Goal: Information Seeking & Learning: Learn about a topic

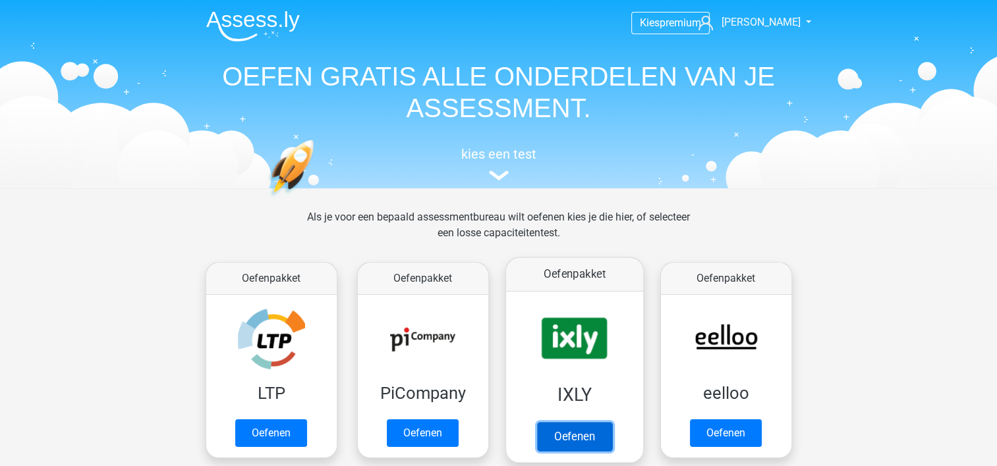
click at [582, 427] on link "Oefenen" at bounding box center [573, 436] width 75 height 29
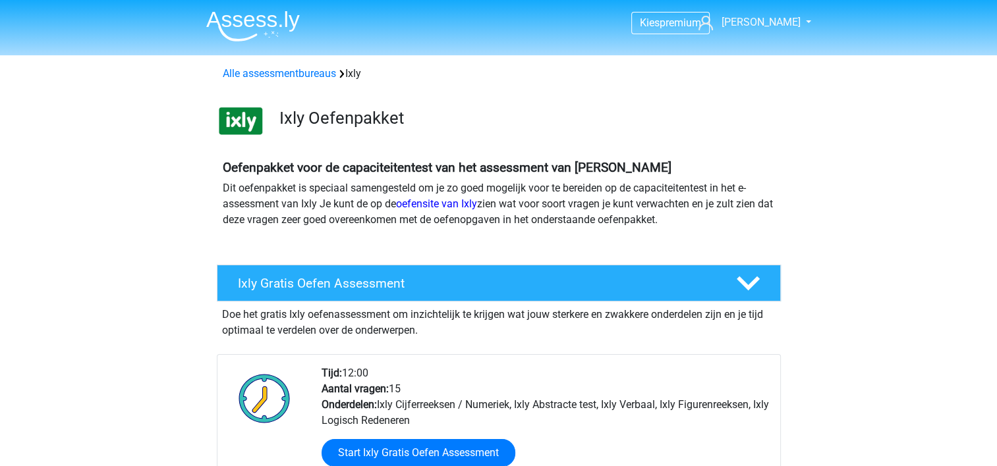
click at [446, 211] on p "Dit oefenpakket is speciaal samengesteld om je zo goed mogelijk voor te bereide…" at bounding box center [499, 203] width 552 height 47
click at [445, 208] on link "oefensite van Ixly" at bounding box center [436, 204] width 81 height 13
click at [445, 201] on link "oefensite van Ixly" at bounding box center [436, 204] width 81 height 13
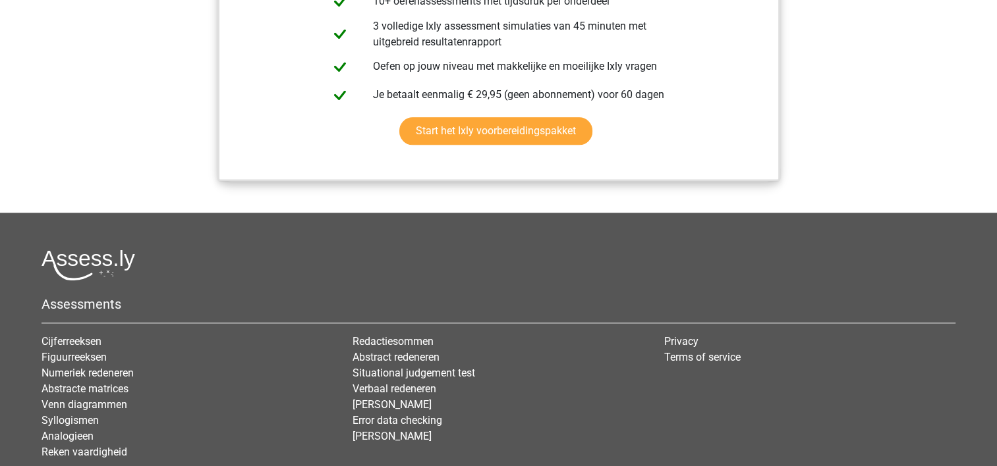
scroll to position [1515, 0]
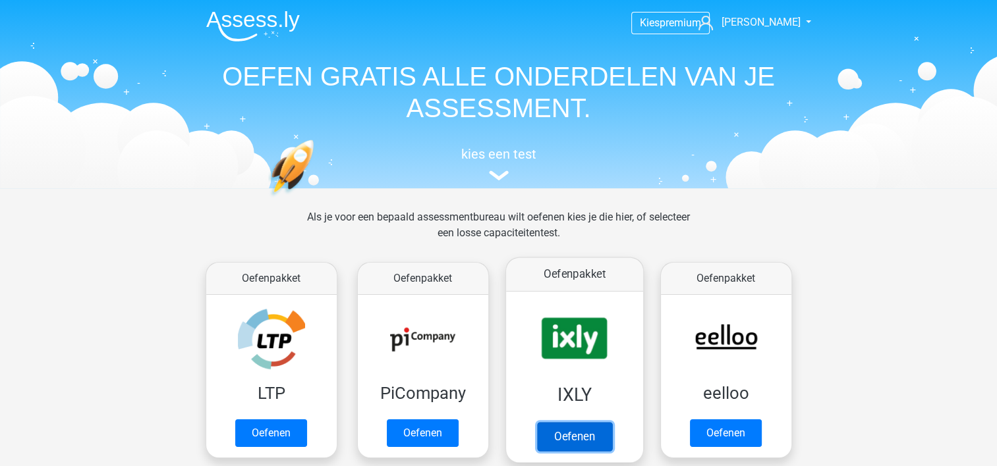
click at [572, 433] on link "Oefenen" at bounding box center [573, 436] width 75 height 29
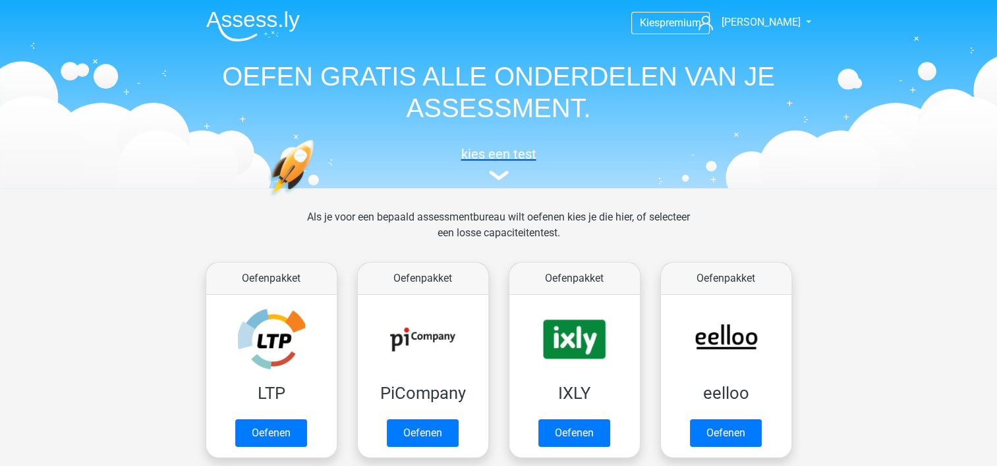
click at [471, 159] on h5 "kies een test" at bounding box center [499, 154] width 606 height 16
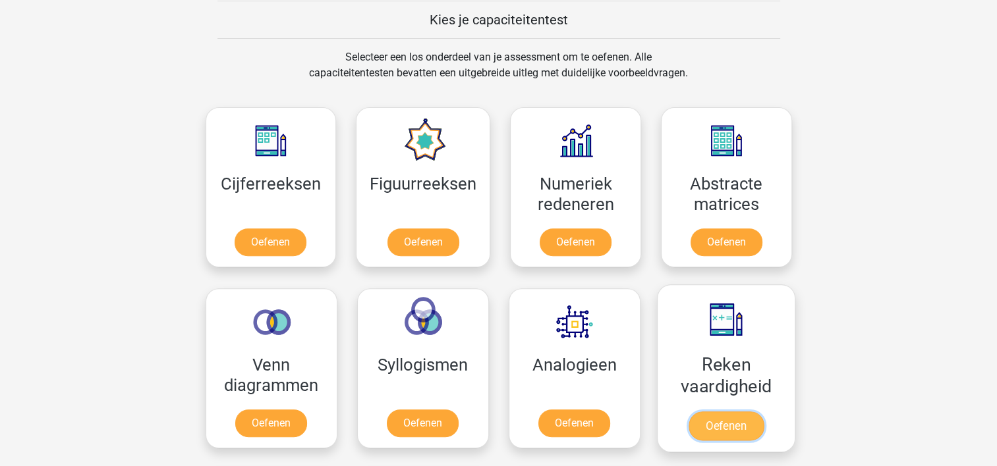
click at [703, 424] on link "Oefenen" at bounding box center [725, 426] width 75 height 29
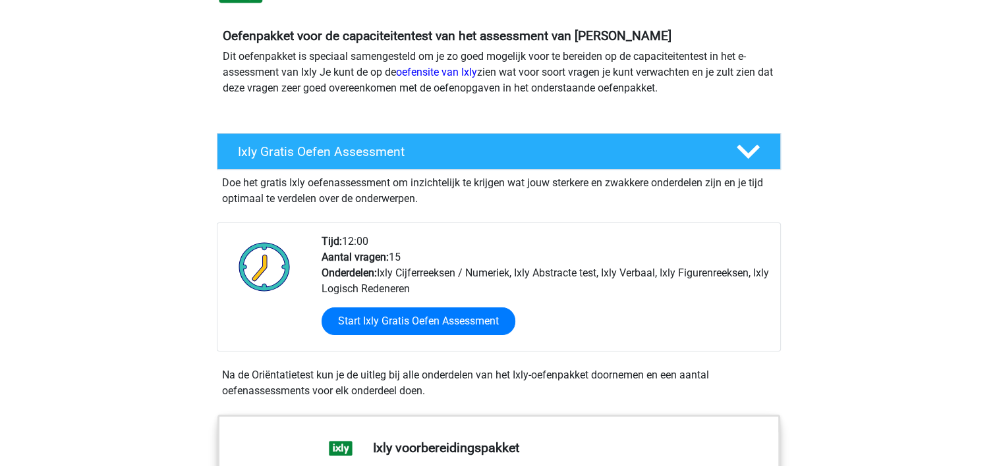
scroll to position [329, 0]
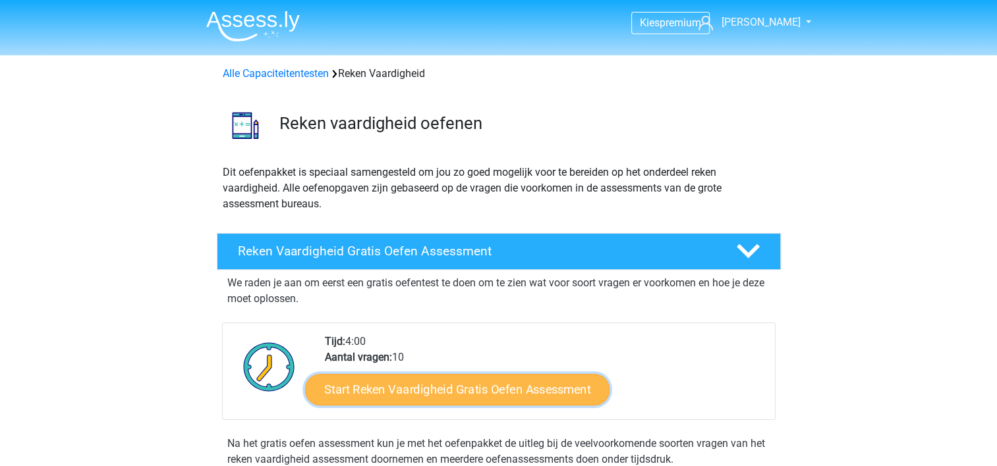
click at [451, 386] on link "Start Reken Vaardigheid Gratis Oefen Assessment" at bounding box center [457, 389] width 304 height 32
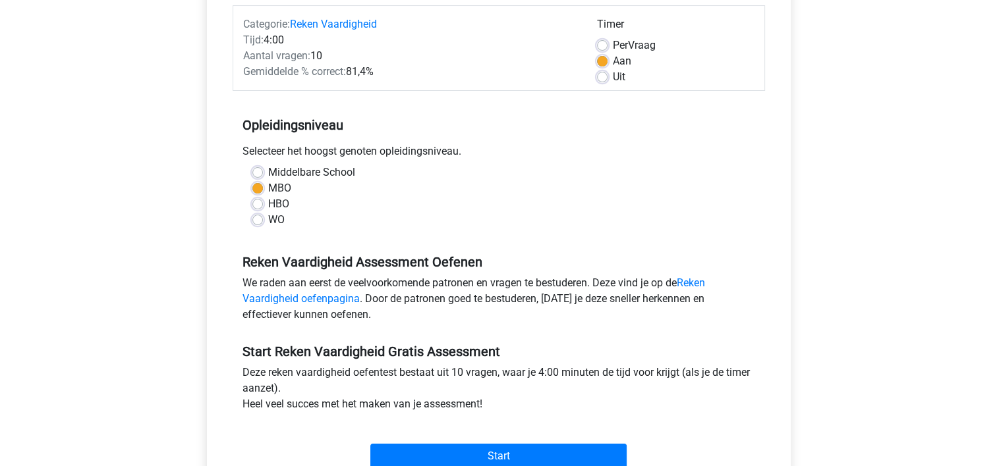
scroll to position [198, 0]
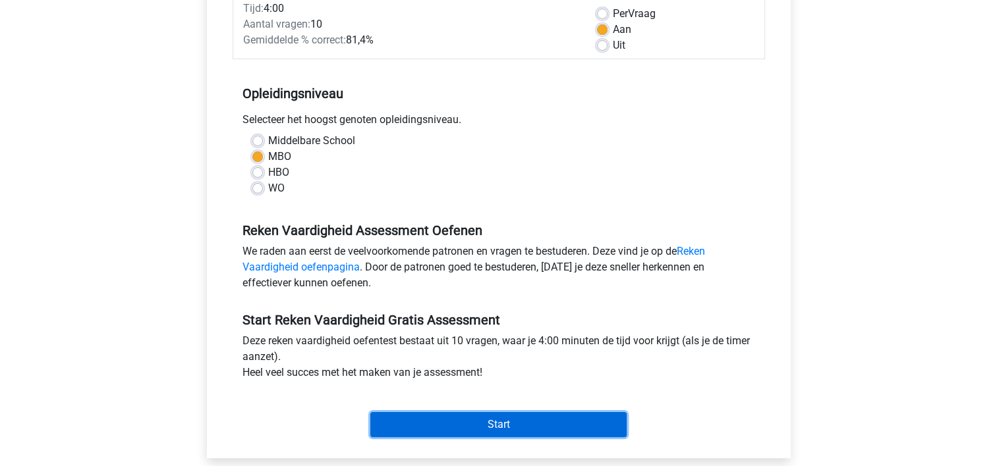
click at [506, 423] on input "Start" at bounding box center [498, 424] width 256 height 25
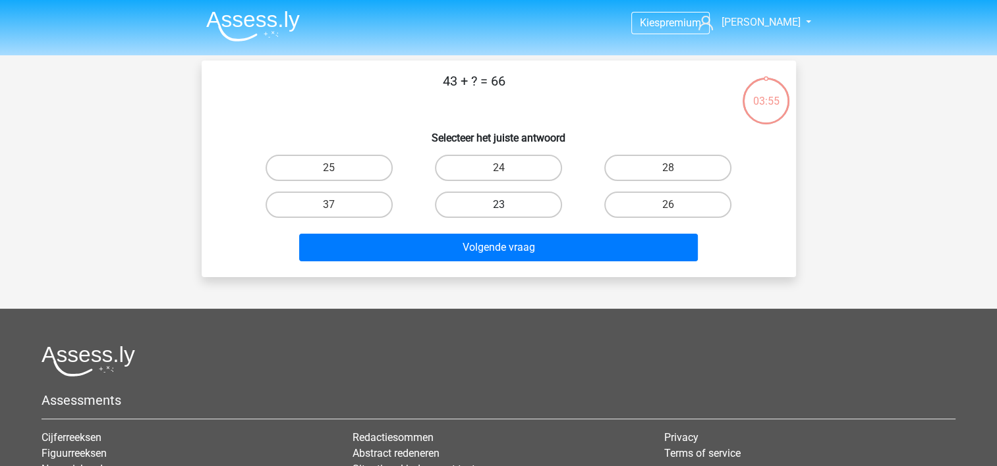
click at [478, 203] on label "23" at bounding box center [498, 205] width 127 height 26
click at [498, 205] on input "23" at bounding box center [502, 209] width 9 height 9
radio input "true"
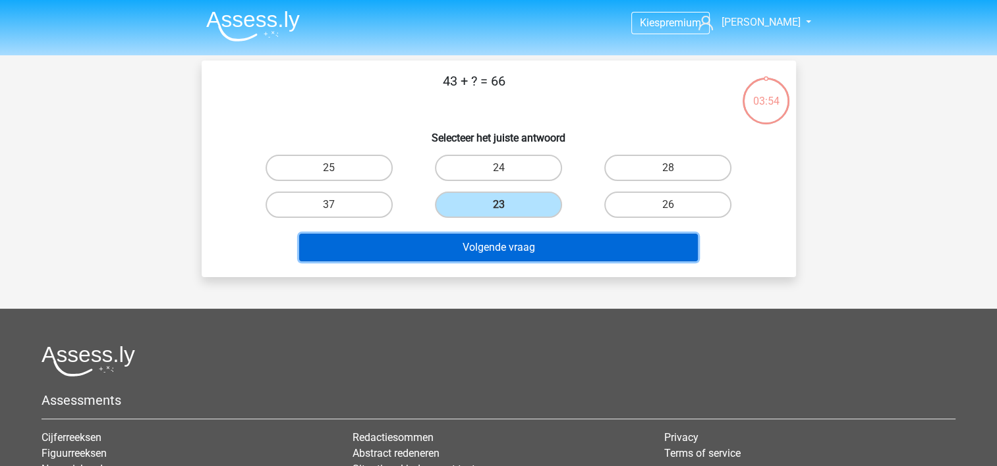
click at [510, 260] on button "Volgende vraag" at bounding box center [498, 248] width 398 height 28
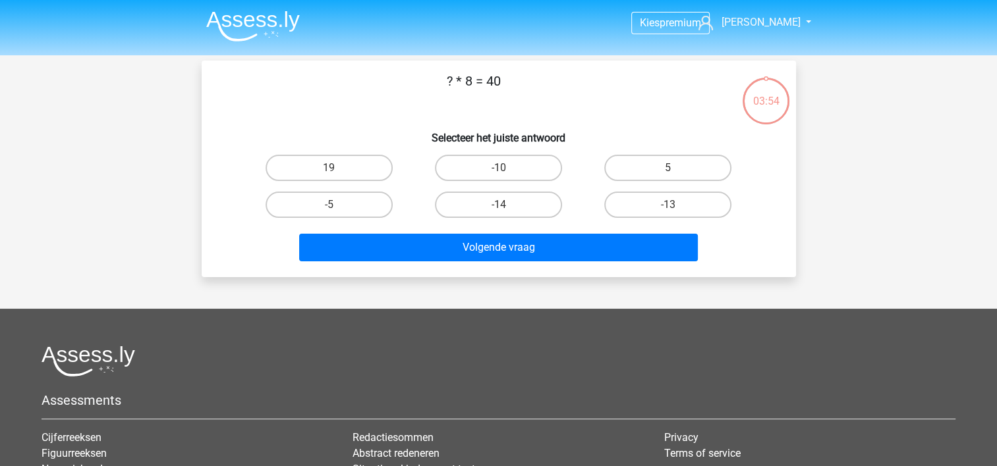
scroll to position [61, 0]
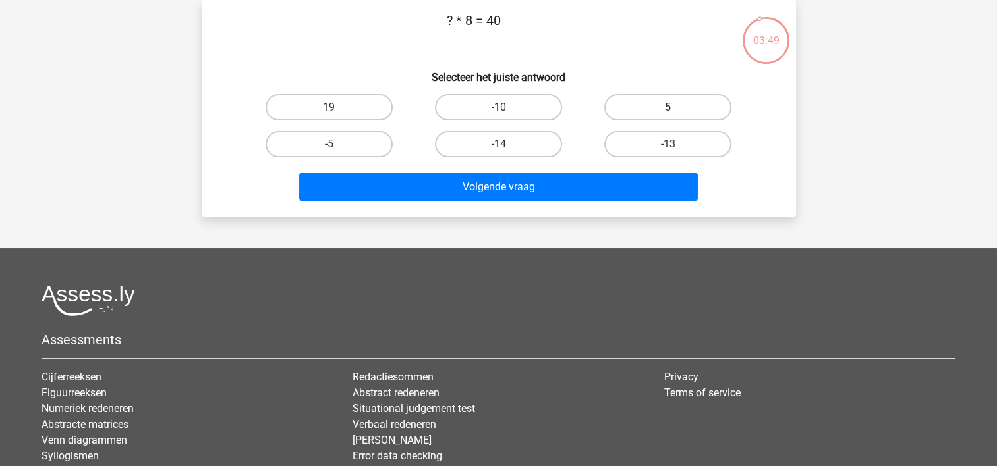
click at [688, 113] on label "5" at bounding box center [667, 107] width 127 height 26
click at [676, 113] on input "5" at bounding box center [672, 111] width 9 height 9
radio input "true"
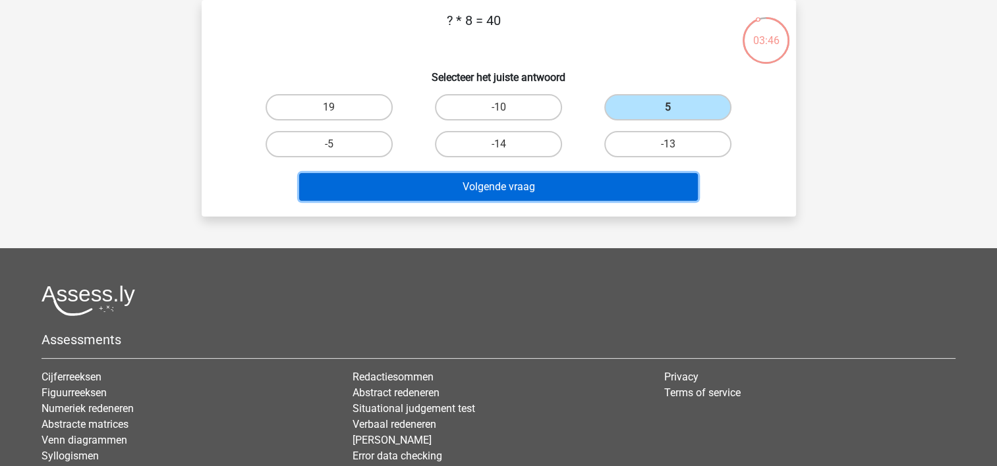
click at [510, 184] on button "Volgende vraag" at bounding box center [498, 187] width 398 height 28
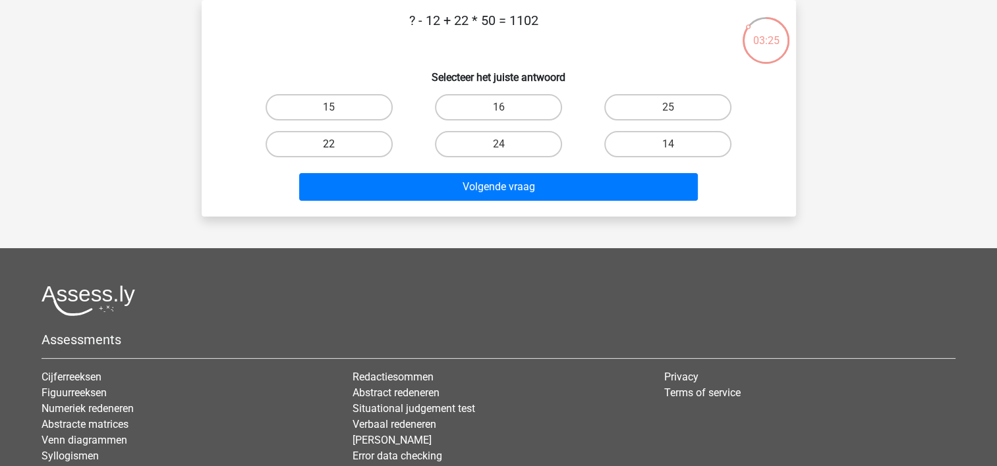
click at [347, 137] on label "22" at bounding box center [328, 144] width 127 height 26
click at [337, 144] on input "22" at bounding box center [333, 148] width 9 height 9
radio input "true"
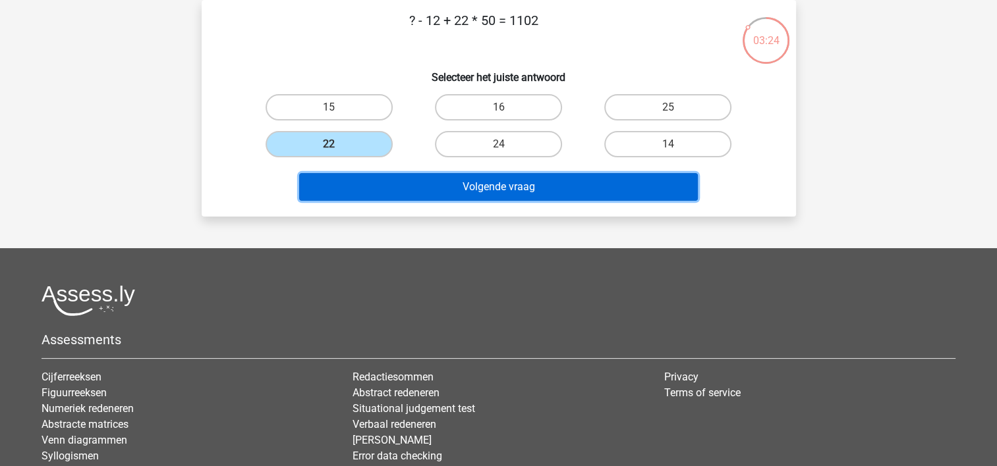
click at [506, 180] on button "Volgende vraag" at bounding box center [498, 187] width 398 height 28
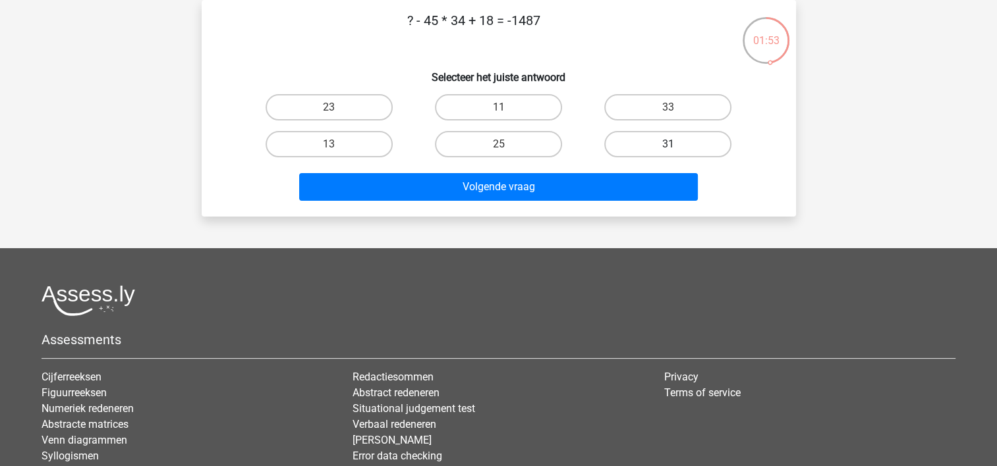
click at [672, 142] on label "31" at bounding box center [667, 144] width 127 height 26
click at [672, 144] on input "31" at bounding box center [672, 148] width 9 height 9
radio input "true"
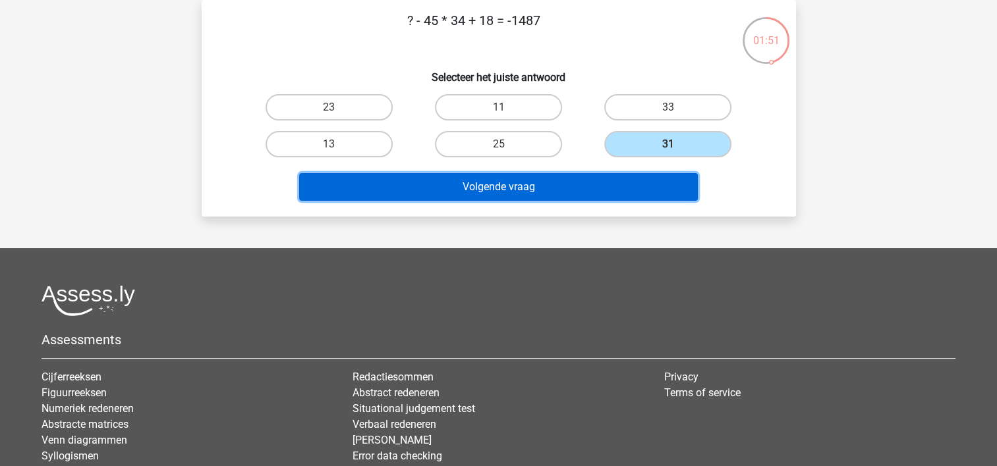
click at [577, 177] on button "Volgende vraag" at bounding box center [498, 187] width 398 height 28
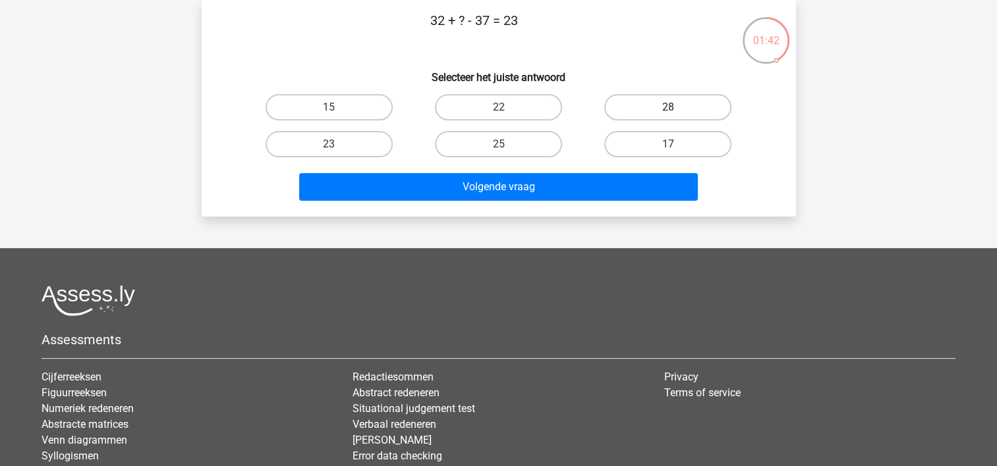
click at [644, 108] on label "28" at bounding box center [667, 107] width 127 height 26
click at [668, 108] on input "28" at bounding box center [672, 111] width 9 height 9
radio input "true"
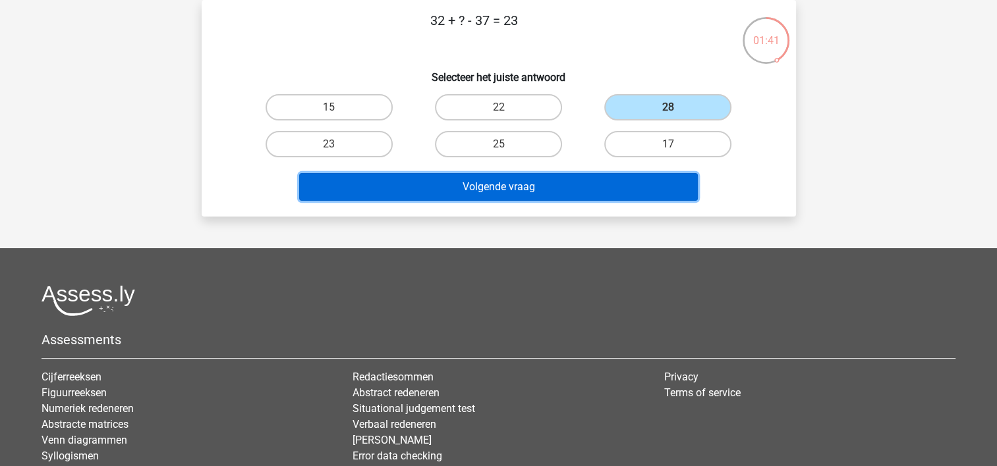
click at [624, 184] on button "Volgende vraag" at bounding box center [498, 187] width 398 height 28
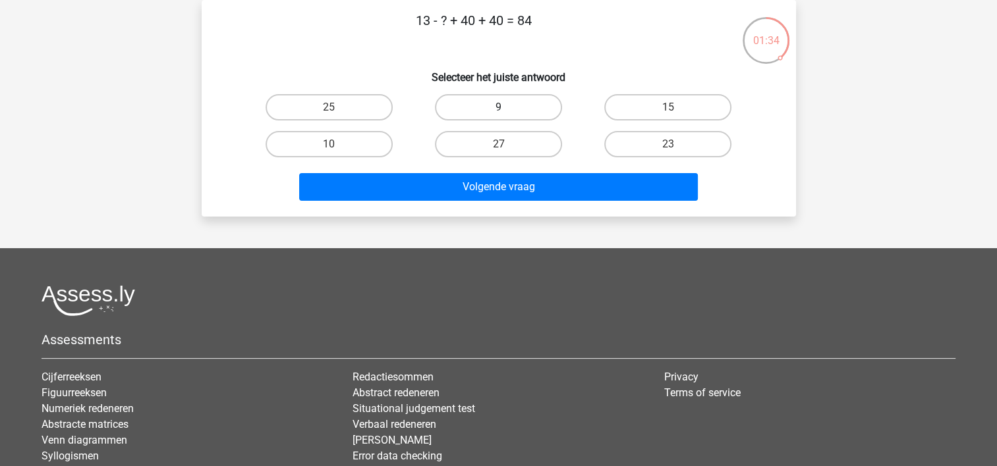
click at [519, 113] on label "9" at bounding box center [498, 107] width 127 height 26
click at [506, 113] on input "9" at bounding box center [502, 111] width 9 height 9
radio input "true"
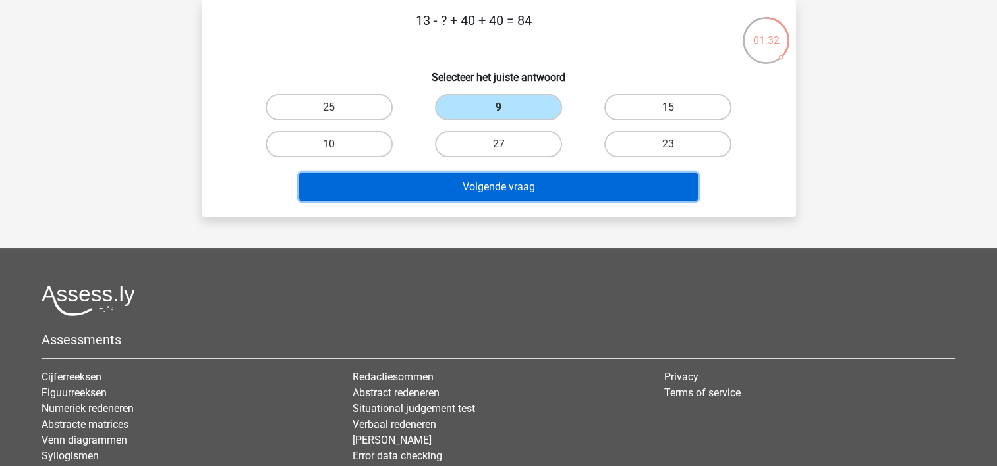
click at [521, 177] on button "Volgende vraag" at bounding box center [498, 187] width 398 height 28
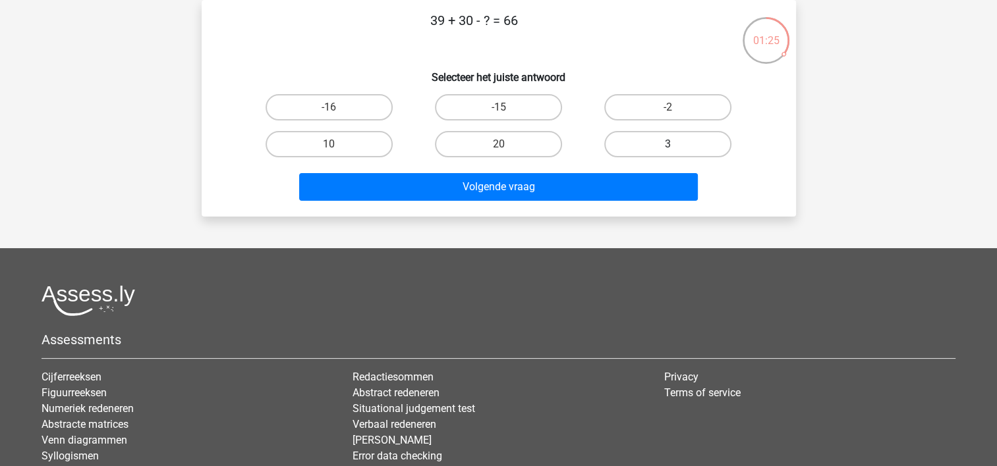
click at [660, 144] on label "3" at bounding box center [667, 144] width 127 height 26
click at [668, 144] on input "3" at bounding box center [672, 148] width 9 height 9
radio input "true"
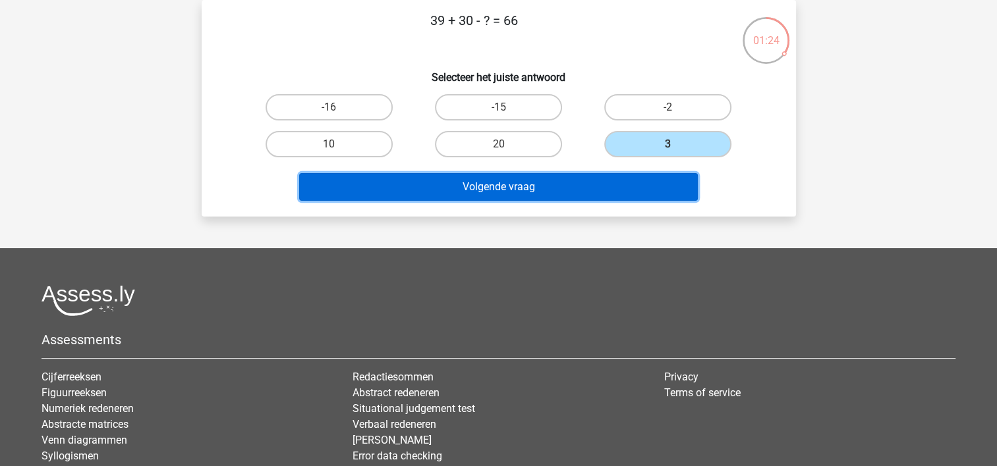
click at [573, 180] on button "Volgende vraag" at bounding box center [498, 187] width 398 height 28
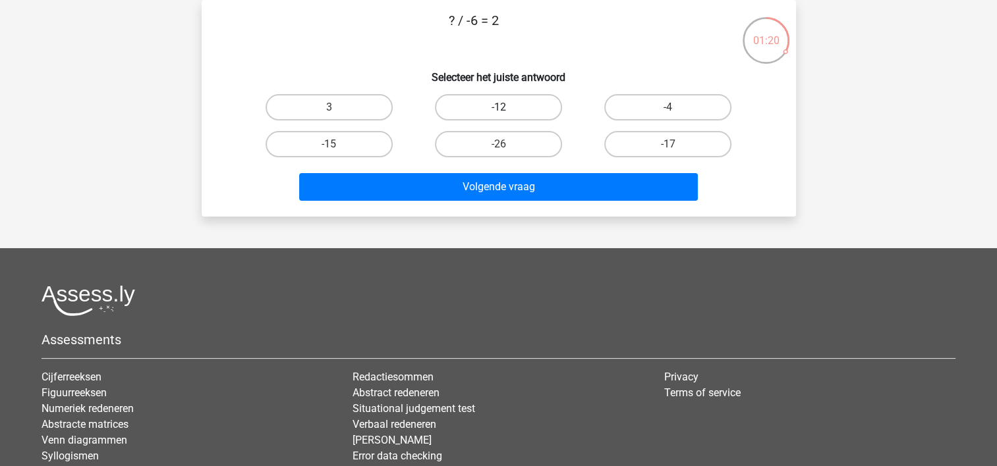
click at [478, 103] on label "-12" at bounding box center [498, 107] width 127 height 26
click at [498, 107] on input "-12" at bounding box center [502, 111] width 9 height 9
radio input "true"
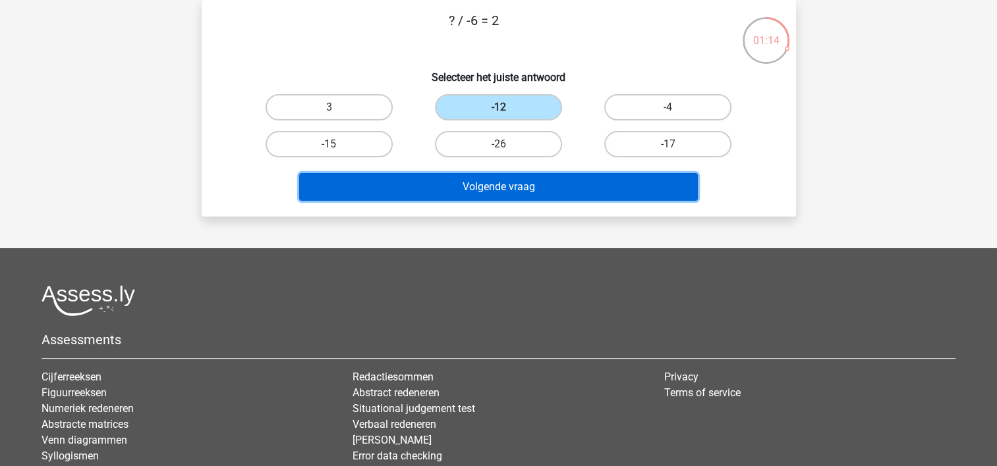
click at [551, 188] on button "Volgende vraag" at bounding box center [498, 187] width 398 height 28
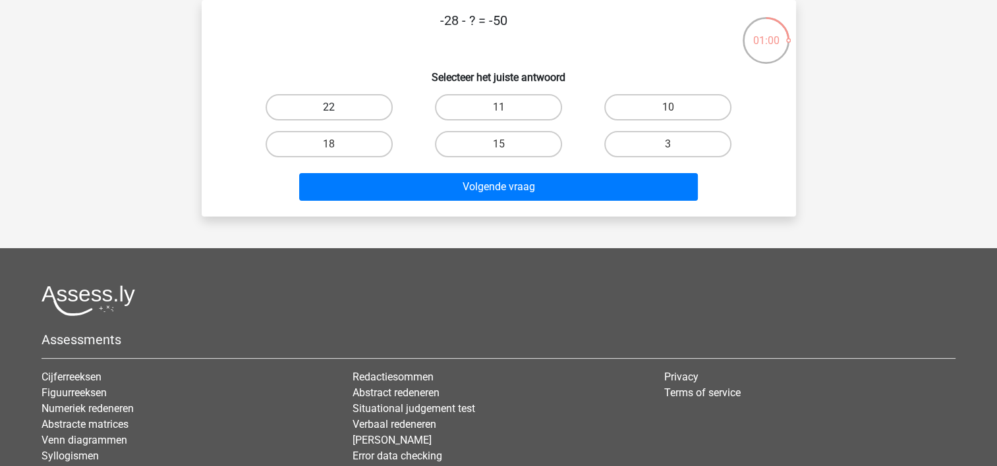
click at [353, 105] on label "22" at bounding box center [328, 107] width 127 height 26
click at [337, 107] on input "22" at bounding box center [333, 111] width 9 height 9
radio input "true"
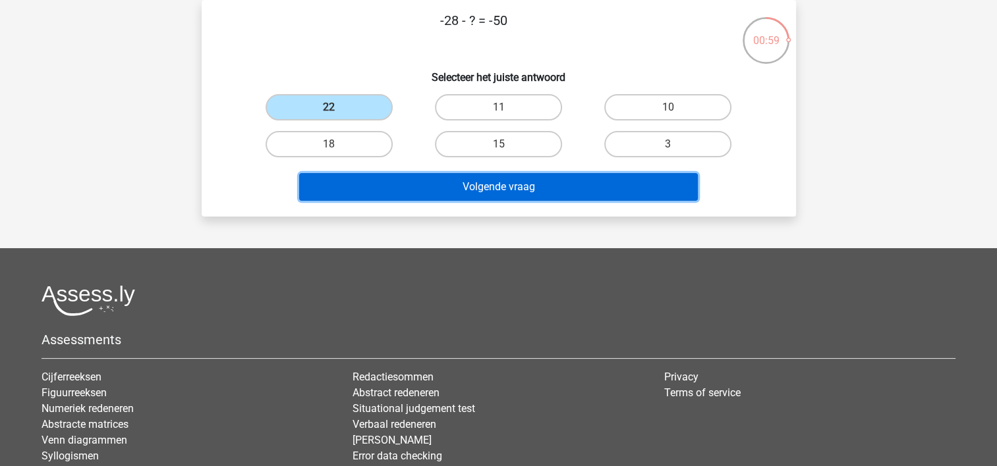
click at [498, 199] on button "Volgende vraag" at bounding box center [498, 187] width 398 height 28
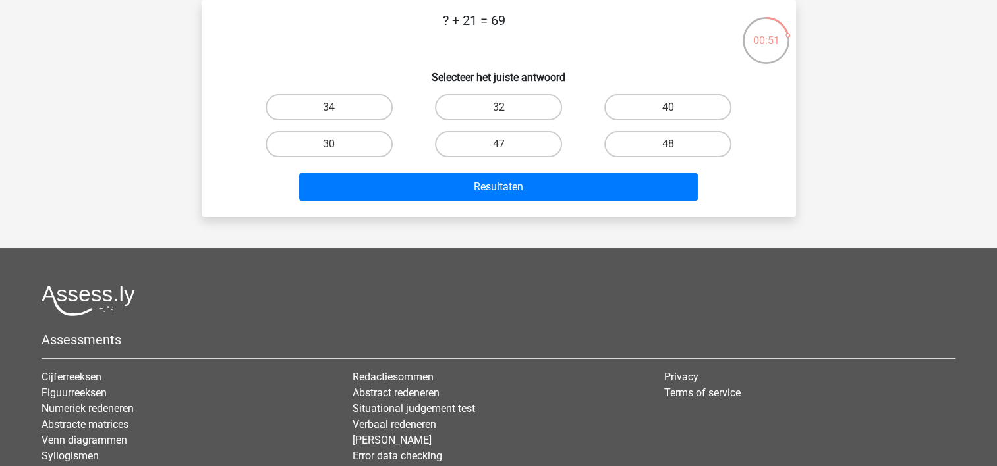
drag, startPoint x: 656, startPoint y: 146, endPoint x: 627, endPoint y: 163, distance: 33.7
click at [652, 147] on label "48" at bounding box center [667, 144] width 127 height 26
click at [668, 147] on input "48" at bounding box center [672, 148] width 9 height 9
radio input "true"
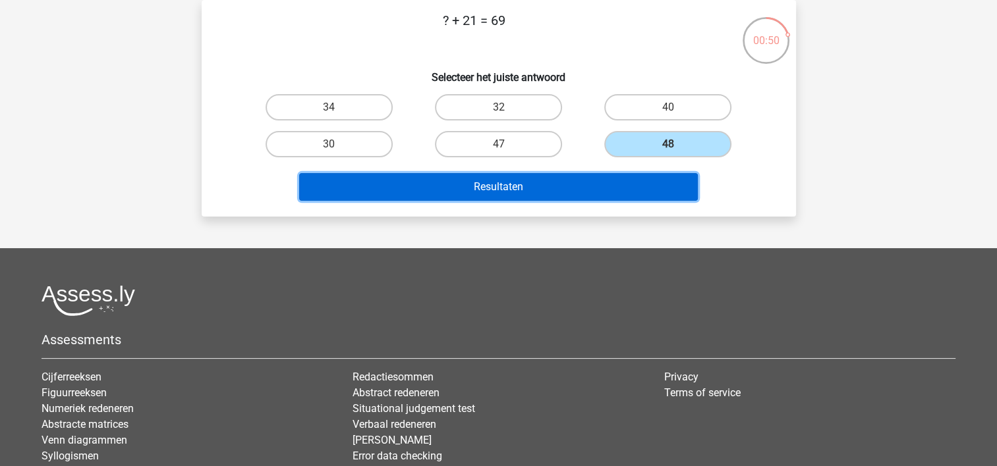
click at [602, 185] on button "Resultaten" at bounding box center [498, 187] width 398 height 28
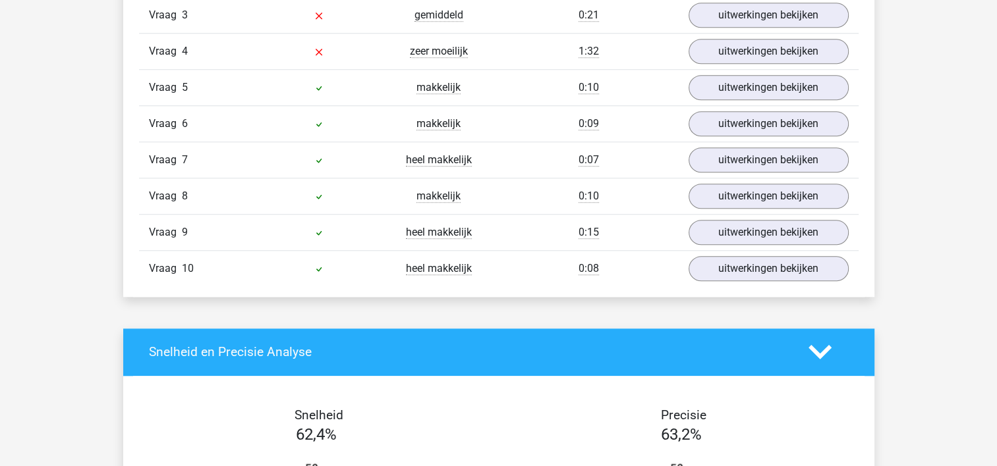
scroll to position [1054, 0]
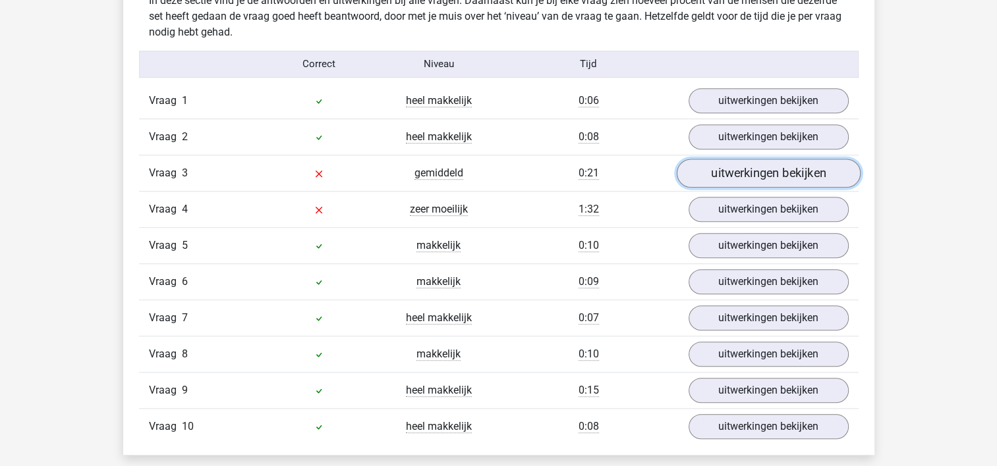
click at [756, 167] on link "uitwerkingen bekijken" at bounding box center [768, 173] width 184 height 29
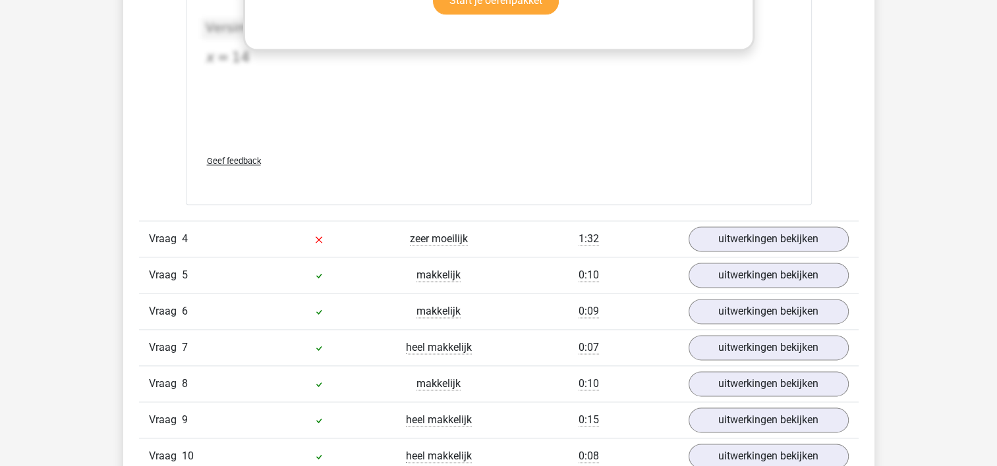
scroll to position [1712, 0]
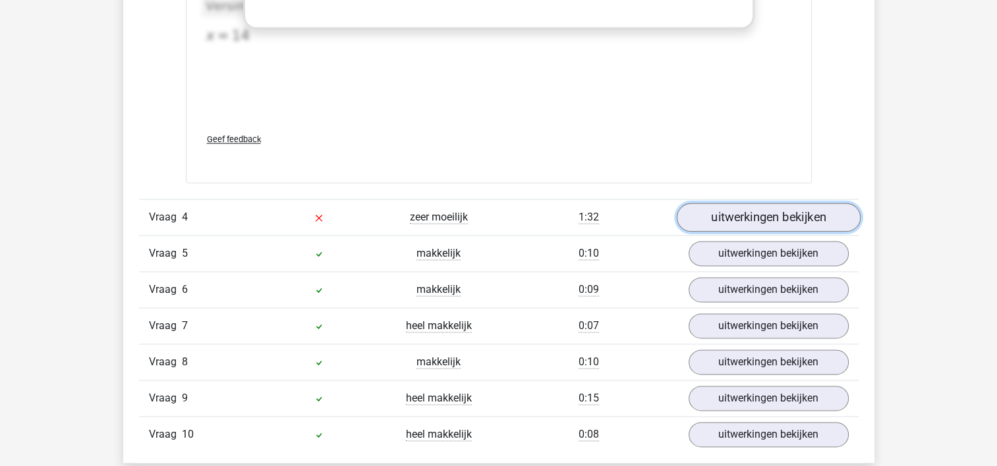
click at [789, 217] on link "uitwerkingen bekijken" at bounding box center [768, 217] width 184 height 29
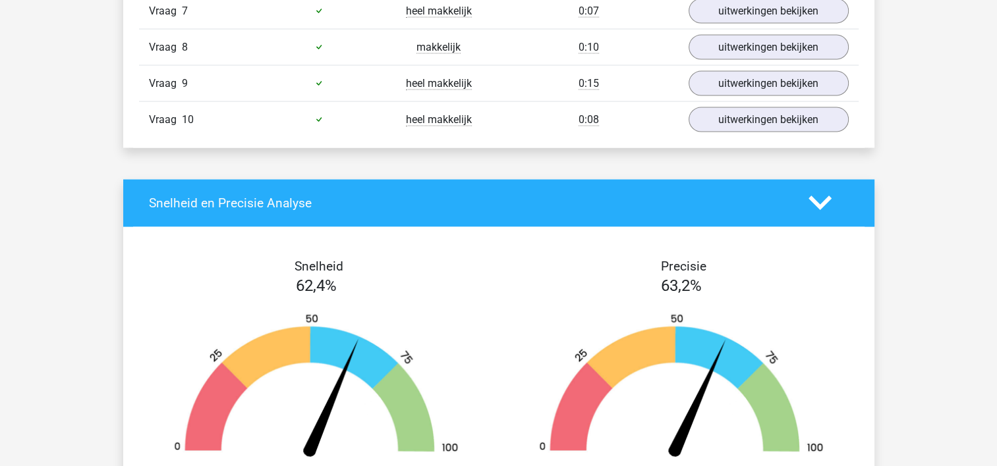
scroll to position [2635, 0]
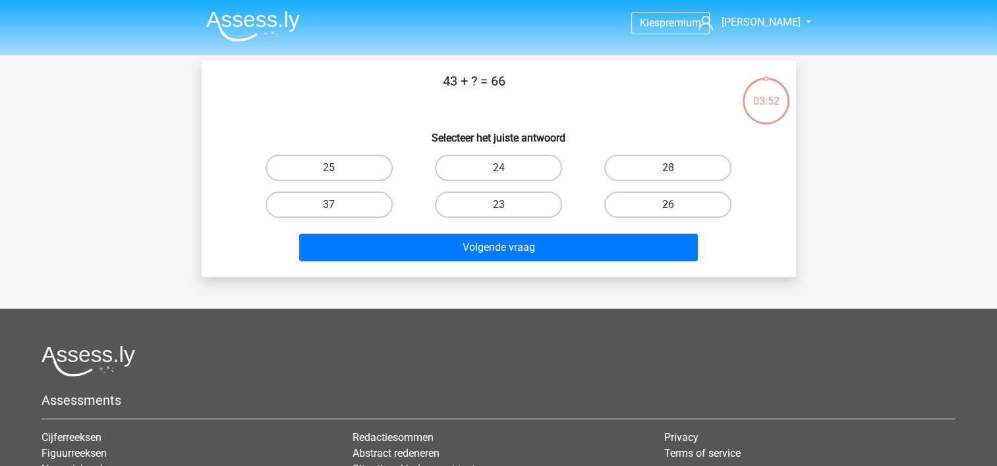
click at [265, 24] on img at bounding box center [253, 26] width 94 height 31
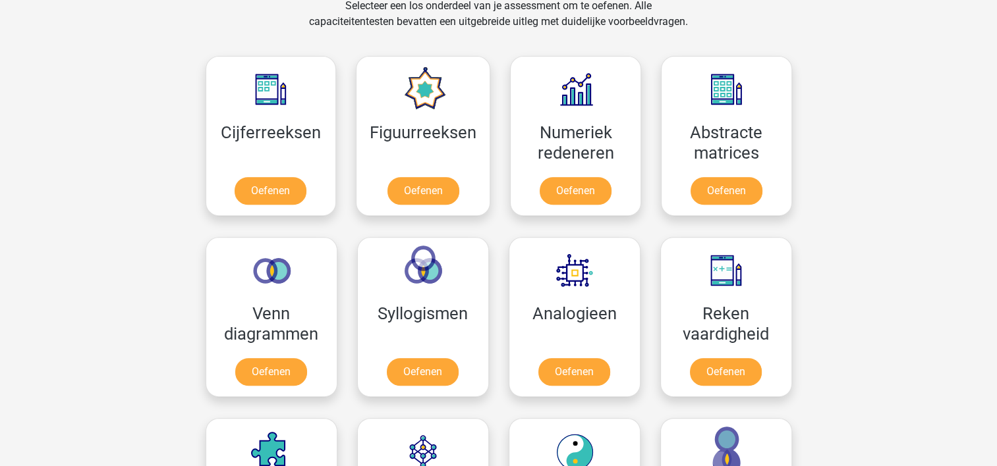
scroll to position [593, 0]
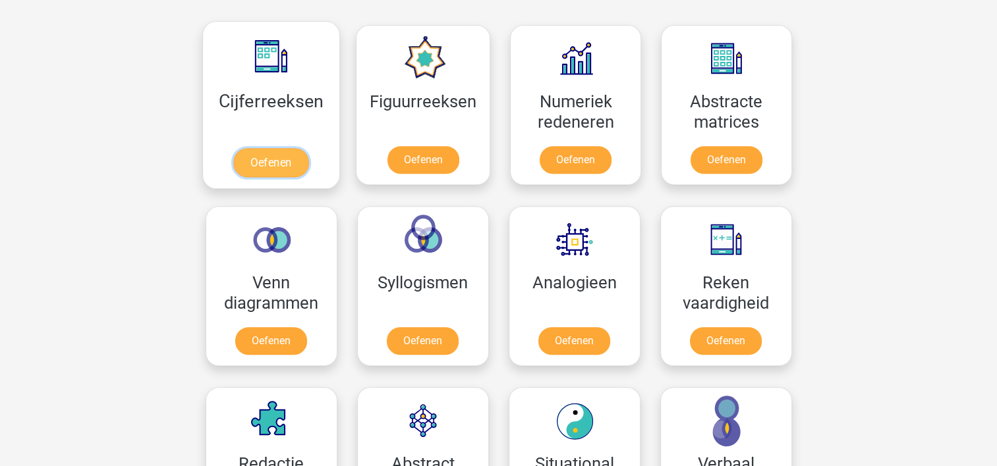
click at [273, 160] on link "Oefenen" at bounding box center [270, 162] width 75 height 29
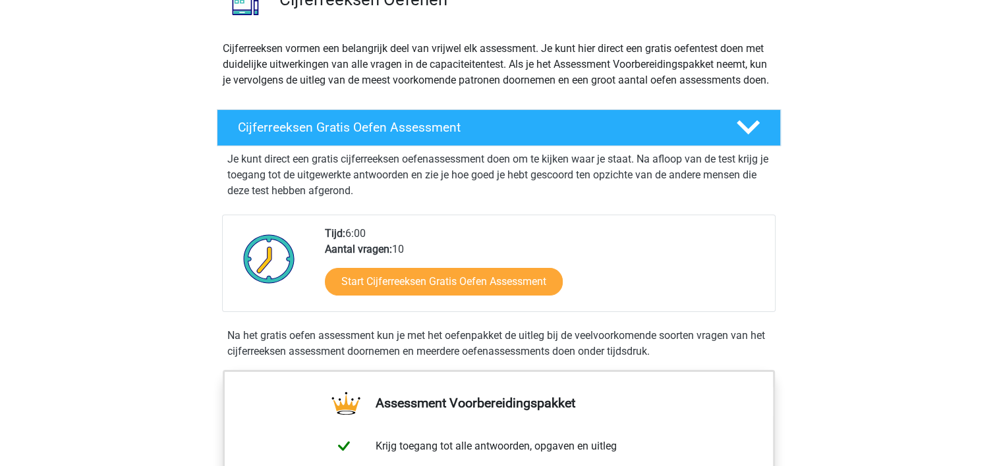
scroll to position [132, 0]
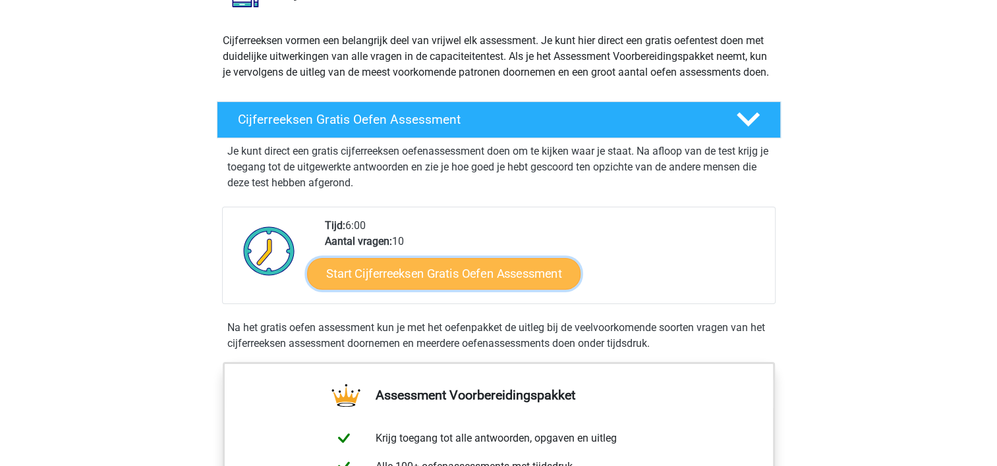
click at [383, 287] on link "Start Cijferreeksen Gratis Oefen Assessment" at bounding box center [443, 274] width 273 height 32
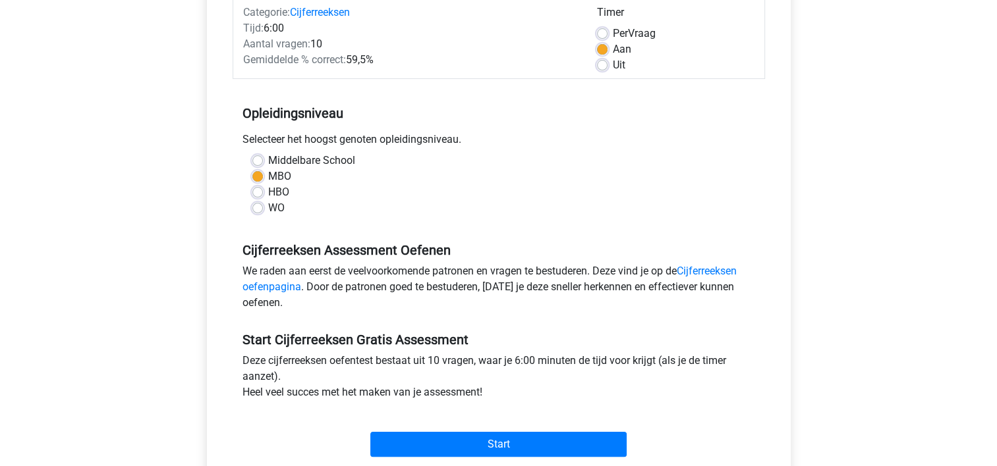
scroll to position [198, 0]
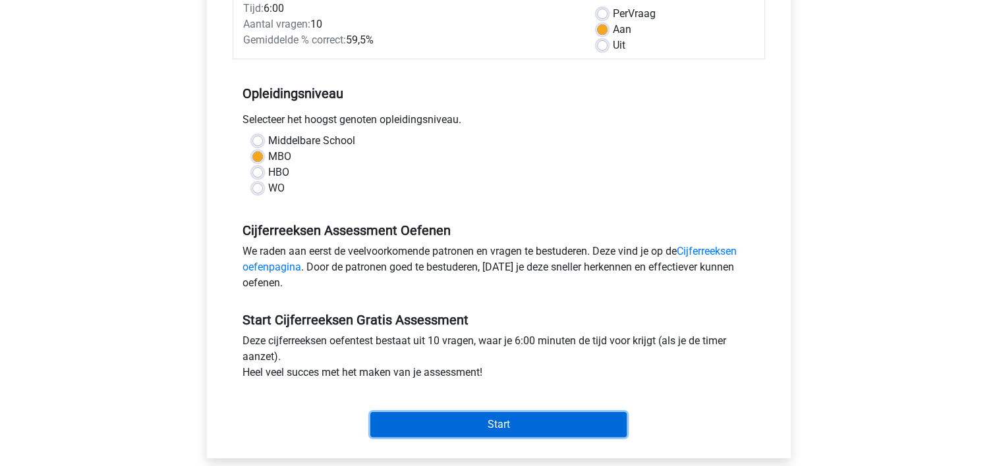
click at [521, 420] on input "Start" at bounding box center [498, 424] width 256 height 25
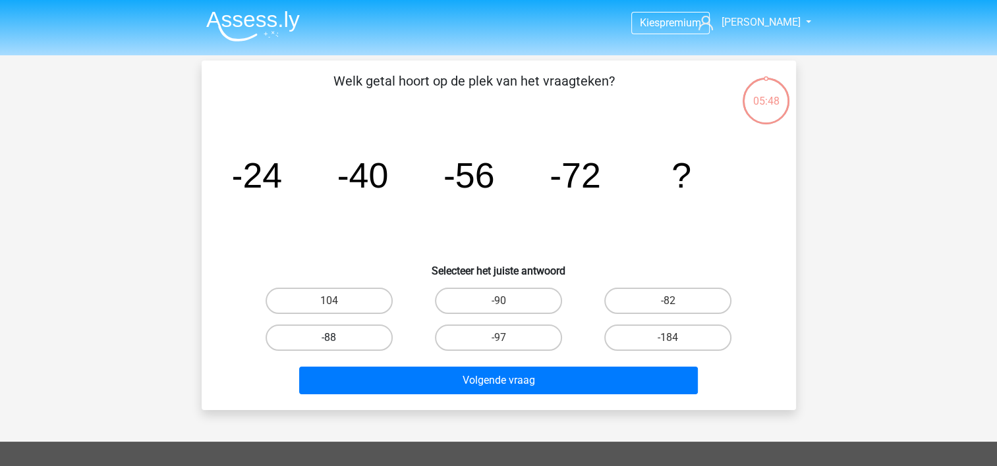
click at [368, 335] on label "-88" at bounding box center [328, 338] width 127 height 26
click at [337, 338] on input "-88" at bounding box center [333, 342] width 9 height 9
radio input "true"
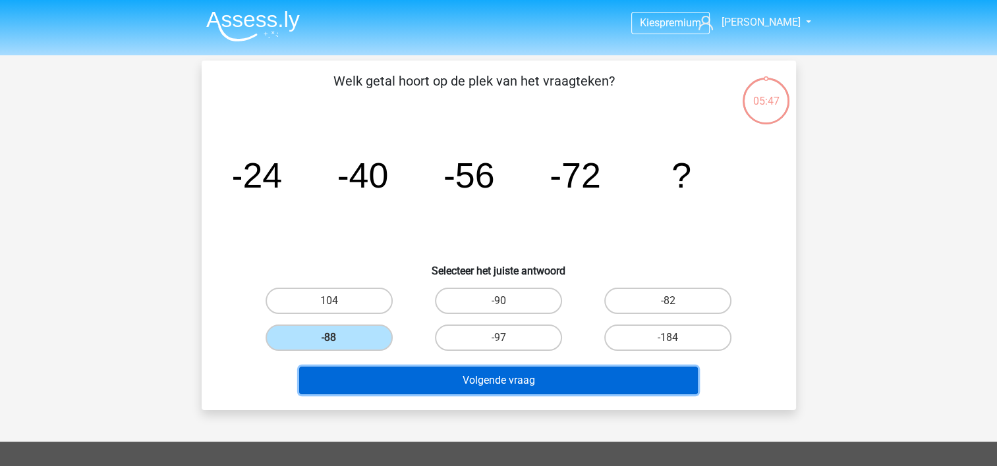
click at [490, 383] on button "Volgende vraag" at bounding box center [498, 381] width 398 height 28
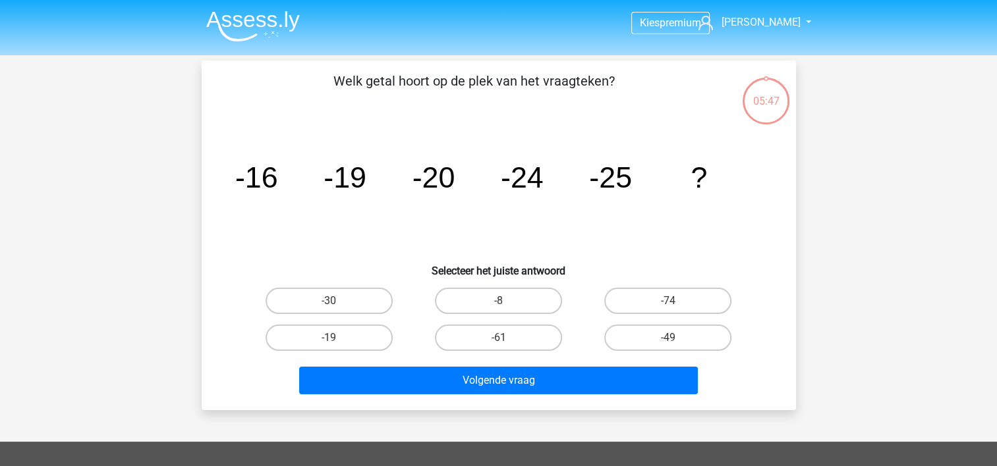
scroll to position [61, 0]
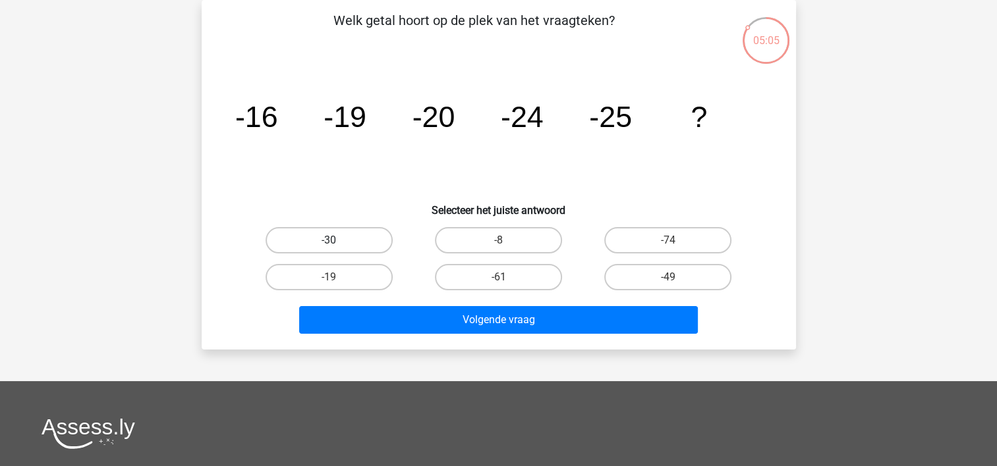
click at [344, 232] on label "-30" at bounding box center [328, 240] width 127 height 26
click at [337, 240] on input "-30" at bounding box center [333, 244] width 9 height 9
radio input "true"
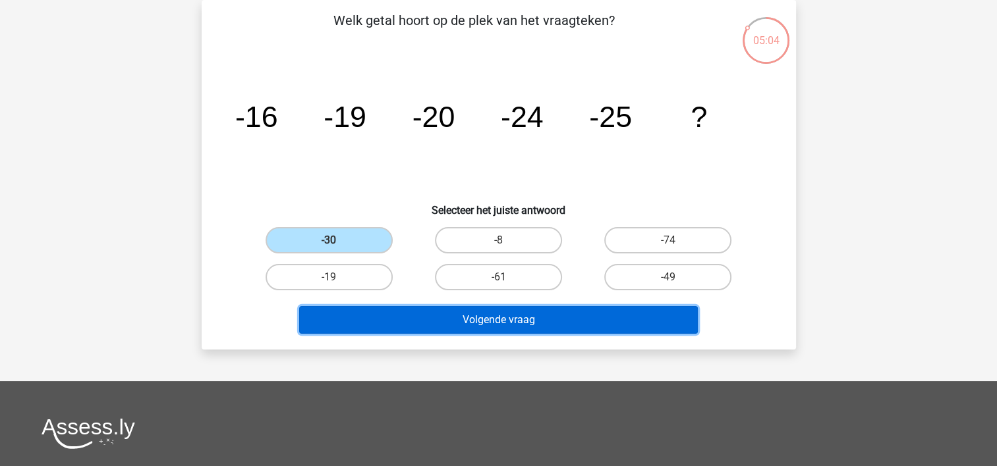
click at [449, 321] on button "Volgende vraag" at bounding box center [498, 320] width 398 height 28
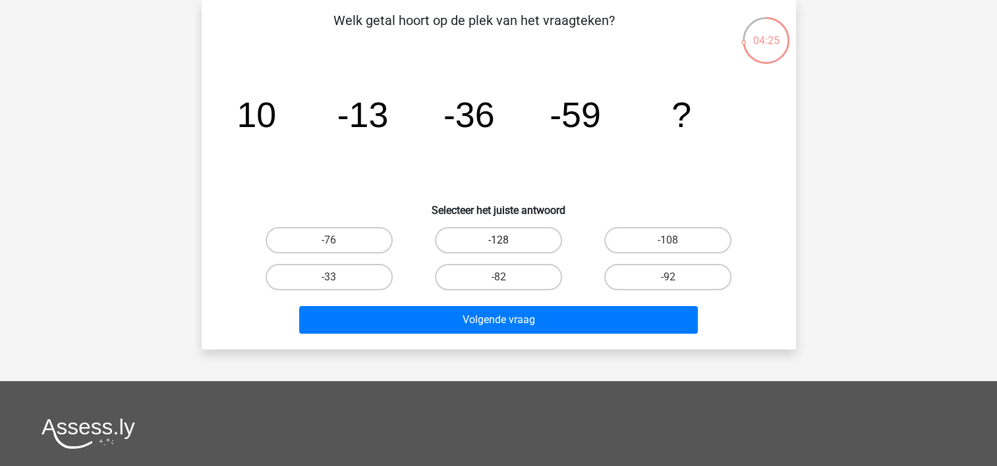
drag, startPoint x: 545, startPoint y: 231, endPoint x: 545, endPoint y: 240, distance: 8.6
click at [544, 231] on label "-128" at bounding box center [498, 240] width 127 height 26
click at [506, 240] on input "-128" at bounding box center [502, 244] width 9 height 9
radio input "true"
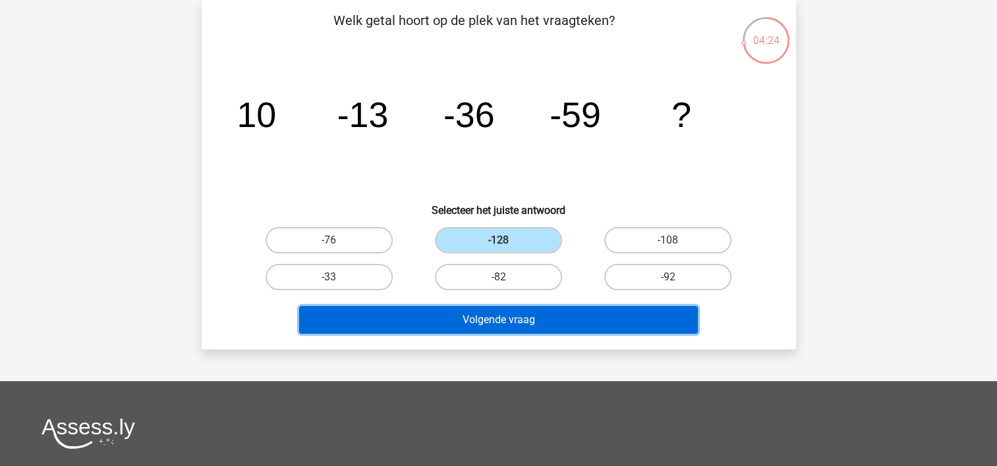
click at [545, 323] on button "Volgende vraag" at bounding box center [498, 320] width 398 height 28
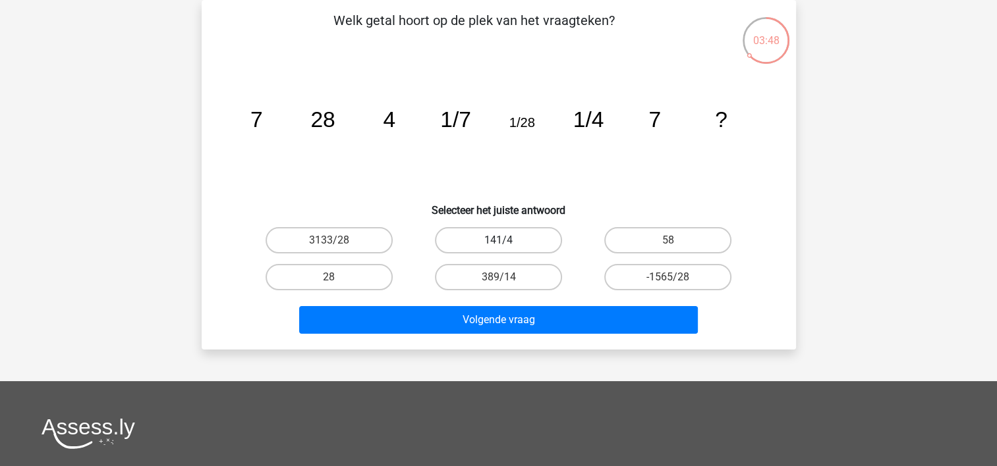
click at [508, 240] on label "141/4" at bounding box center [498, 240] width 127 height 26
click at [506, 240] on input "141/4" at bounding box center [502, 244] width 9 height 9
radio input "true"
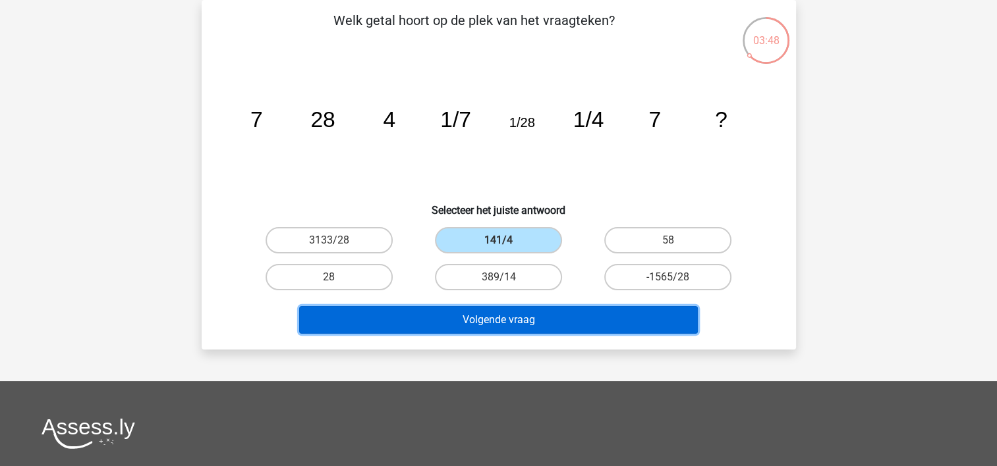
click at [551, 320] on button "Volgende vraag" at bounding box center [498, 320] width 398 height 28
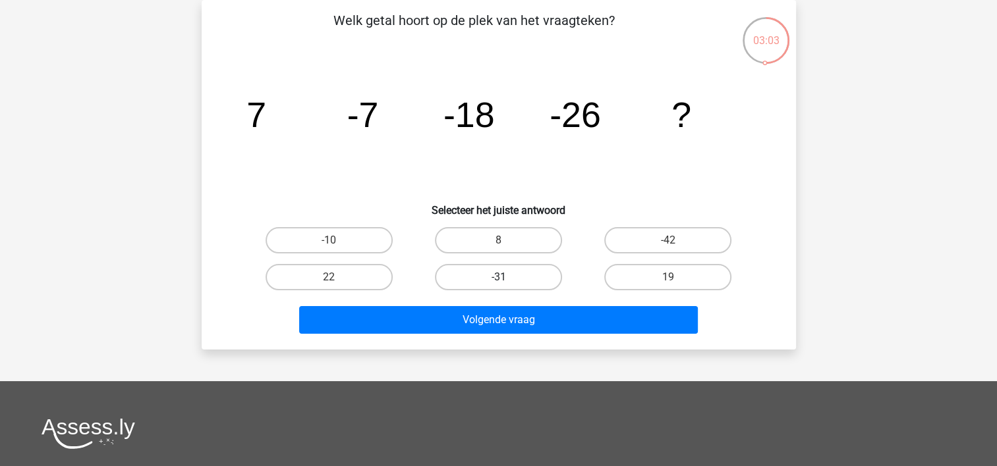
click at [509, 274] on label "-31" at bounding box center [498, 277] width 127 height 26
click at [506, 277] on input "-31" at bounding box center [502, 281] width 9 height 9
radio input "true"
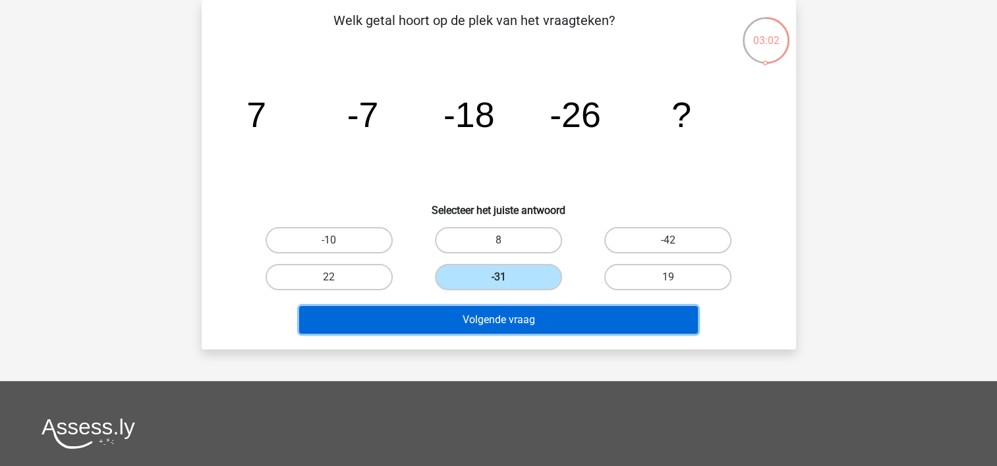
click at [532, 316] on button "Volgende vraag" at bounding box center [498, 320] width 398 height 28
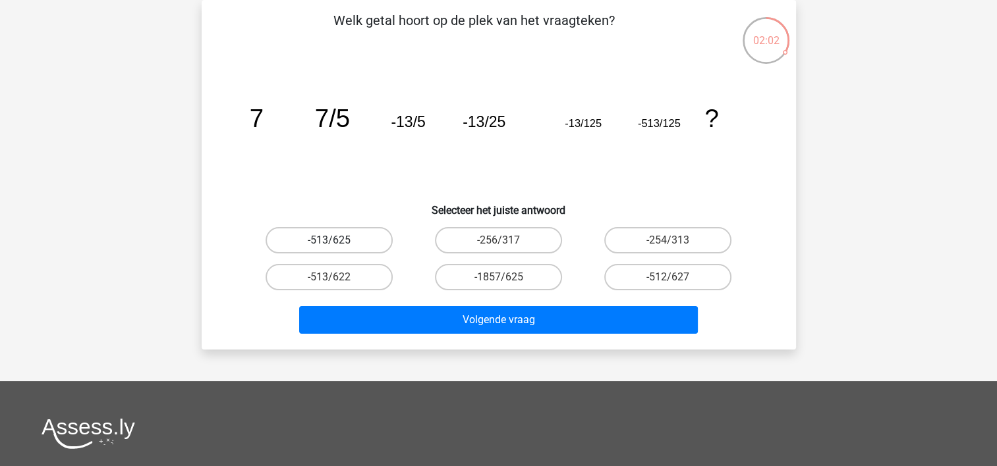
click at [346, 234] on label "-513/625" at bounding box center [328, 240] width 127 height 26
click at [337, 240] on input "-513/625" at bounding box center [333, 244] width 9 height 9
radio input "true"
click at [481, 271] on label "-1857/625" at bounding box center [498, 277] width 127 height 26
click at [498, 277] on input "-1857/625" at bounding box center [502, 281] width 9 height 9
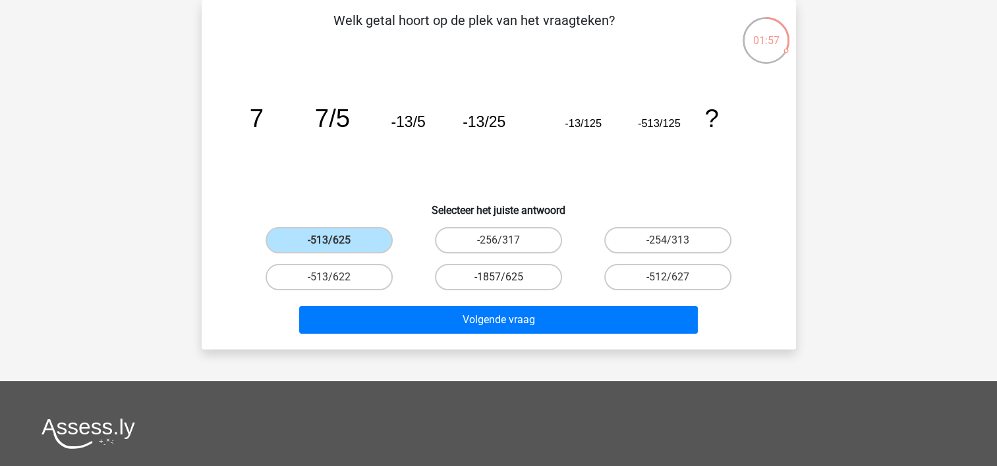
radio input "true"
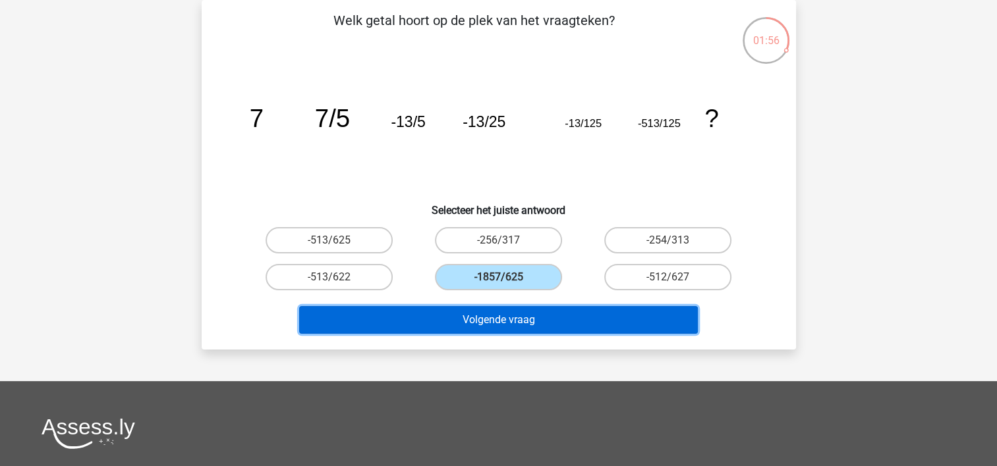
drag, startPoint x: 495, startPoint y: 326, endPoint x: 493, endPoint y: 317, distance: 8.8
click at [493, 324] on button "Volgende vraag" at bounding box center [498, 320] width 398 height 28
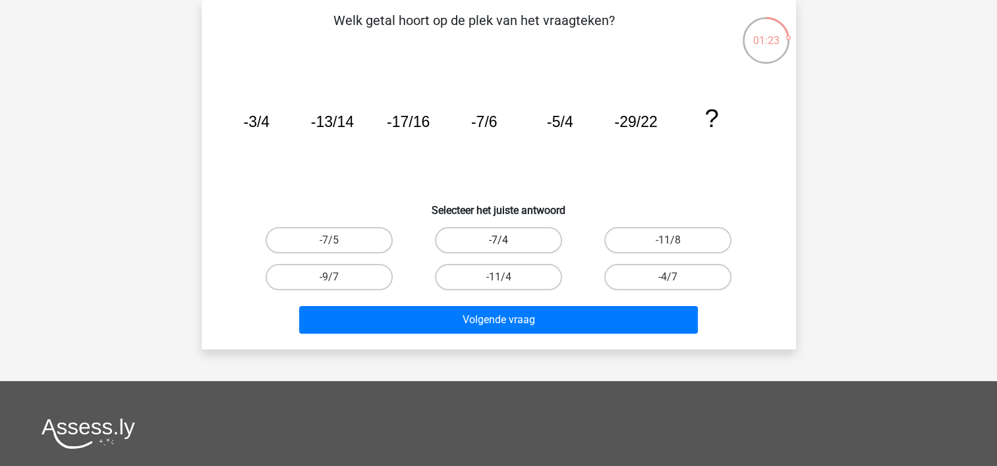
click at [541, 237] on label "-7/4" at bounding box center [498, 240] width 127 height 26
click at [506, 240] on input "-7/4" at bounding box center [502, 244] width 9 height 9
radio input "true"
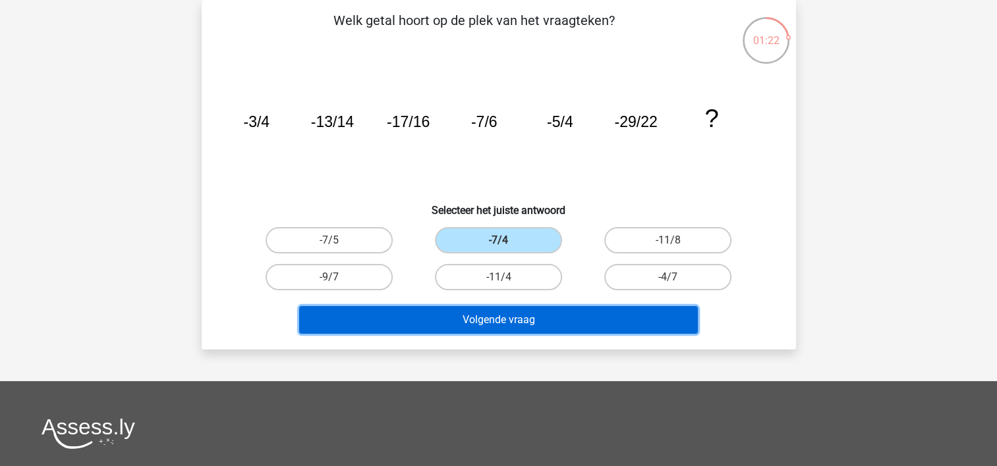
click at [526, 321] on button "Volgende vraag" at bounding box center [498, 320] width 398 height 28
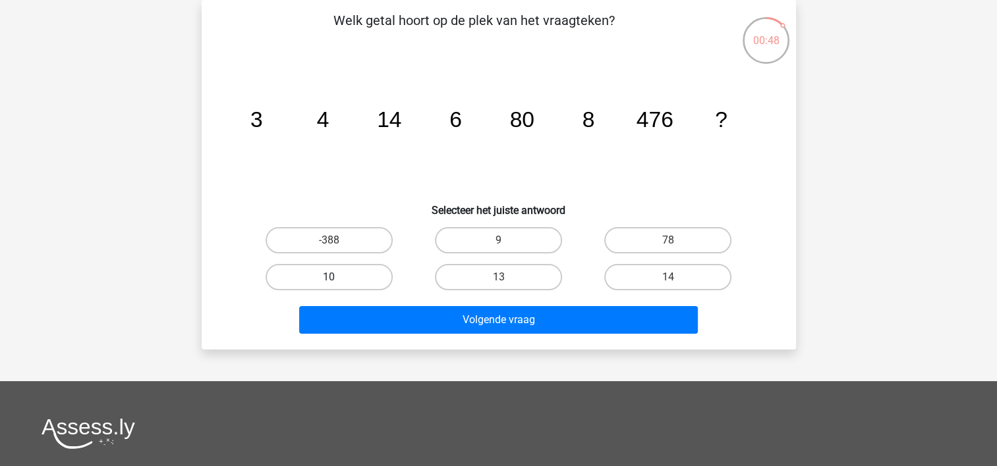
click at [324, 277] on label "10" at bounding box center [328, 277] width 127 height 26
click at [329, 277] on input "10" at bounding box center [333, 281] width 9 height 9
radio input "true"
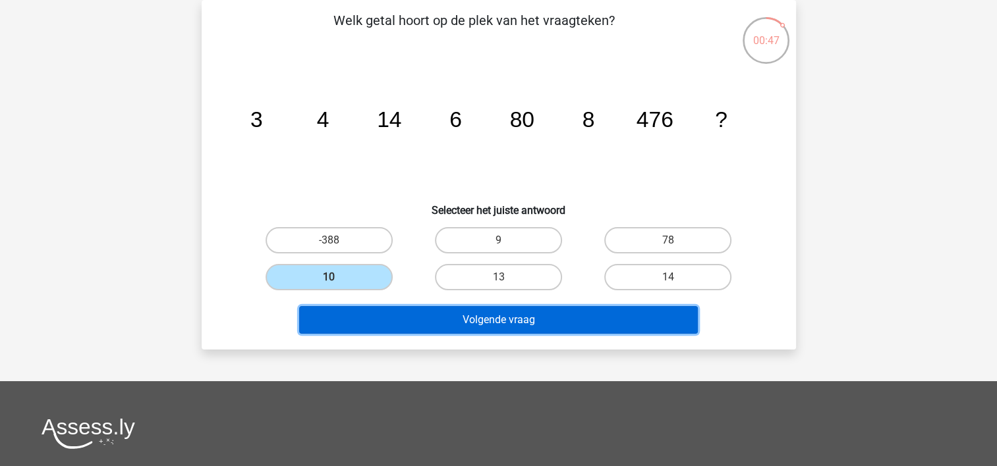
click at [482, 323] on button "Volgende vraag" at bounding box center [498, 320] width 398 height 28
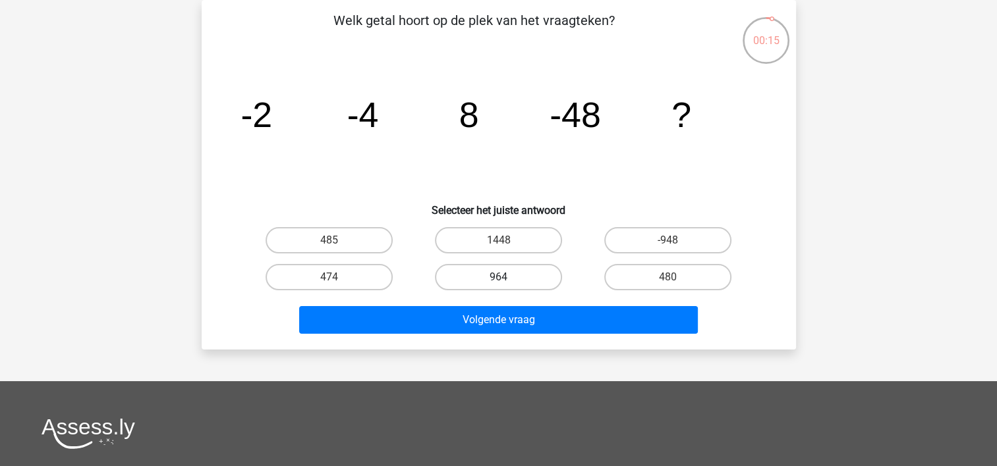
drag, startPoint x: 535, startPoint y: 234, endPoint x: 540, endPoint y: 263, distance: 29.5
click at [537, 234] on label "1448" at bounding box center [498, 240] width 127 height 26
click at [506, 240] on input "1448" at bounding box center [502, 244] width 9 height 9
radio input "true"
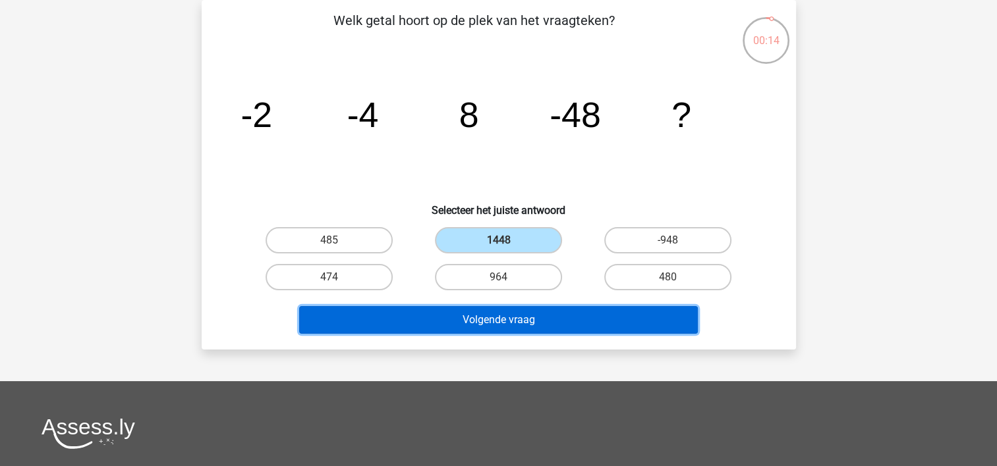
click at [538, 318] on button "Volgende vraag" at bounding box center [498, 320] width 398 height 28
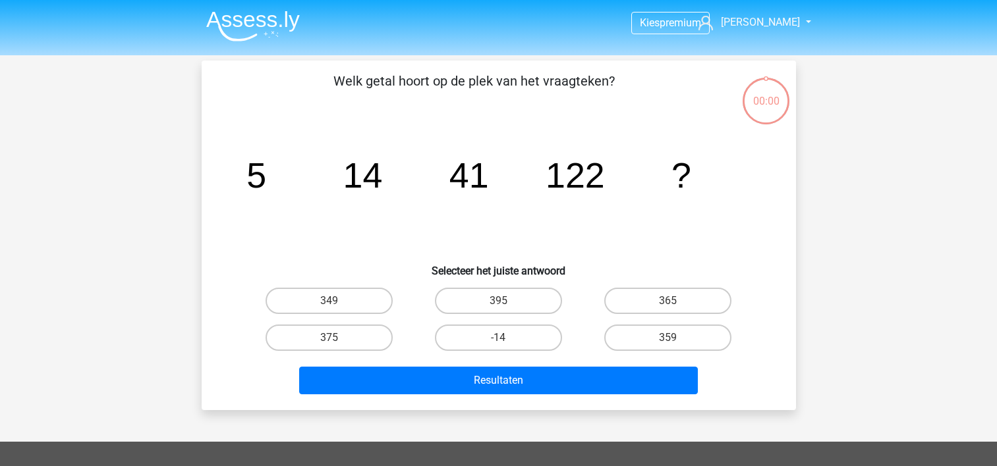
scroll to position [61, 0]
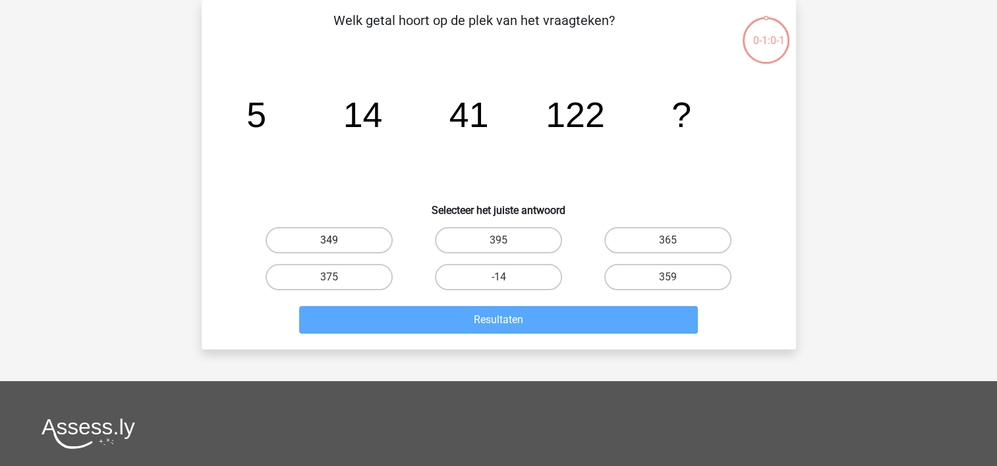
click at [362, 230] on label "349" at bounding box center [328, 240] width 127 height 26
click at [337, 240] on input "349" at bounding box center [333, 244] width 9 height 9
radio input "true"
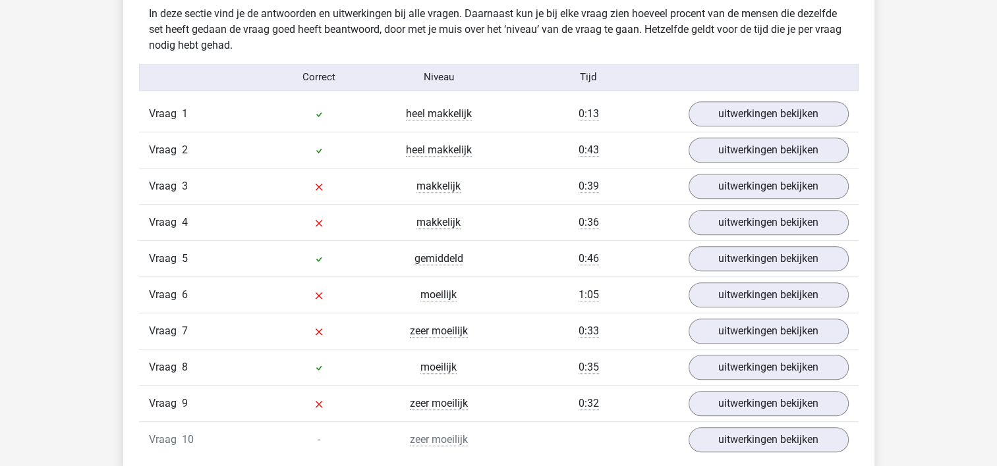
scroll to position [1054, 0]
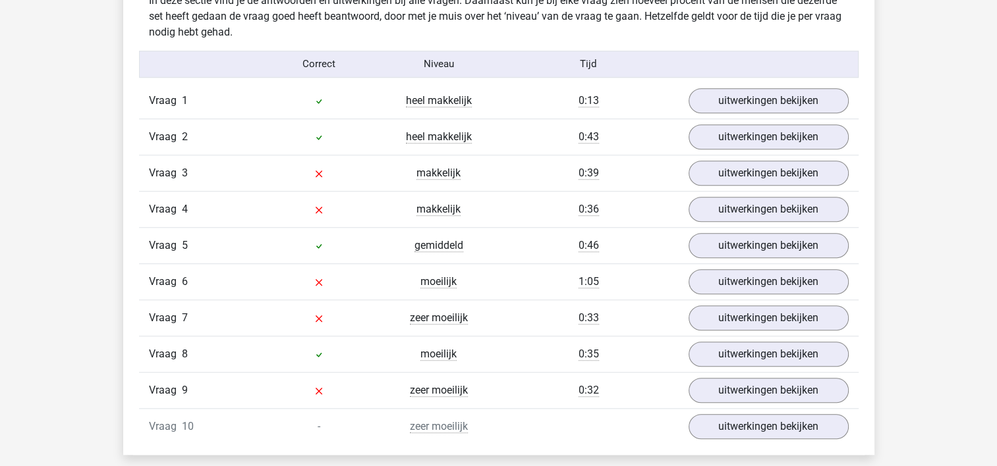
click at [756, 80] on div "In deze sectie vind je de antwoorden en uitwerkingen bij alle vragen. Daarnaast…" at bounding box center [498, 218] width 731 height 473
click at [769, 99] on link "uitwerkingen bekijken" at bounding box center [768, 100] width 184 height 29
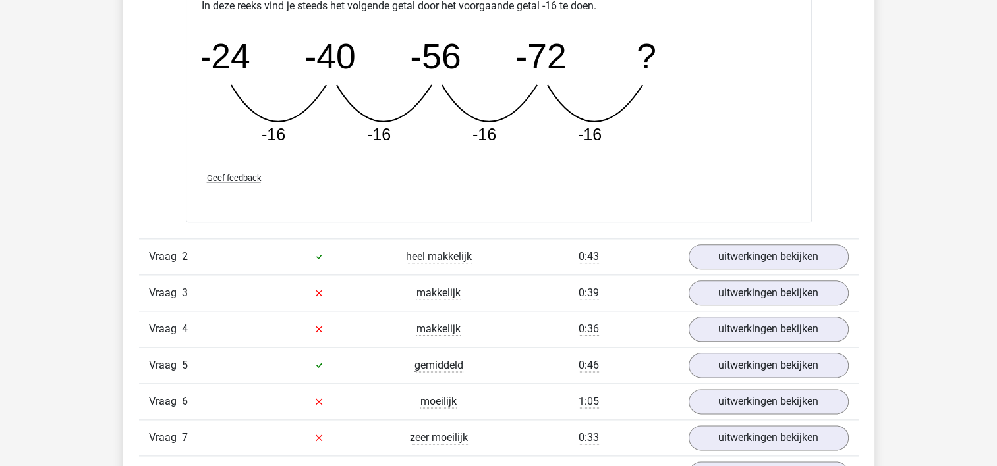
scroll to position [1647, 0]
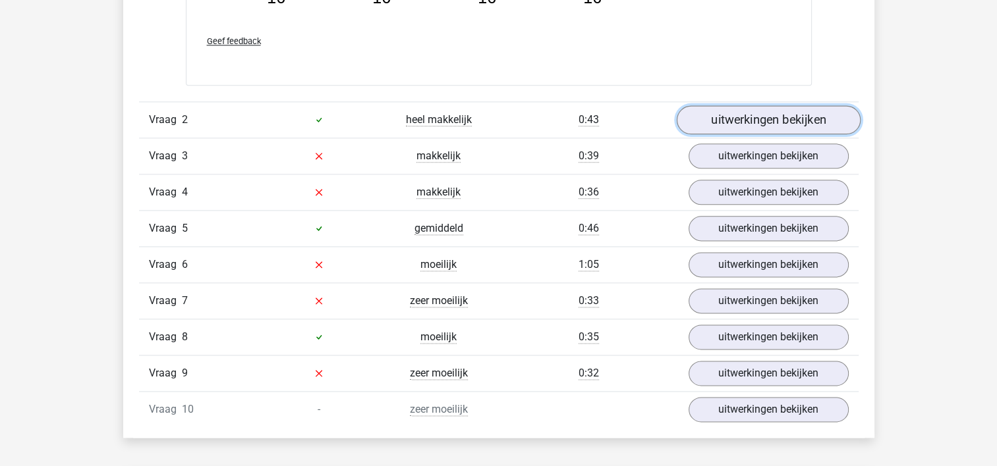
click at [762, 120] on link "uitwerkingen bekijken" at bounding box center [768, 119] width 184 height 29
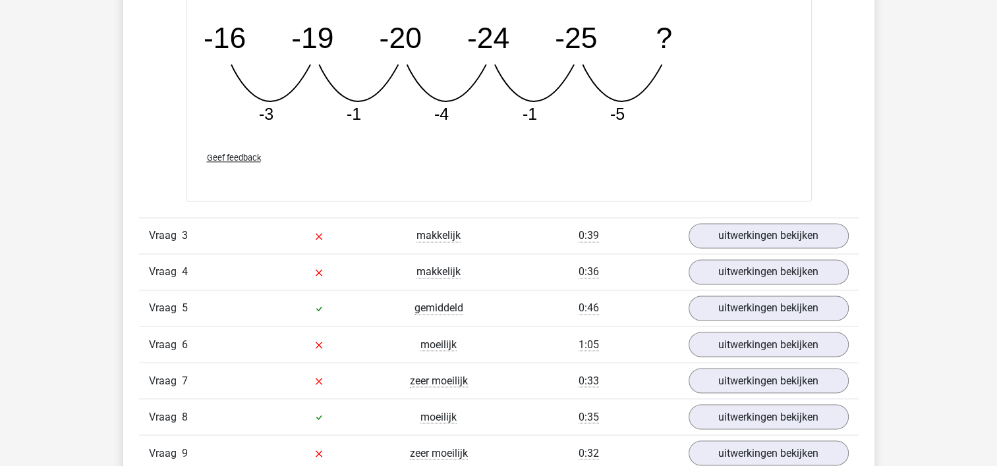
scroll to position [2239, 0]
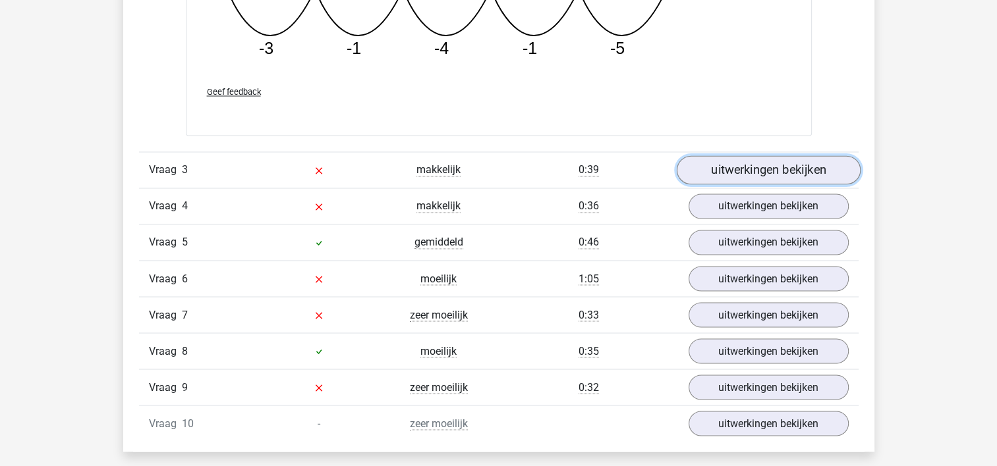
click at [726, 164] on link "uitwerkingen bekijken" at bounding box center [768, 169] width 184 height 29
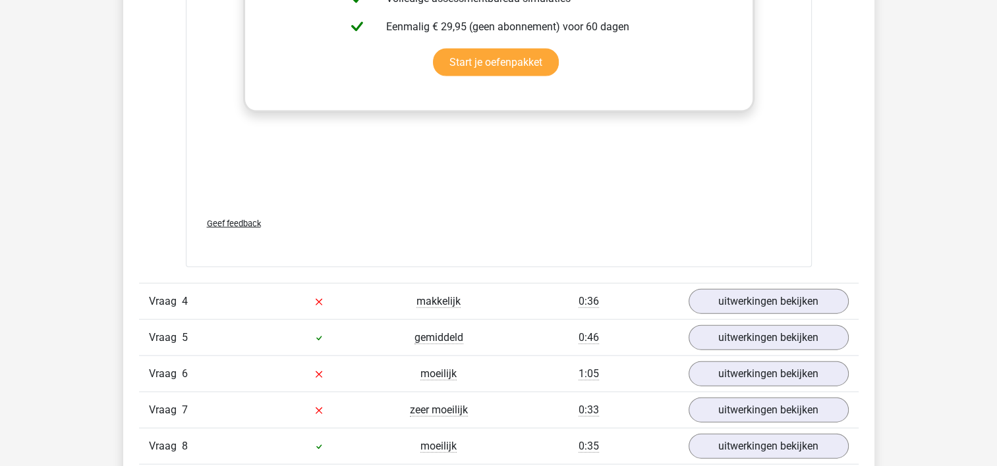
scroll to position [2964, 0]
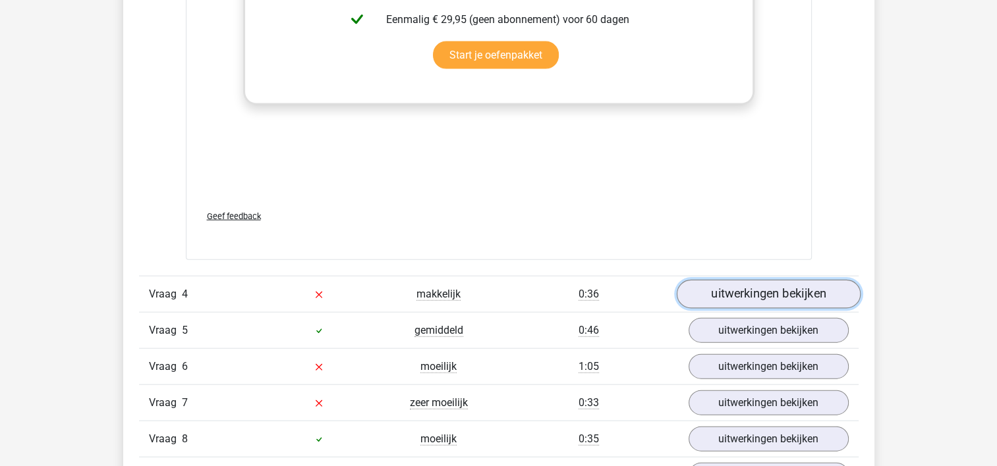
drag, startPoint x: 751, startPoint y: 290, endPoint x: 748, endPoint y: 283, distance: 8.0
click at [751, 290] on link "uitwerkingen bekijken" at bounding box center [768, 294] width 184 height 29
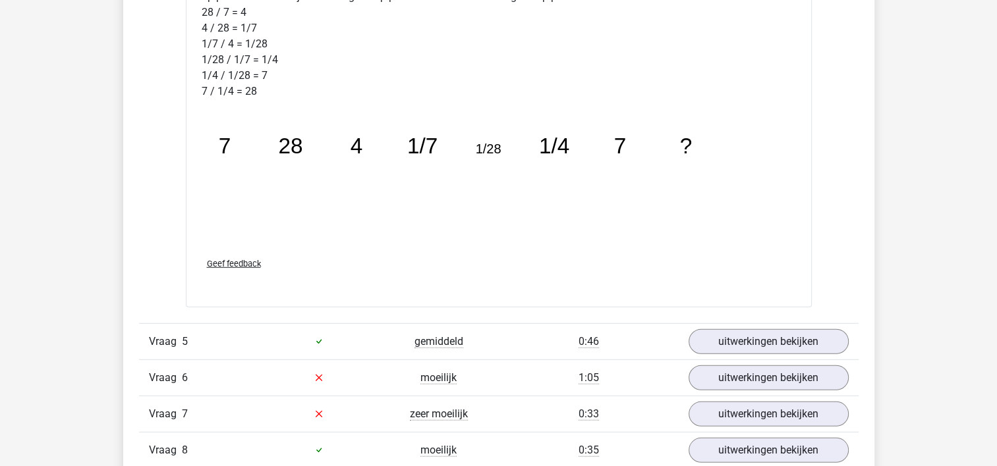
scroll to position [3820, 0]
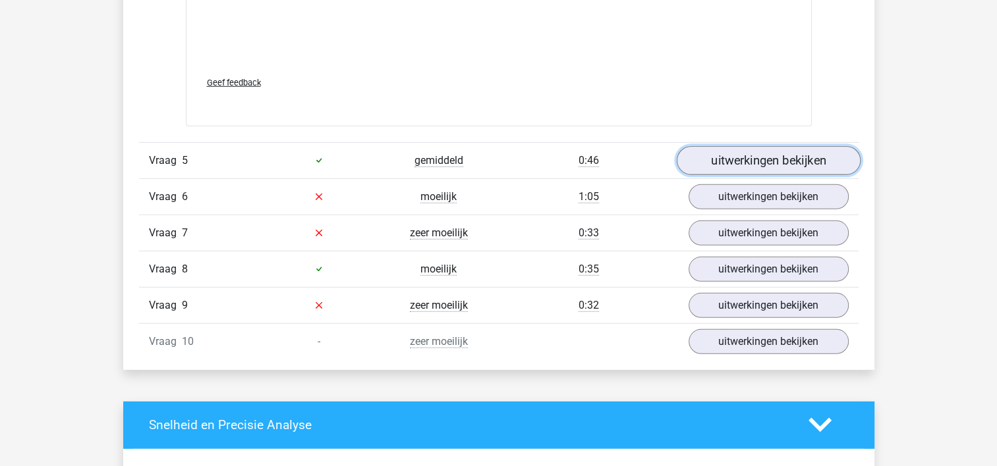
click at [775, 153] on link "uitwerkingen bekijken" at bounding box center [768, 160] width 184 height 29
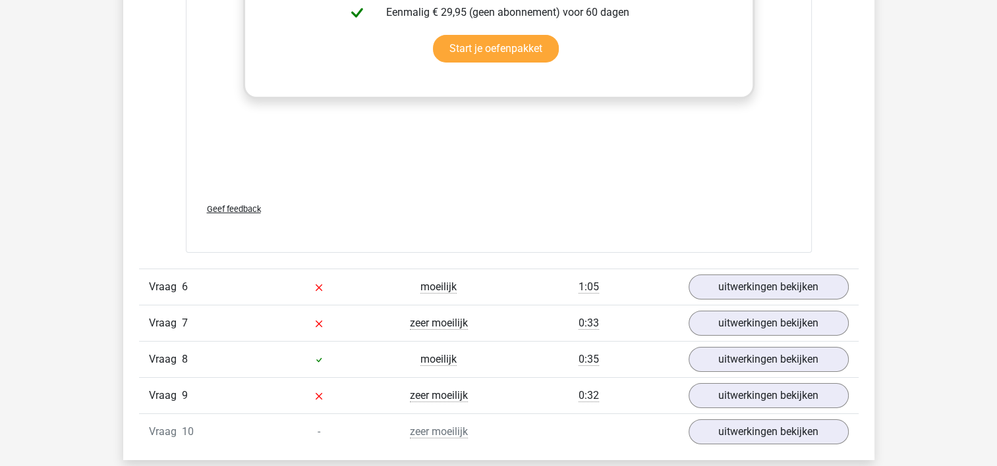
scroll to position [4545, 0]
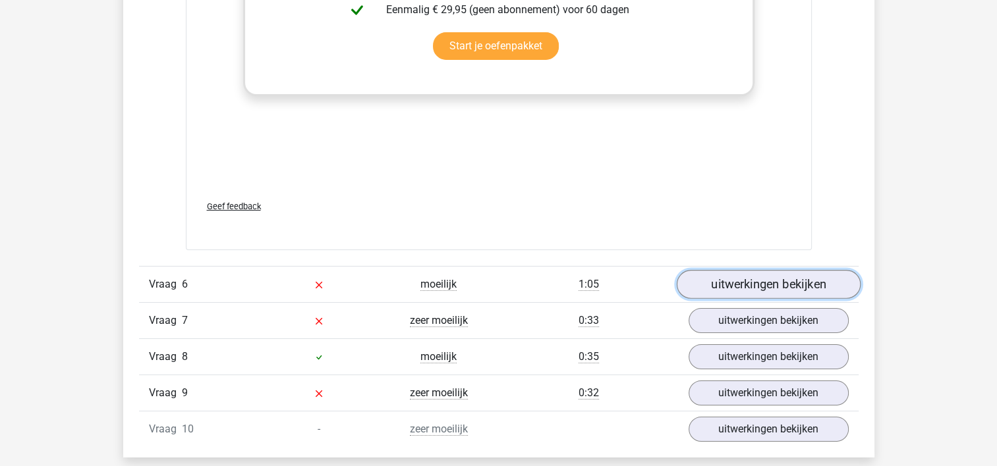
click at [778, 287] on link "uitwerkingen bekijken" at bounding box center [768, 285] width 184 height 29
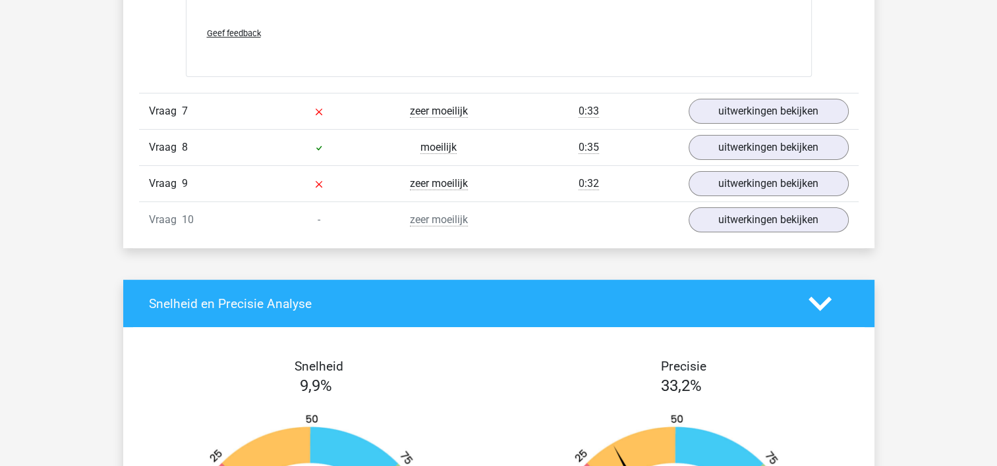
scroll to position [5335, 0]
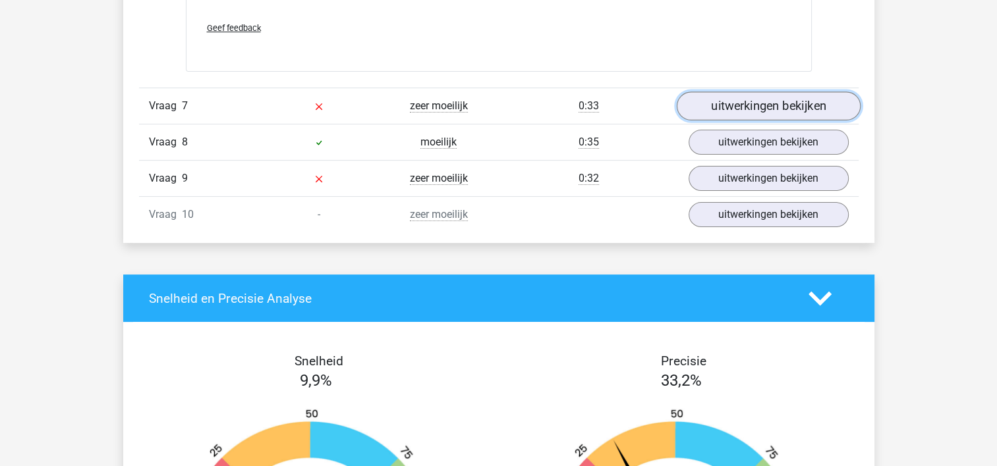
click at [775, 110] on link "uitwerkingen bekijken" at bounding box center [768, 106] width 184 height 29
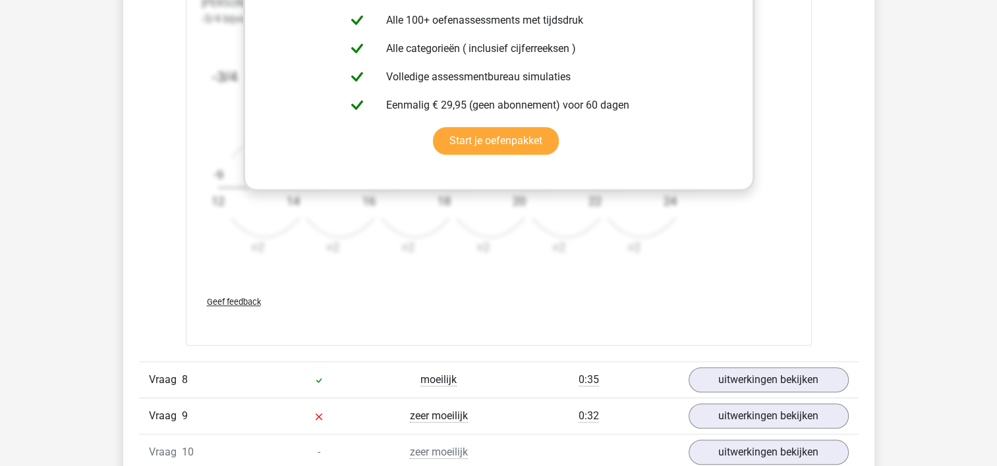
scroll to position [6059, 0]
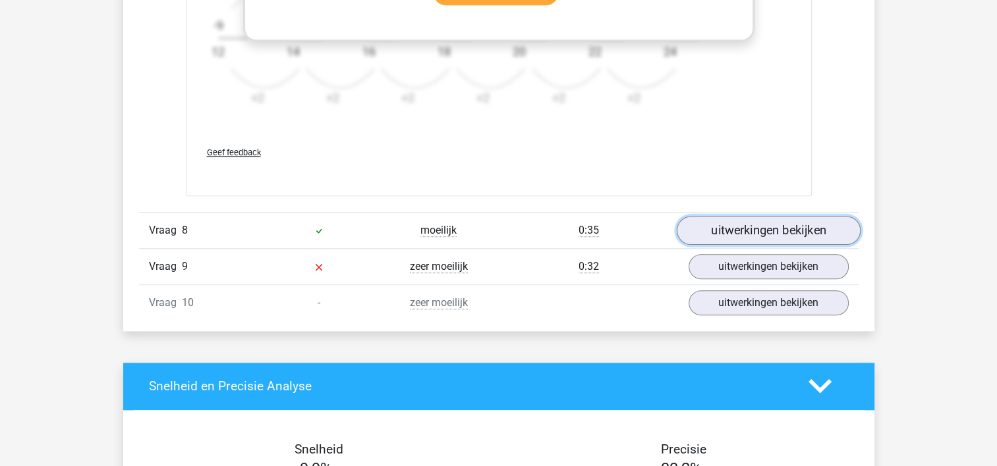
click at [761, 216] on link "uitwerkingen bekijken" at bounding box center [768, 230] width 184 height 29
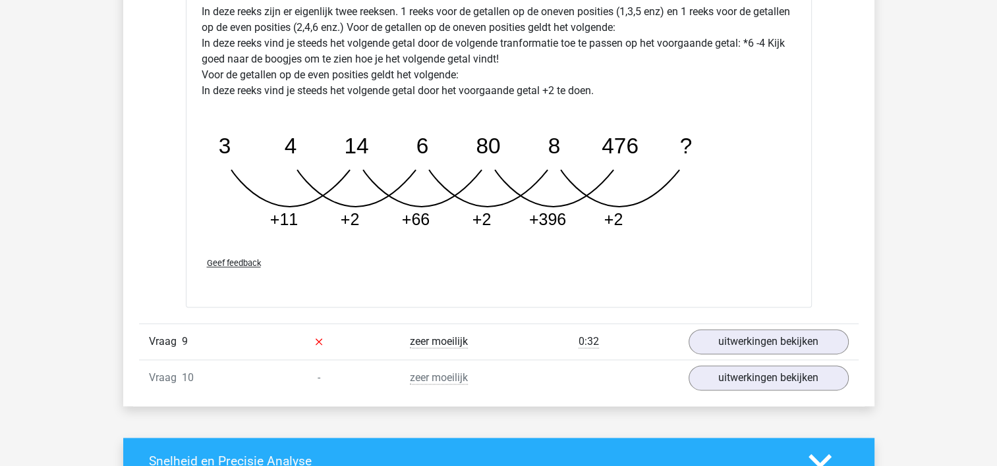
scroll to position [6652, 0]
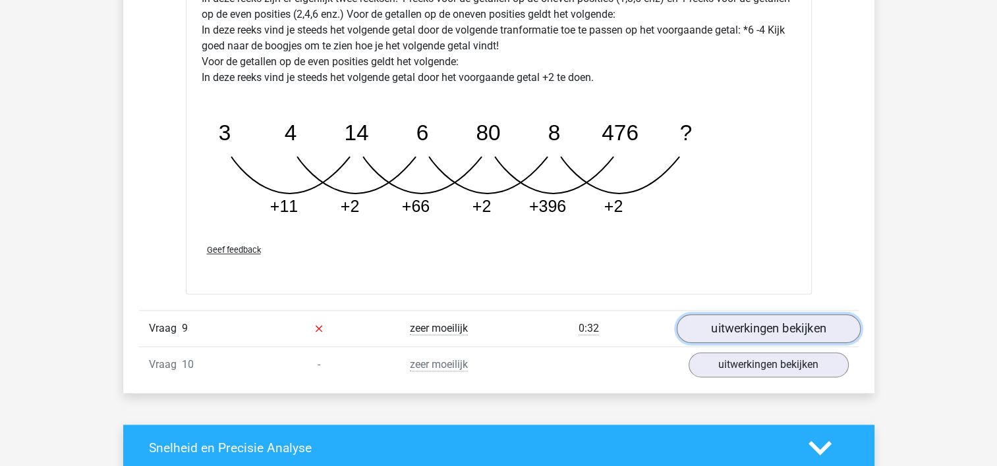
click at [753, 320] on link "uitwerkingen bekijken" at bounding box center [768, 328] width 184 height 29
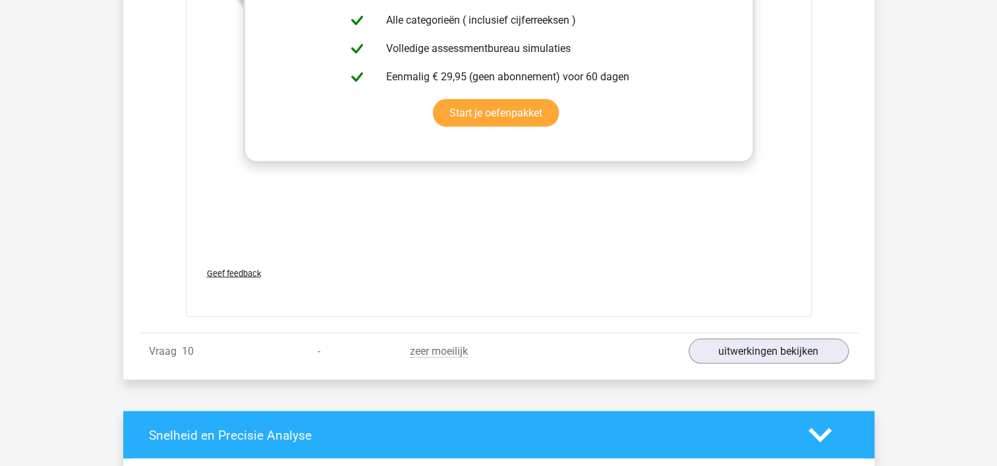
scroll to position [7574, 0]
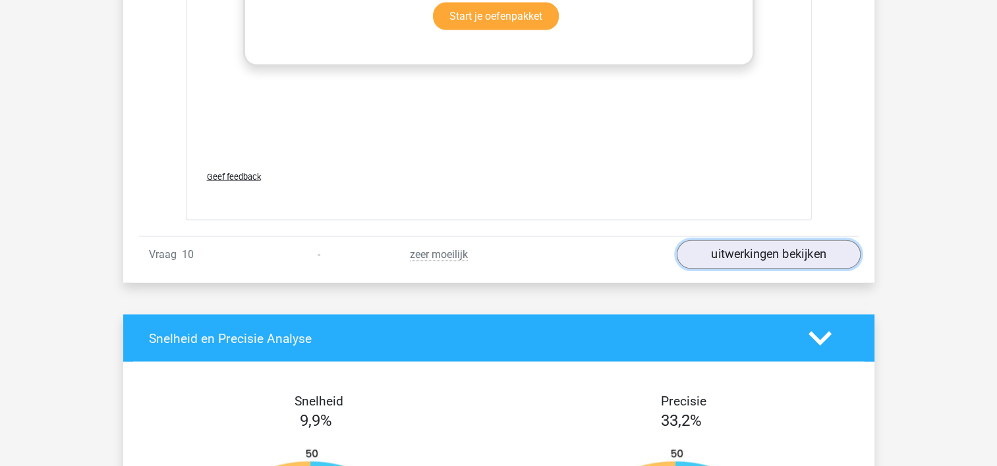
click at [785, 257] on link "uitwerkingen bekijken" at bounding box center [768, 254] width 184 height 29
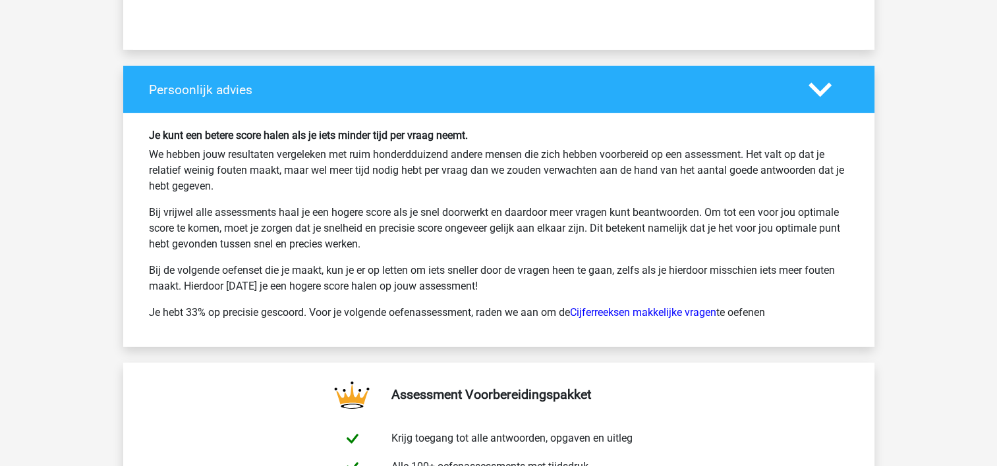
scroll to position [9221, 0]
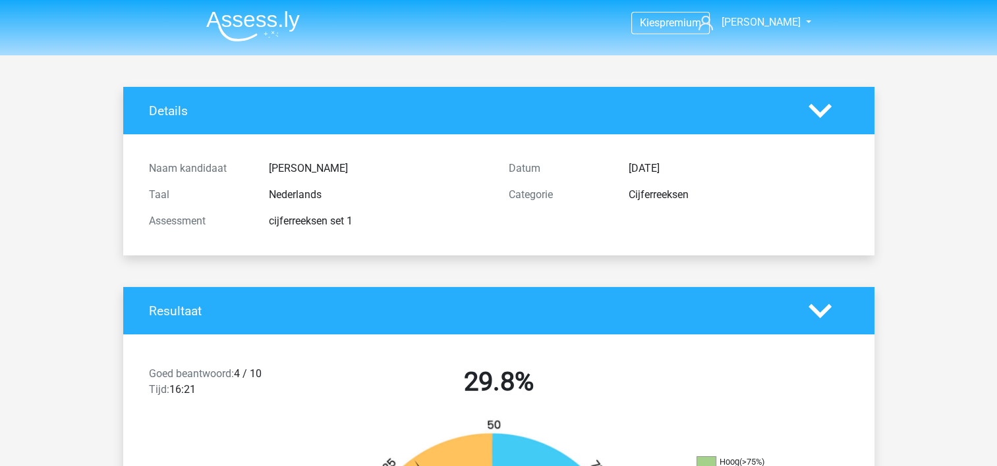
click at [260, 15] on img at bounding box center [253, 26] width 94 height 31
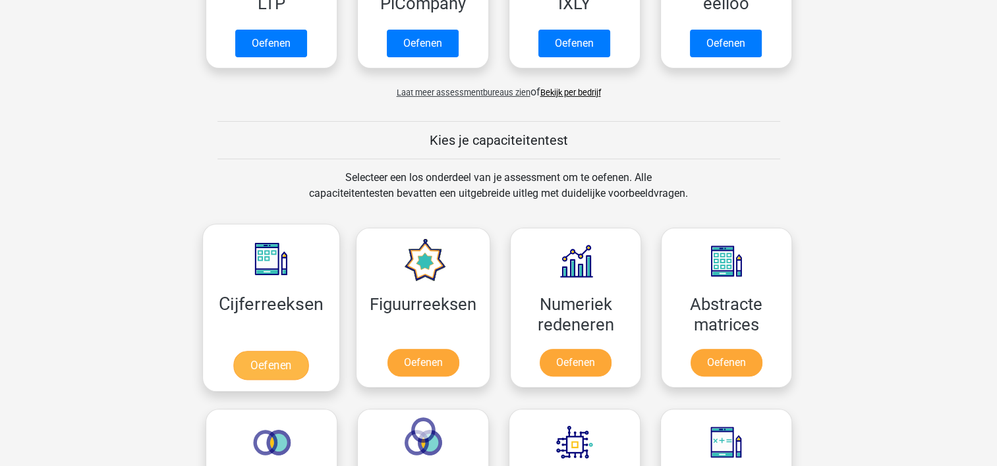
scroll to position [527, 0]
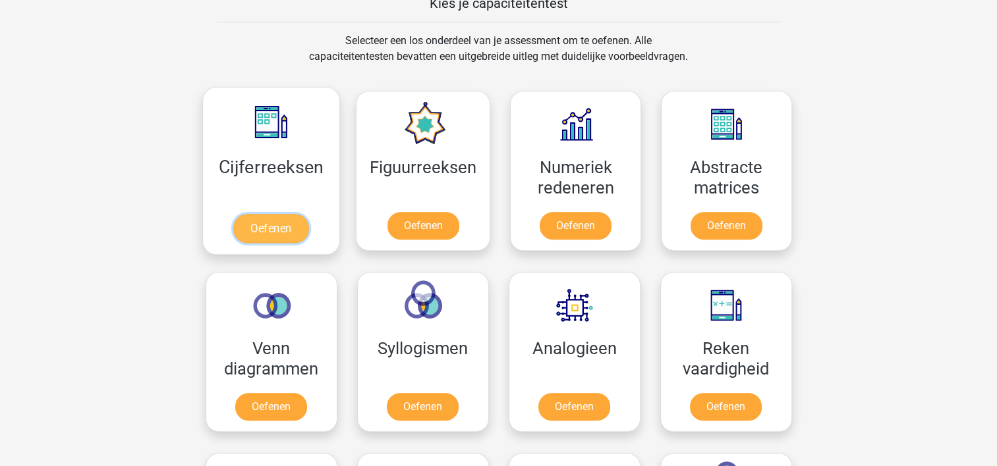
click at [260, 224] on link "Oefenen" at bounding box center [270, 228] width 75 height 29
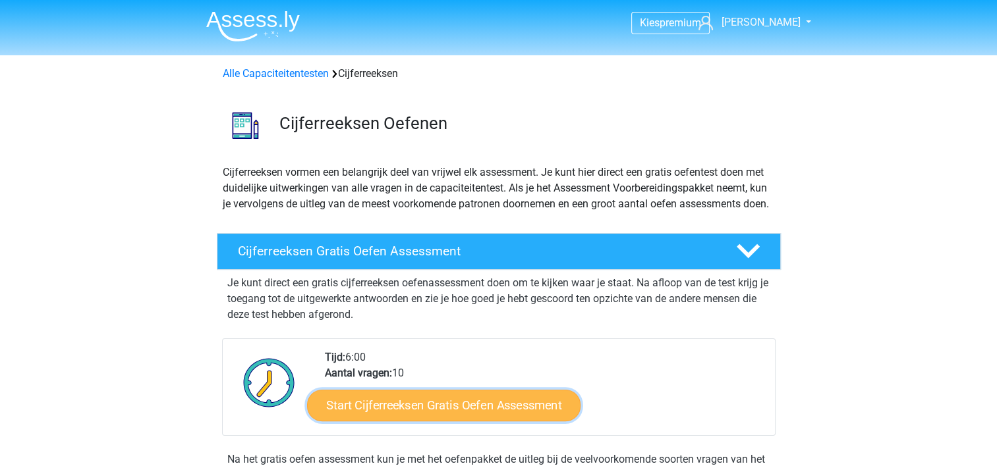
click at [430, 418] on link "Start Cijferreeksen Gratis Oefen Assessment" at bounding box center [443, 405] width 273 height 32
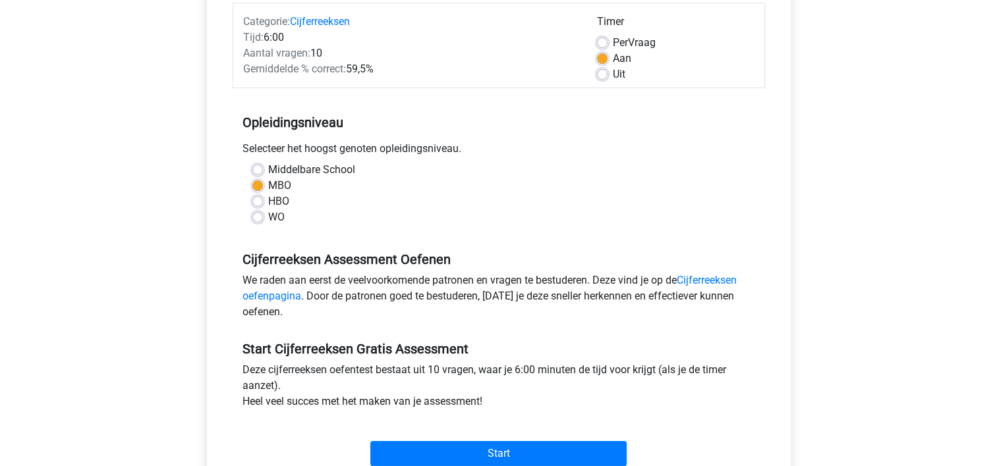
scroll to position [198, 0]
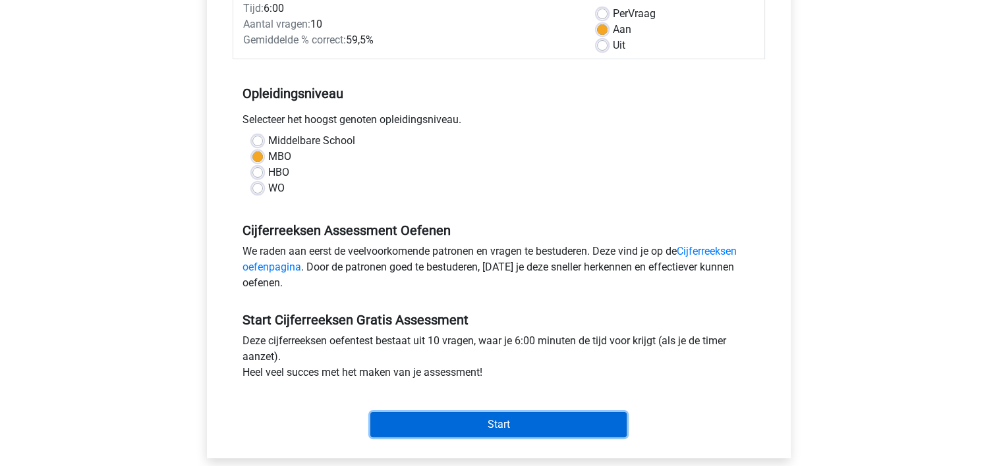
click at [458, 425] on input "Start" at bounding box center [498, 424] width 256 height 25
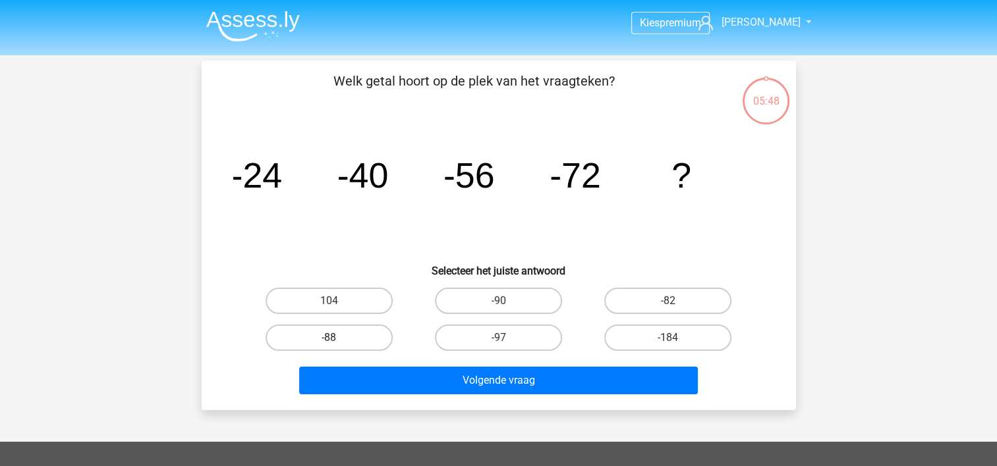
click at [356, 343] on label "-88" at bounding box center [328, 338] width 127 height 26
click at [337, 343] on input "-88" at bounding box center [333, 342] width 9 height 9
radio input "true"
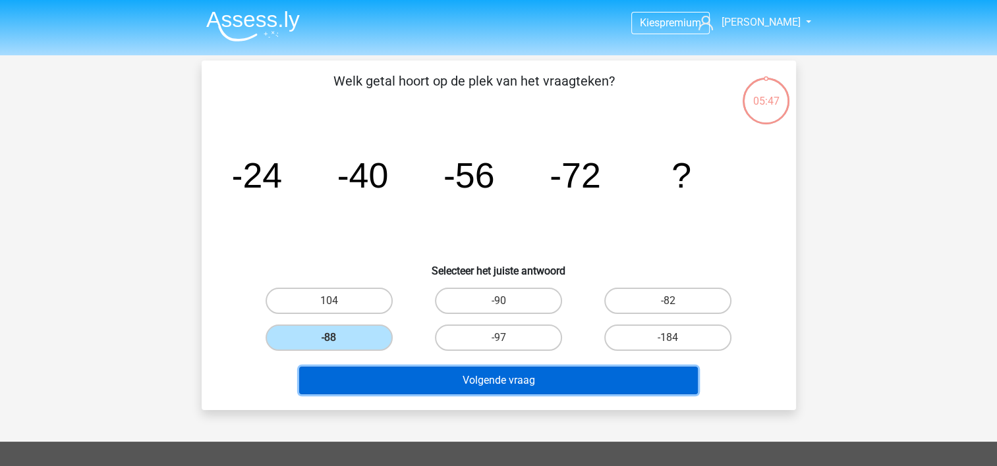
click at [487, 379] on button "Volgende vraag" at bounding box center [498, 381] width 398 height 28
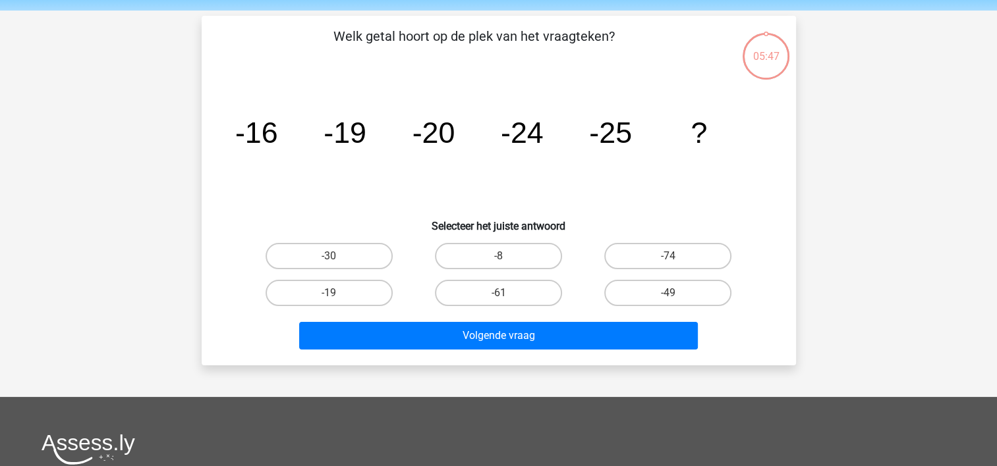
scroll to position [61, 0]
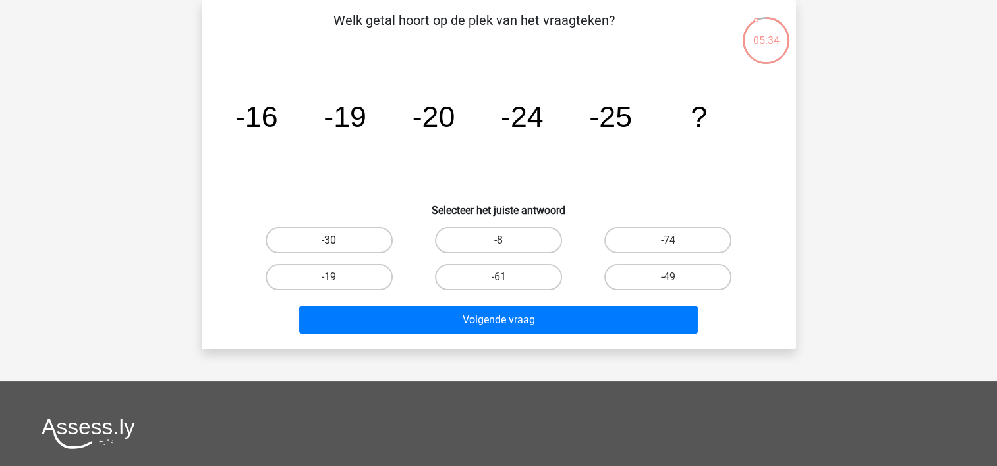
click at [354, 245] on label "-30" at bounding box center [328, 240] width 127 height 26
click at [337, 245] on input "-30" at bounding box center [333, 244] width 9 height 9
radio input "true"
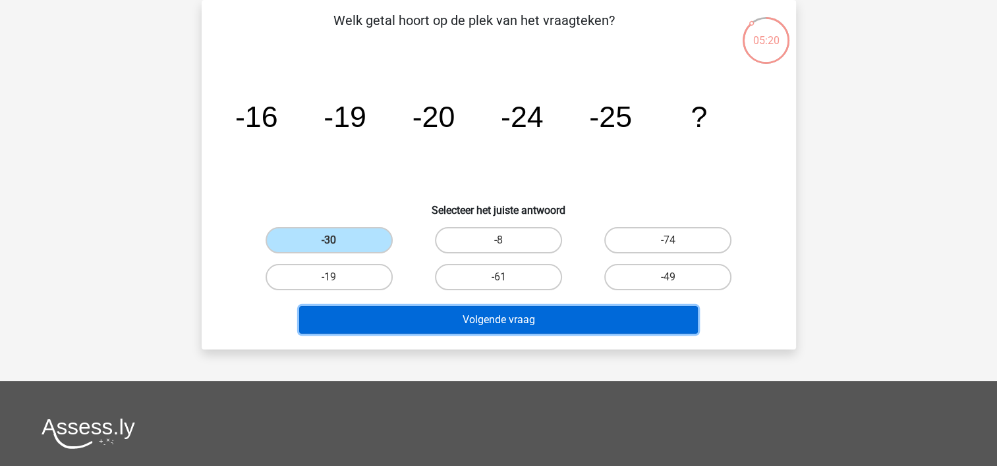
click at [524, 317] on button "Volgende vraag" at bounding box center [498, 320] width 398 height 28
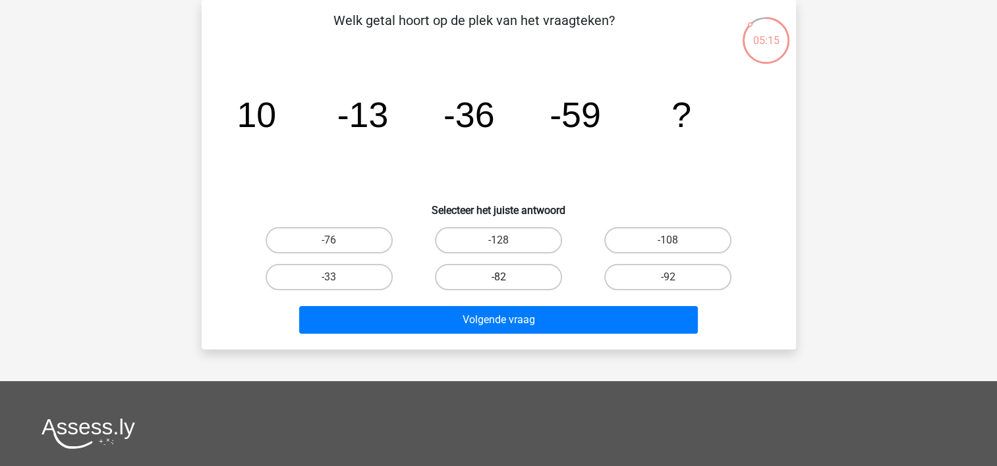
click at [508, 274] on label "-82" at bounding box center [498, 277] width 127 height 26
click at [506, 277] on input "-82" at bounding box center [502, 281] width 9 height 9
radio input "true"
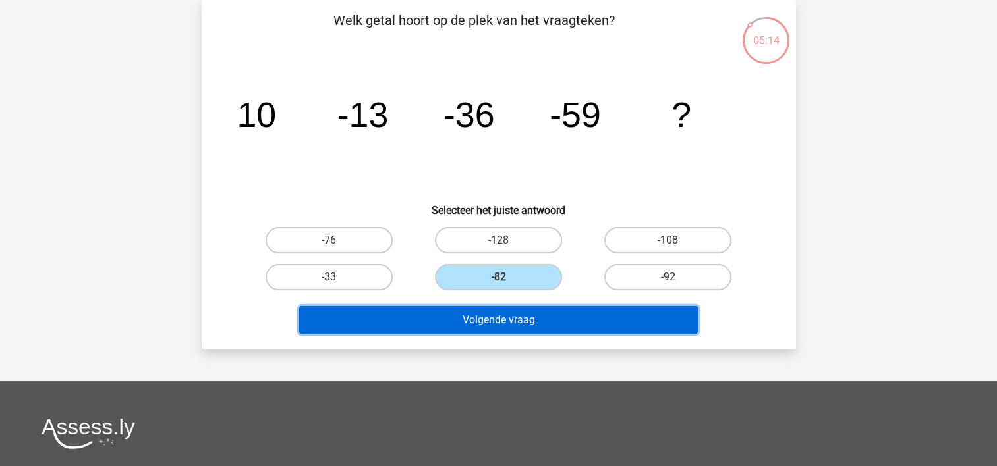
click at [506, 322] on button "Volgende vraag" at bounding box center [498, 320] width 398 height 28
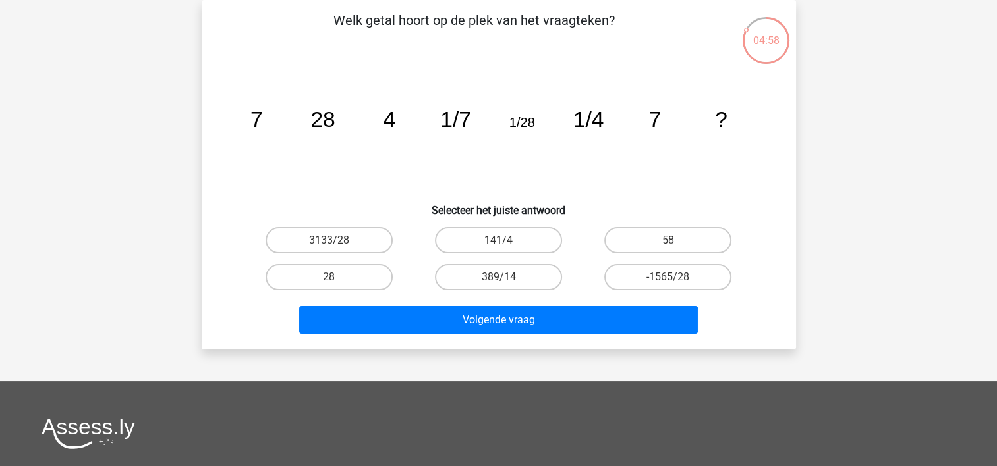
drag, startPoint x: 374, startPoint y: 271, endPoint x: 403, endPoint y: 254, distance: 33.7
click at [377, 269] on label "28" at bounding box center [328, 277] width 127 height 26
click at [337, 277] on input "28" at bounding box center [333, 281] width 9 height 9
radio input "true"
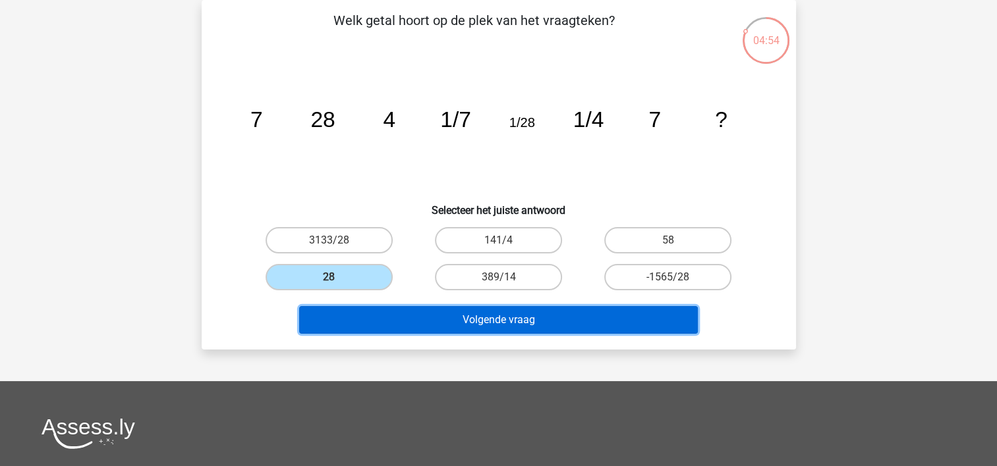
click at [511, 310] on button "Volgende vraag" at bounding box center [498, 320] width 398 height 28
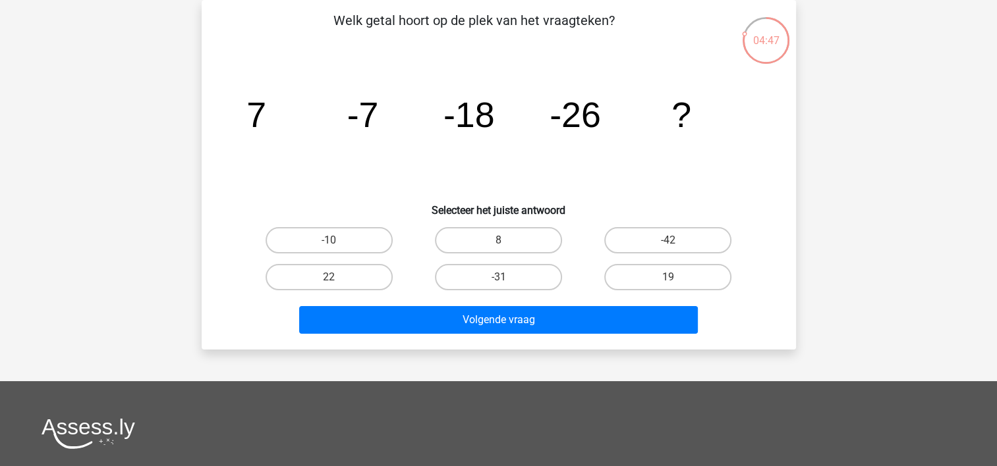
drag, startPoint x: 506, startPoint y: 277, endPoint x: 457, endPoint y: 219, distance: 75.2
click at [505, 277] on input "-31" at bounding box center [502, 281] width 9 height 9
radio input "true"
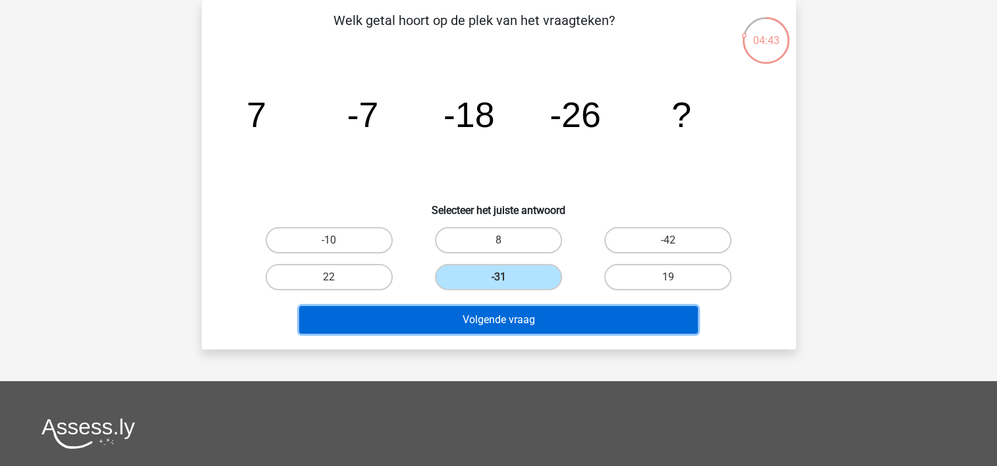
click at [483, 315] on button "Volgende vraag" at bounding box center [498, 320] width 398 height 28
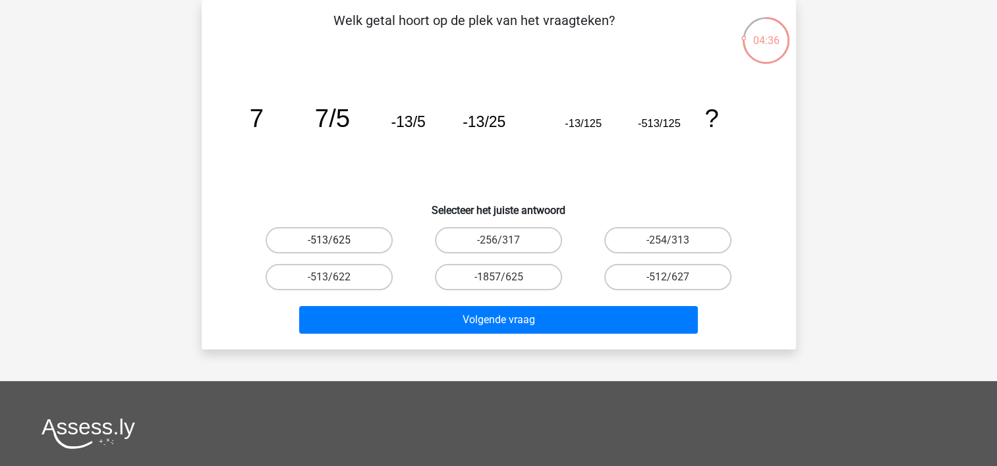
click at [359, 242] on label "-513/625" at bounding box center [328, 240] width 127 height 26
click at [337, 242] on input "-513/625" at bounding box center [333, 244] width 9 height 9
radio input "true"
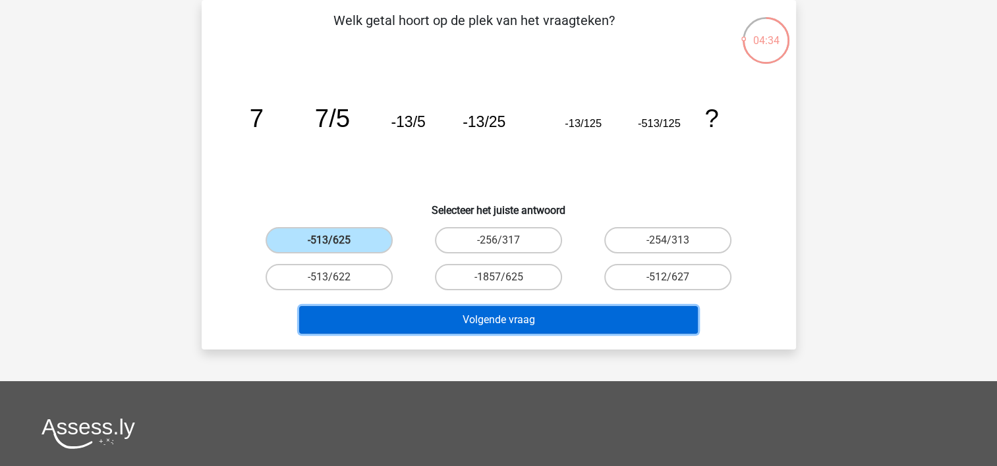
click at [480, 320] on button "Volgende vraag" at bounding box center [498, 320] width 398 height 28
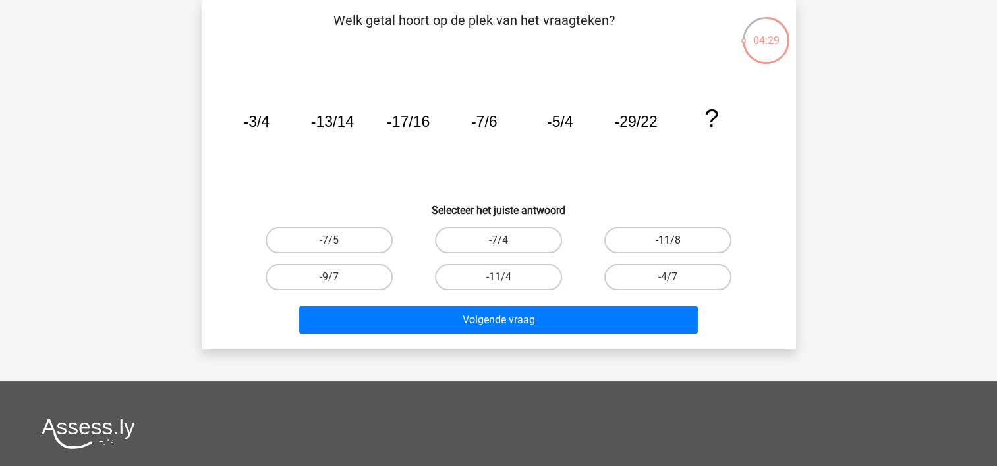
click at [639, 239] on label "-11/8" at bounding box center [667, 240] width 127 height 26
click at [668, 240] on input "-11/8" at bounding box center [672, 244] width 9 height 9
radio input "true"
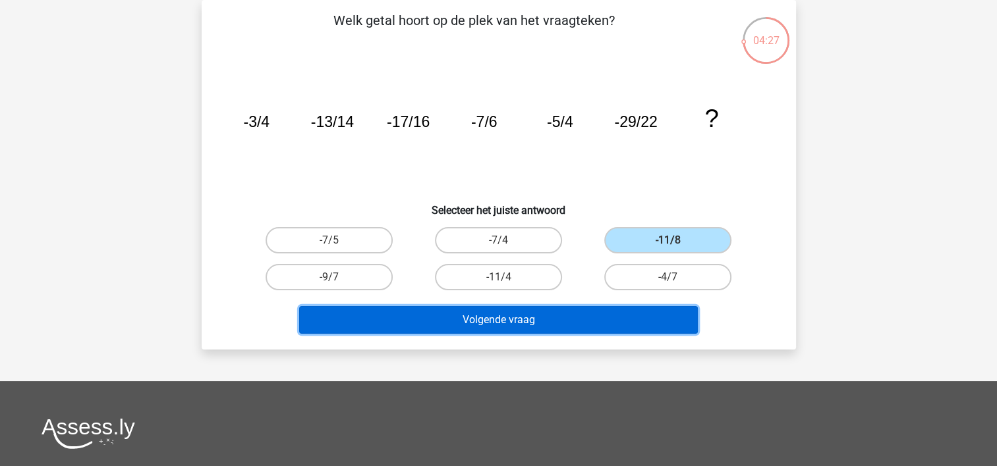
click at [493, 320] on button "Volgende vraag" at bounding box center [498, 320] width 398 height 28
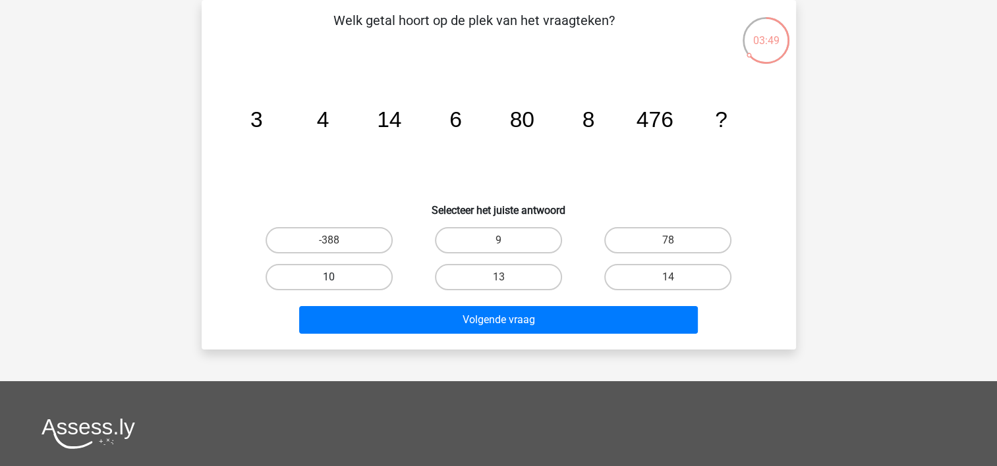
click at [323, 271] on label "10" at bounding box center [328, 277] width 127 height 26
click at [329, 277] on input "10" at bounding box center [333, 281] width 9 height 9
radio input "true"
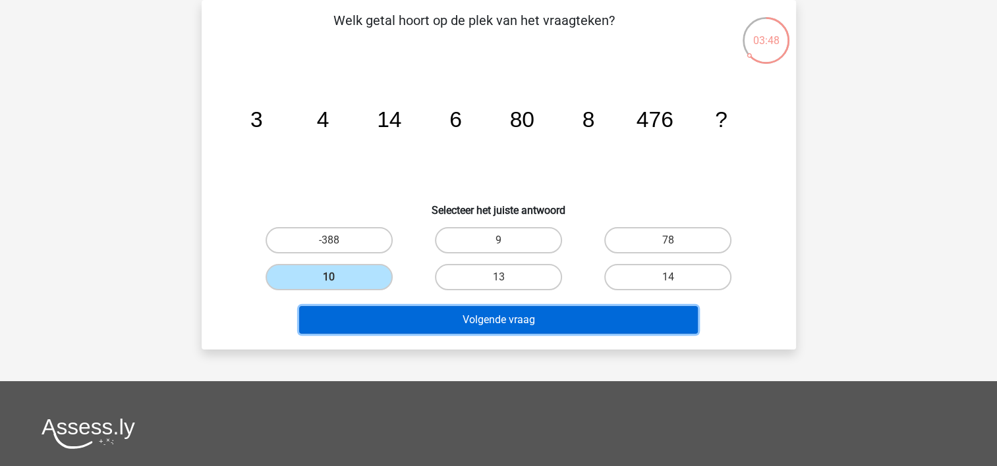
click at [438, 318] on button "Volgende vraag" at bounding box center [498, 320] width 398 height 28
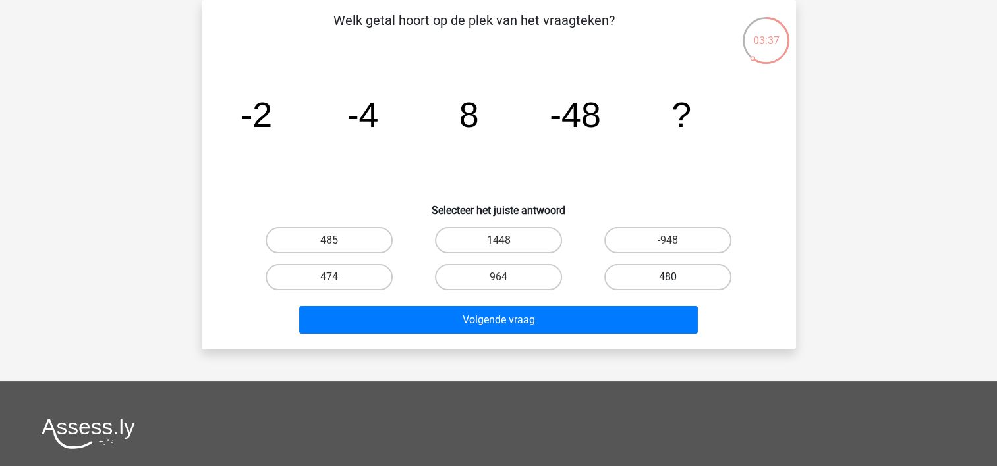
click at [654, 269] on label "480" at bounding box center [667, 277] width 127 height 26
click at [668, 277] on input "480" at bounding box center [672, 281] width 9 height 9
radio input "true"
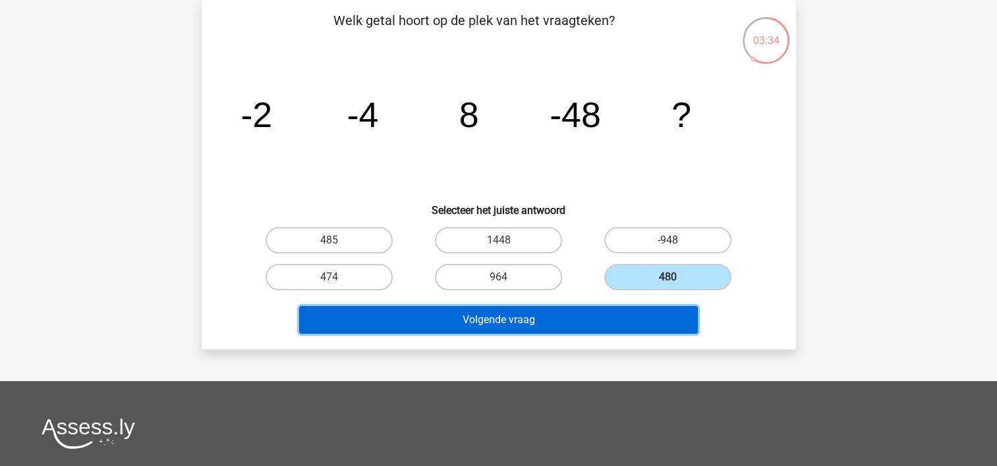
click at [492, 315] on button "Volgende vraag" at bounding box center [498, 320] width 398 height 28
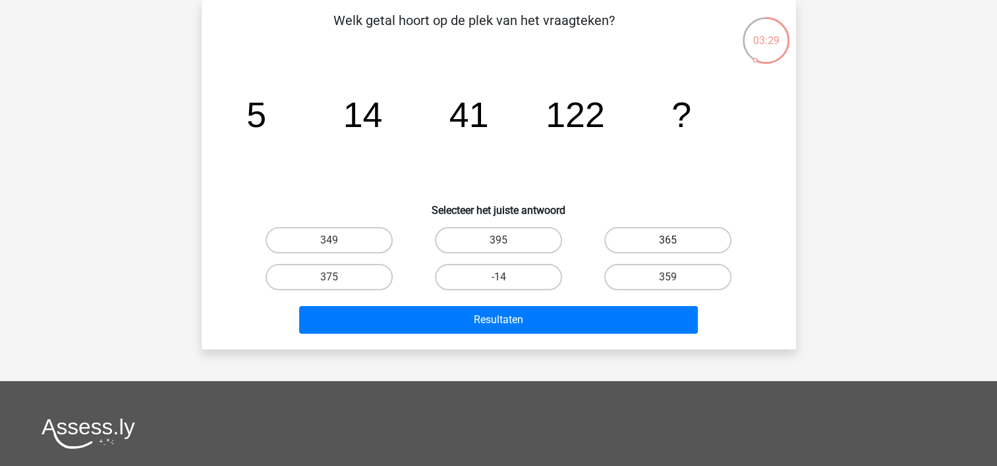
click at [660, 236] on label "365" at bounding box center [667, 240] width 127 height 26
click at [668, 240] on input "365" at bounding box center [672, 244] width 9 height 9
radio input "true"
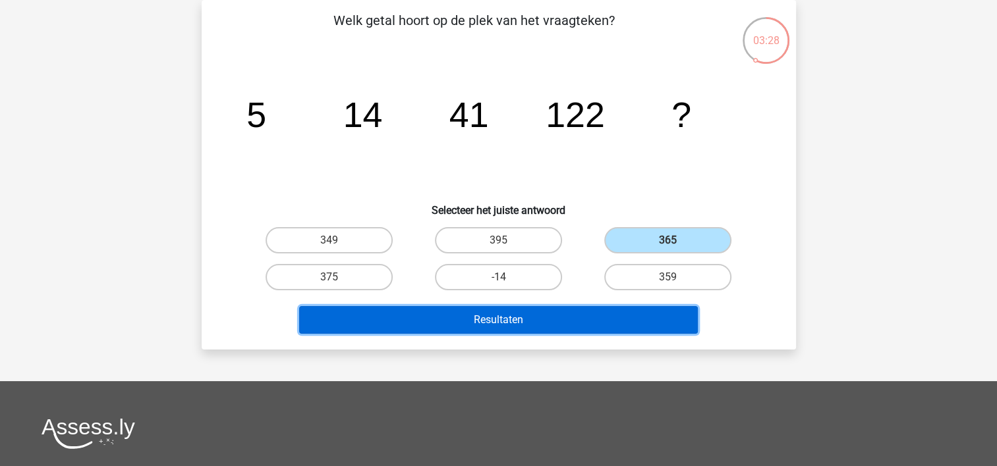
click at [537, 308] on button "Resultaten" at bounding box center [498, 320] width 398 height 28
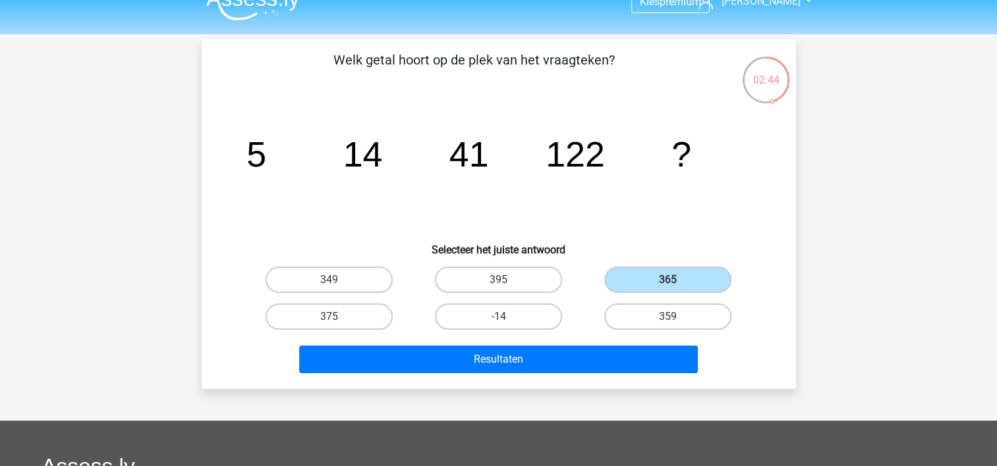
scroll to position [0, 0]
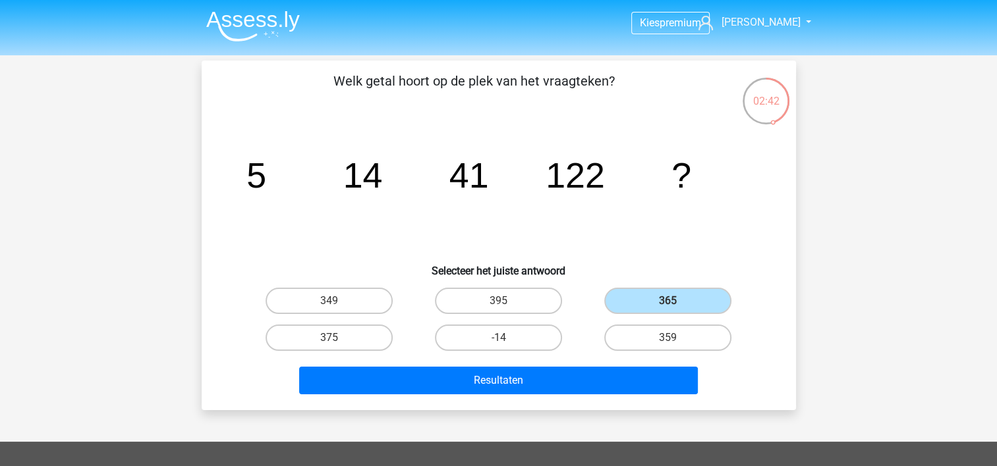
click at [264, 22] on img at bounding box center [253, 26] width 94 height 31
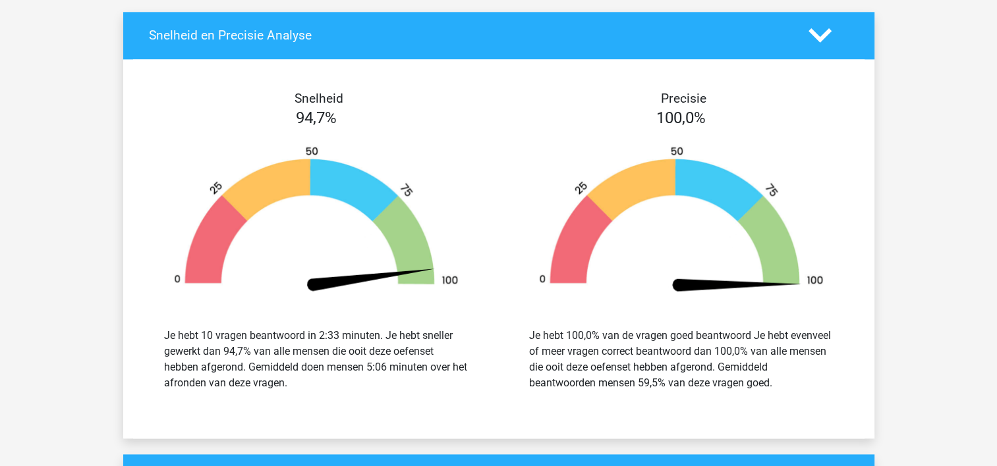
scroll to position [1383, 0]
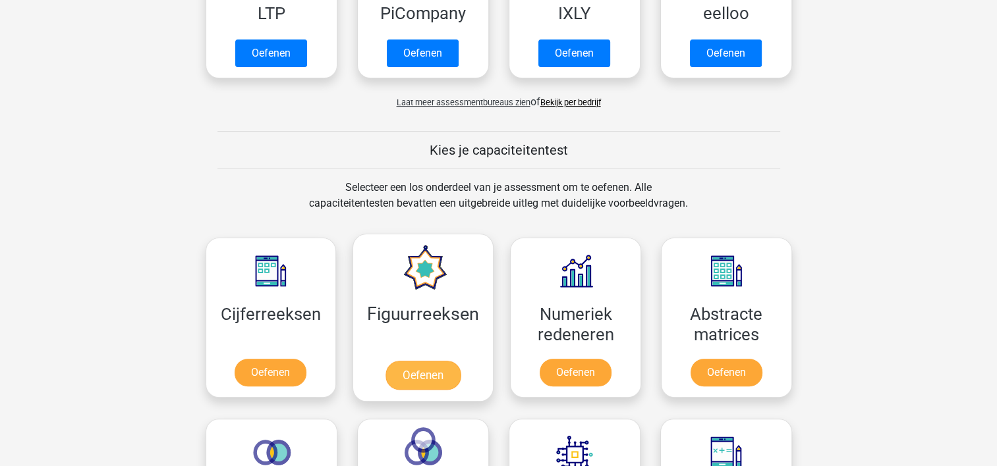
scroll to position [461, 0]
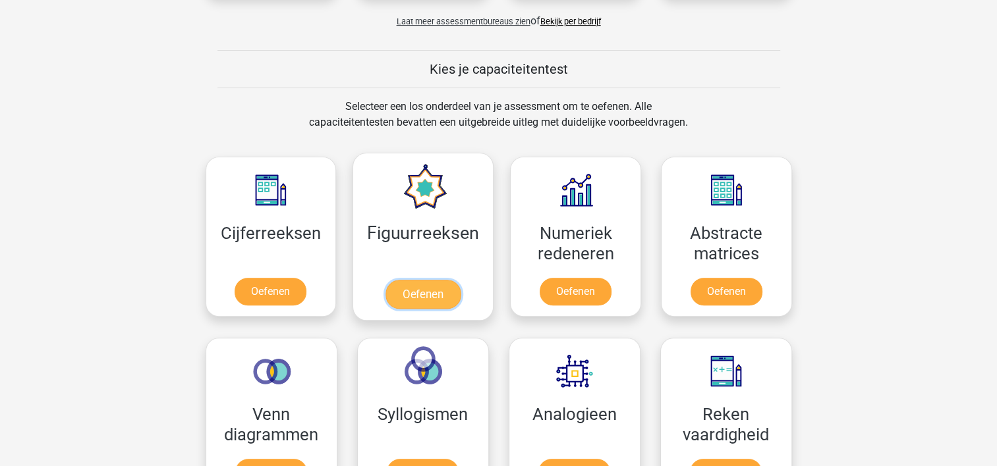
click at [432, 296] on link "Oefenen" at bounding box center [422, 294] width 75 height 29
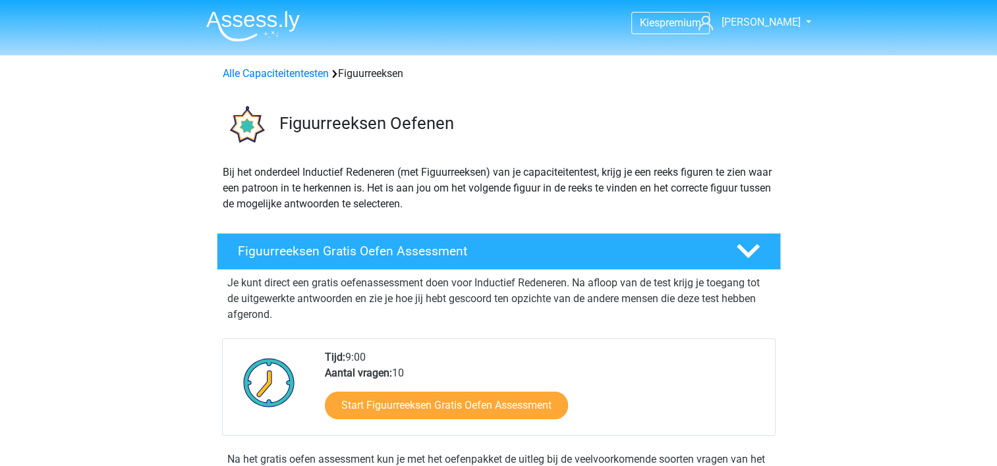
scroll to position [198, 0]
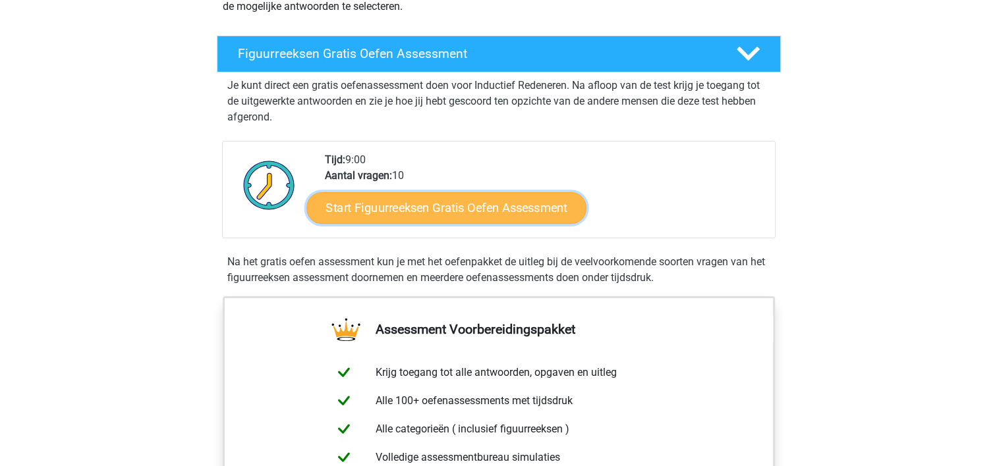
click at [407, 213] on link "Start Figuurreeksen Gratis Oefen Assessment" at bounding box center [445, 208] width 279 height 32
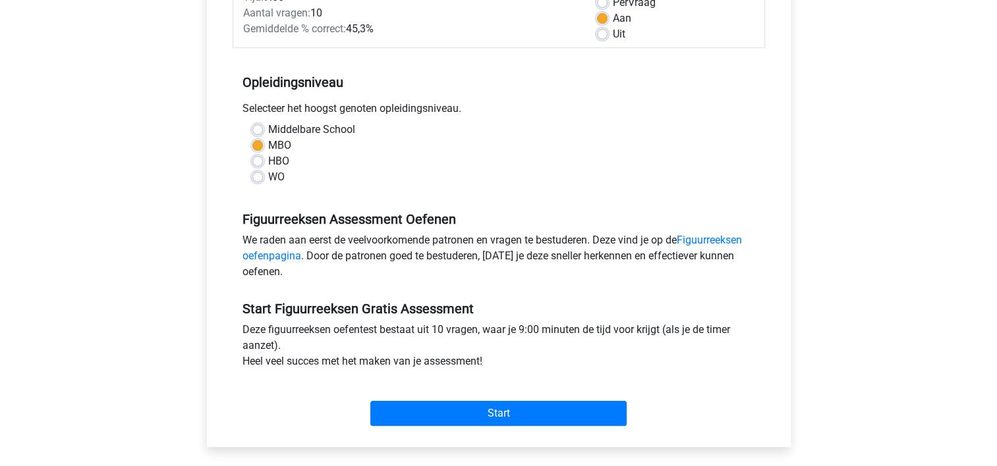
scroll to position [263, 0]
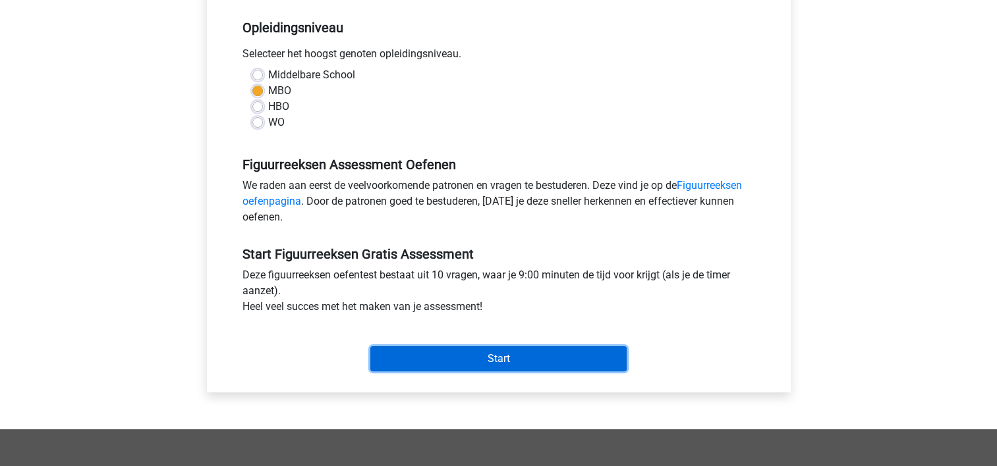
click at [488, 361] on input "Start" at bounding box center [498, 358] width 256 height 25
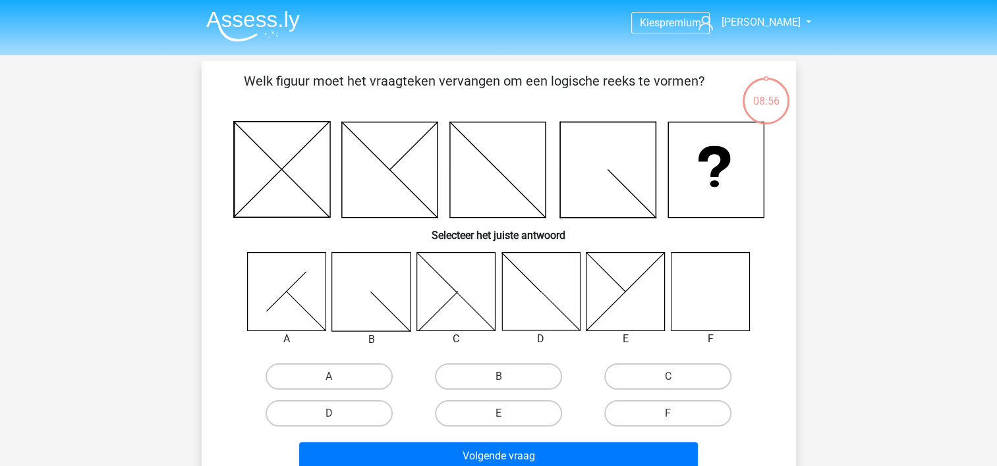
drag, startPoint x: 697, startPoint y: 296, endPoint x: 689, endPoint y: 335, distance: 39.7
click at [696, 298] on icon at bounding box center [709, 291] width 78 height 78
click at [690, 411] on label "F" at bounding box center [667, 413] width 127 height 26
click at [676, 414] on input "F" at bounding box center [672, 418] width 9 height 9
radio input "true"
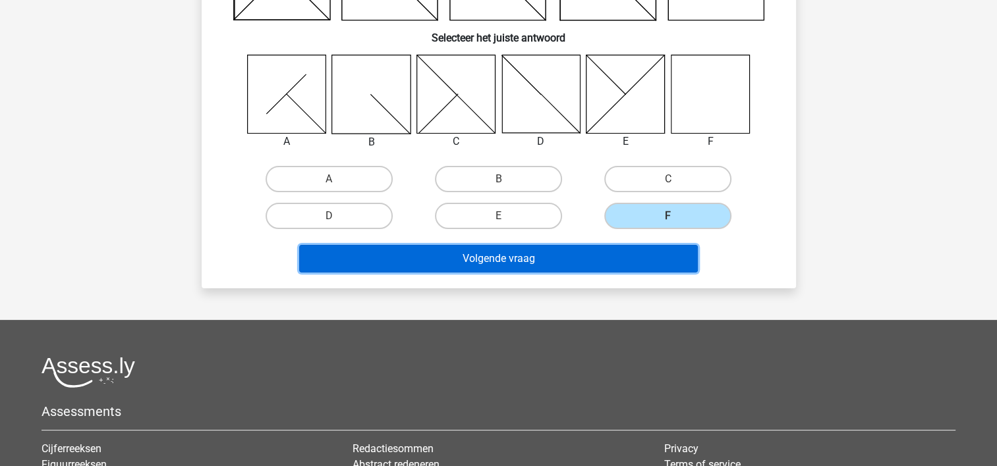
click at [624, 248] on button "Volgende vraag" at bounding box center [498, 259] width 398 height 28
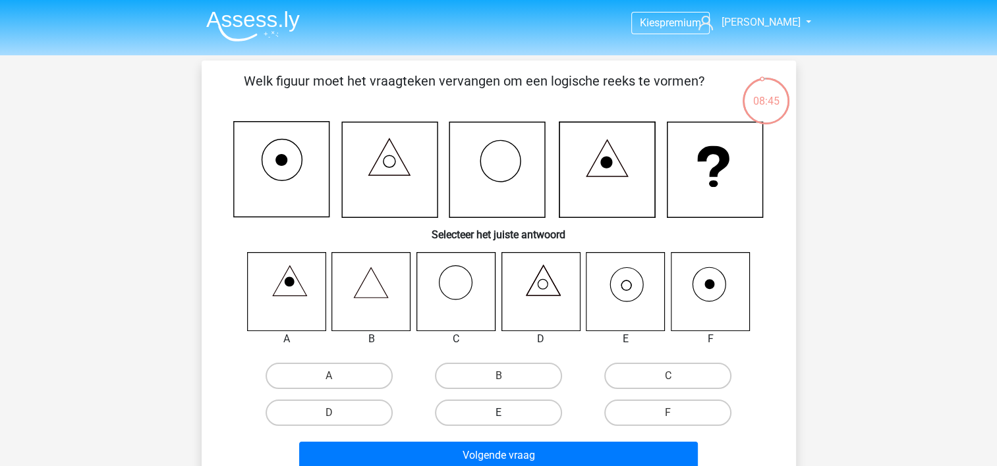
click at [469, 415] on label "E" at bounding box center [498, 413] width 127 height 26
click at [498, 415] on input "E" at bounding box center [502, 417] width 9 height 9
radio input "true"
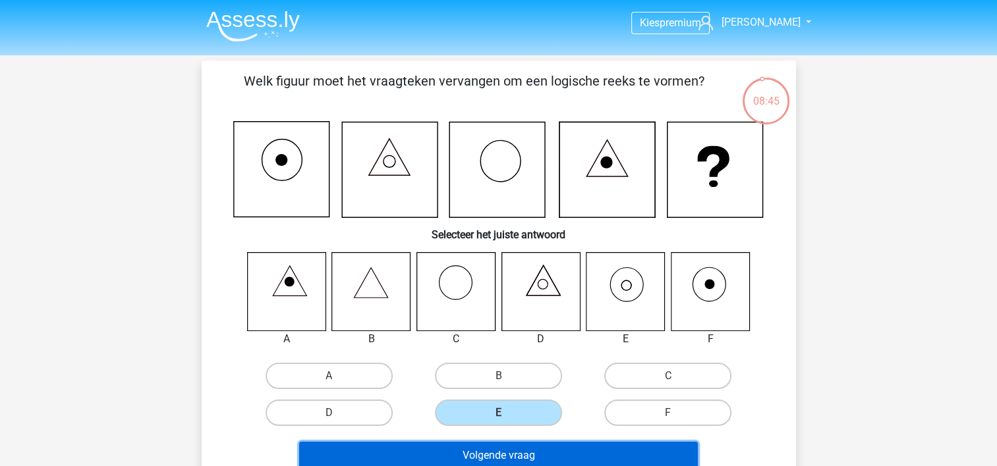
click at [593, 445] on button "Volgende vraag" at bounding box center [498, 456] width 398 height 28
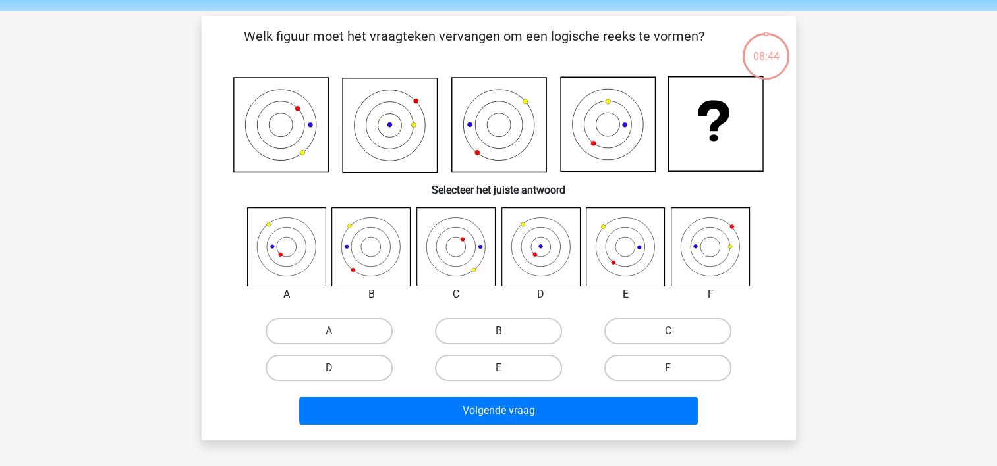
scroll to position [61, 0]
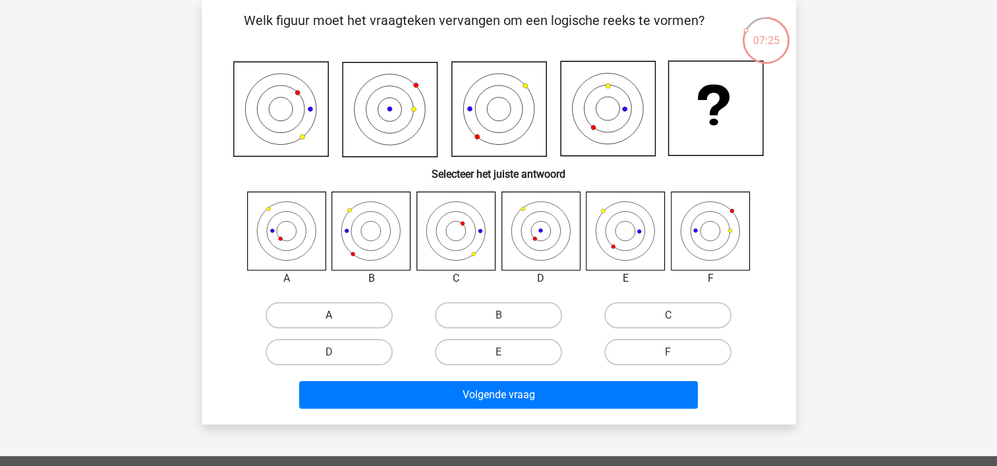
click at [306, 313] on label "A" at bounding box center [328, 315] width 127 height 26
click at [329, 315] on input "A" at bounding box center [333, 319] width 9 height 9
radio input "true"
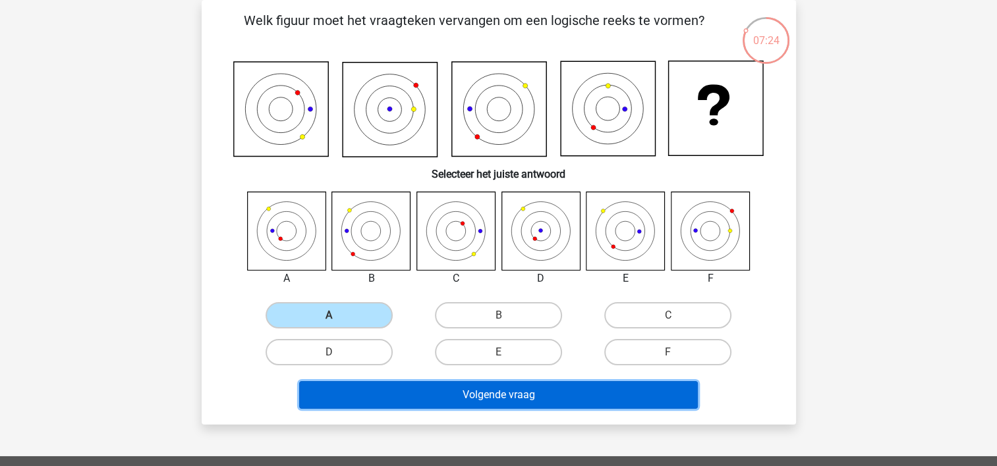
click at [495, 391] on button "Volgende vraag" at bounding box center [498, 395] width 398 height 28
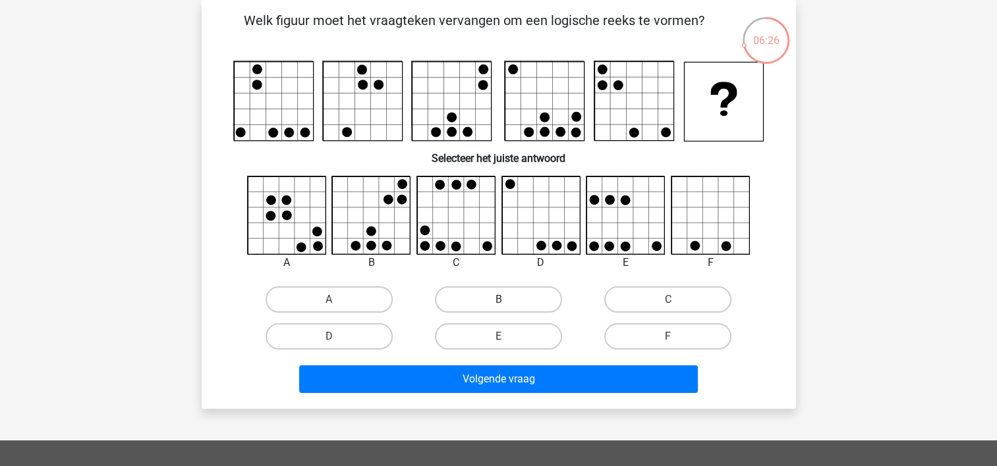
click at [530, 297] on label "B" at bounding box center [498, 300] width 127 height 26
click at [506, 300] on input "B" at bounding box center [502, 304] width 9 height 9
radio input "true"
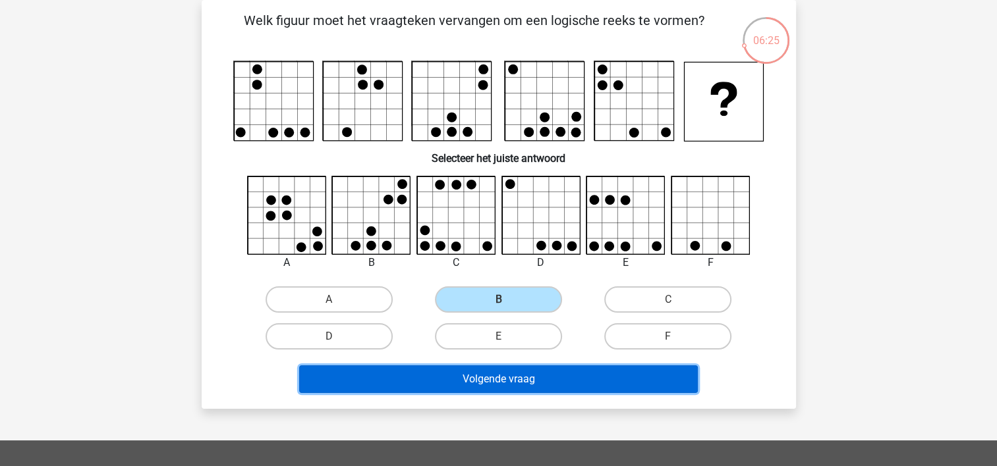
click at [528, 376] on button "Volgende vraag" at bounding box center [498, 380] width 398 height 28
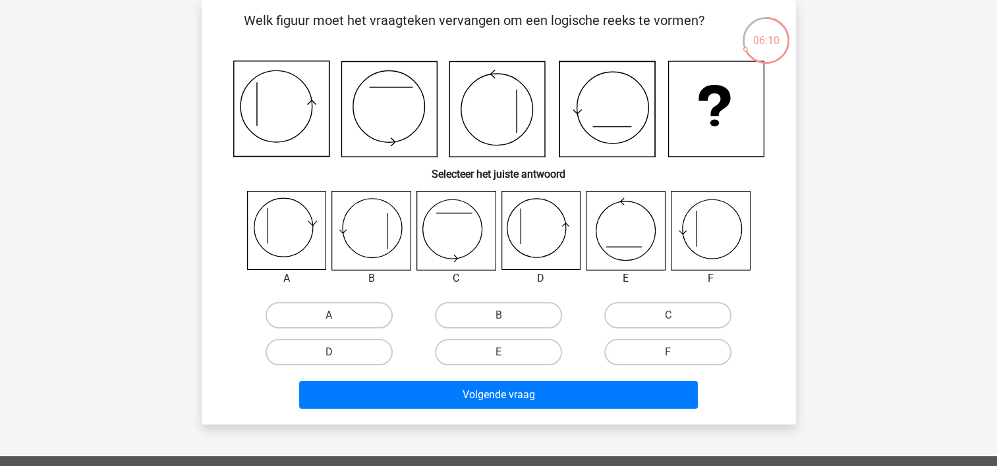
click at [445, 231] on icon at bounding box center [455, 231] width 78 height 78
click at [654, 315] on label "C" at bounding box center [667, 315] width 127 height 26
click at [668, 315] on input "C" at bounding box center [672, 319] width 9 height 9
radio input "true"
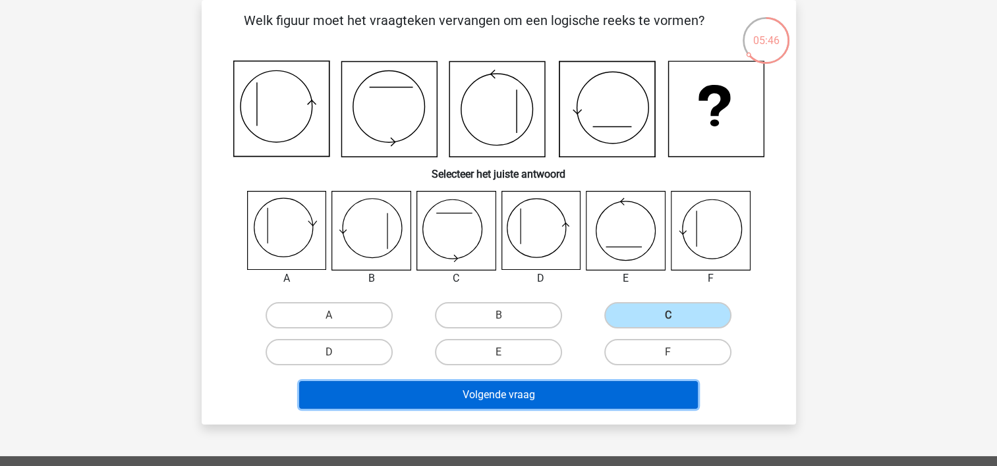
click at [562, 398] on button "Volgende vraag" at bounding box center [498, 395] width 398 height 28
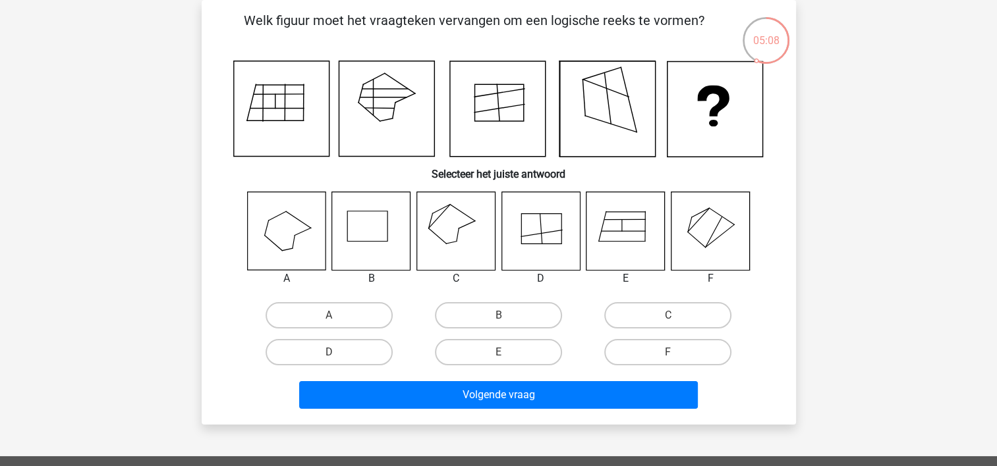
click at [453, 234] on icon at bounding box center [455, 231] width 78 height 78
click at [649, 320] on label "C" at bounding box center [667, 315] width 127 height 26
click at [668, 320] on input "C" at bounding box center [672, 319] width 9 height 9
radio input "true"
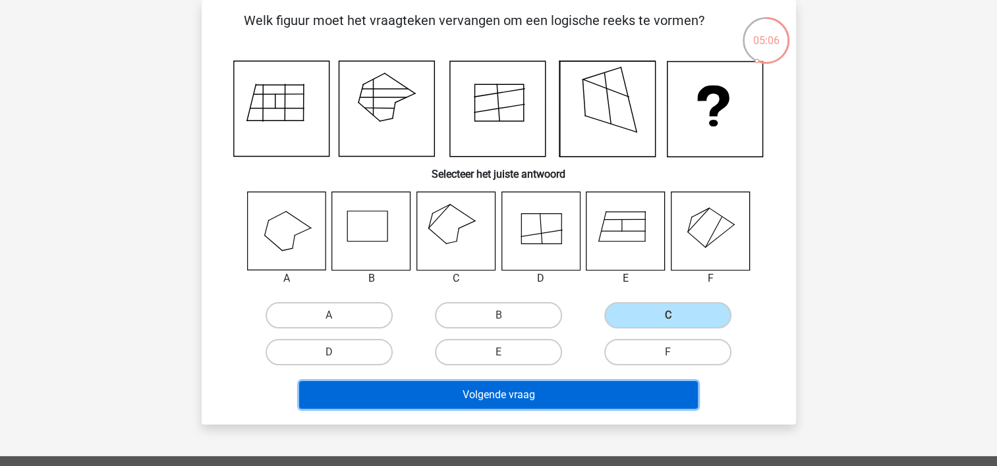
click at [613, 387] on button "Volgende vraag" at bounding box center [498, 395] width 398 height 28
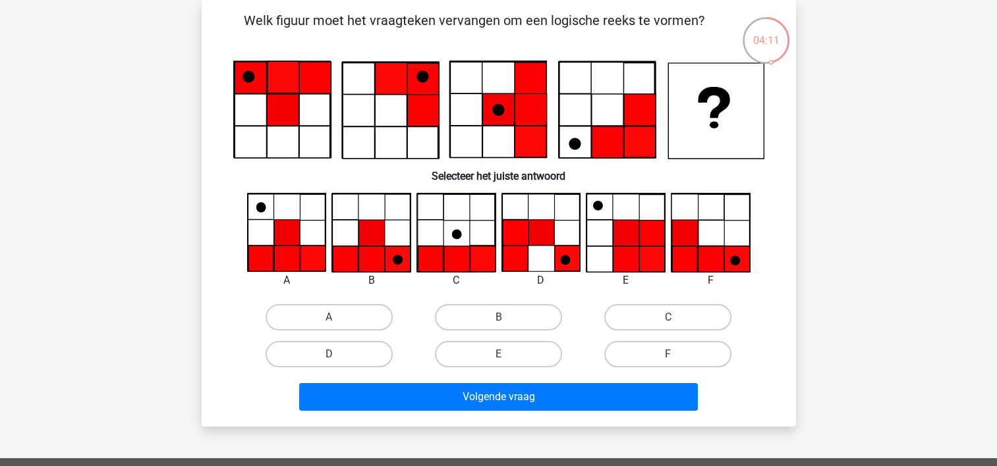
click at [702, 244] on icon at bounding box center [710, 233] width 78 height 78
click at [653, 341] on label "F" at bounding box center [667, 354] width 127 height 26
click at [668, 354] on input "F" at bounding box center [672, 358] width 9 height 9
radio input "true"
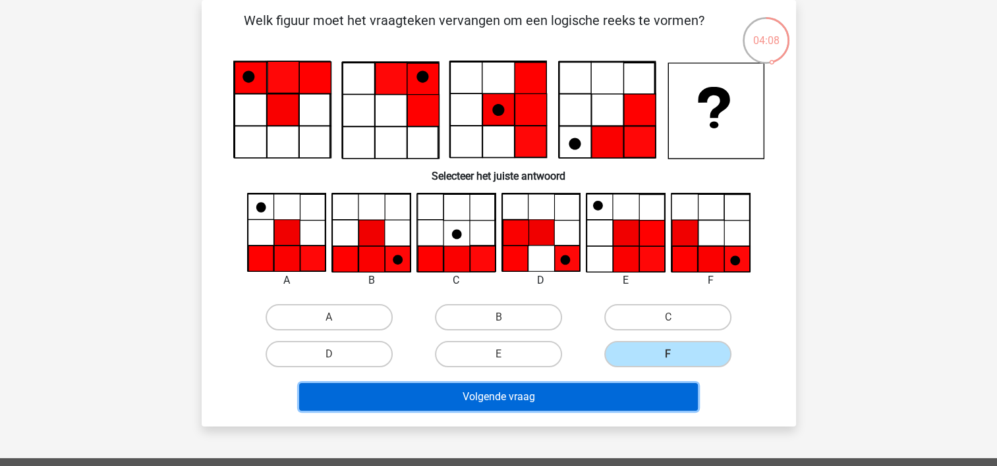
click at [590, 395] on button "Volgende vraag" at bounding box center [498, 397] width 398 height 28
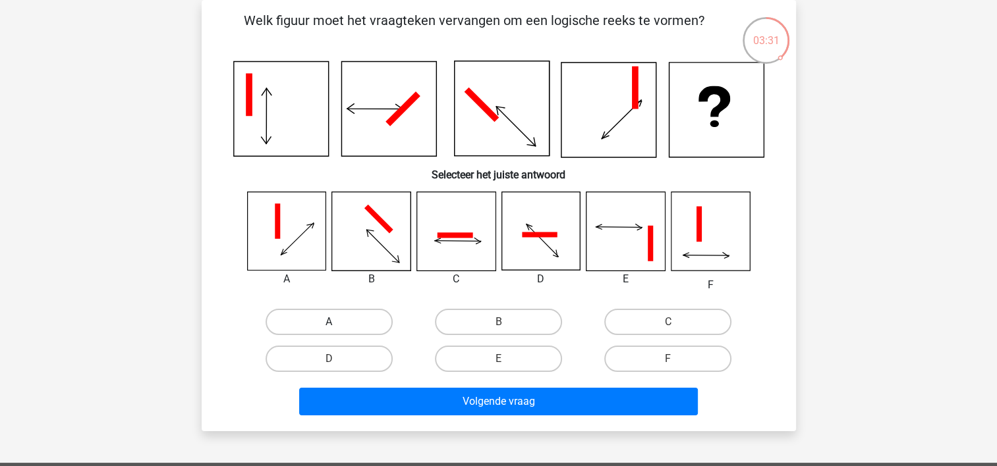
click at [326, 322] on label "A" at bounding box center [328, 322] width 127 height 26
click at [329, 322] on input "A" at bounding box center [333, 326] width 9 height 9
radio input "true"
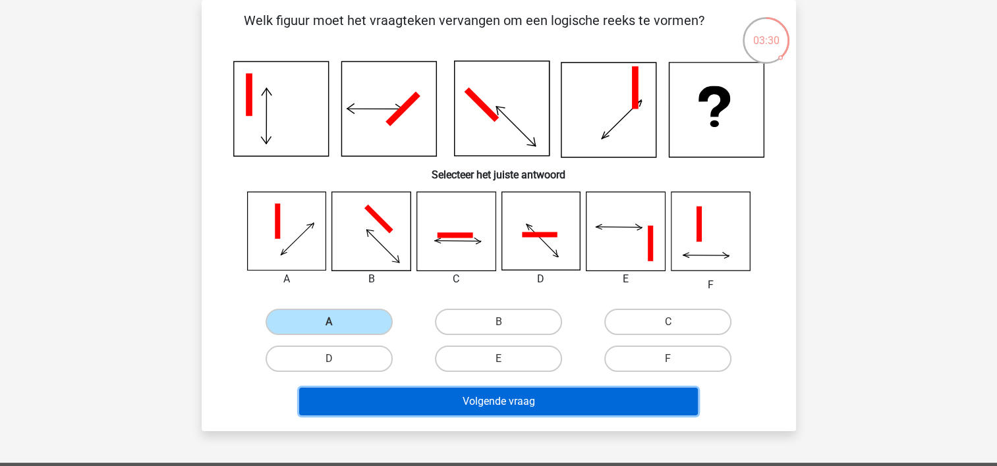
click at [383, 398] on button "Volgende vraag" at bounding box center [498, 402] width 398 height 28
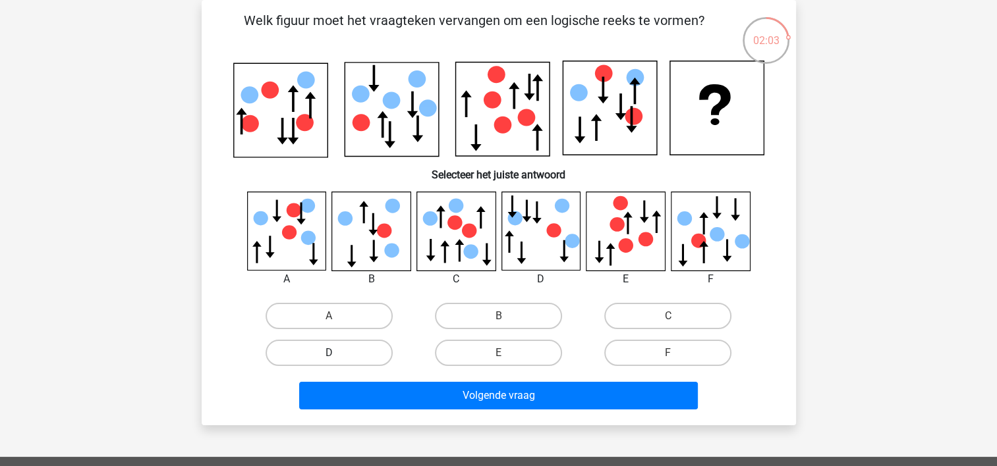
click at [340, 345] on label "D" at bounding box center [328, 353] width 127 height 26
click at [337, 353] on input "D" at bounding box center [333, 357] width 9 height 9
radio input "true"
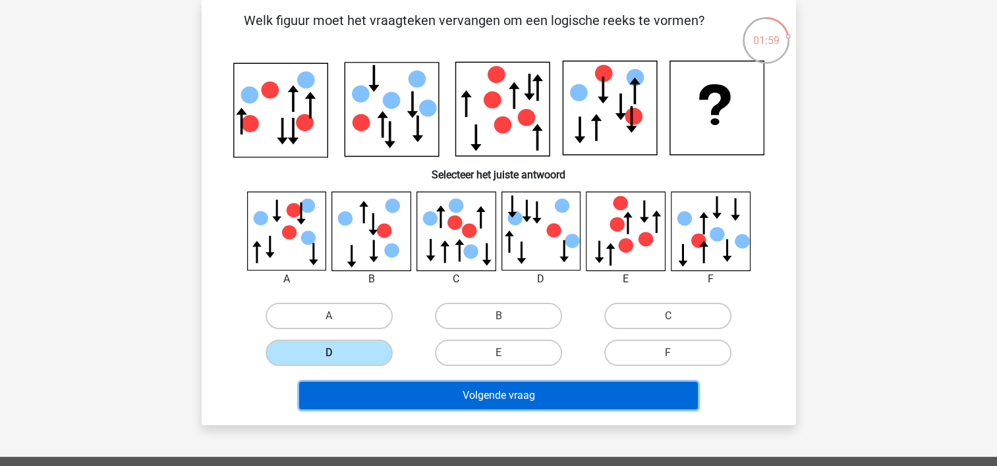
drag, startPoint x: 482, startPoint y: 398, endPoint x: 477, endPoint y: 388, distance: 11.8
click at [482, 398] on button "Volgende vraag" at bounding box center [498, 396] width 398 height 28
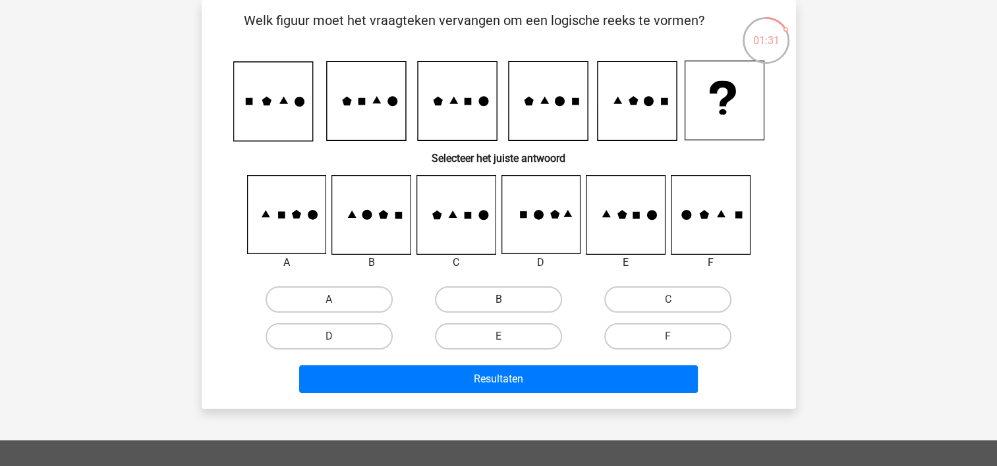
click at [535, 295] on label "B" at bounding box center [498, 300] width 127 height 26
click at [506, 300] on input "B" at bounding box center [502, 304] width 9 height 9
radio input "true"
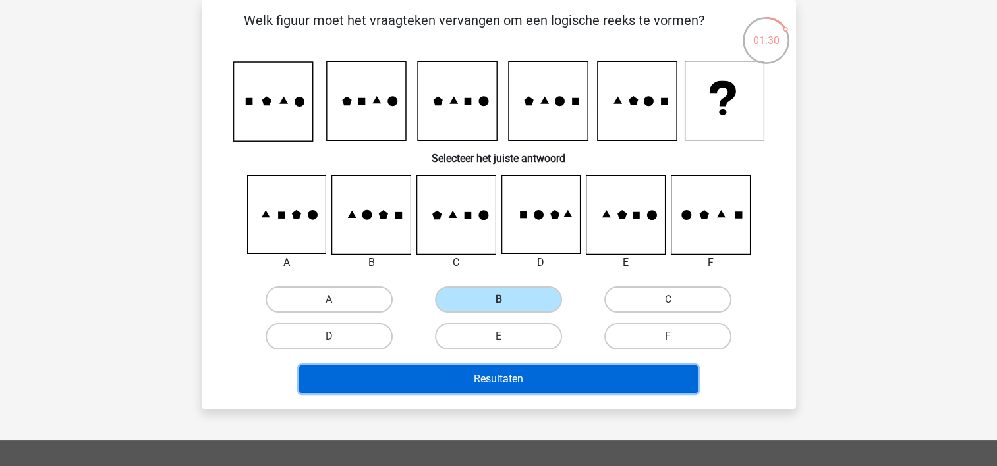
click at [527, 374] on button "Resultaten" at bounding box center [498, 380] width 398 height 28
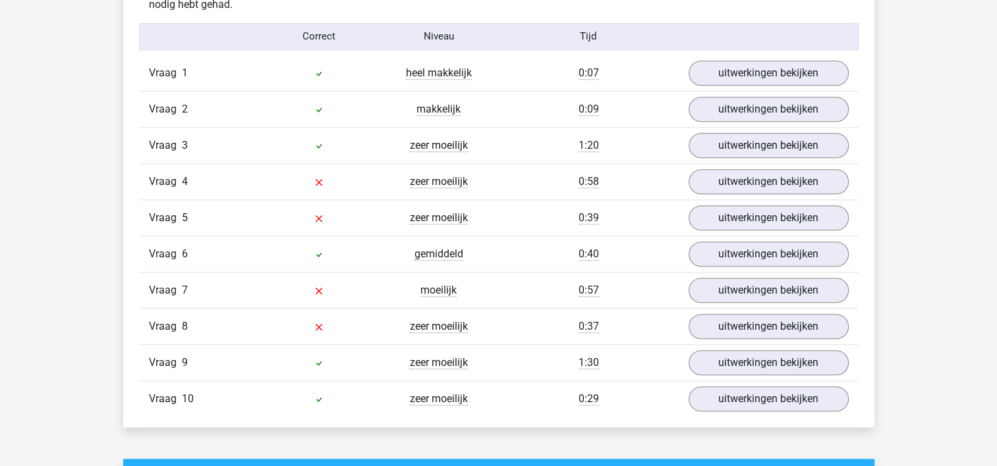
scroll to position [988, 0]
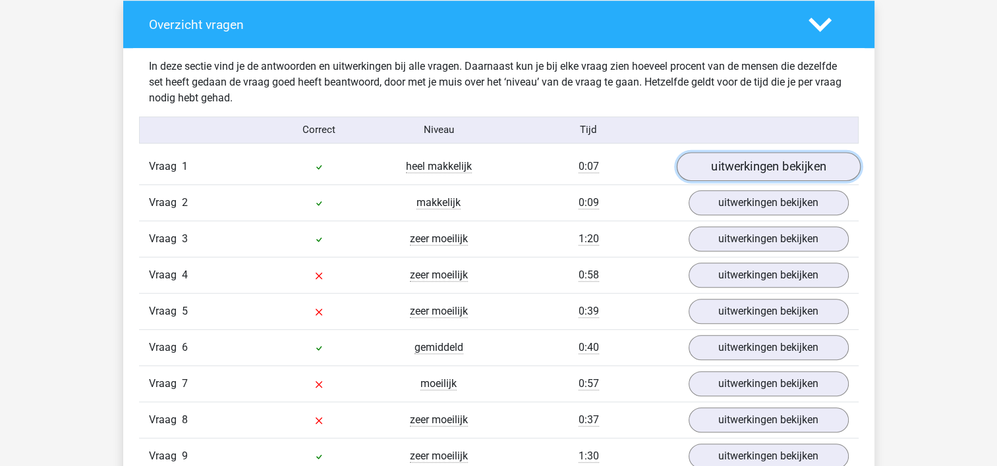
click at [753, 171] on link "uitwerkingen bekijken" at bounding box center [768, 166] width 184 height 29
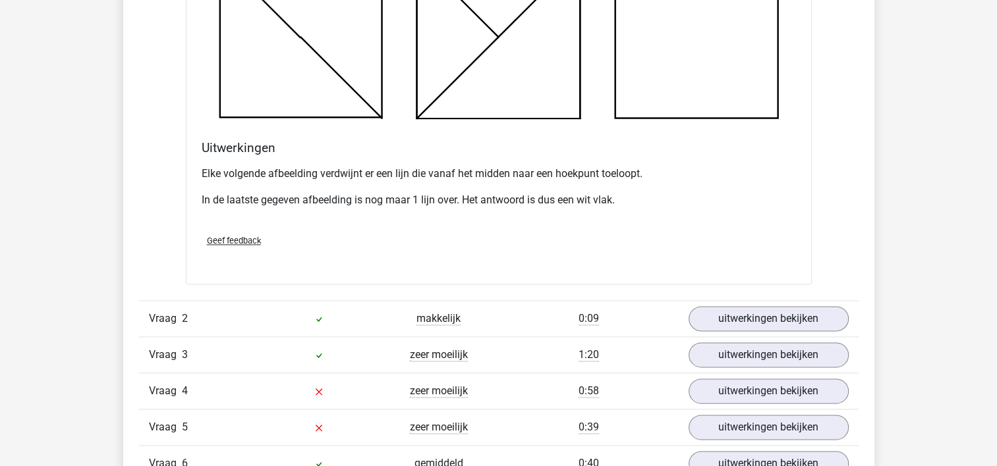
scroll to position [1712, 0]
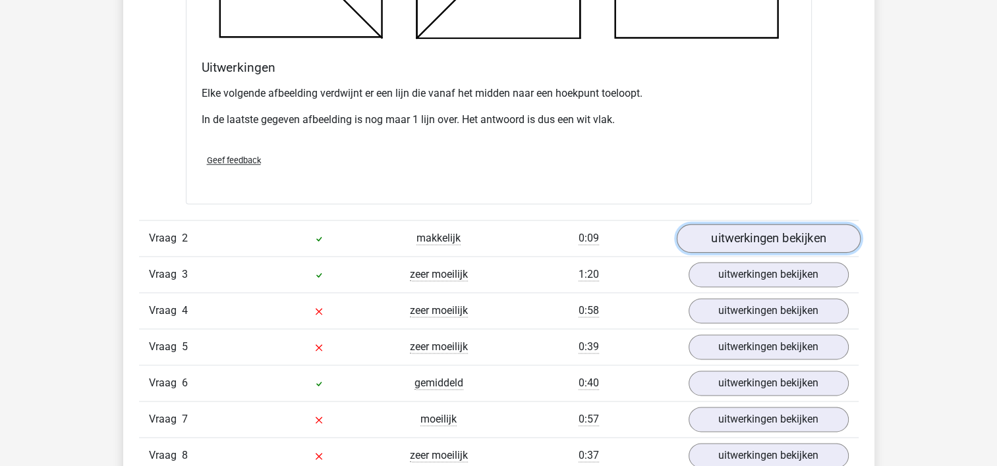
click at [728, 237] on link "uitwerkingen bekijken" at bounding box center [768, 238] width 184 height 29
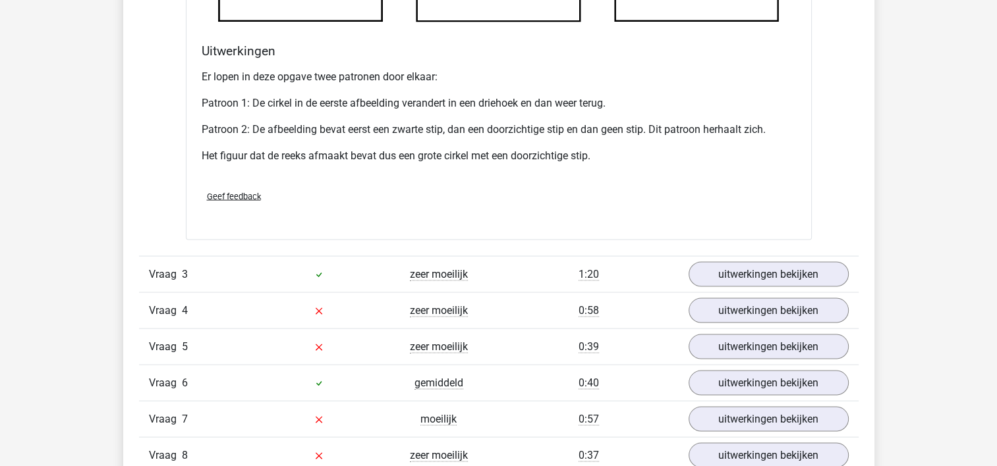
scroll to position [2503, 0]
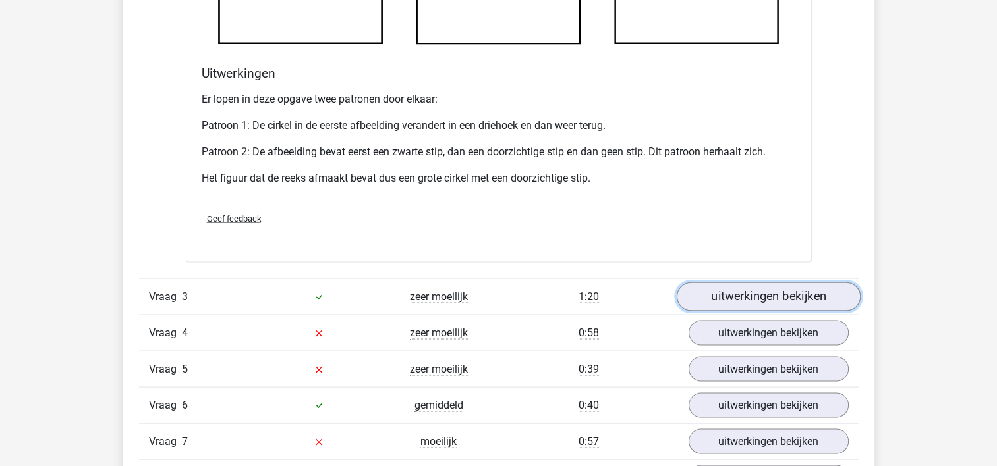
click at [751, 293] on link "uitwerkingen bekijken" at bounding box center [768, 297] width 184 height 29
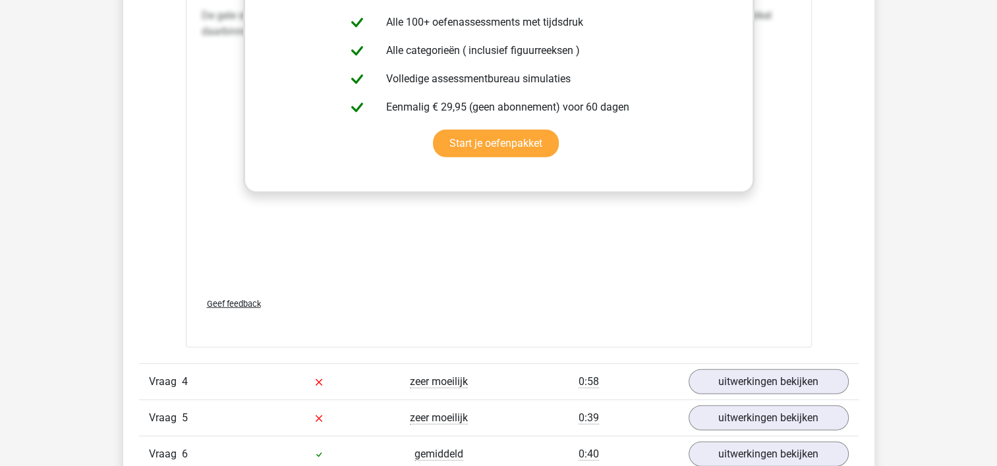
scroll to position [3754, 0]
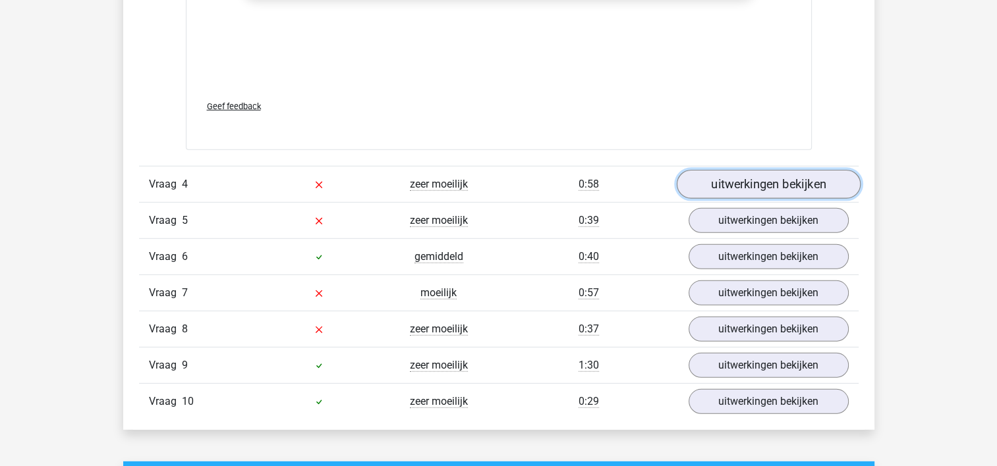
click at [825, 179] on link "uitwerkingen bekijken" at bounding box center [768, 184] width 184 height 29
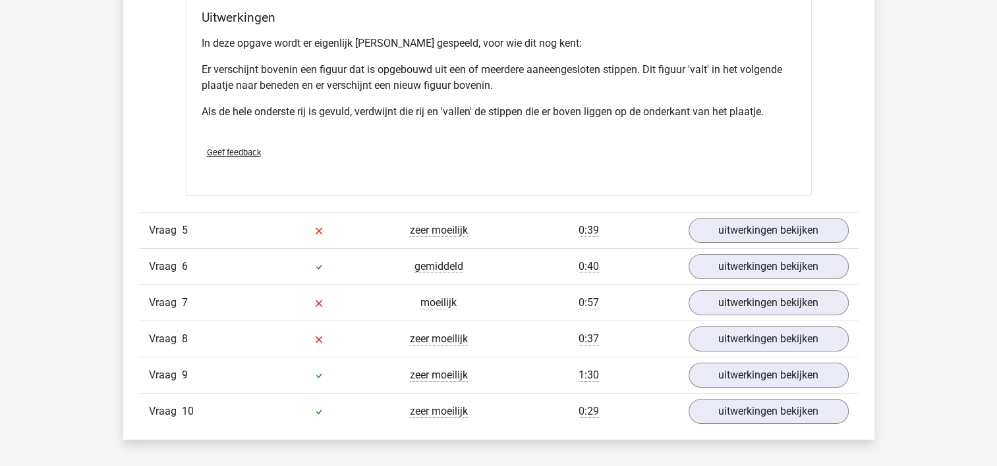
scroll to position [4545, 0]
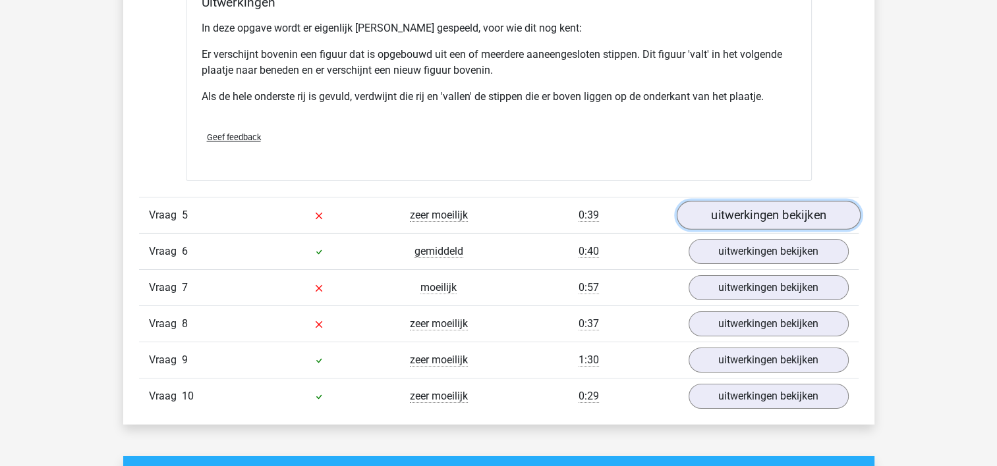
click at [761, 204] on link "uitwerkingen bekijken" at bounding box center [768, 215] width 184 height 29
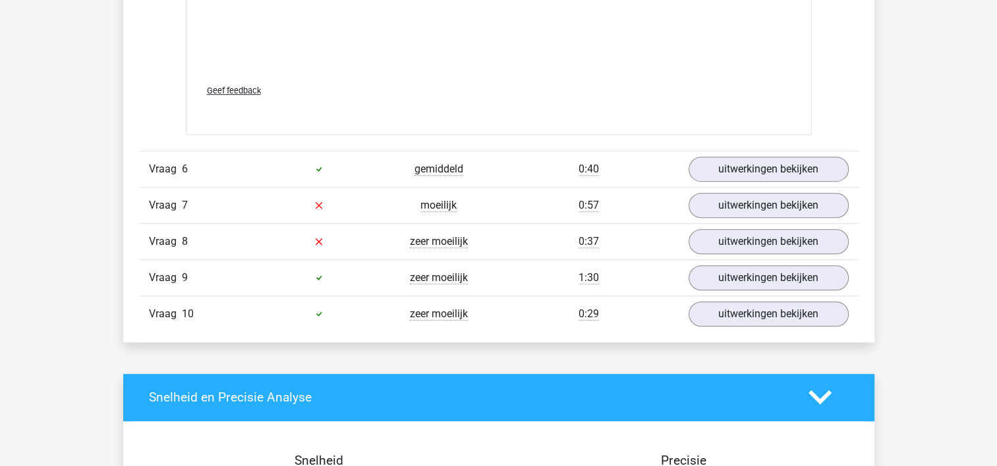
scroll to position [5730, 0]
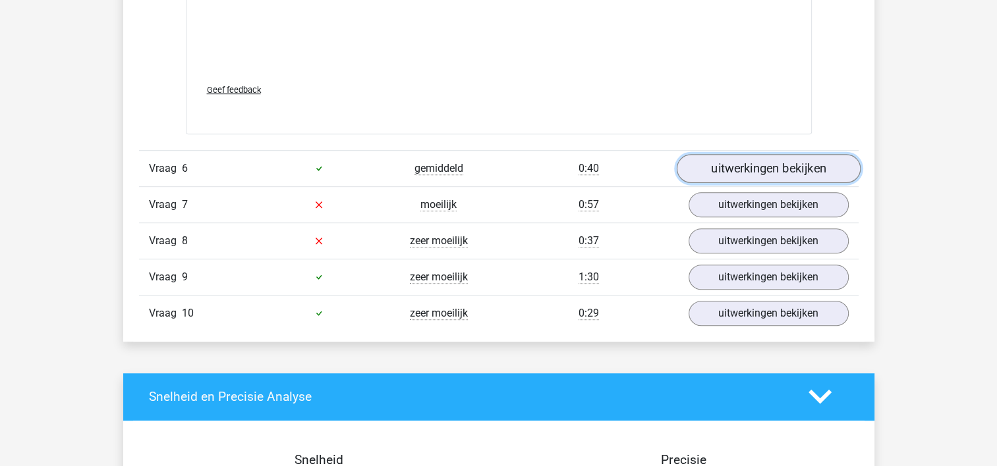
click at [746, 155] on link "uitwerkingen bekijken" at bounding box center [768, 168] width 184 height 29
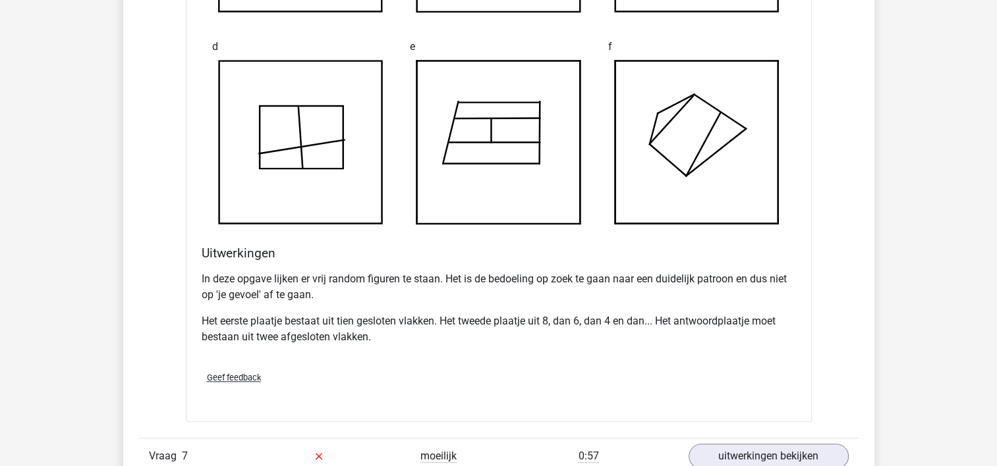
scroll to position [6323, 0]
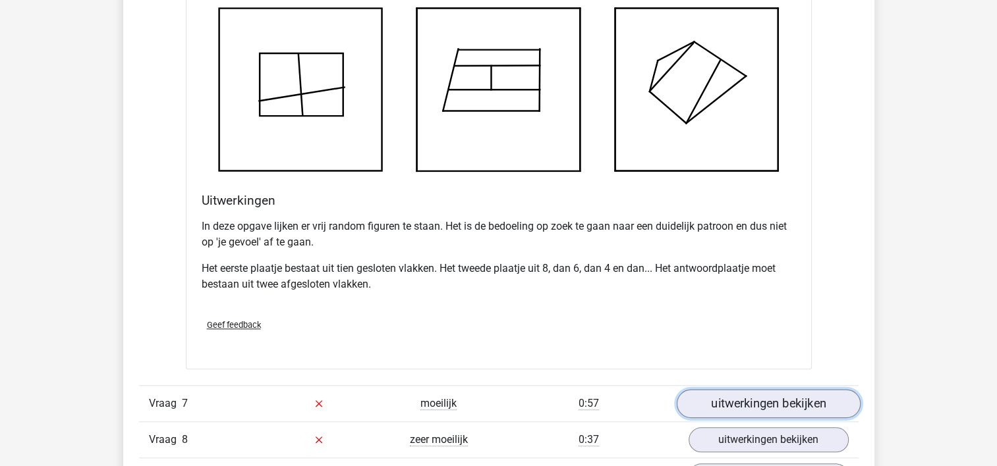
click at [718, 405] on link "uitwerkingen bekijken" at bounding box center [768, 403] width 184 height 29
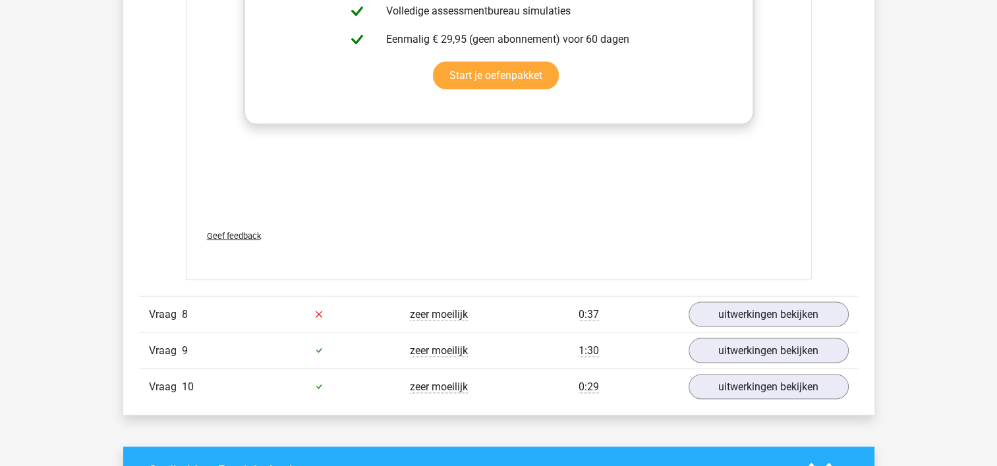
scroll to position [7574, 0]
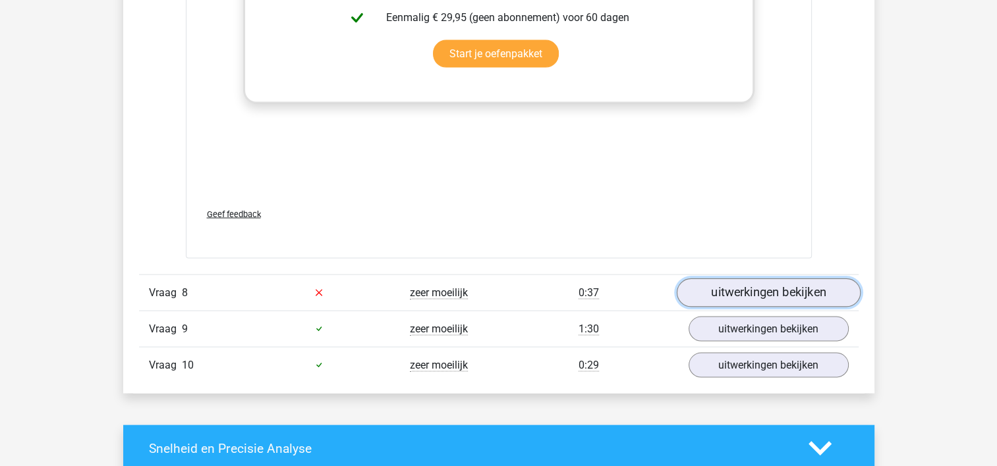
click at [799, 282] on link "uitwerkingen bekijken" at bounding box center [768, 293] width 184 height 29
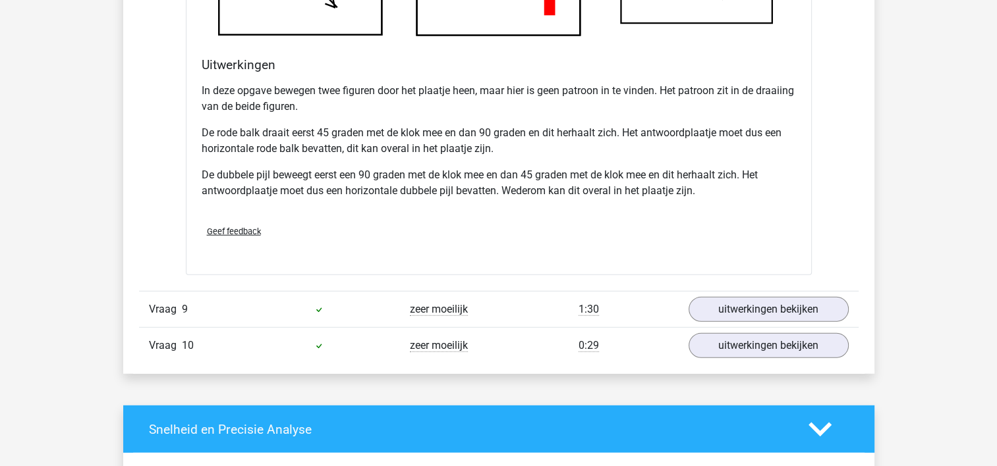
scroll to position [8430, 0]
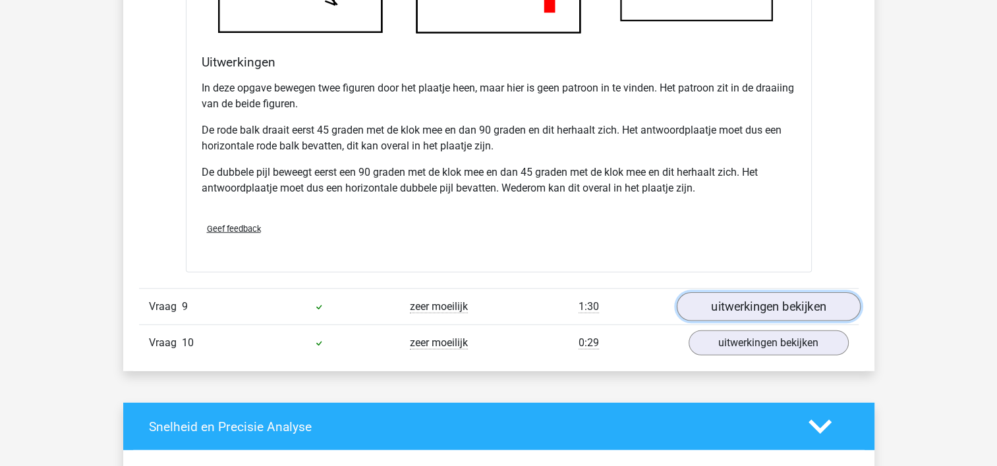
click at [735, 298] on link "uitwerkingen bekijken" at bounding box center [768, 306] width 184 height 29
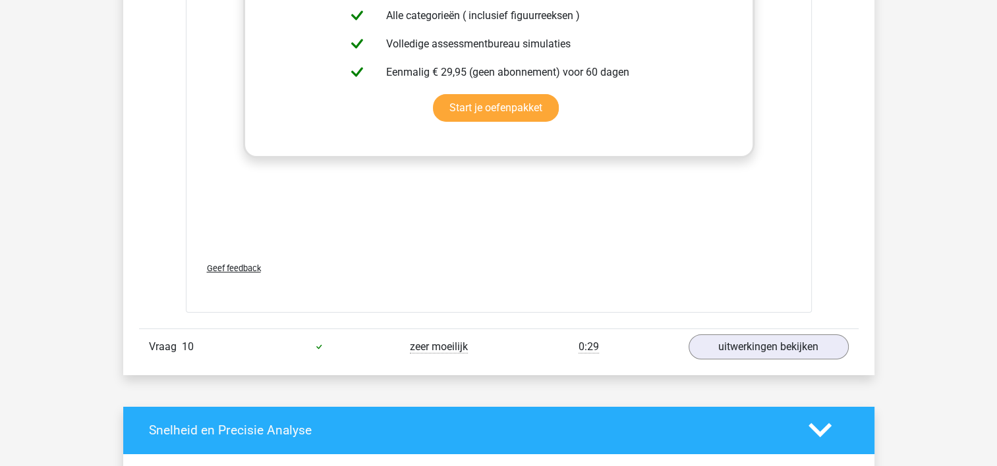
scroll to position [9550, 0]
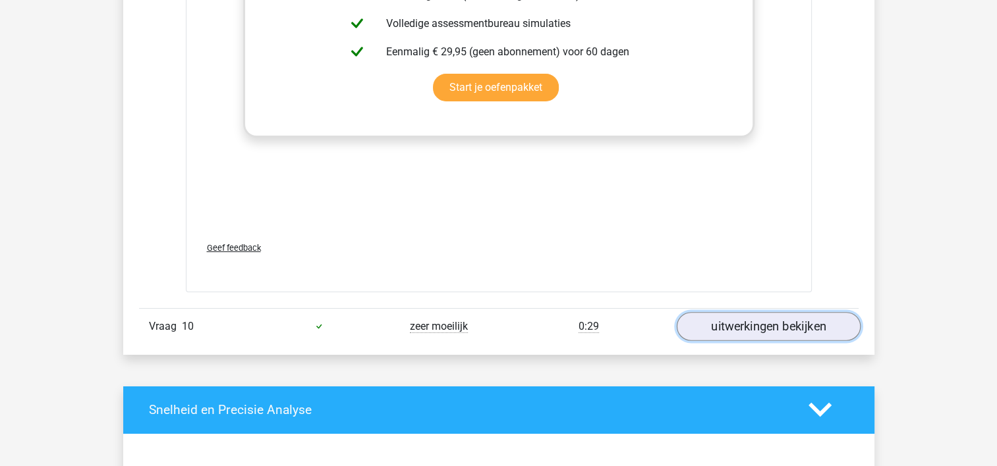
click at [798, 312] on link "uitwerkingen bekijken" at bounding box center [768, 326] width 184 height 29
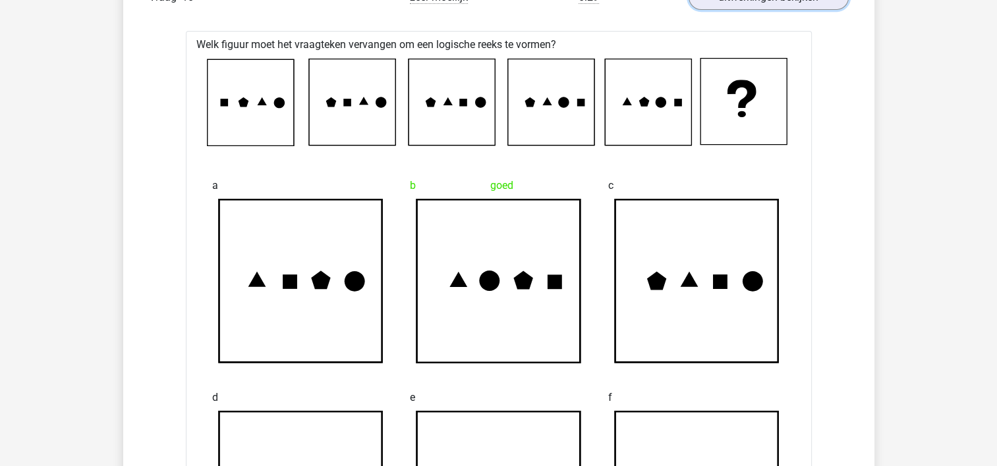
scroll to position [10011, 0]
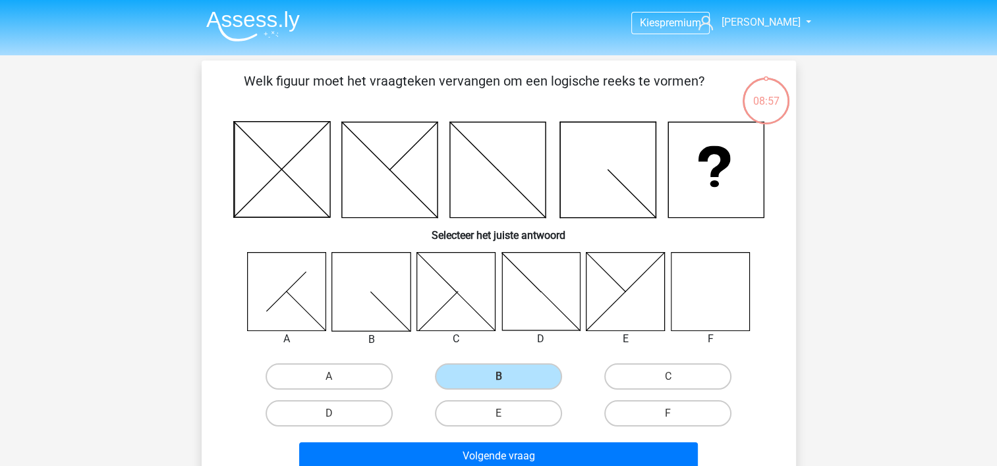
click at [238, 22] on img at bounding box center [253, 26] width 94 height 31
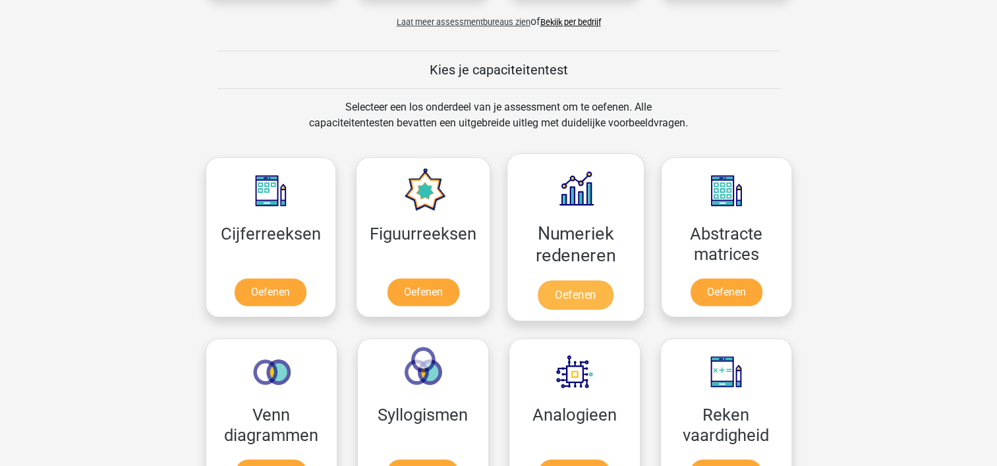
scroll to position [461, 0]
click at [572, 301] on link "Oefenen" at bounding box center [574, 294] width 75 height 29
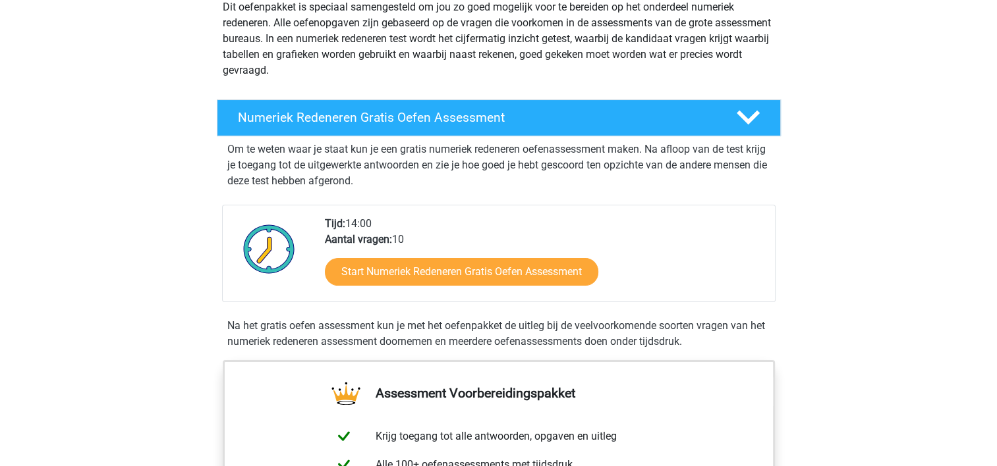
scroll to position [198, 0]
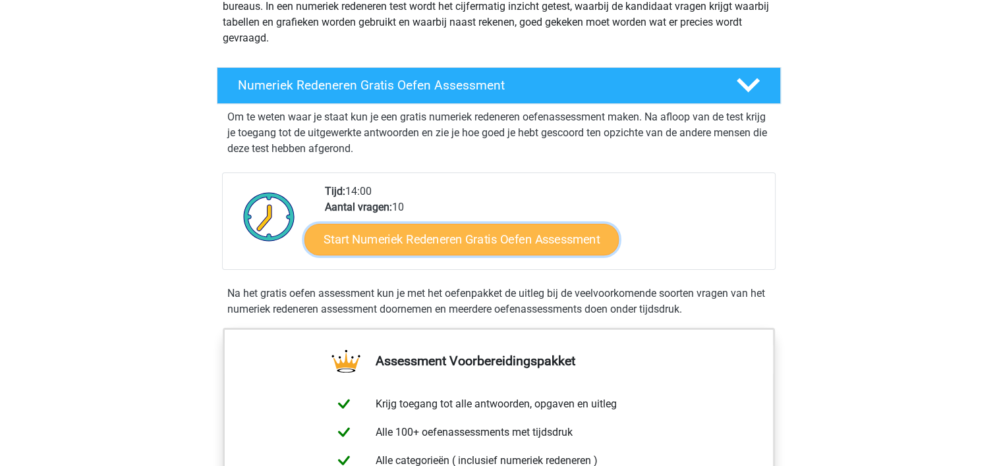
click at [435, 234] on link "Start Numeriek Redeneren Gratis Oefen Assessment" at bounding box center [461, 239] width 314 height 32
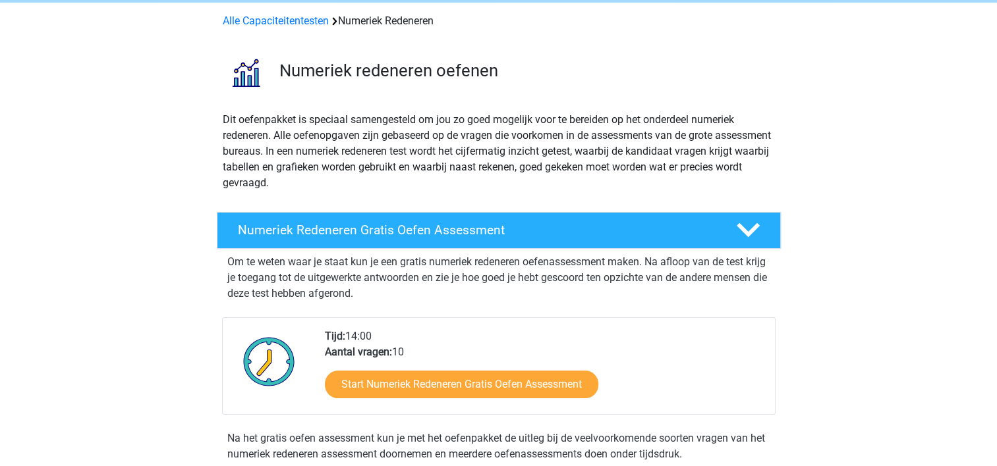
scroll to position [0, 0]
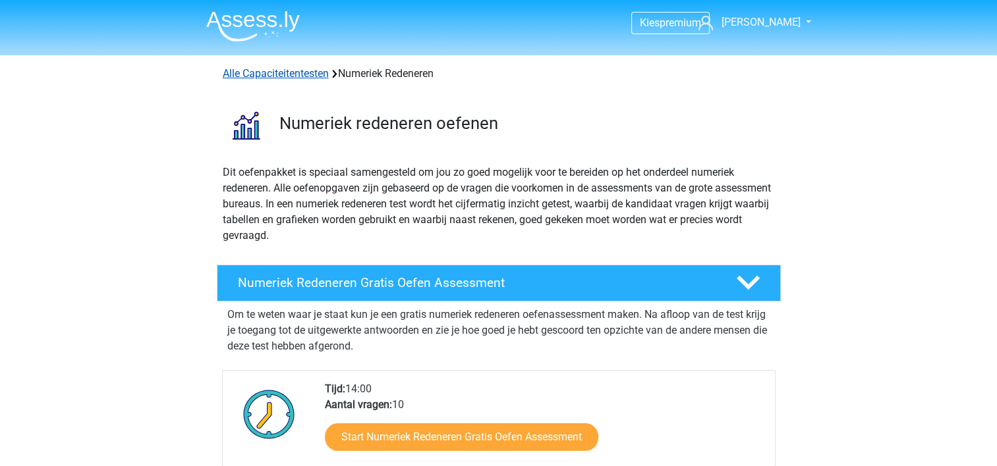
click at [269, 72] on link "Alle Capaciteitentesten" at bounding box center [276, 73] width 106 height 13
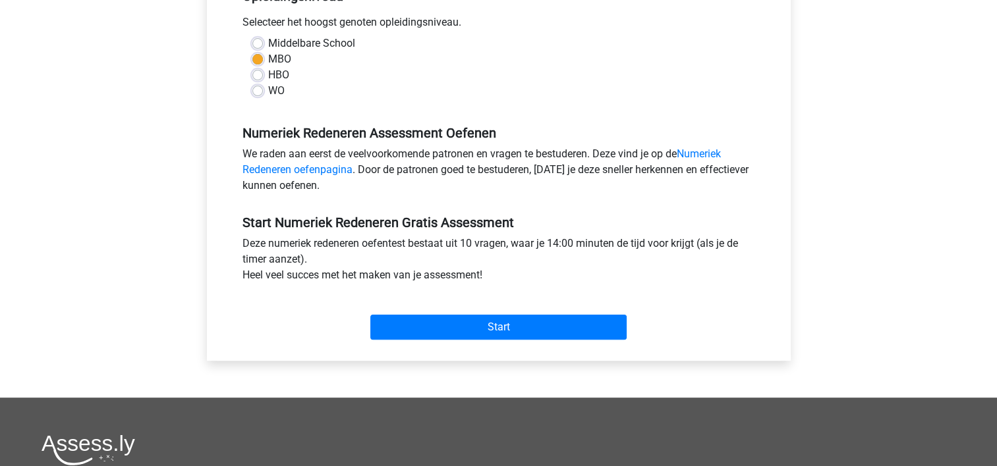
scroll to position [329, 0]
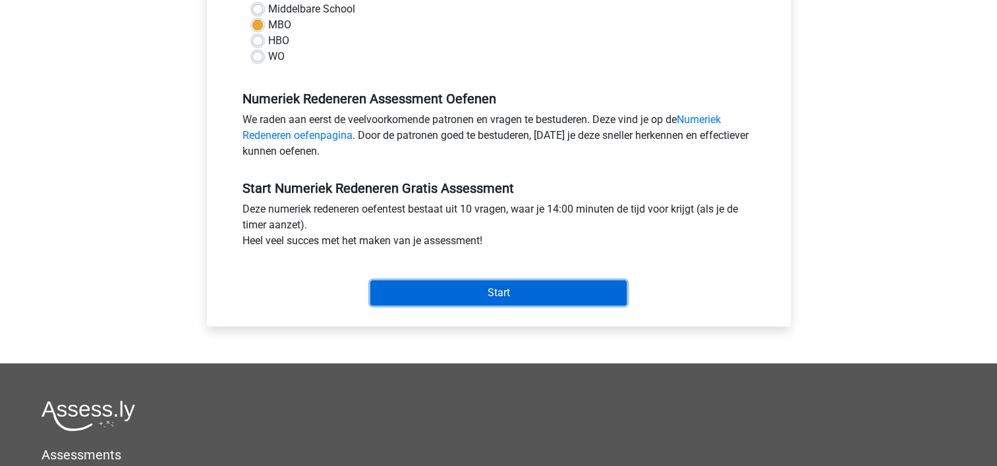
click at [469, 292] on input "Start" at bounding box center [498, 293] width 256 height 25
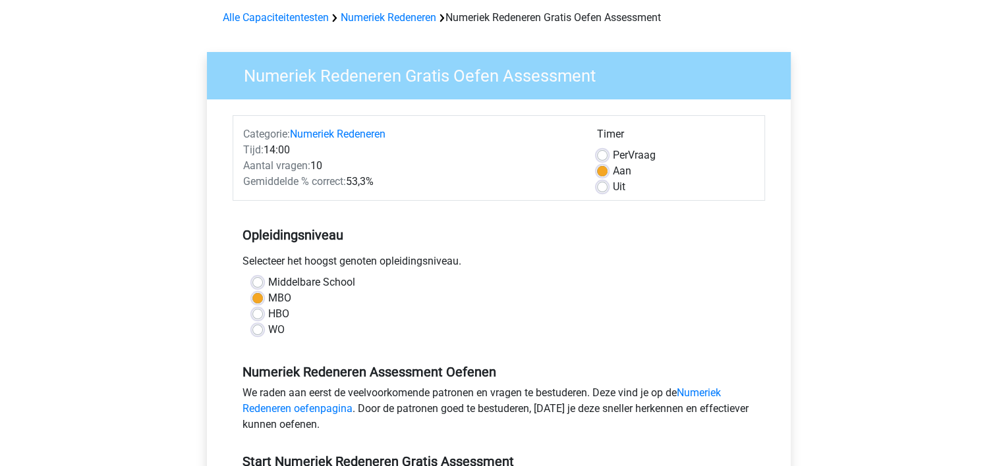
scroll to position [0, 0]
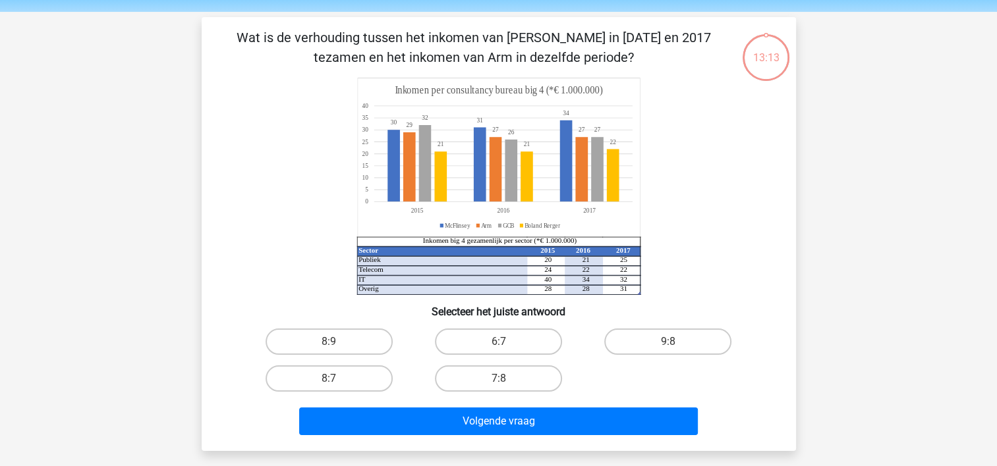
scroll to position [66, 0]
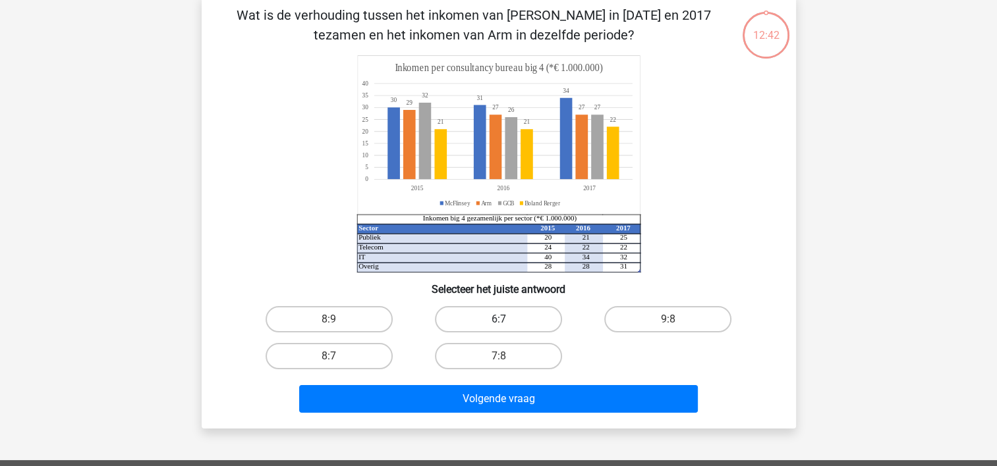
click at [495, 319] on label "6:7" at bounding box center [498, 319] width 127 height 26
click at [498, 319] on input "6:7" at bounding box center [502, 323] width 9 height 9
radio input "true"
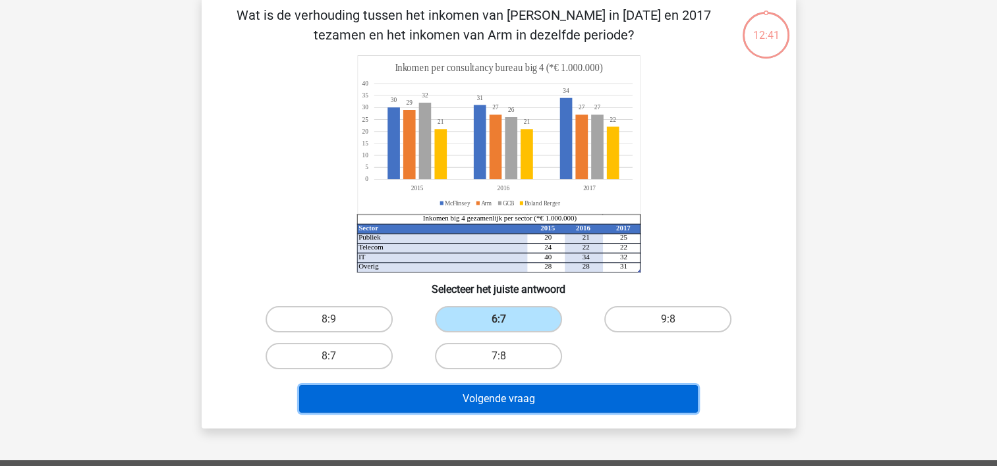
click at [518, 399] on button "Volgende vraag" at bounding box center [498, 399] width 398 height 28
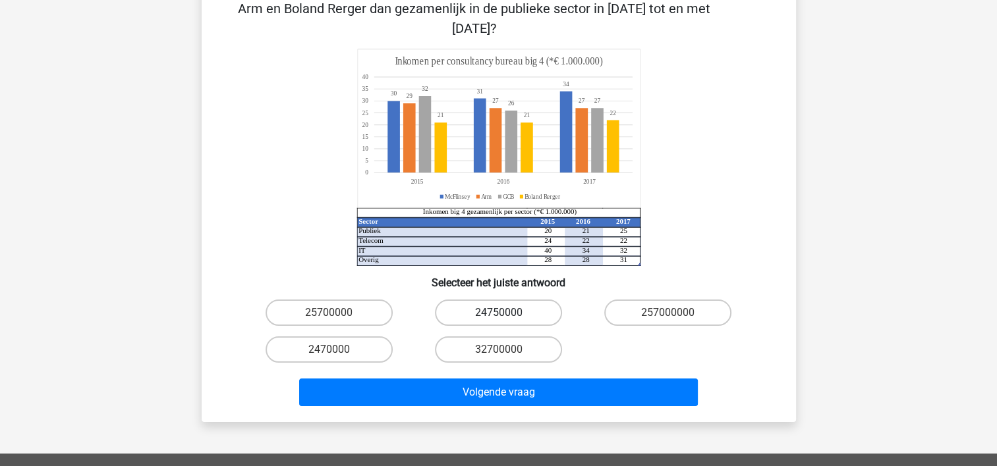
scroll to position [0, 0]
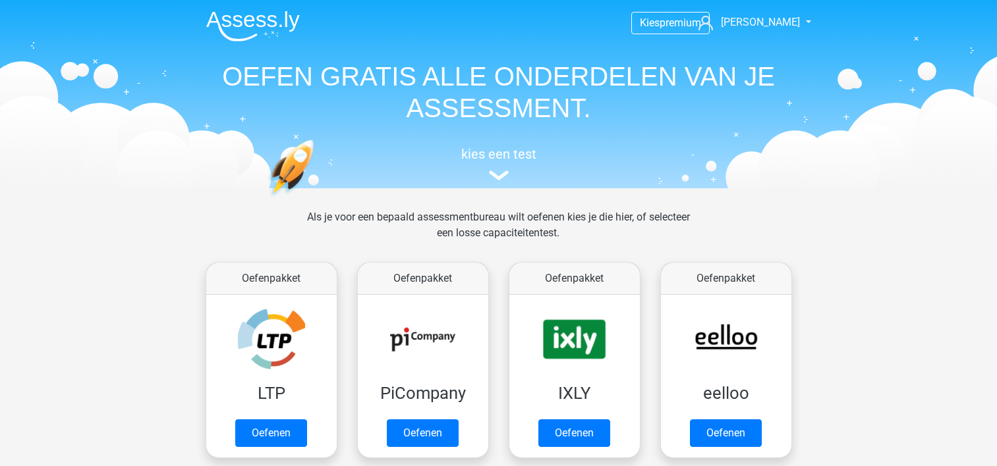
scroll to position [559, 0]
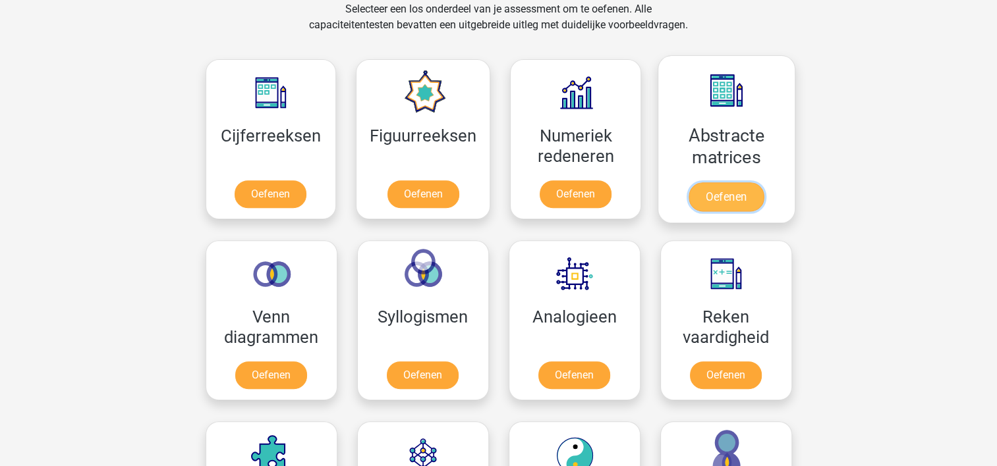
click at [707, 192] on link "Oefenen" at bounding box center [725, 196] width 75 height 29
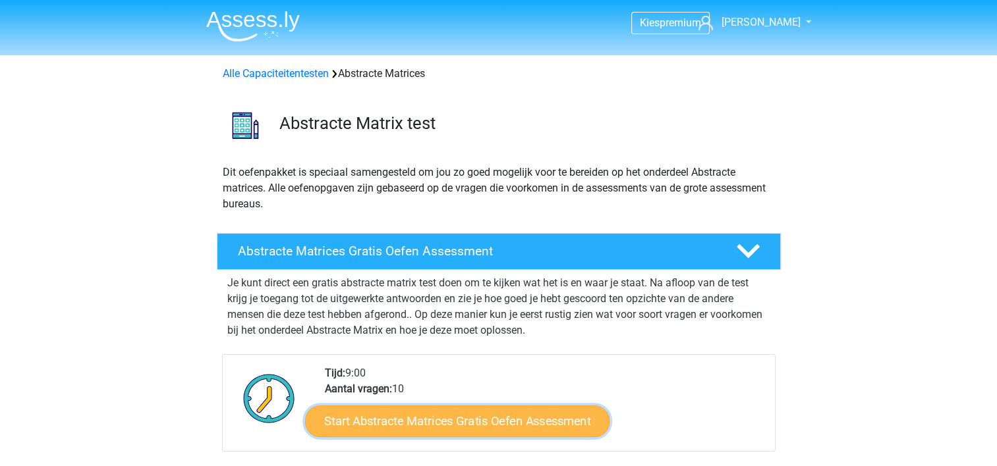
click at [435, 418] on link "Start Abstracte Matrices Gratis Oefen Assessment" at bounding box center [457, 421] width 304 height 32
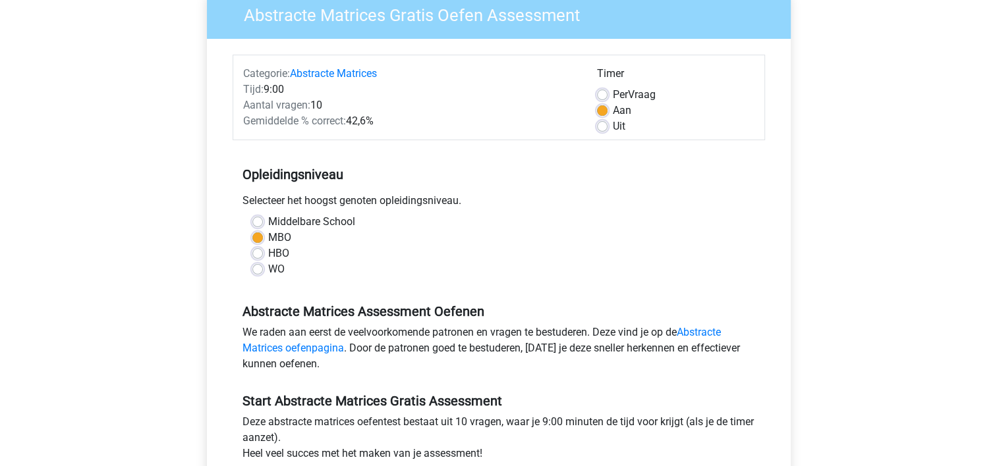
scroll to position [198, 0]
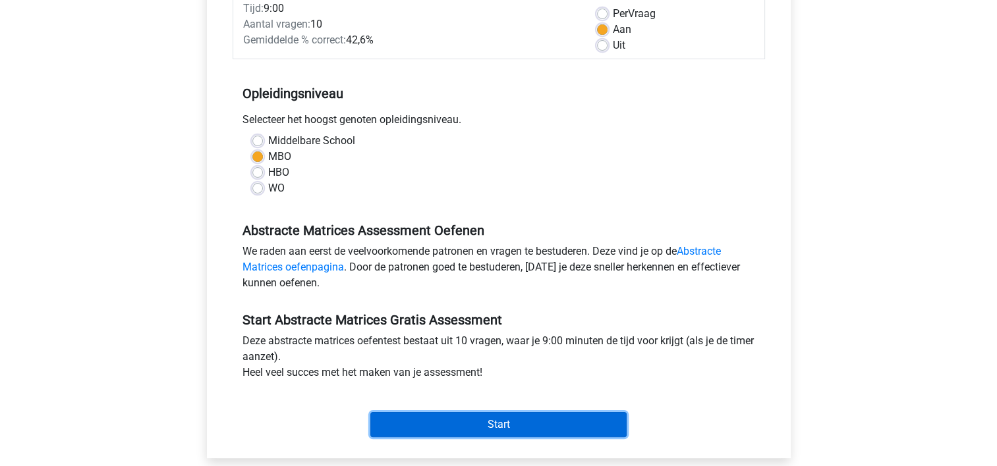
click at [462, 425] on input "Start" at bounding box center [498, 424] width 256 height 25
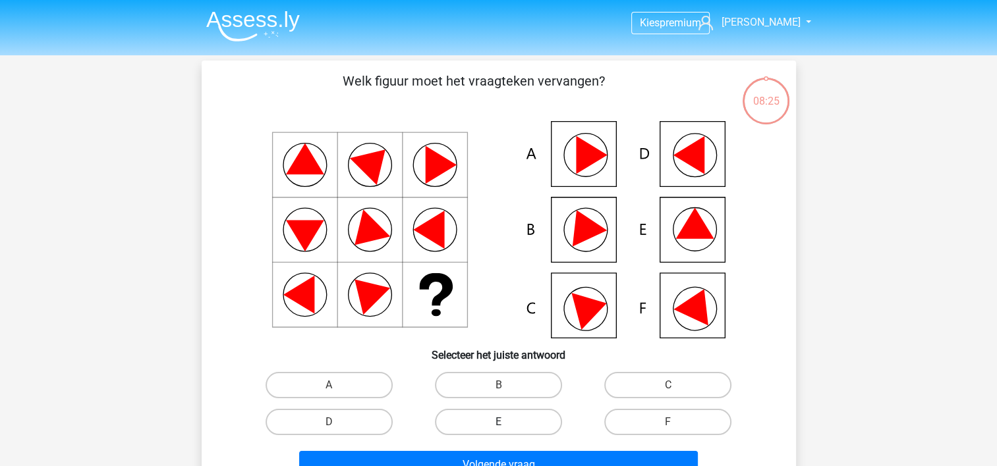
click at [496, 418] on label "E" at bounding box center [498, 422] width 127 height 26
click at [498, 422] on input "E" at bounding box center [502, 426] width 9 height 9
radio input "true"
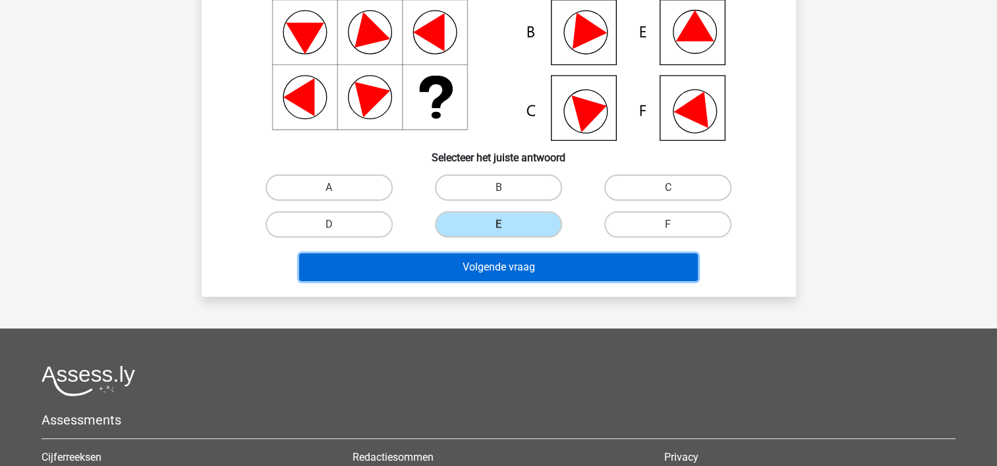
click at [537, 265] on button "Volgende vraag" at bounding box center [498, 268] width 398 height 28
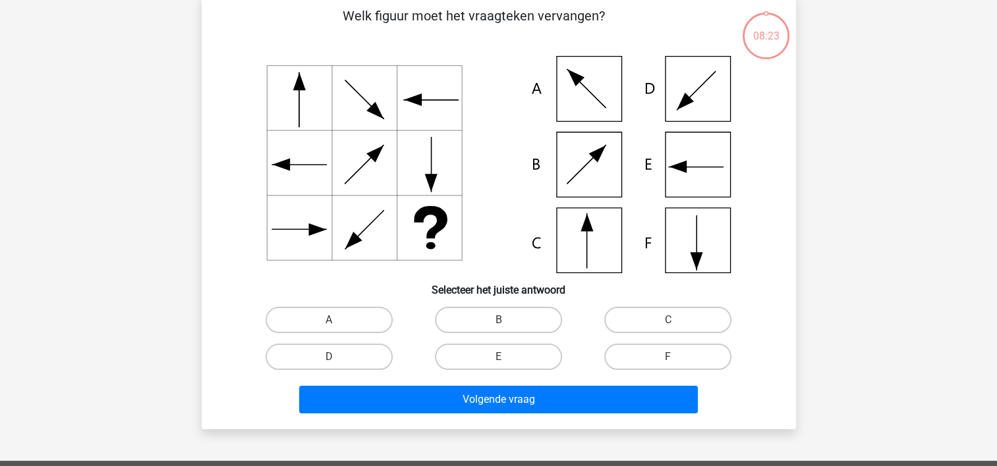
scroll to position [61, 0]
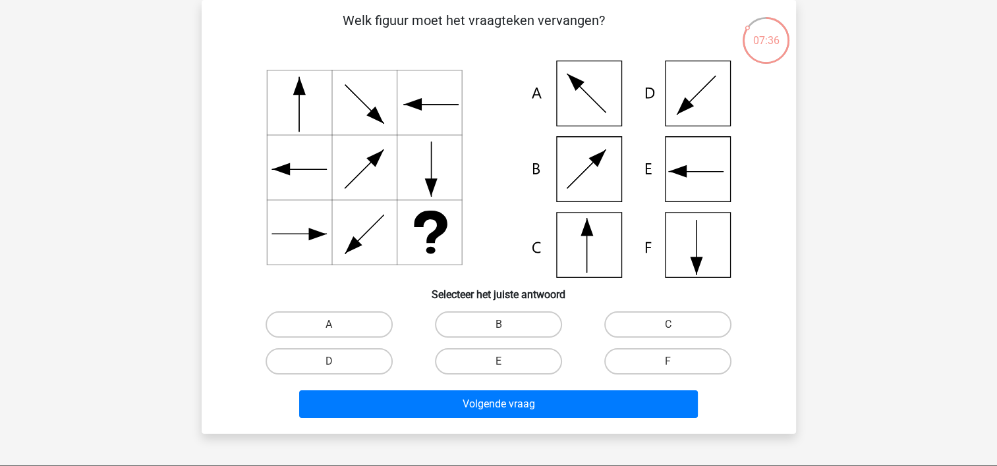
click at [581, 250] on icon at bounding box center [498, 169] width 531 height 217
drag, startPoint x: 690, startPoint y: 325, endPoint x: 673, endPoint y: 341, distance: 23.8
click at [690, 327] on label "C" at bounding box center [667, 325] width 127 height 26
click at [676, 327] on input "C" at bounding box center [672, 329] width 9 height 9
radio input "true"
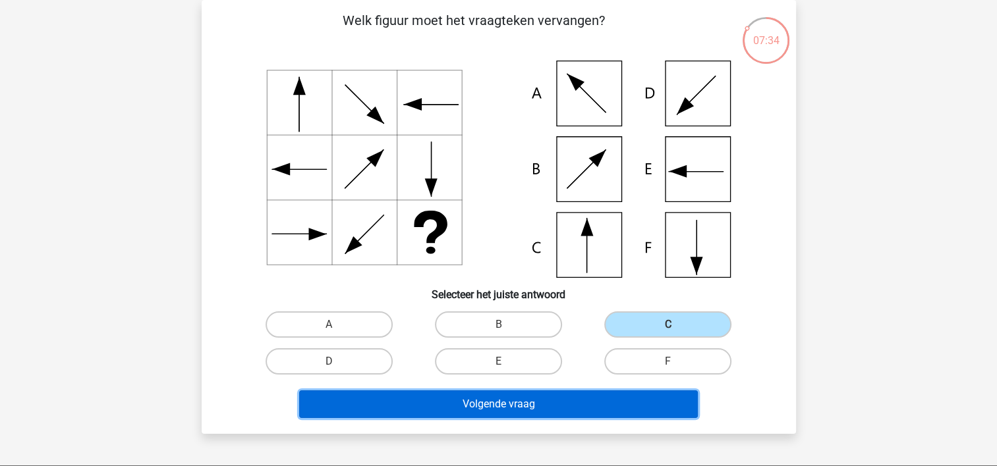
click at [528, 405] on button "Volgende vraag" at bounding box center [498, 405] width 398 height 28
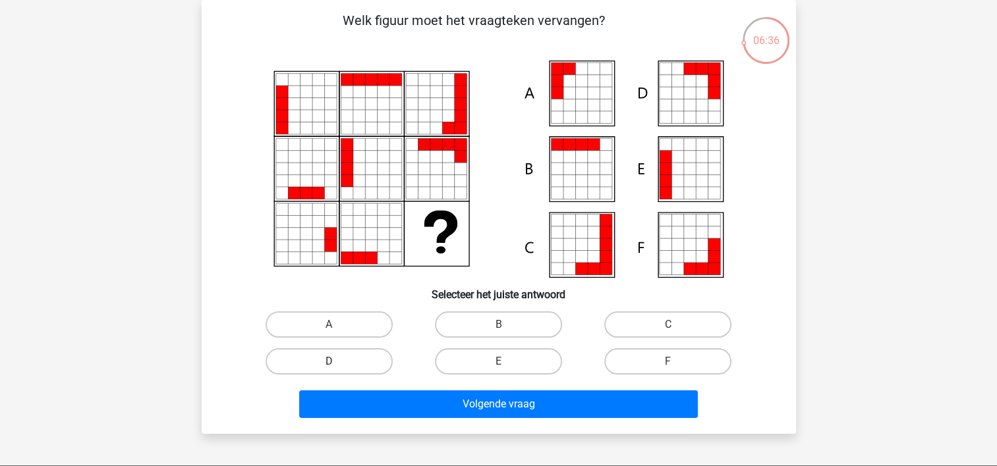
click at [324, 354] on label "D" at bounding box center [328, 361] width 127 height 26
click at [329, 362] on input "D" at bounding box center [333, 366] width 9 height 9
radio input "true"
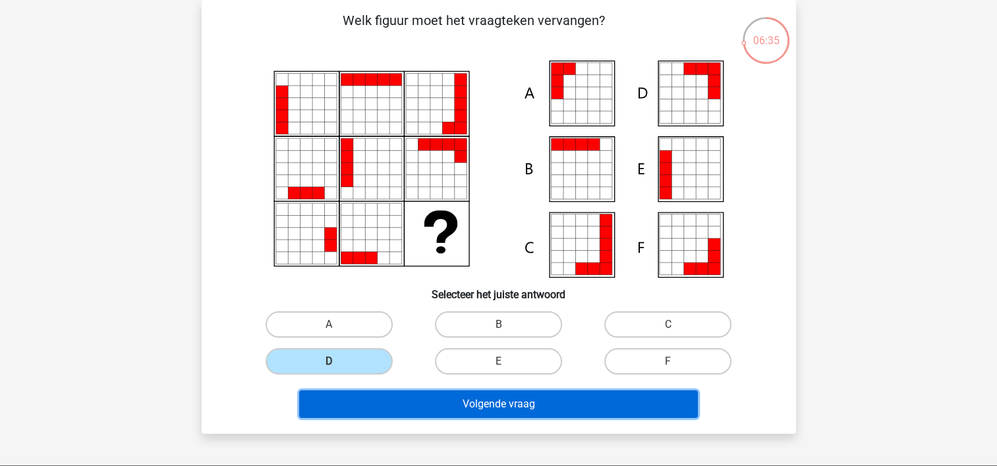
click at [470, 414] on button "Volgende vraag" at bounding box center [498, 405] width 398 height 28
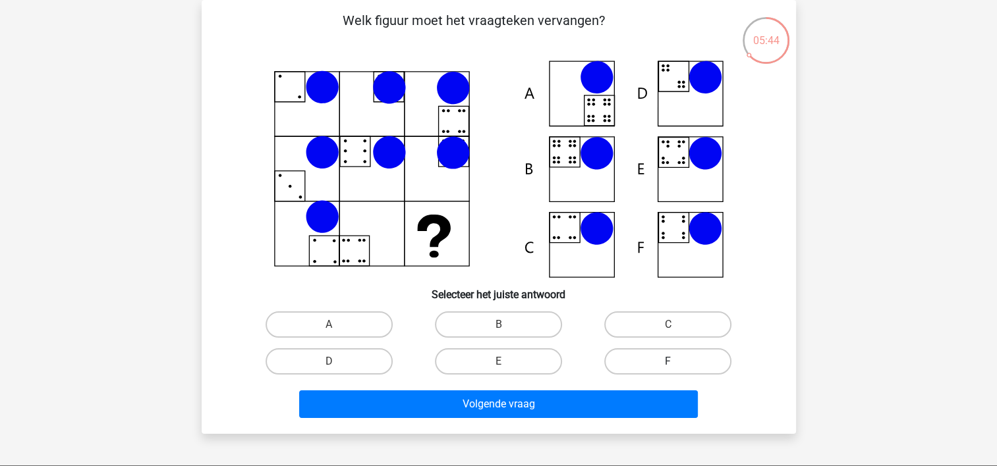
drag, startPoint x: 670, startPoint y: 325, endPoint x: 660, endPoint y: 348, distance: 25.1
click at [667, 338] on div "C" at bounding box center [667, 324] width 169 height 37
click at [649, 324] on label "C" at bounding box center [667, 325] width 127 height 26
click at [668, 325] on input "C" at bounding box center [672, 329] width 9 height 9
radio input "true"
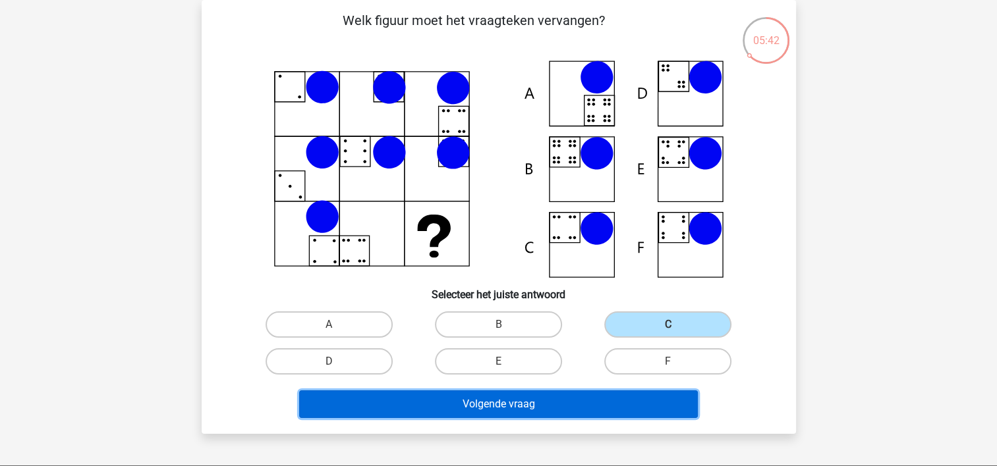
click at [574, 410] on button "Volgende vraag" at bounding box center [498, 405] width 398 height 28
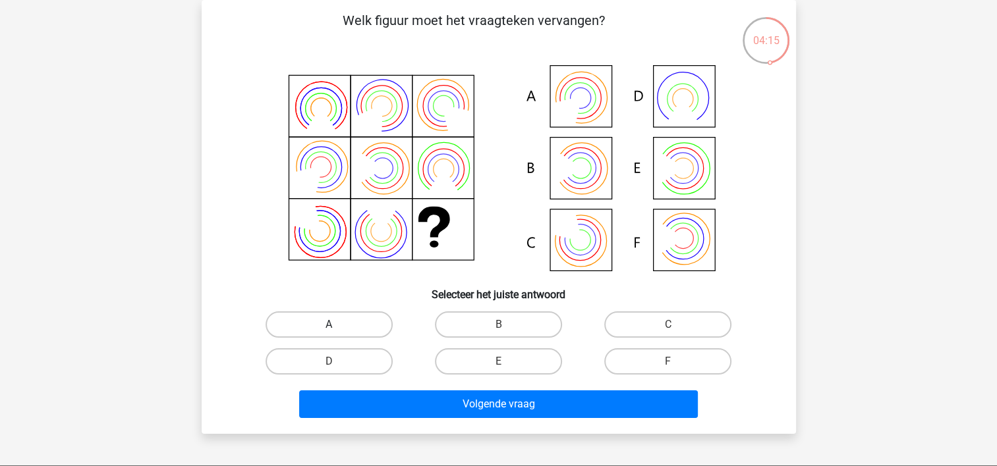
click at [371, 319] on label "A" at bounding box center [328, 325] width 127 height 26
click at [337, 325] on input "A" at bounding box center [333, 329] width 9 height 9
radio input "true"
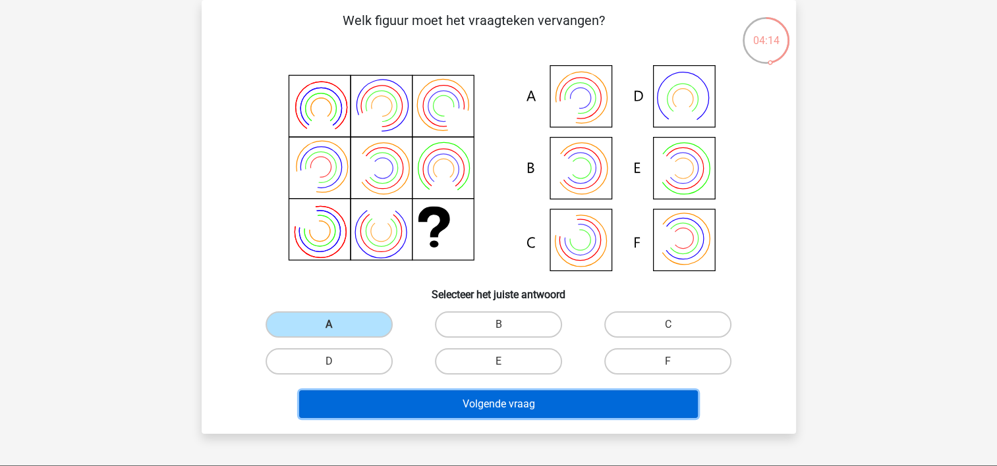
click at [474, 396] on button "Volgende vraag" at bounding box center [498, 405] width 398 height 28
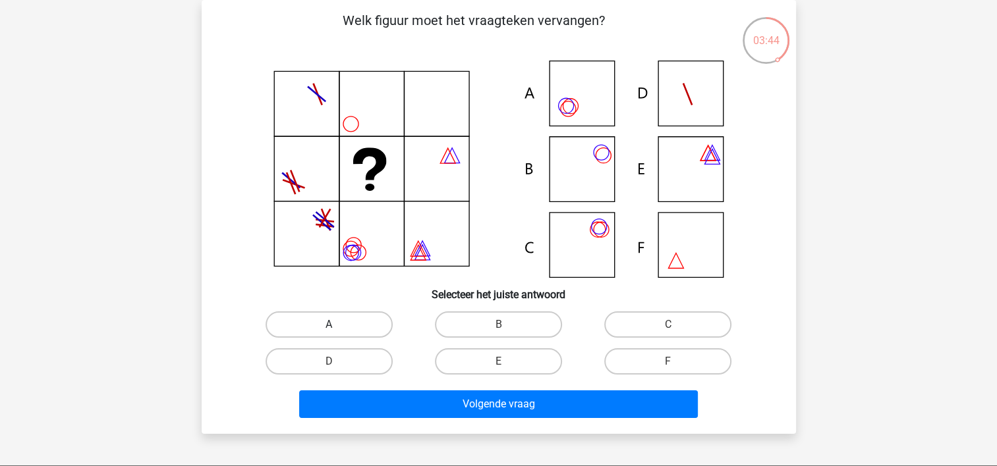
click at [338, 323] on label "A" at bounding box center [328, 325] width 127 height 26
click at [337, 325] on input "A" at bounding box center [333, 329] width 9 height 9
radio input "true"
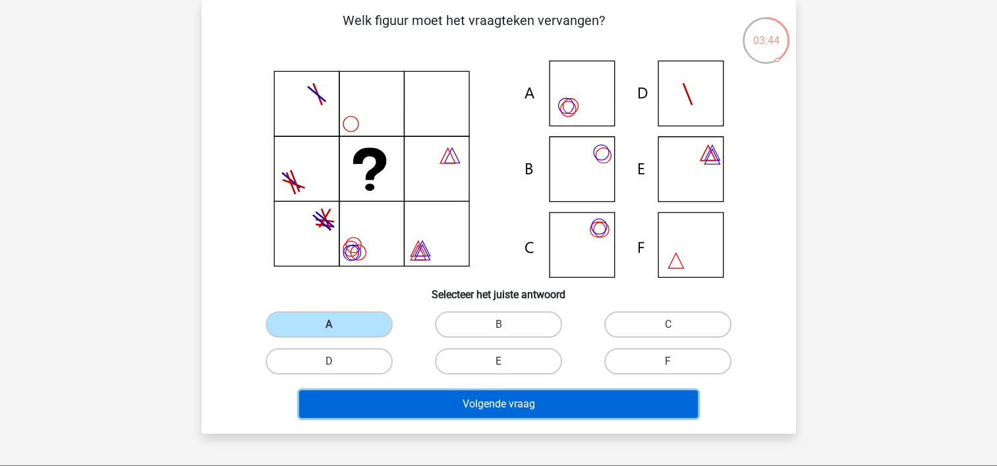
click at [438, 402] on button "Volgende vraag" at bounding box center [498, 405] width 398 height 28
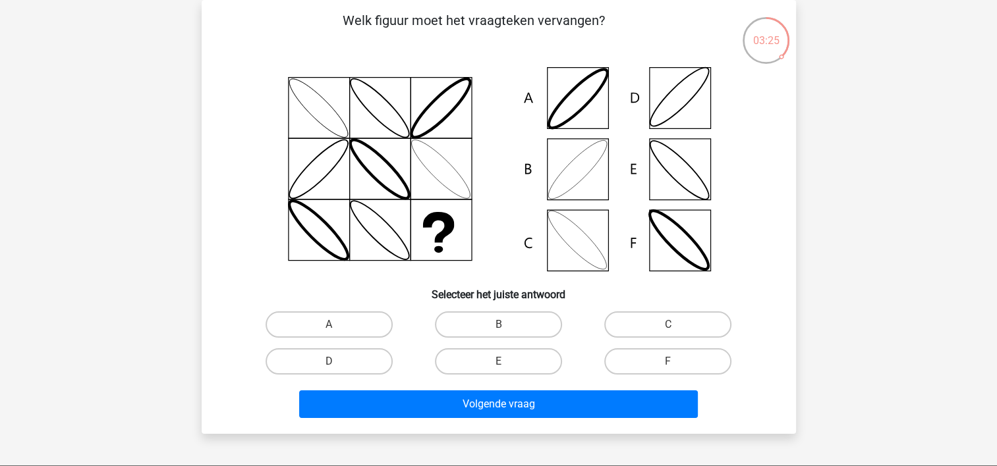
click at [530, 309] on div "B" at bounding box center [498, 324] width 169 height 37
click at [526, 328] on label "B" at bounding box center [498, 325] width 127 height 26
click at [506, 328] on input "B" at bounding box center [502, 329] width 9 height 9
radio input "true"
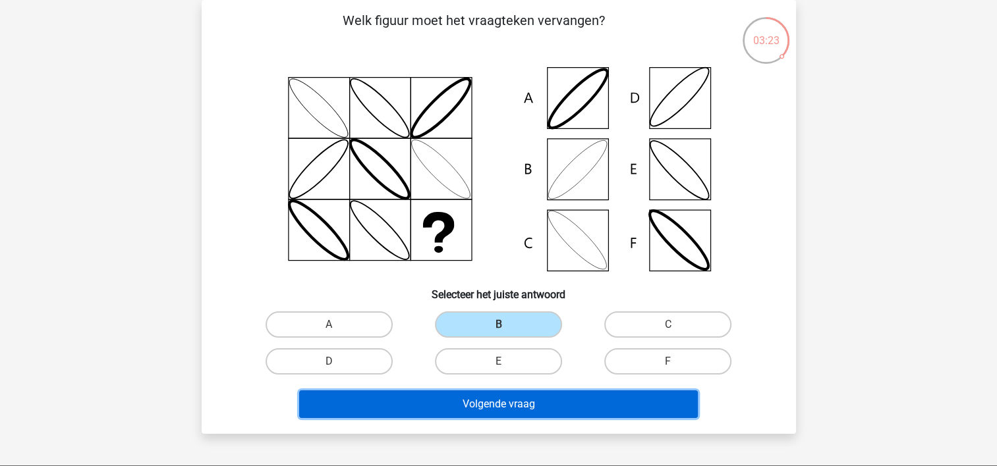
click at [507, 402] on button "Volgende vraag" at bounding box center [498, 405] width 398 height 28
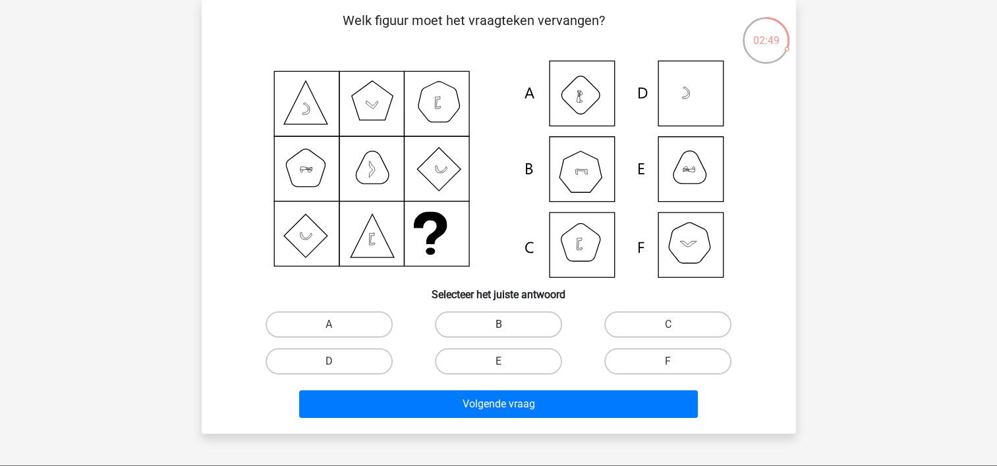
click at [532, 315] on label "B" at bounding box center [498, 325] width 127 height 26
click at [506, 325] on input "B" at bounding box center [502, 329] width 9 height 9
radio input "true"
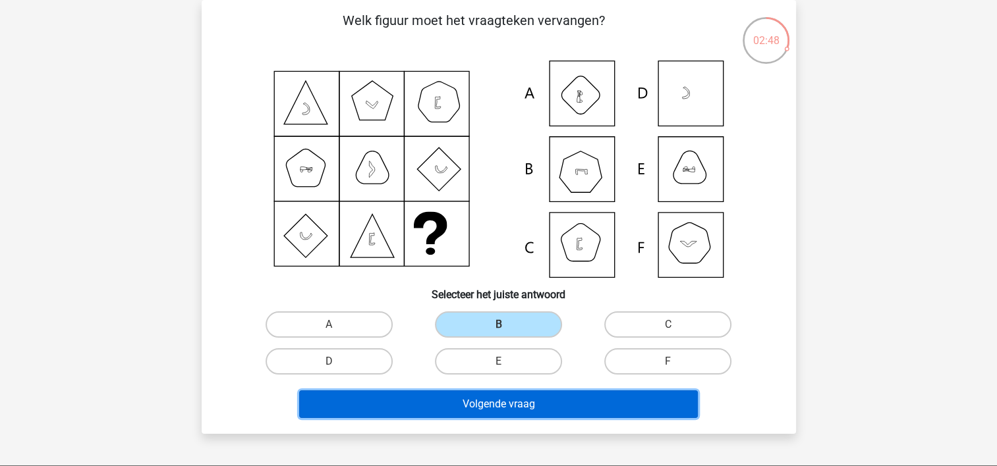
click at [532, 398] on button "Volgende vraag" at bounding box center [498, 405] width 398 height 28
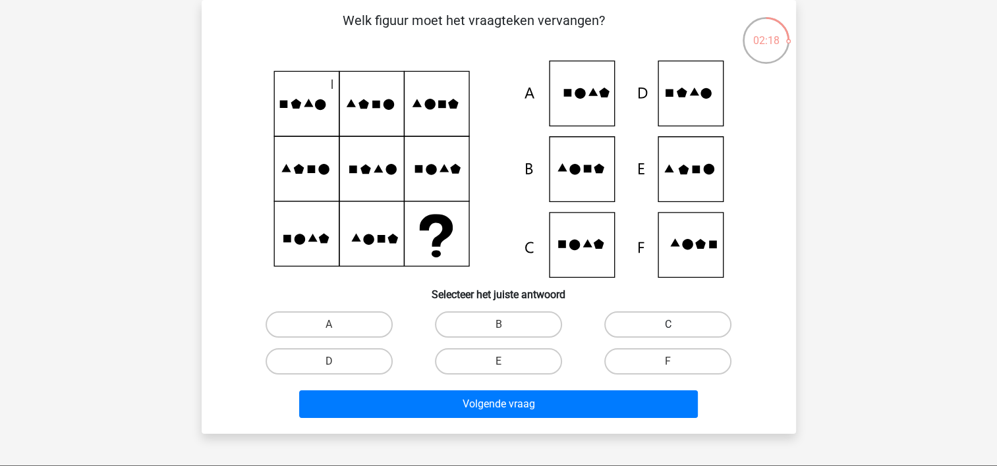
drag, startPoint x: 646, startPoint y: 324, endPoint x: 632, endPoint y: 352, distance: 30.9
click at [646, 324] on label "C" at bounding box center [667, 325] width 127 height 26
click at [668, 325] on input "C" at bounding box center [672, 329] width 9 height 9
radio input "true"
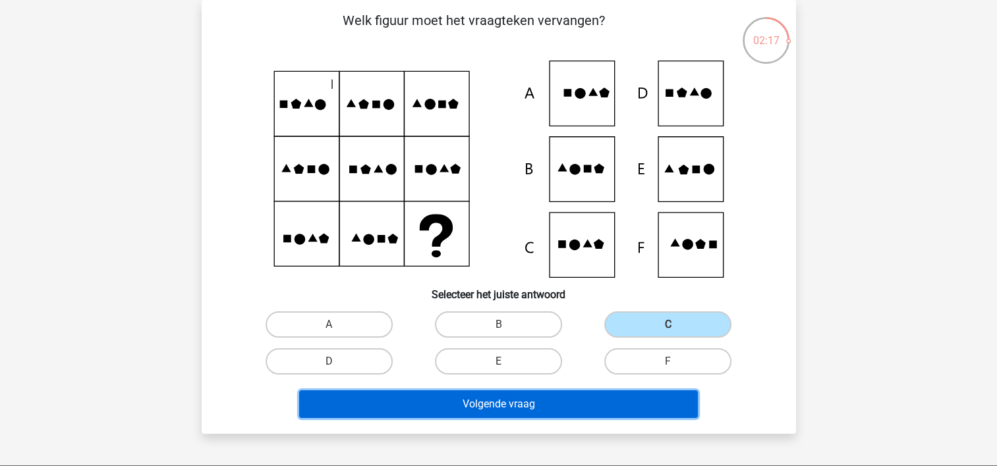
click at [530, 396] on button "Volgende vraag" at bounding box center [498, 405] width 398 height 28
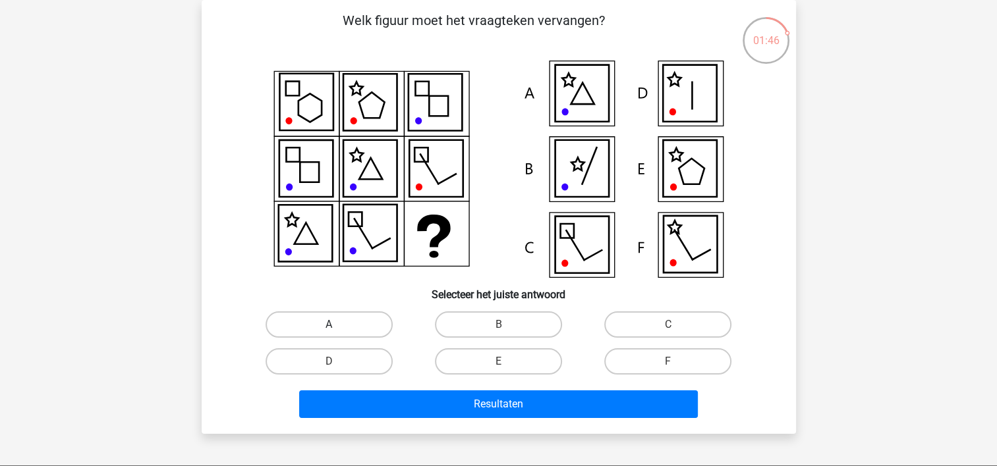
click at [356, 315] on label "A" at bounding box center [328, 325] width 127 height 26
click at [337, 325] on input "A" at bounding box center [333, 329] width 9 height 9
radio input "true"
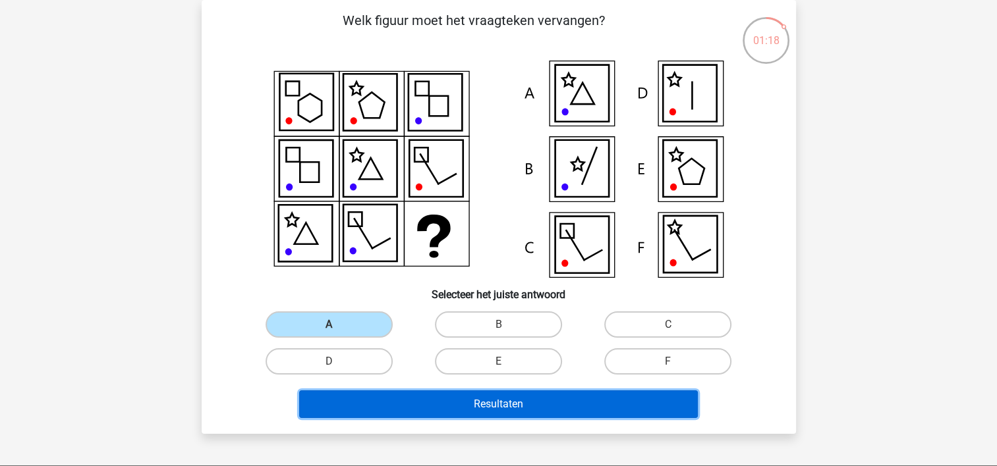
click at [510, 401] on button "Resultaten" at bounding box center [498, 405] width 398 height 28
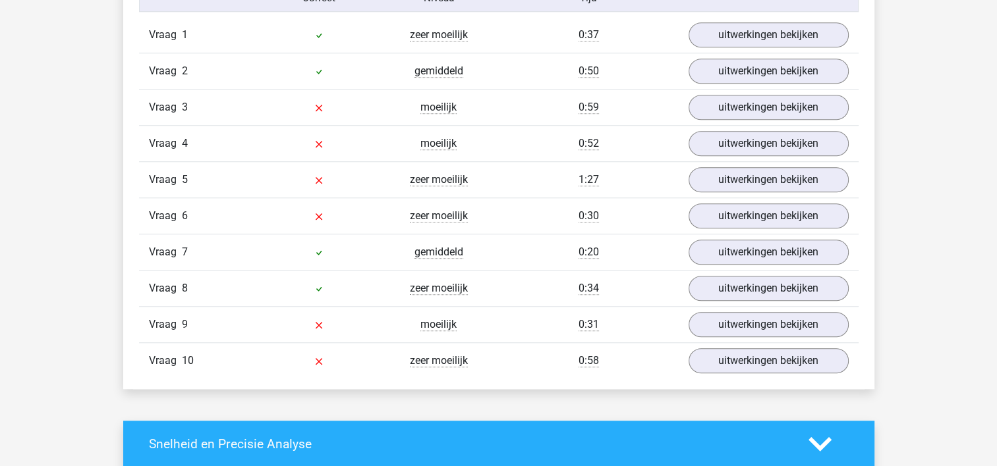
scroll to position [988, 0]
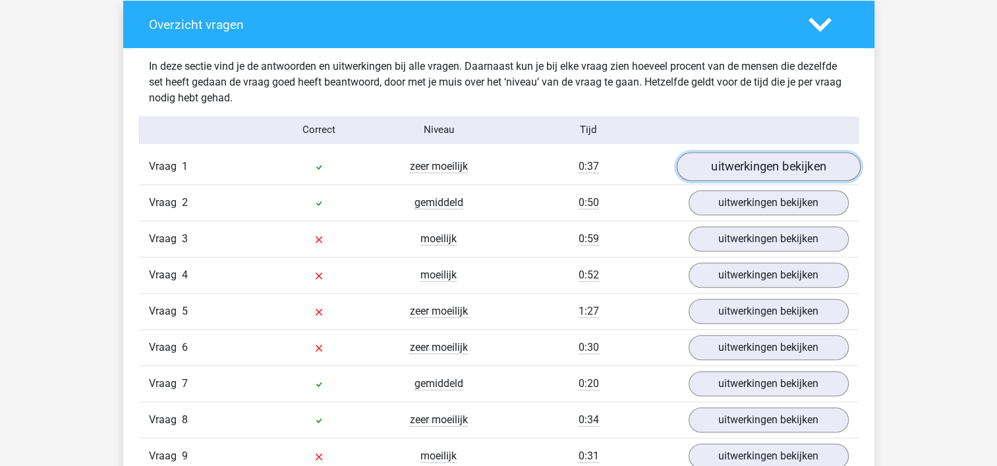
click at [804, 167] on link "uitwerkingen bekijken" at bounding box center [768, 166] width 184 height 29
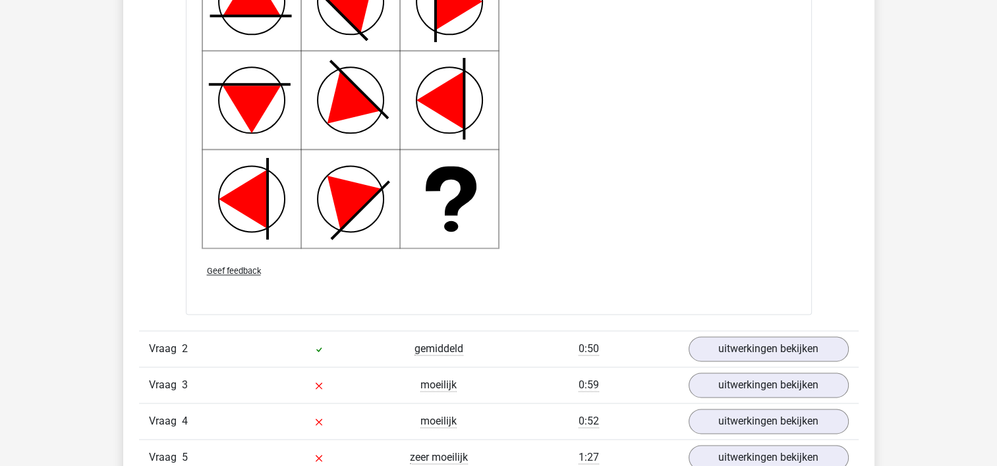
scroll to position [1778, 0]
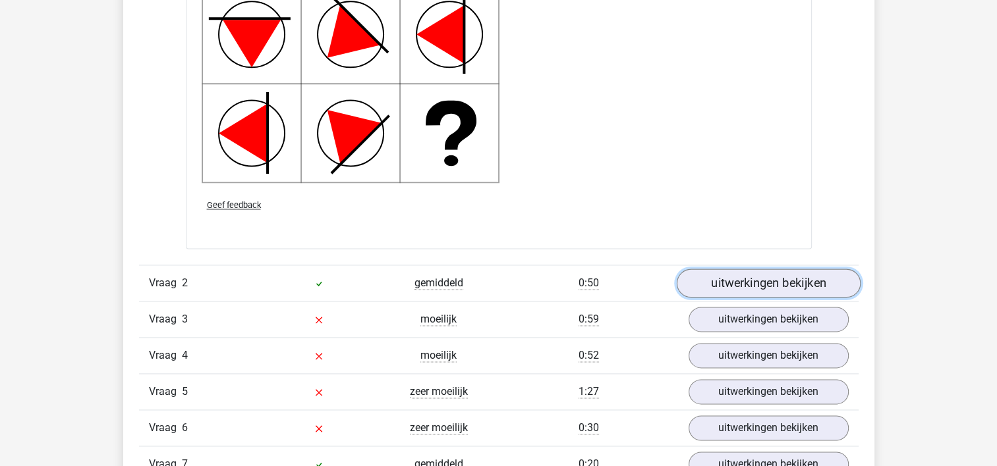
click at [719, 273] on link "uitwerkingen bekijken" at bounding box center [768, 283] width 184 height 29
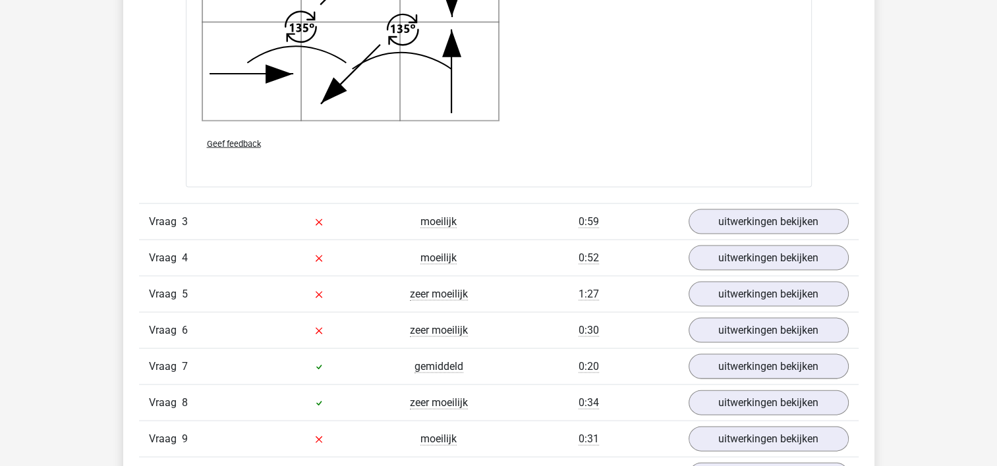
scroll to position [2766, 0]
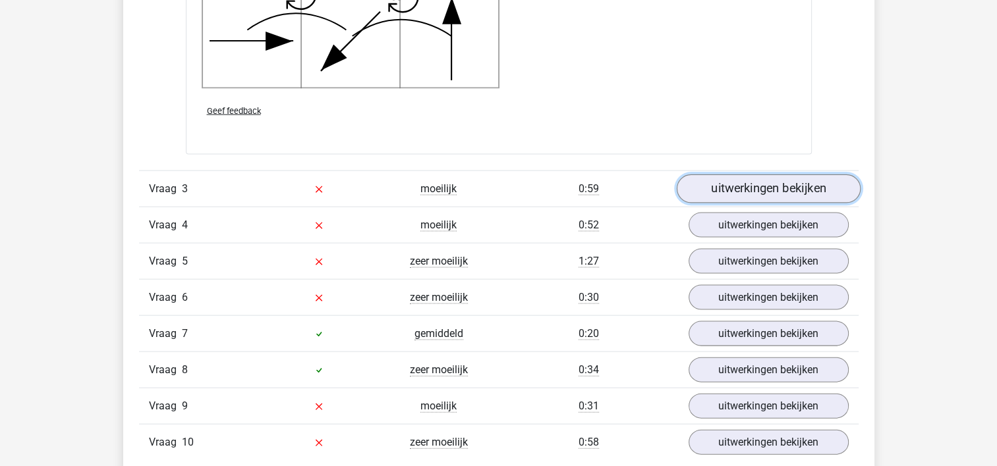
click at [771, 193] on link "uitwerkingen bekijken" at bounding box center [768, 189] width 184 height 29
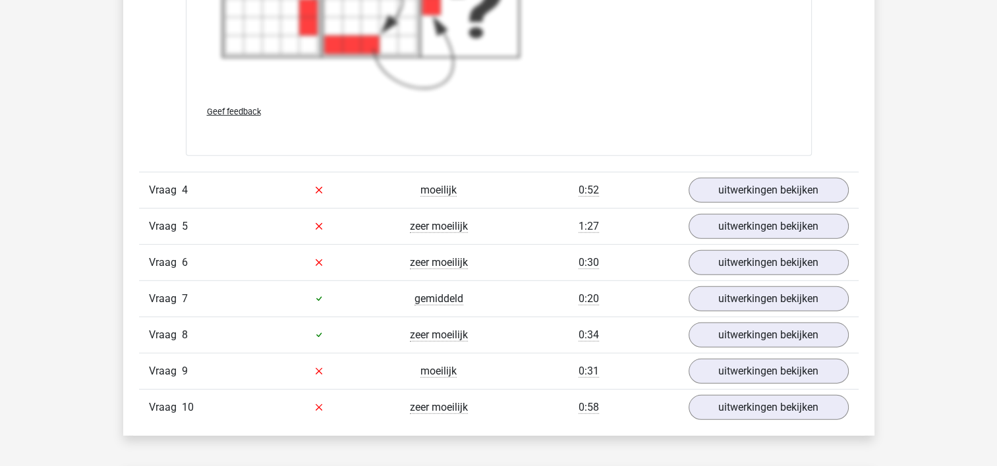
scroll to position [3820, 0]
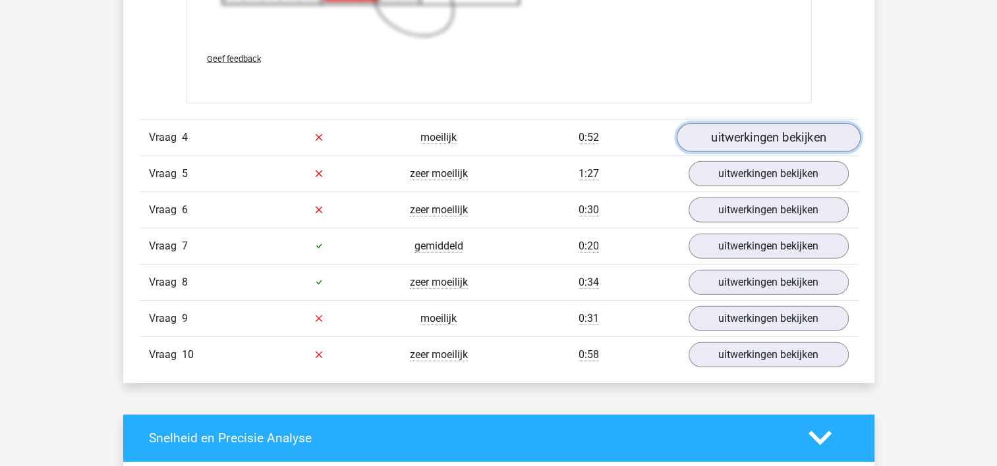
click at [719, 140] on link "uitwerkingen bekijken" at bounding box center [768, 137] width 184 height 29
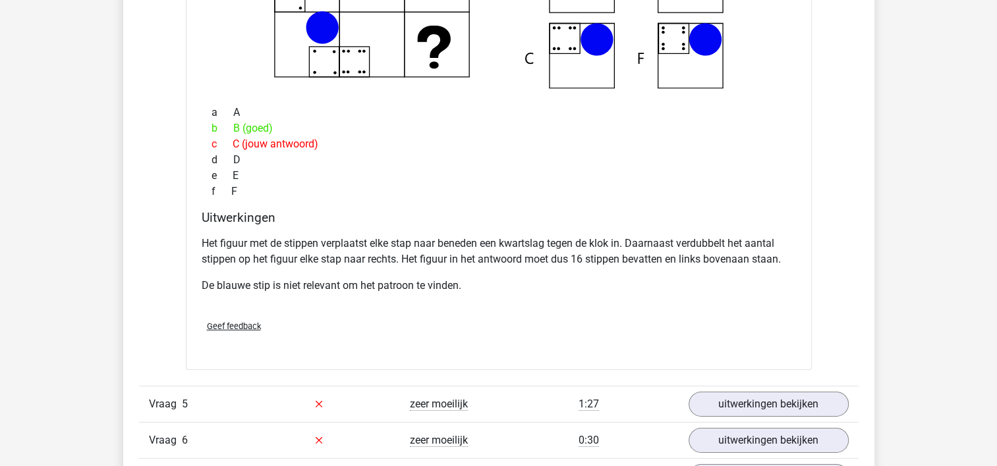
scroll to position [4215, 0]
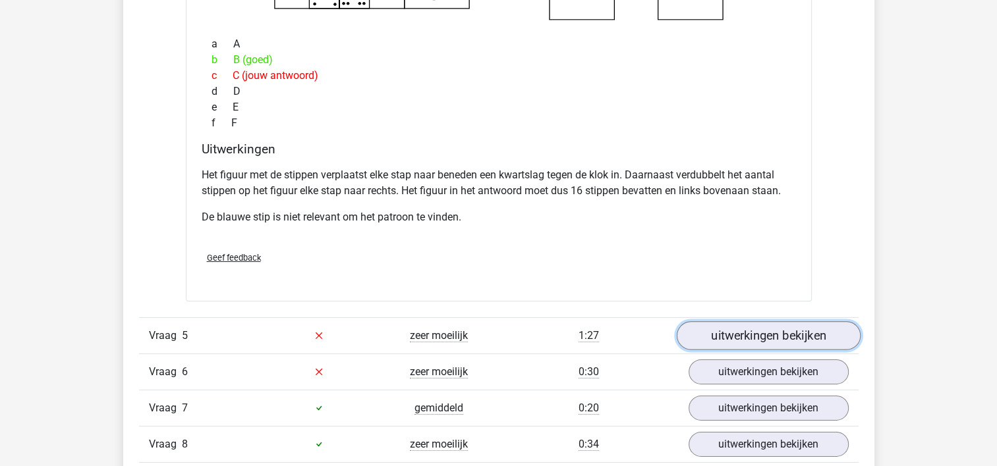
click at [724, 335] on link "uitwerkingen bekijken" at bounding box center [768, 335] width 184 height 29
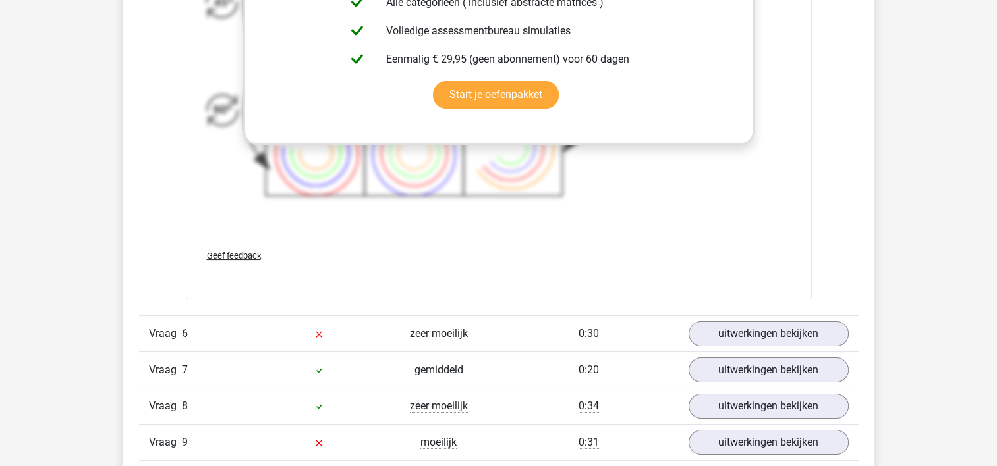
scroll to position [5269, 0]
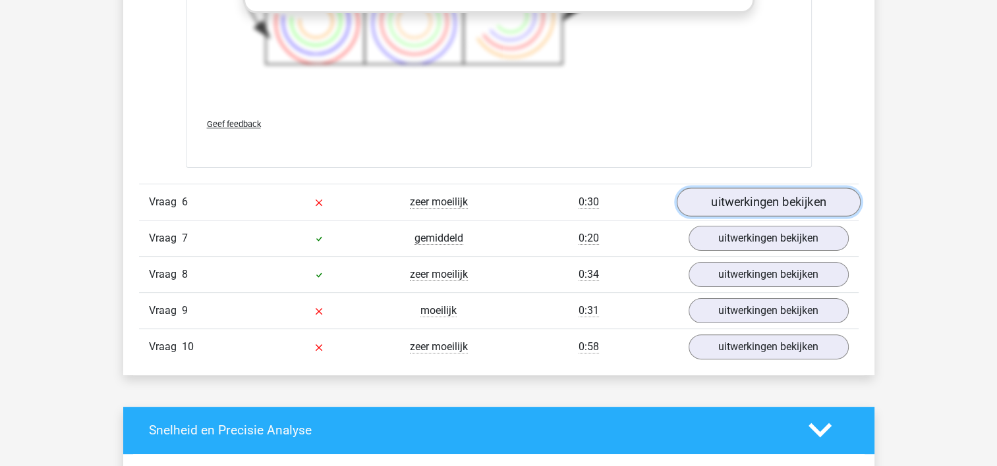
click at [797, 192] on link "uitwerkingen bekijken" at bounding box center [768, 202] width 184 height 29
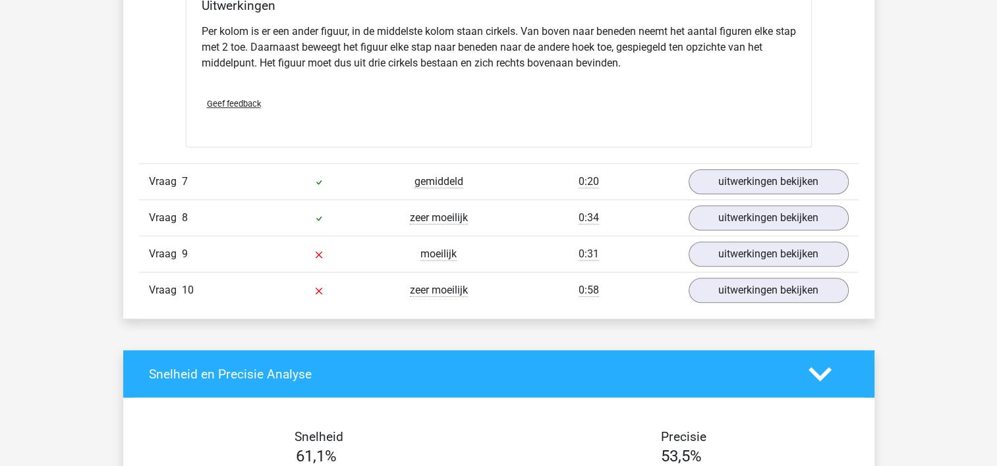
scroll to position [5928, 0]
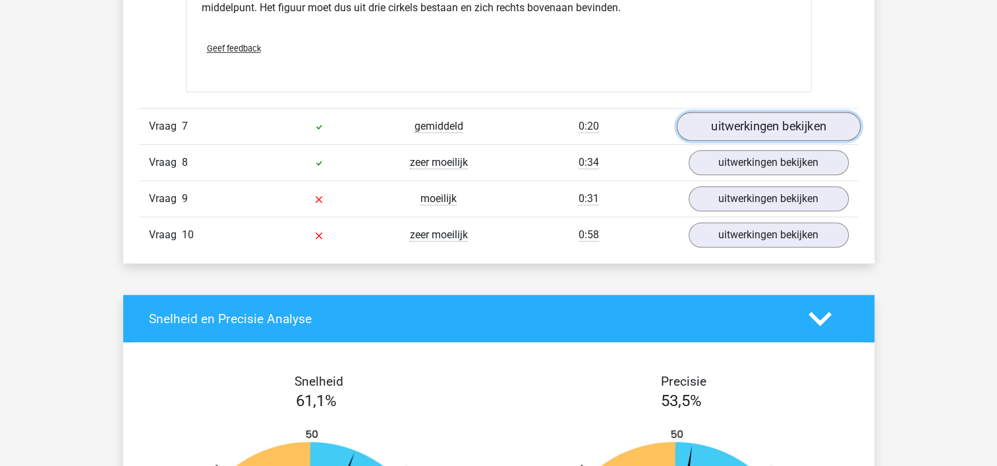
click at [751, 126] on link "uitwerkingen bekijken" at bounding box center [768, 126] width 184 height 29
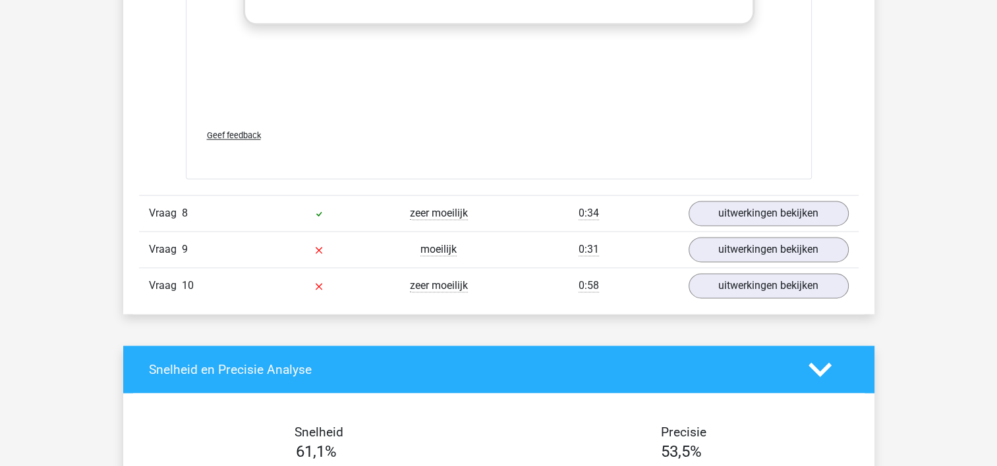
scroll to position [6784, 0]
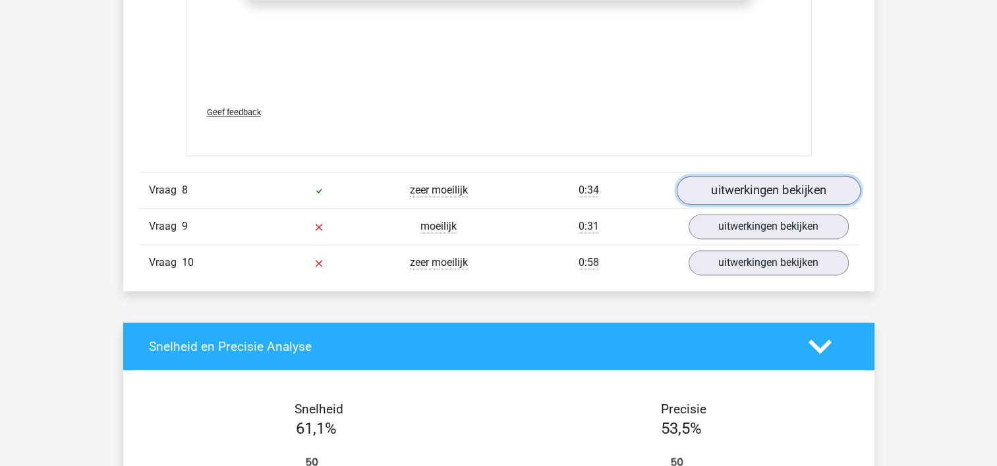
click at [750, 191] on link "uitwerkingen bekijken" at bounding box center [768, 191] width 184 height 29
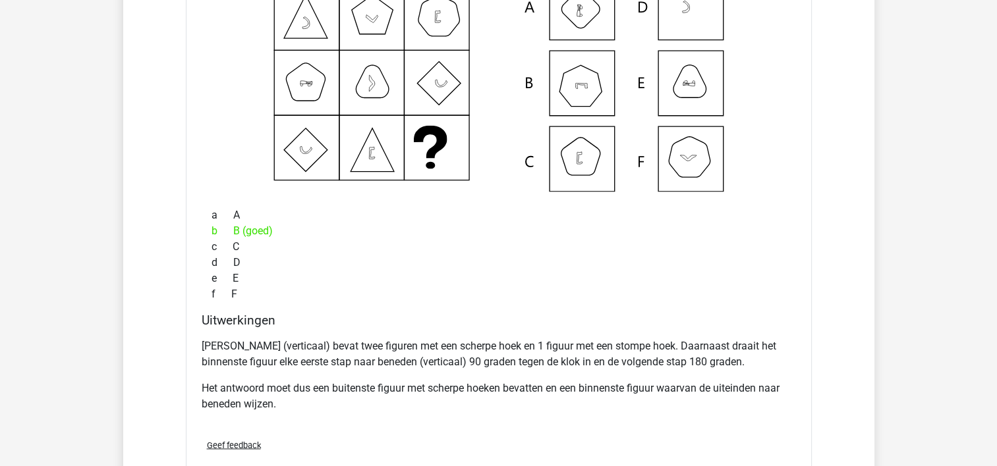
scroll to position [7245, 0]
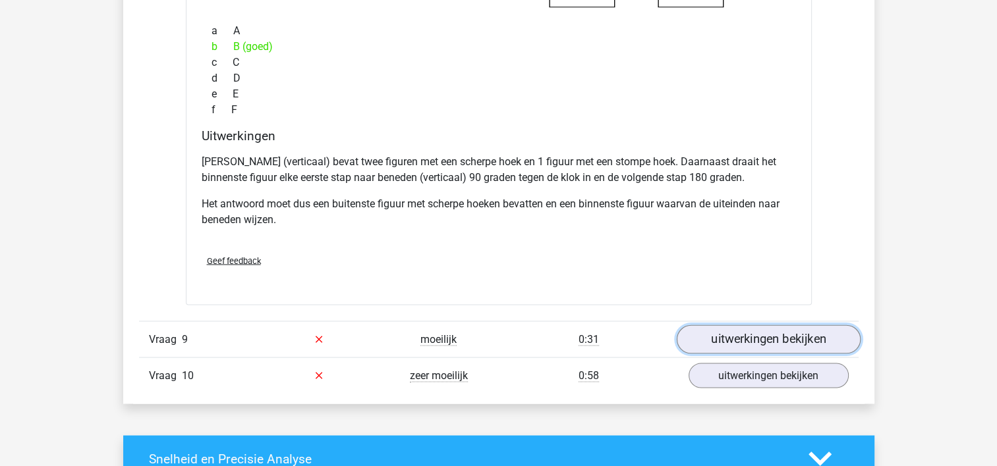
click at [772, 338] on link "uitwerkingen bekijken" at bounding box center [768, 339] width 184 height 29
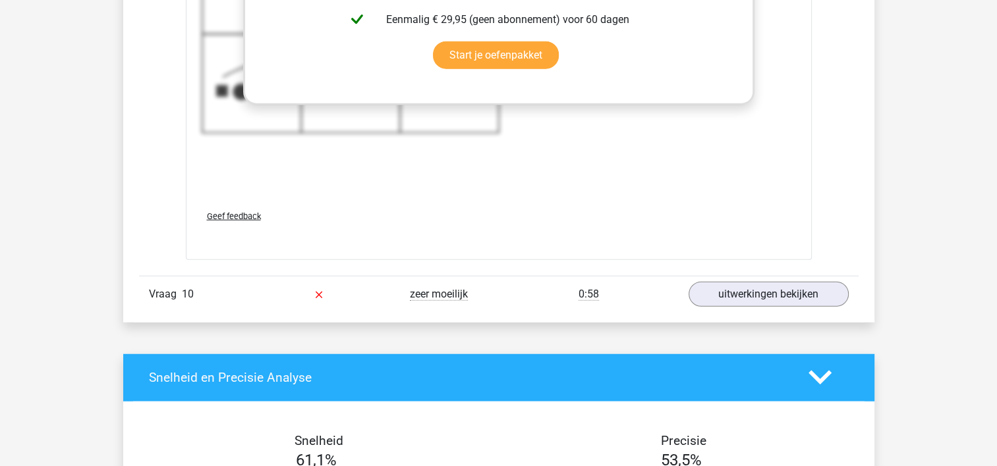
scroll to position [8233, 0]
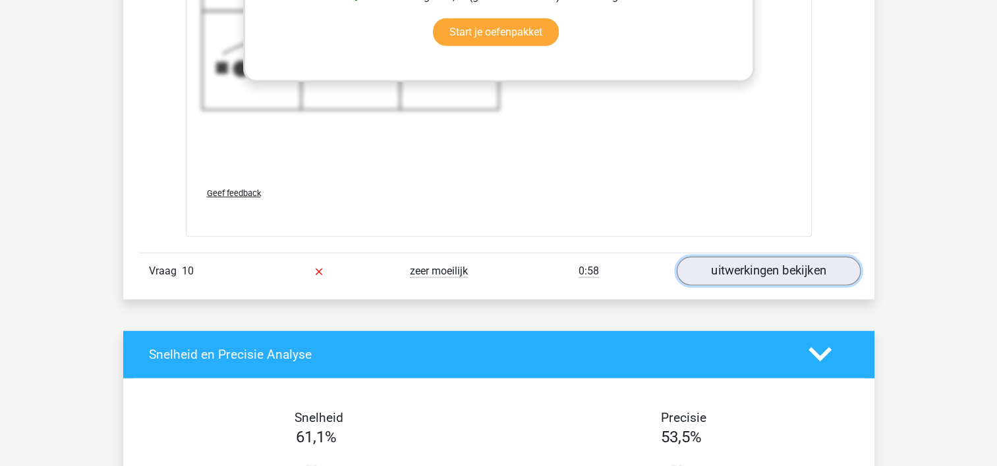
click at [724, 261] on link "uitwerkingen bekijken" at bounding box center [768, 271] width 184 height 29
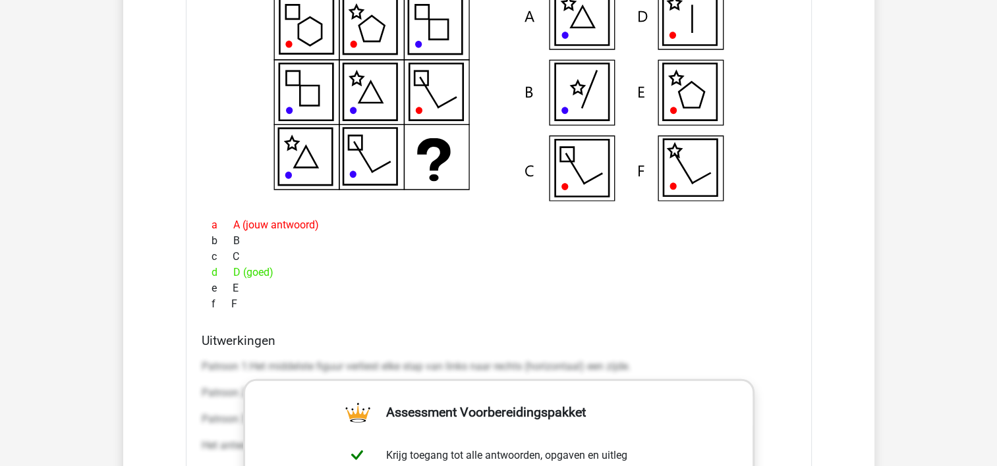
scroll to position [8496, 0]
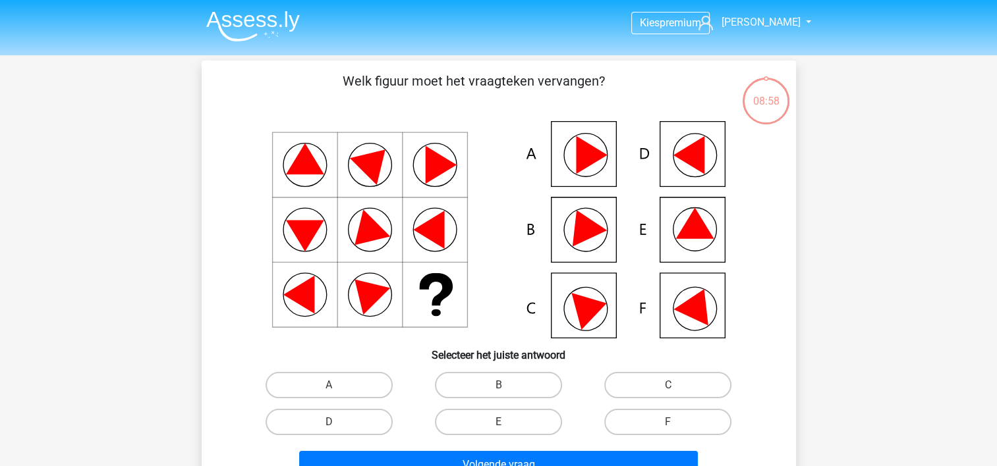
click at [256, 19] on img at bounding box center [253, 26] width 94 height 31
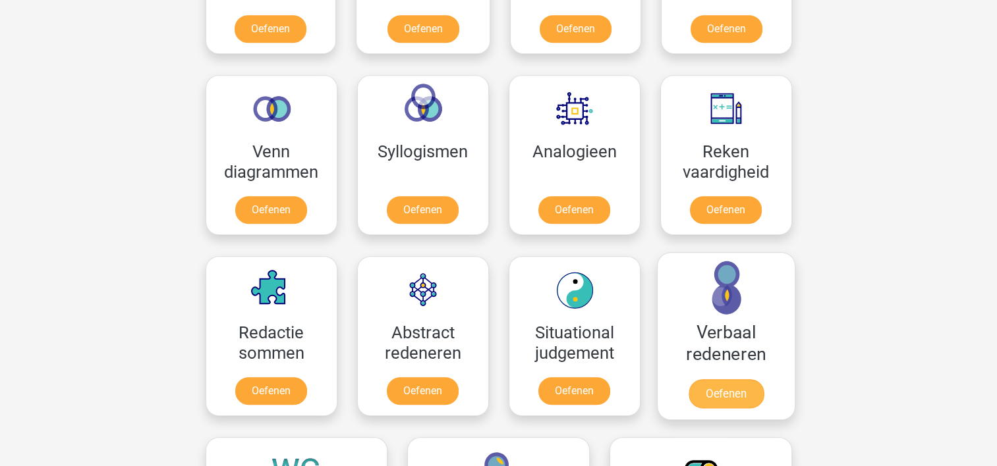
scroll to position [724, 0]
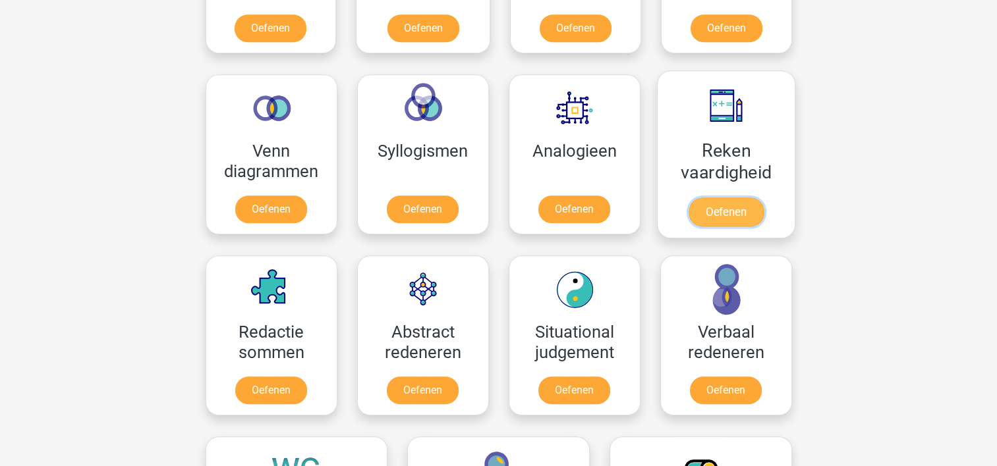
click at [734, 211] on link "Oefenen" at bounding box center [725, 212] width 75 height 29
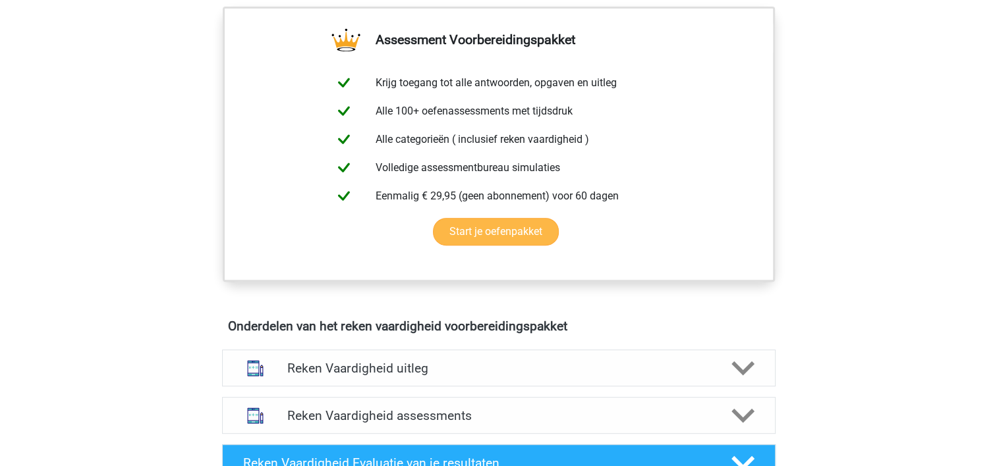
scroll to position [329, 0]
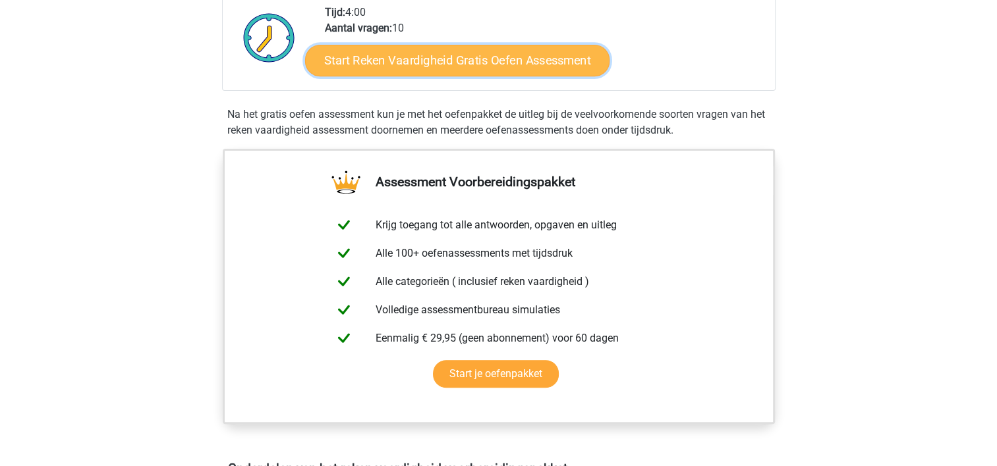
click at [449, 50] on link "Start Reken Vaardigheid Gratis Oefen Assessment" at bounding box center [457, 60] width 304 height 32
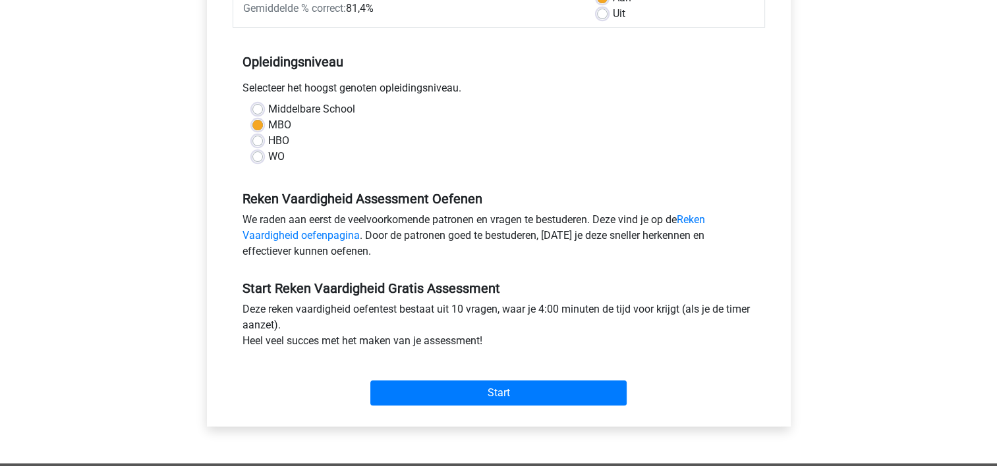
scroll to position [263, 0]
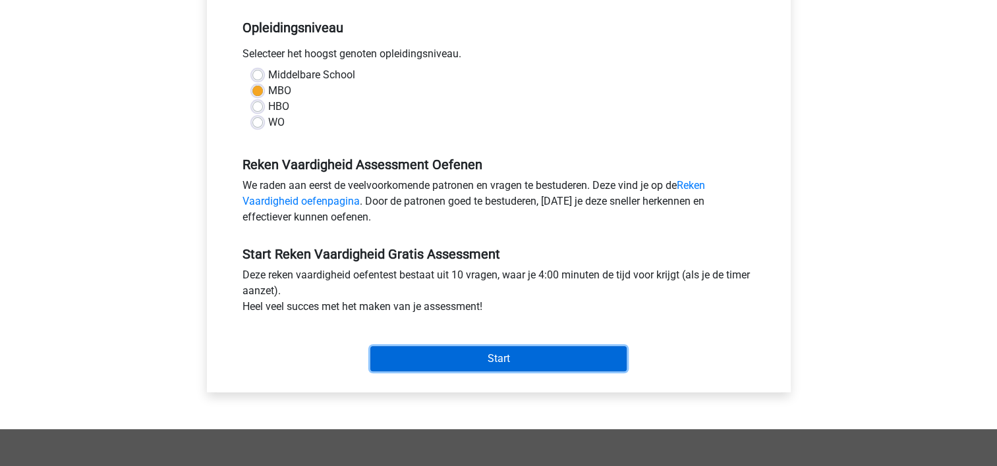
click at [528, 353] on input "Start" at bounding box center [498, 358] width 256 height 25
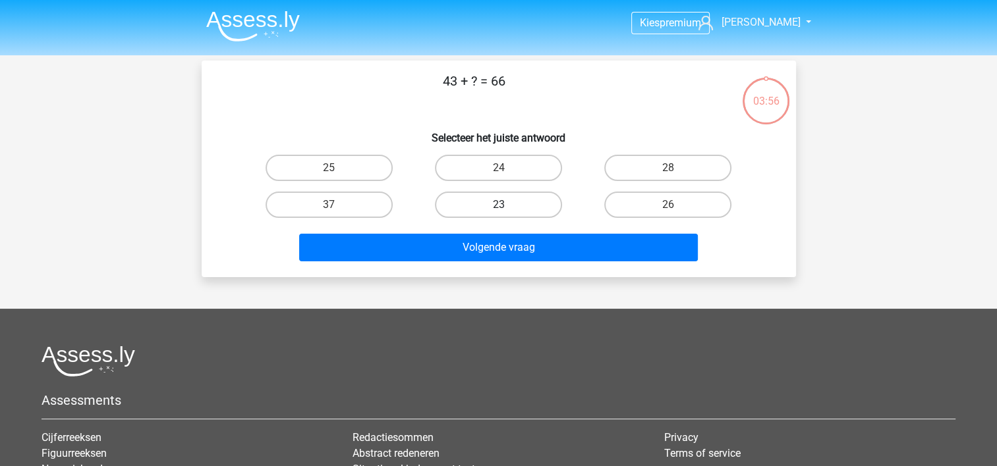
click at [457, 201] on label "23" at bounding box center [498, 205] width 127 height 26
click at [498, 205] on input "23" at bounding box center [502, 209] width 9 height 9
radio input "true"
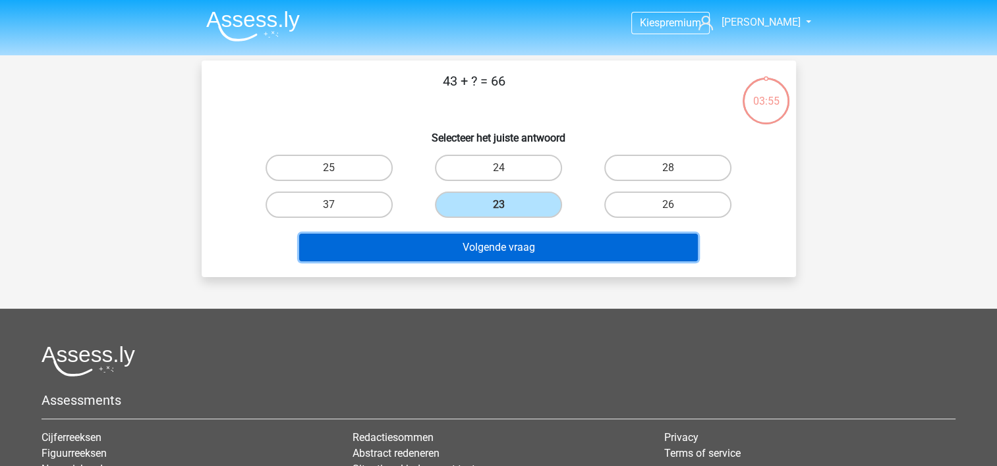
click at [460, 248] on button "Volgende vraag" at bounding box center [498, 248] width 398 height 28
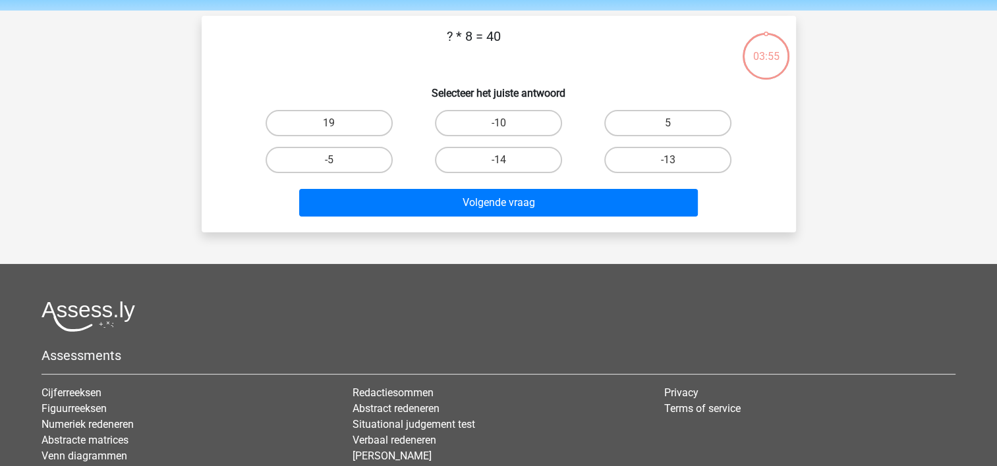
scroll to position [61, 0]
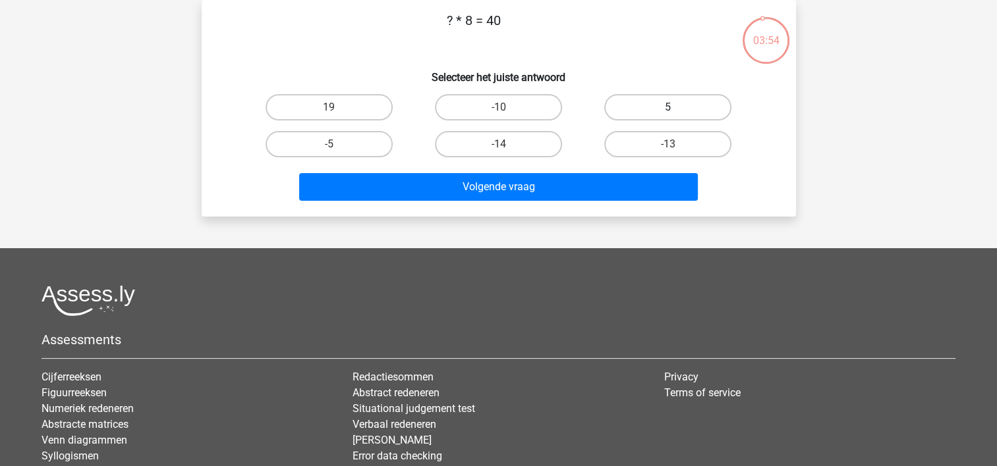
click at [667, 99] on label "5" at bounding box center [667, 107] width 127 height 26
click at [668, 107] on input "5" at bounding box center [672, 111] width 9 height 9
radio input "true"
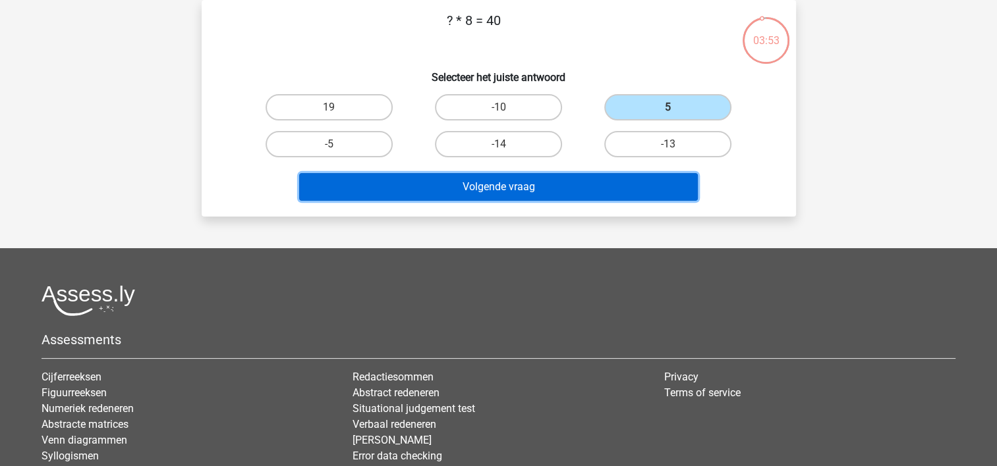
click at [564, 174] on button "Volgende vraag" at bounding box center [498, 187] width 398 height 28
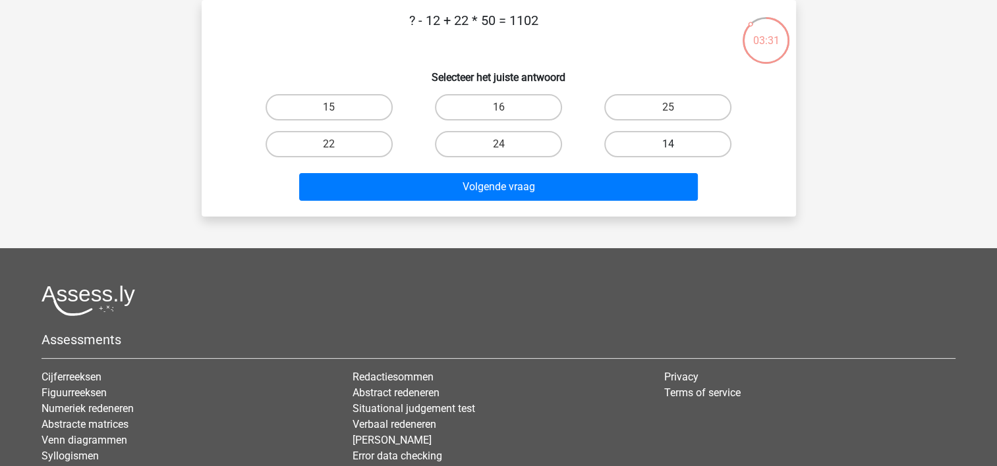
click at [616, 140] on label "14" at bounding box center [667, 144] width 127 height 26
click at [668, 144] on input "14" at bounding box center [672, 148] width 9 height 9
radio input "true"
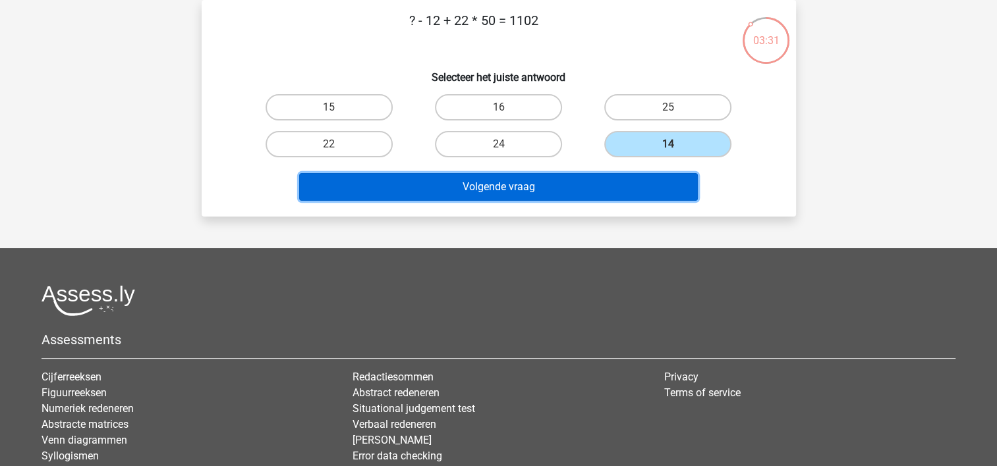
click at [587, 194] on button "Volgende vraag" at bounding box center [498, 187] width 398 height 28
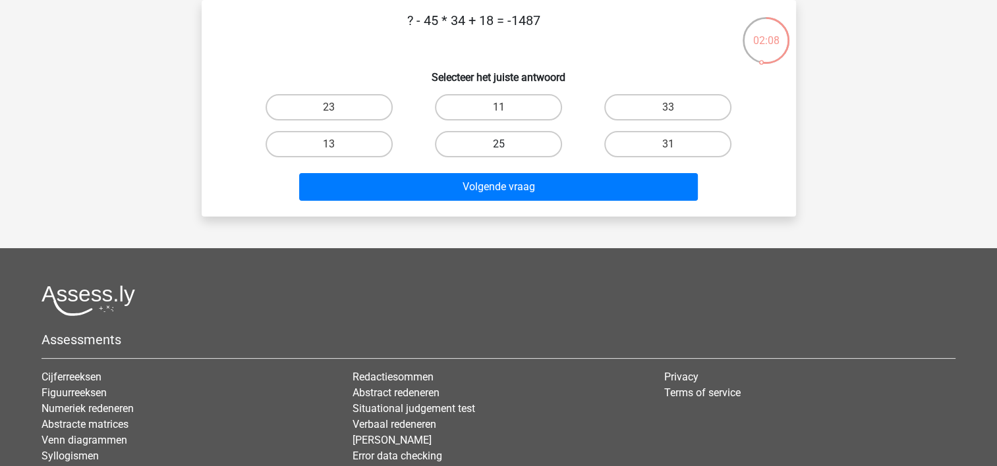
click at [514, 148] on label "25" at bounding box center [498, 144] width 127 height 26
click at [506, 148] on input "25" at bounding box center [502, 148] width 9 height 9
radio input "true"
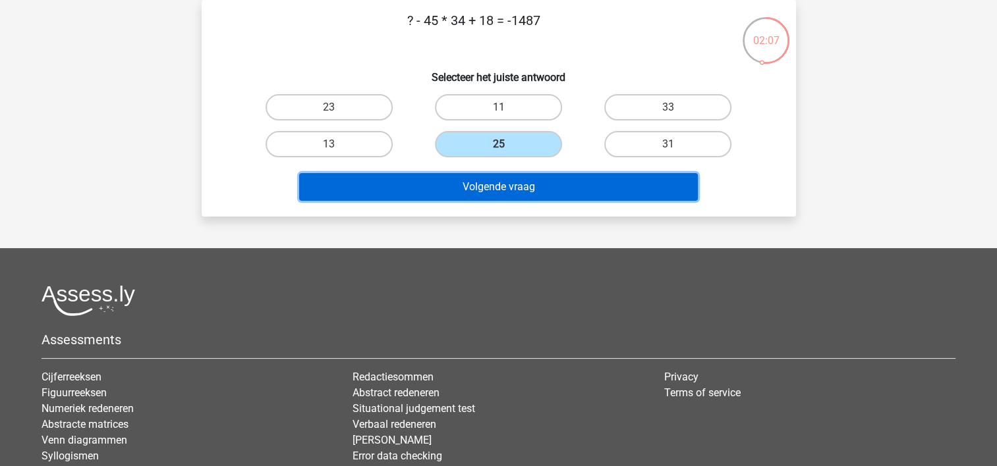
click at [522, 179] on button "Volgende vraag" at bounding box center [498, 187] width 398 height 28
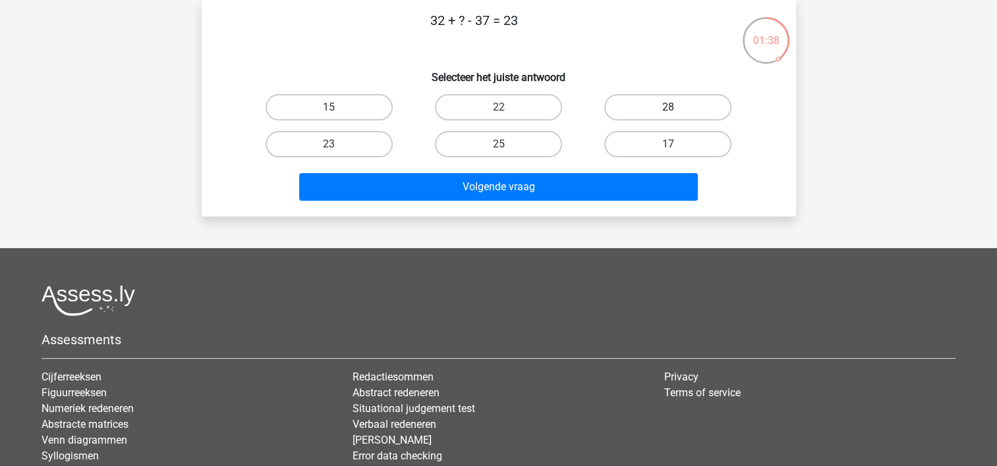
click at [667, 113] on label "28" at bounding box center [667, 107] width 127 height 26
click at [668, 113] on input "28" at bounding box center [672, 111] width 9 height 9
radio input "true"
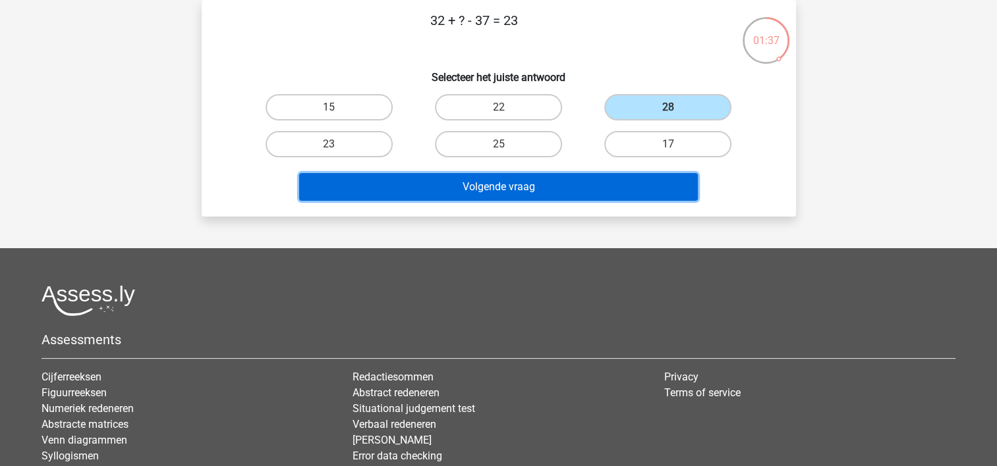
click at [594, 185] on button "Volgende vraag" at bounding box center [498, 187] width 398 height 28
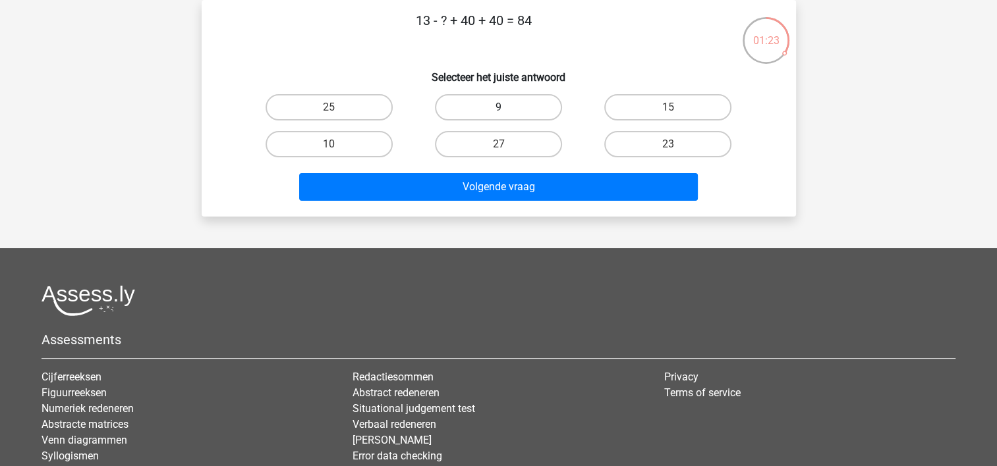
click at [495, 102] on label "9" at bounding box center [498, 107] width 127 height 26
click at [498, 107] on input "9" at bounding box center [502, 111] width 9 height 9
radio input "true"
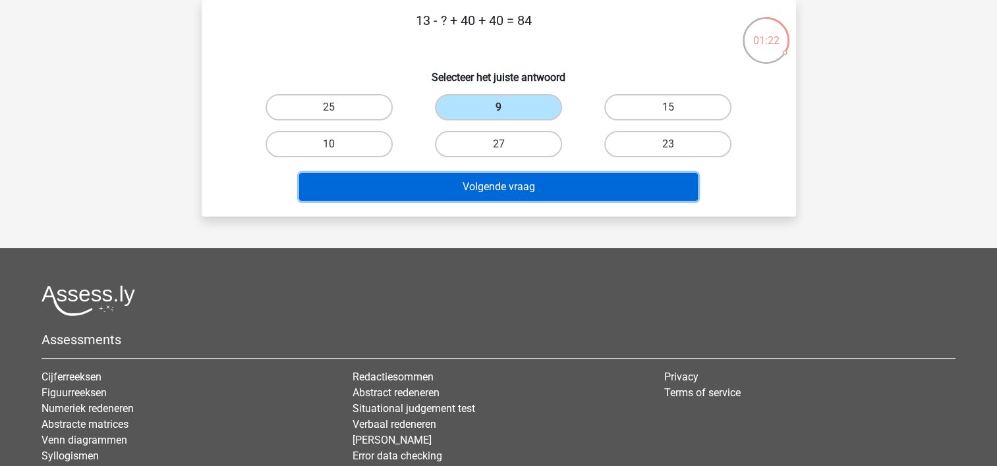
click at [495, 190] on button "Volgende vraag" at bounding box center [498, 187] width 398 height 28
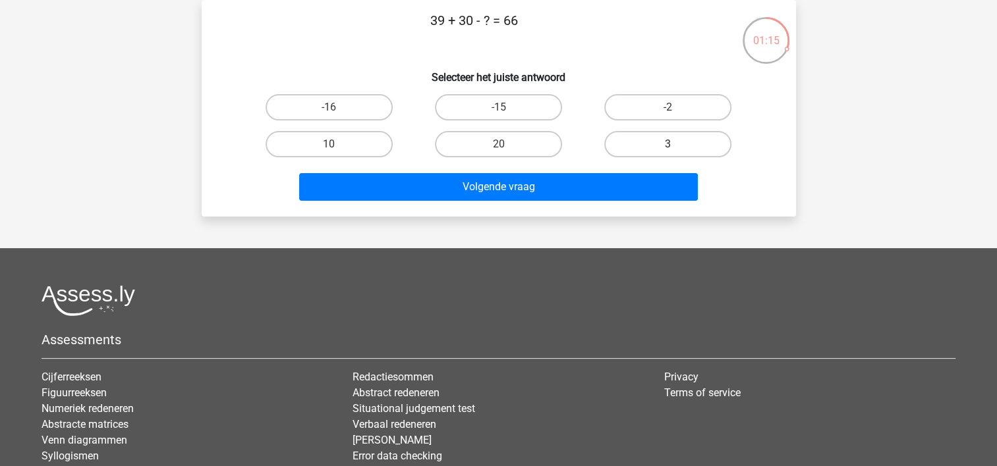
click at [628, 142] on label "3" at bounding box center [667, 144] width 127 height 26
click at [668, 144] on input "3" at bounding box center [672, 148] width 9 height 9
radio input "true"
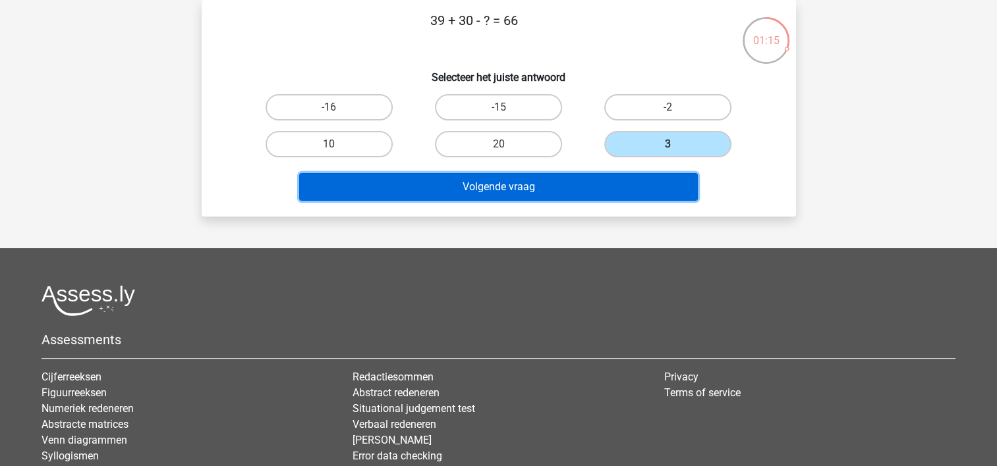
click at [569, 195] on button "Volgende vraag" at bounding box center [498, 187] width 398 height 28
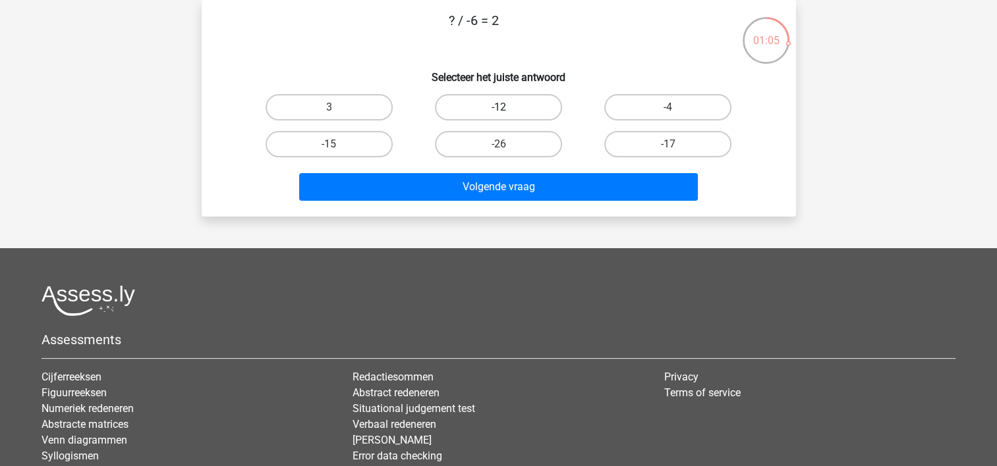
click at [524, 107] on label "-12" at bounding box center [498, 107] width 127 height 26
click at [506, 107] on input "-12" at bounding box center [502, 111] width 9 height 9
radio input "true"
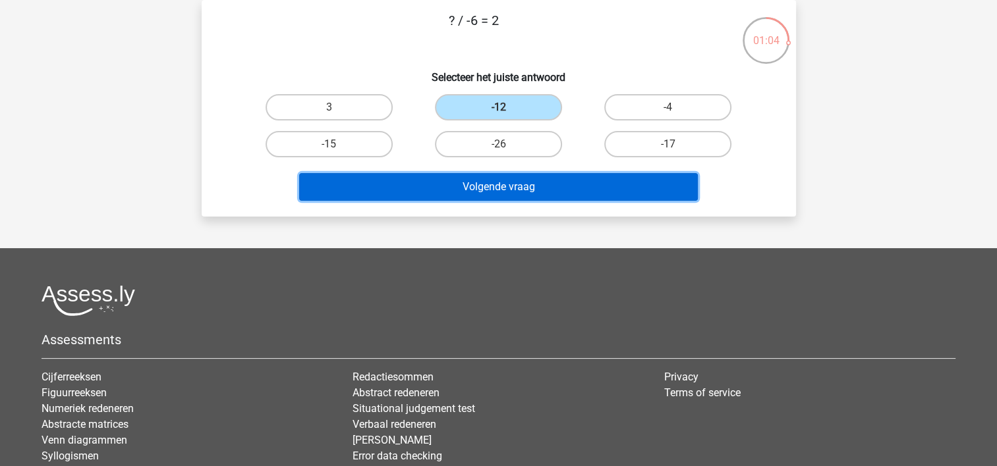
drag, startPoint x: 533, startPoint y: 192, endPoint x: 537, endPoint y: 187, distance: 7.0
click at [533, 190] on button "Volgende vraag" at bounding box center [498, 187] width 398 height 28
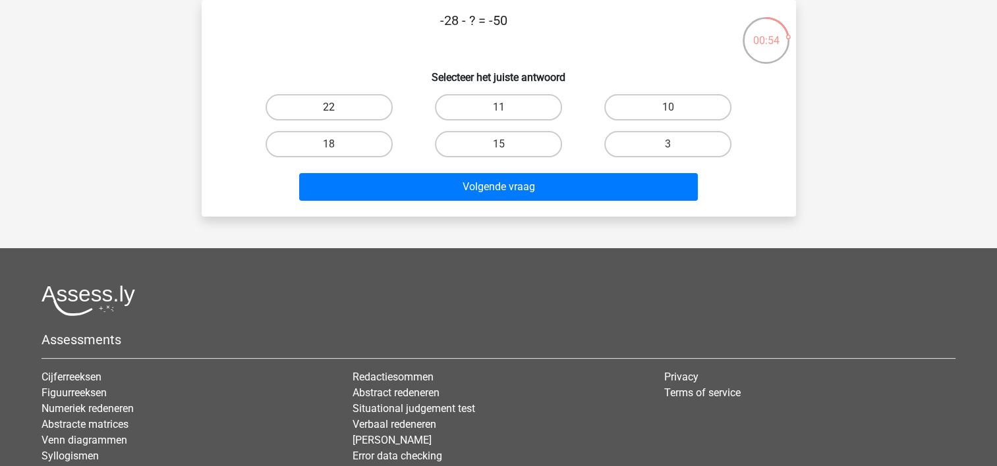
click at [353, 105] on label "22" at bounding box center [328, 107] width 127 height 26
click at [337, 107] on input "22" at bounding box center [333, 111] width 9 height 9
radio input "true"
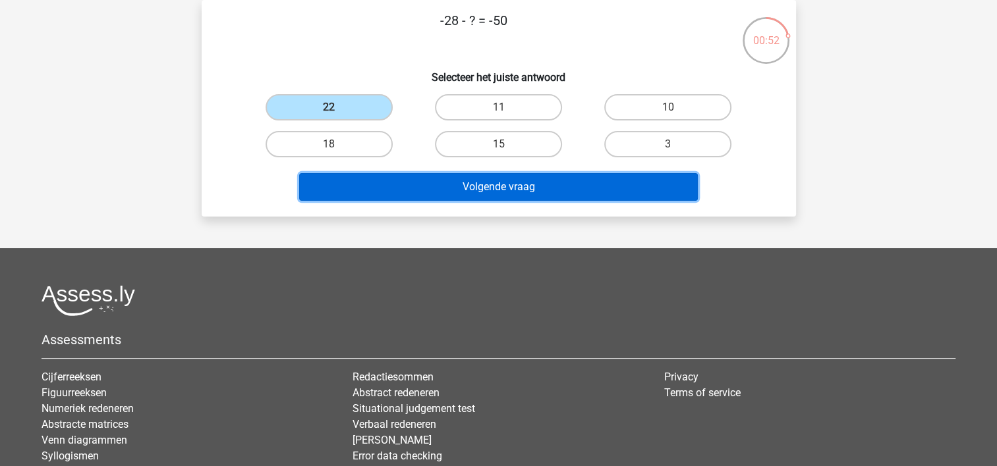
click at [533, 180] on button "Volgende vraag" at bounding box center [498, 187] width 398 height 28
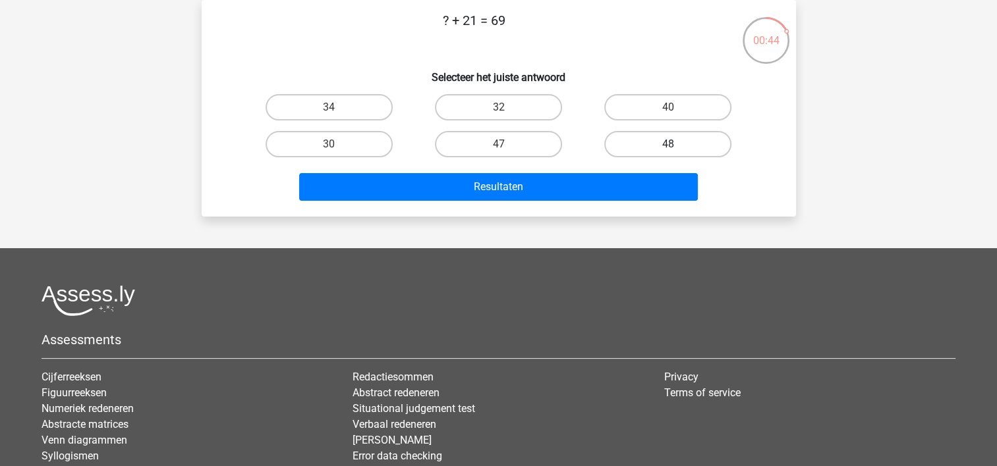
click at [659, 145] on label "48" at bounding box center [667, 144] width 127 height 26
click at [668, 145] on input "48" at bounding box center [672, 148] width 9 height 9
radio input "true"
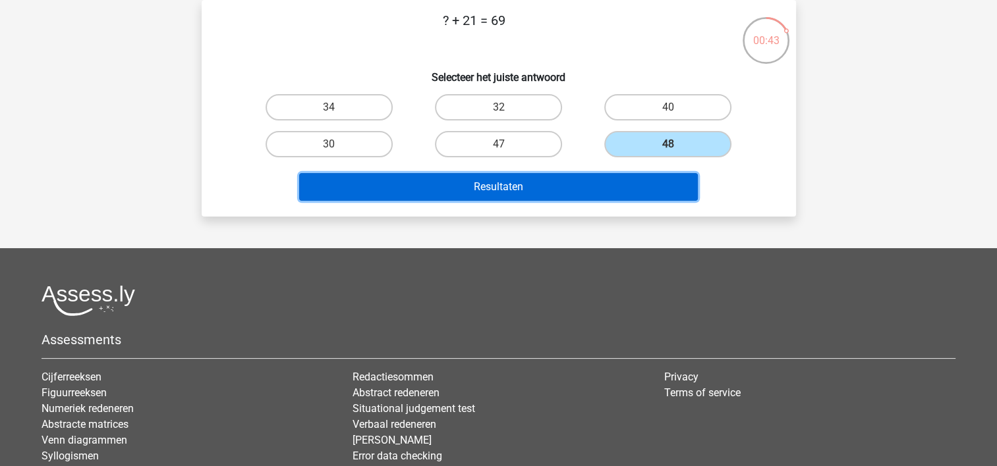
click at [566, 184] on button "Resultaten" at bounding box center [498, 187] width 398 height 28
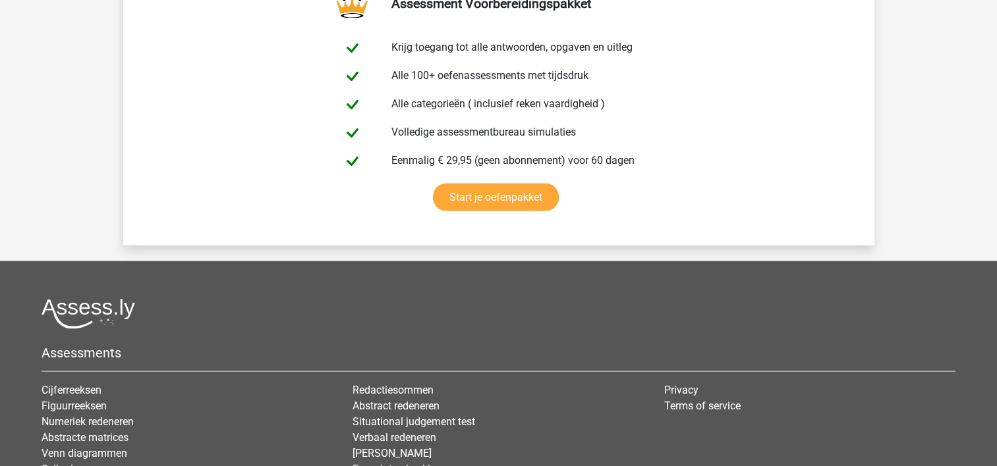
scroll to position [2116, 0]
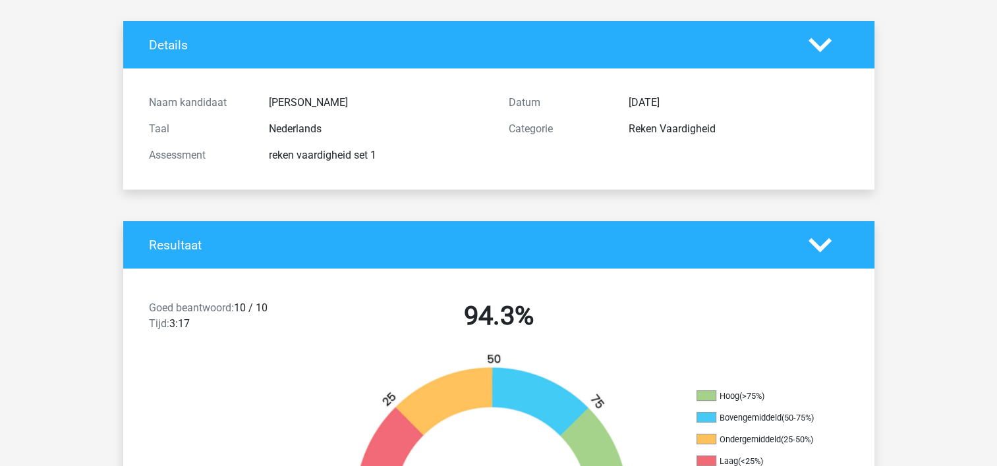
scroll to position [0, 0]
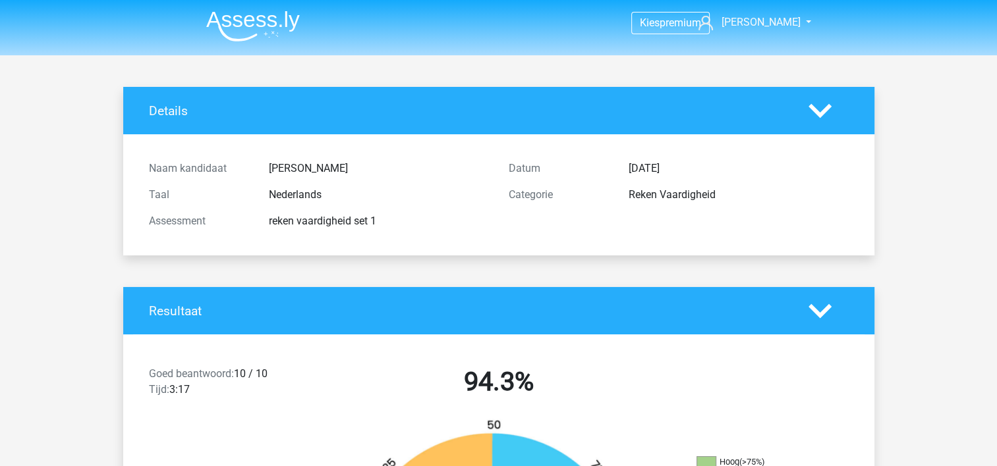
click at [253, 10] on li at bounding box center [248, 23] width 104 height 36
click at [252, 20] on img at bounding box center [253, 26] width 94 height 31
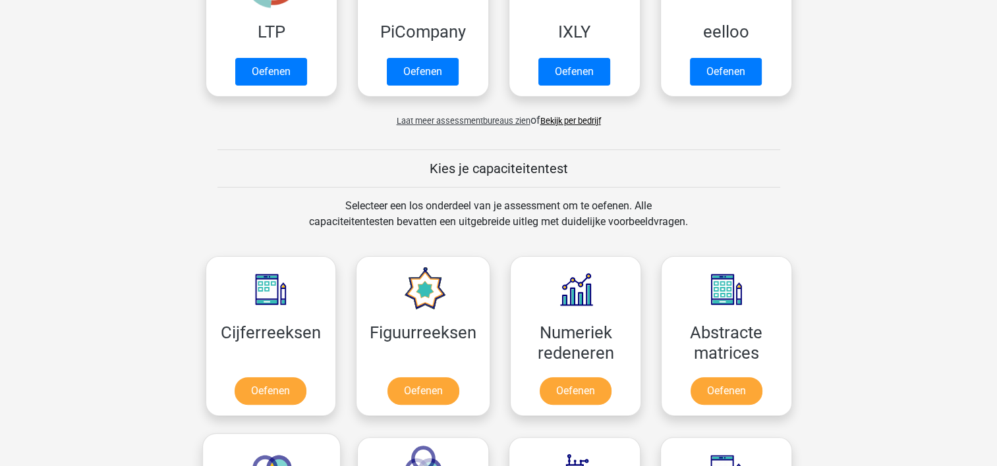
scroll to position [395, 0]
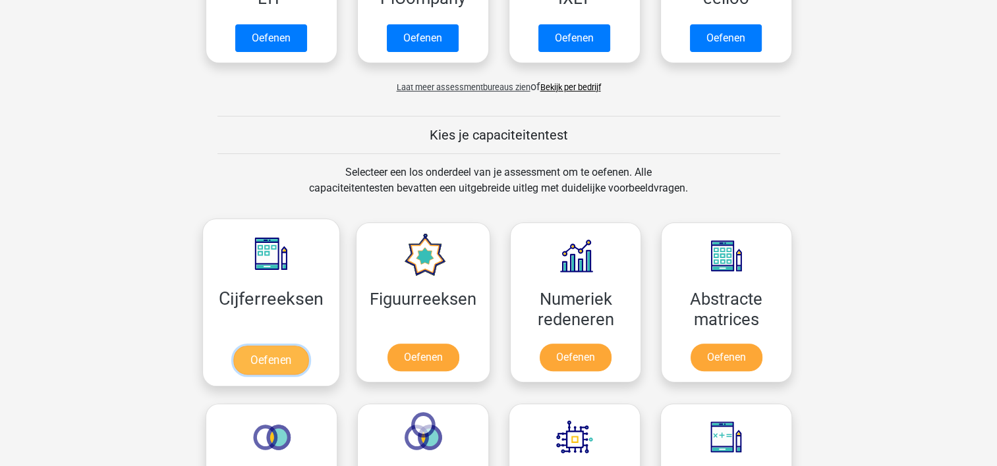
click at [292, 361] on link "Oefenen" at bounding box center [270, 360] width 75 height 29
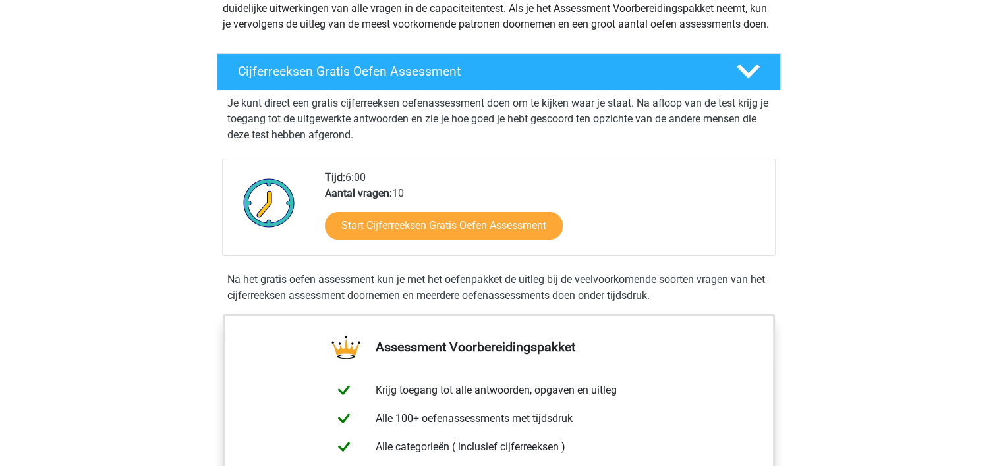
scroll to position [198, 0]
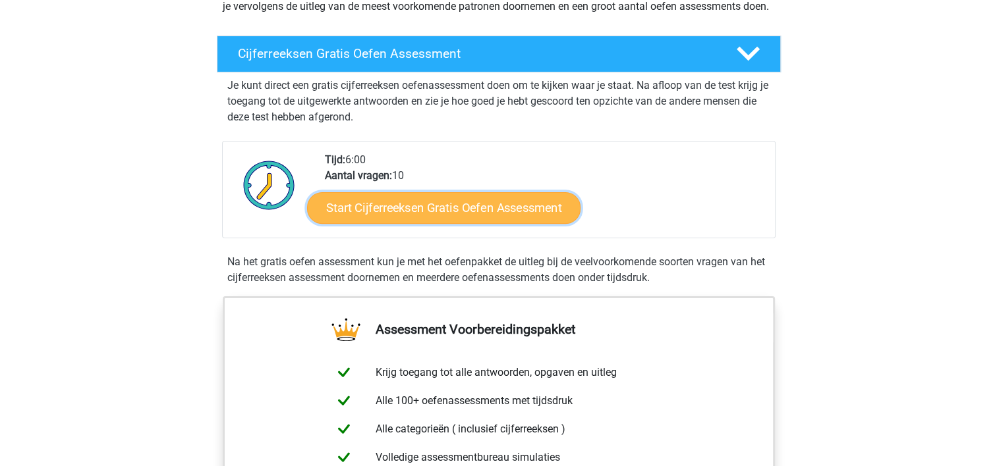
click at [418, 214] on link "Start Cijferreeksen Gratis Oefen Assessment" at bounding box center [443, 208] width 273 height 32
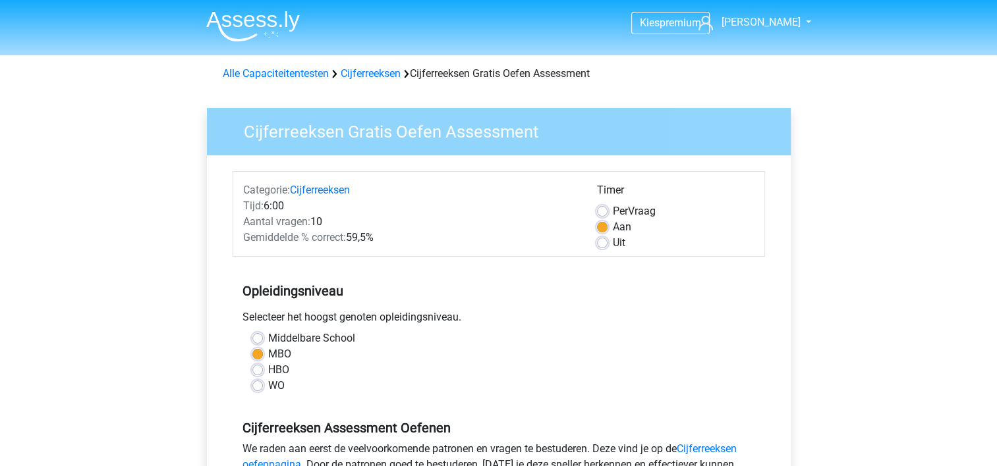
scroll to position [198, 0]
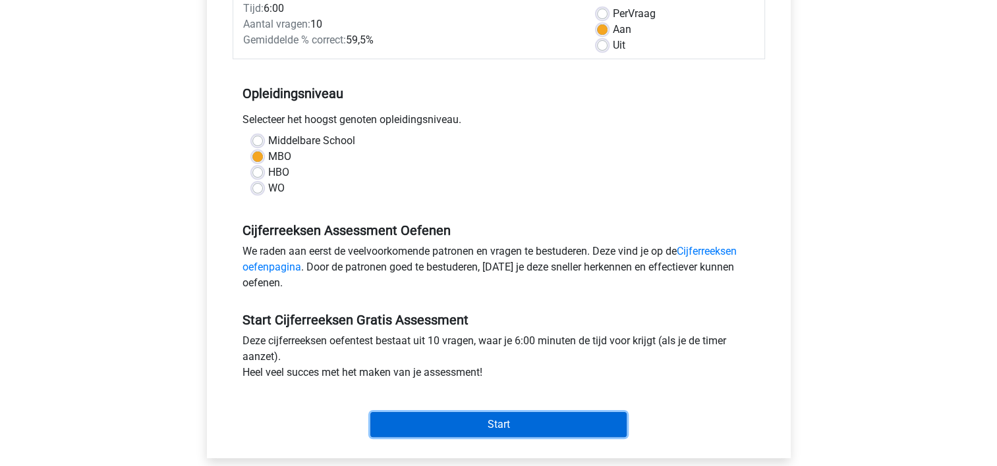
click at [547, 421] on input "Start" at bounding box center [498, 424] width 256 height 25
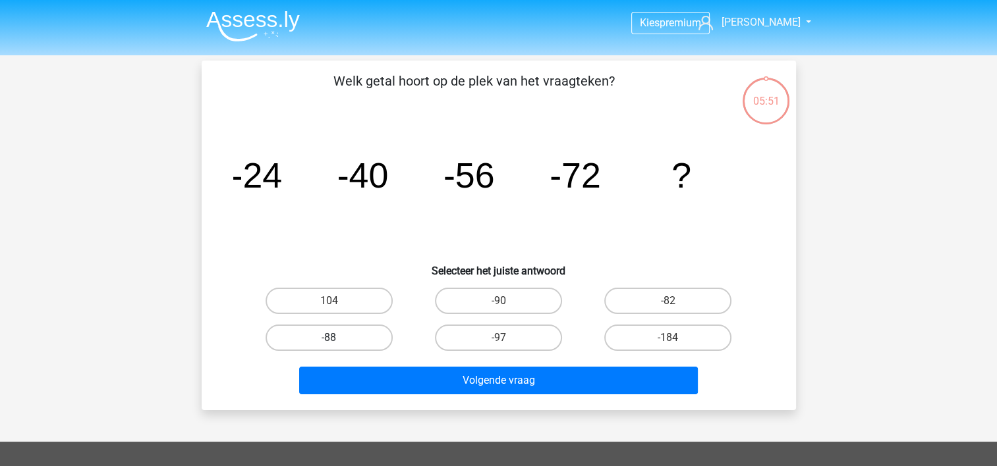
click at [322, 333] on label "-88" at bounding box center [328, 338] width 127 height 26
click at [329, 338] on input "-88" at bounding box center [333, 342] width 9 height 9
radio input "true"
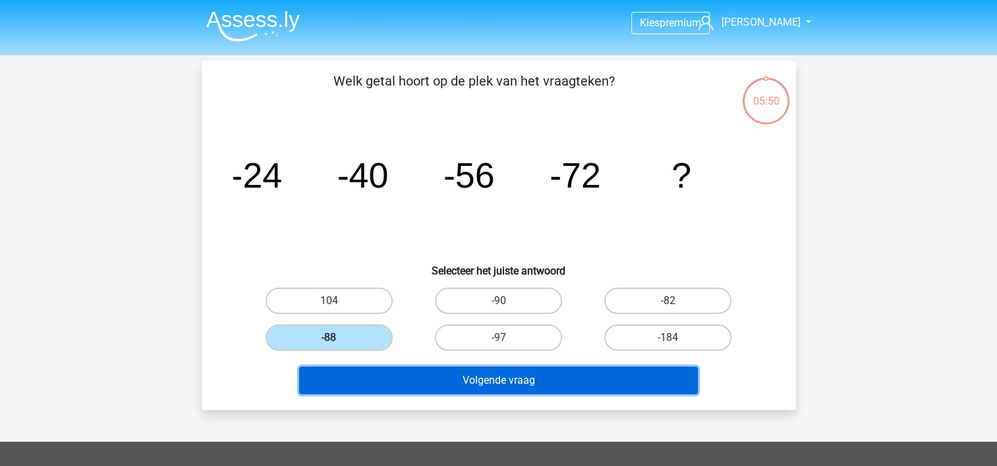
click at [541, 377] on button "Volgende vraag" at bounding box center [498, 381] width 398 height 28
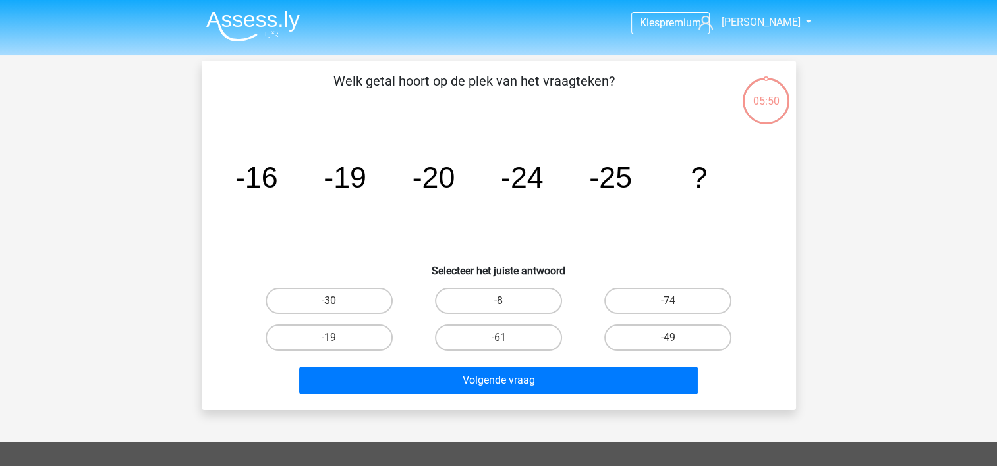
scroll to position [61, 0]
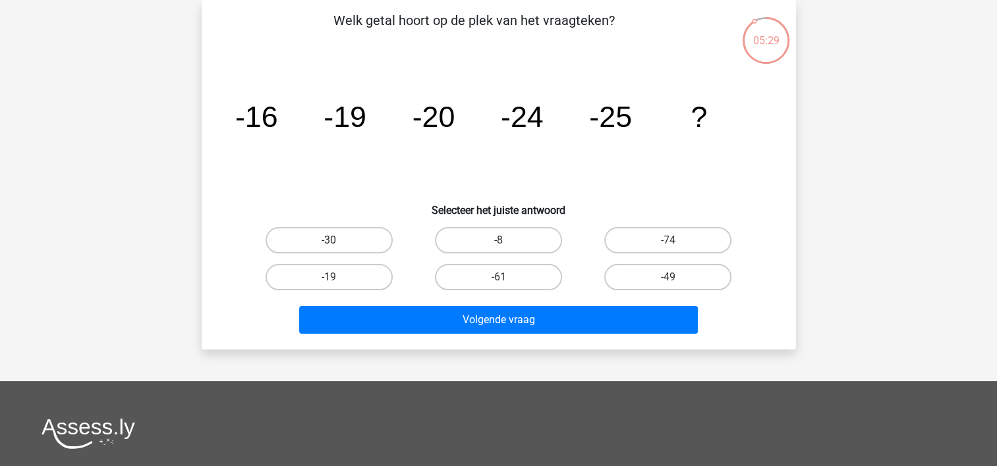
click at [341, 234] on label "-30" at bounding box center [328, 240] width 127 height 26
click at [337, 240] on input "-30" at bounding box center [333, 244] width 9 height 9
radio input "true"
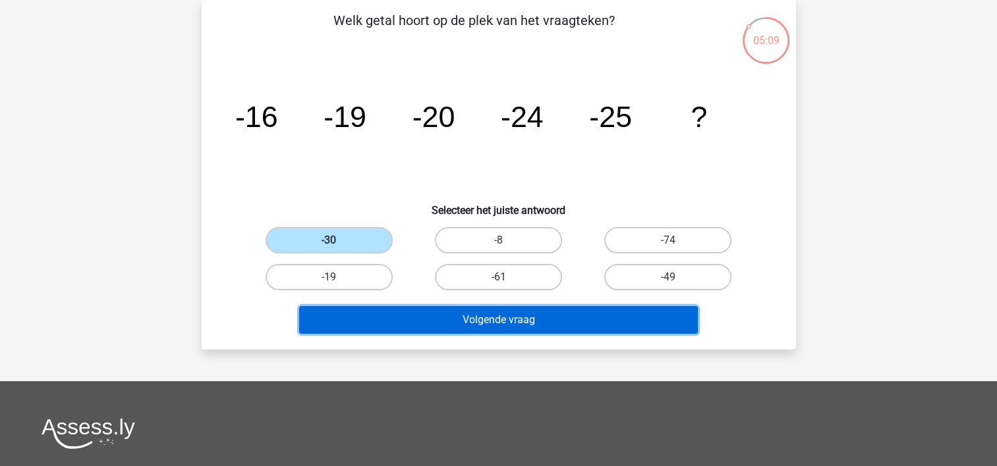
click at [499, 313] on button "Volgende vraag" at bounding box center [498, 320] width 398 height 28
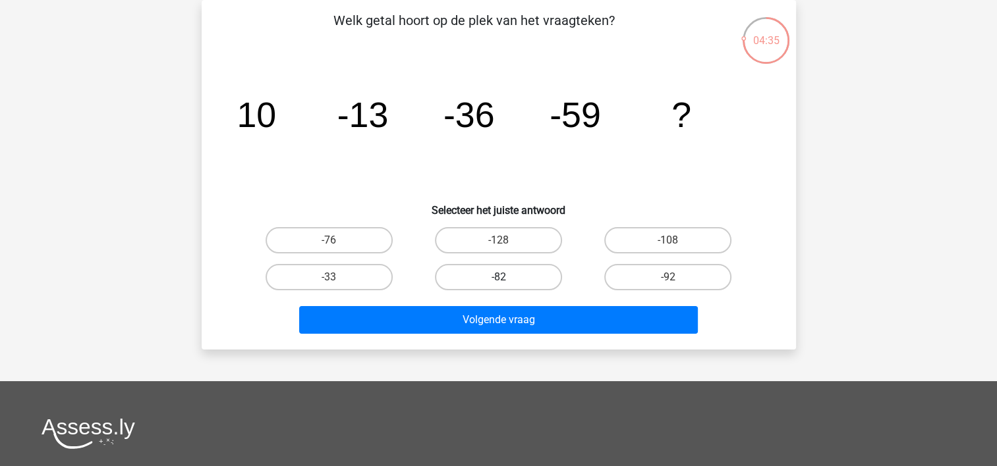
click at [511, 280] on label "-82" at bounding box center [498, 277] width 127 height 26
click at [506, 280] on input "-82" at bounding box center [502, 281] width 9 height 9
radio input "true"
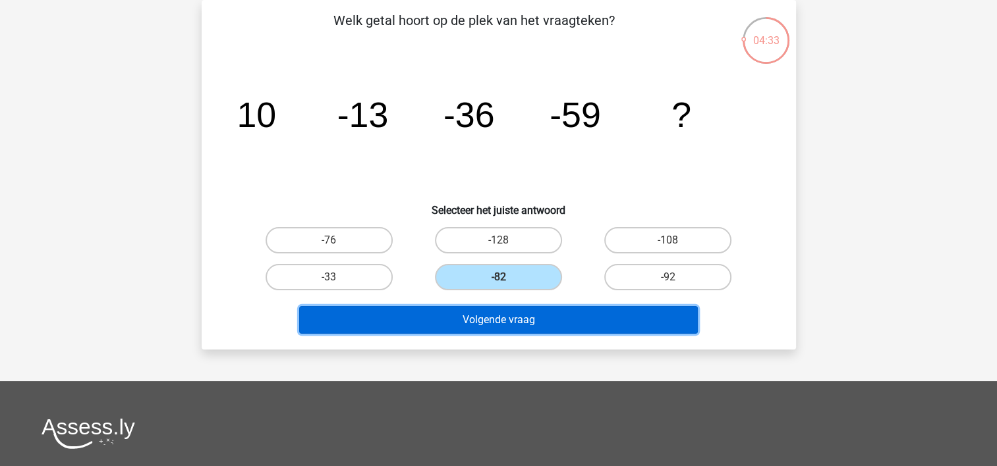
click at [512, 321] on button "Volgende vraag" at bounding box center [498, 320] width 398 height 28
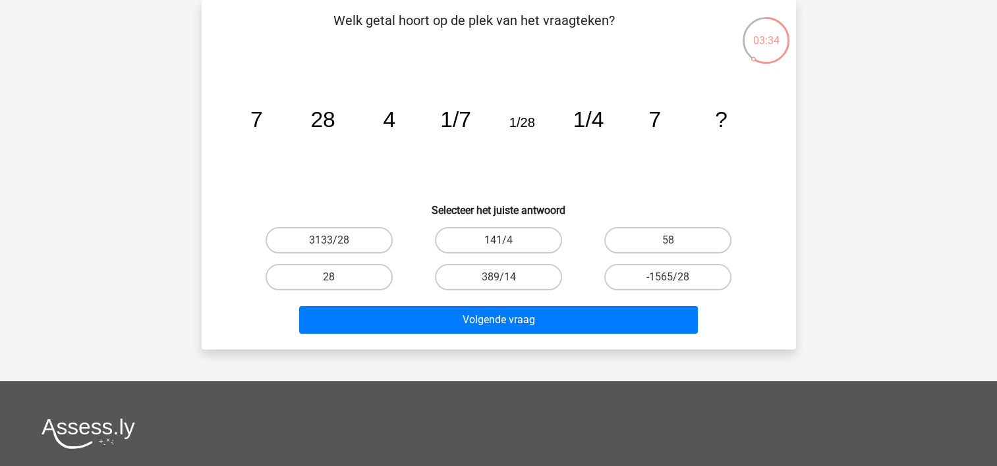
click at [332, 278] on input "28" at bounding box center [333, 281] width 9 height 9
radio input "true"
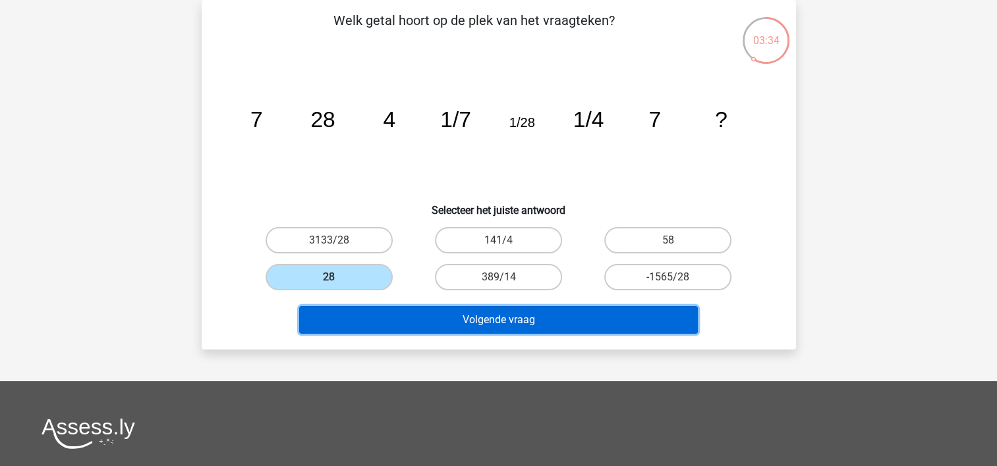
click at [385, 312] on button "Volgende vraag" at bounding box center [498, 320] width 398 height 28
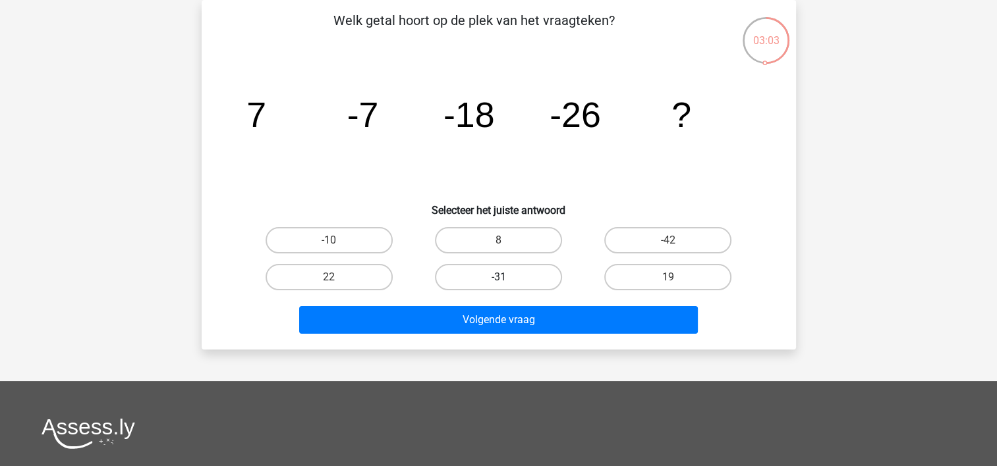
drag, startPoint x: 497, startPoint y: 271, endPoint x: 520, endPoint y: 292, distance: 30.8
click at [498, 271] on label "-31" at bounding box center [498, 277] width 127 height 26
click at [498, 277] on input "-31" at bounding box center [502, 281] width 9 height 9
radio input "true"
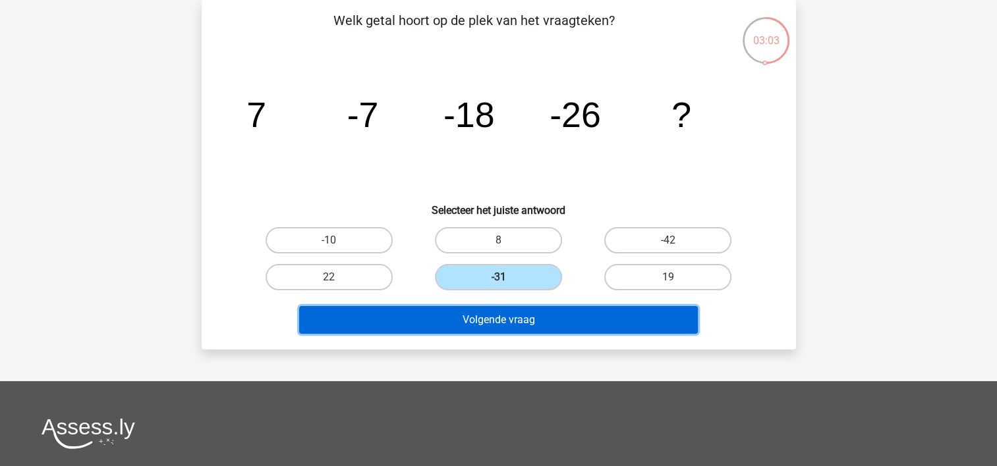
click at [522, 319] on button "Volgende vraag" at bounding box center [498, 320] width 398 height 28
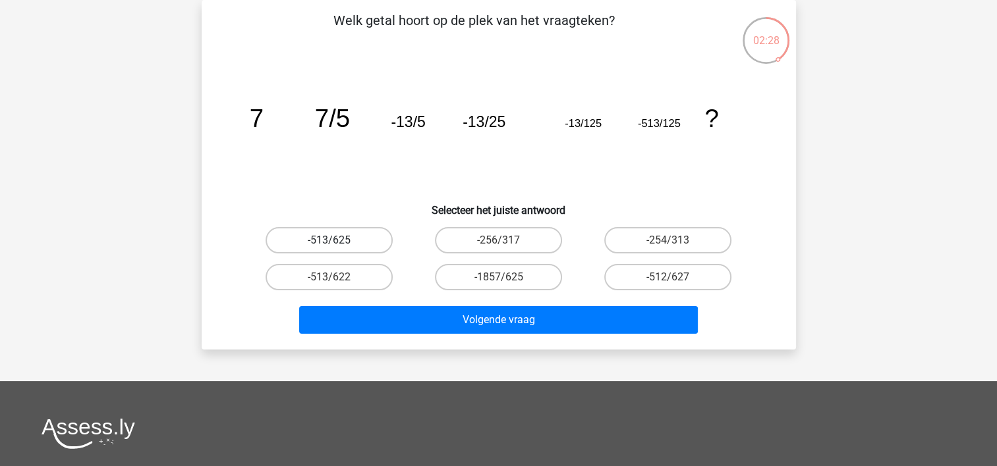
click at [348, 234] on label "-513/625" at bounding box center [328, 240] width 127 height 26
click at [337, 240] on input "-513/625" at bounding box center [333, 244] width 9 height 9
radio input "true"
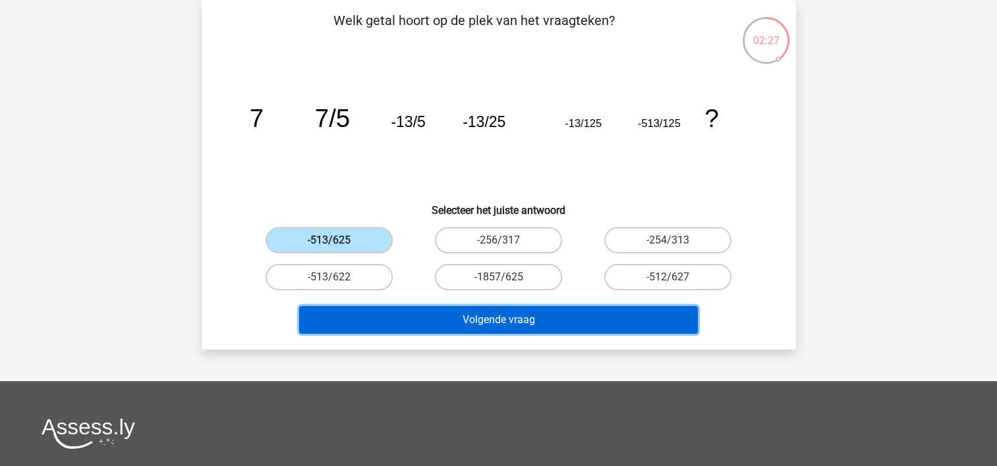
click at [467, 310] on button "Volgende vraag" at bounding box center [498, 320] width 398 height 28
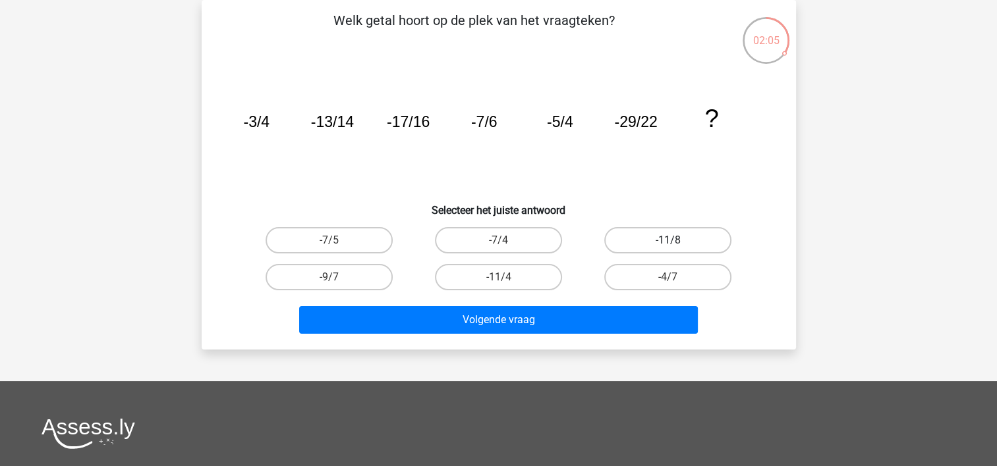
click at [661, 236] on label "-11/8" at bounding box center [667, 240] width 127 height 26
click at [668, 240] on input "-11/8" at bounding box center [672, 244] width 9 height 9
radio input "true"
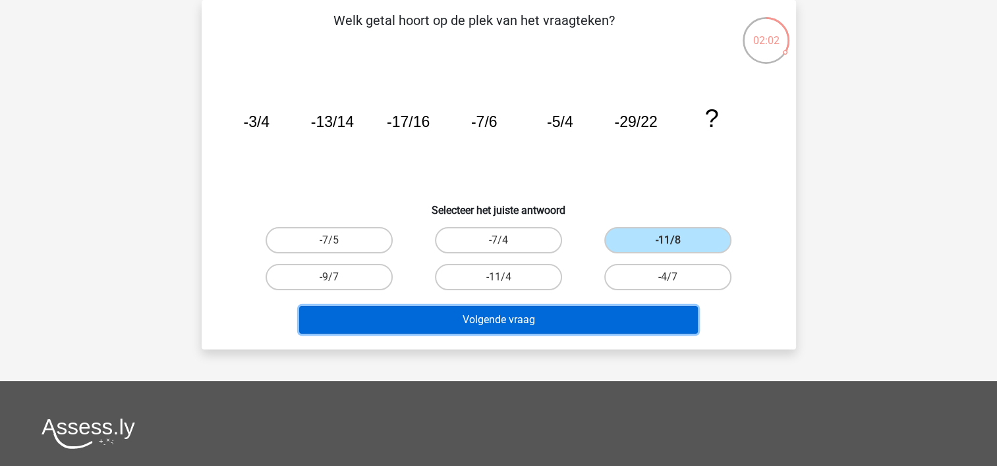
click at [464, 318] on button "Volgende vraag" at bounding box center [498, 320] width 398 height 28
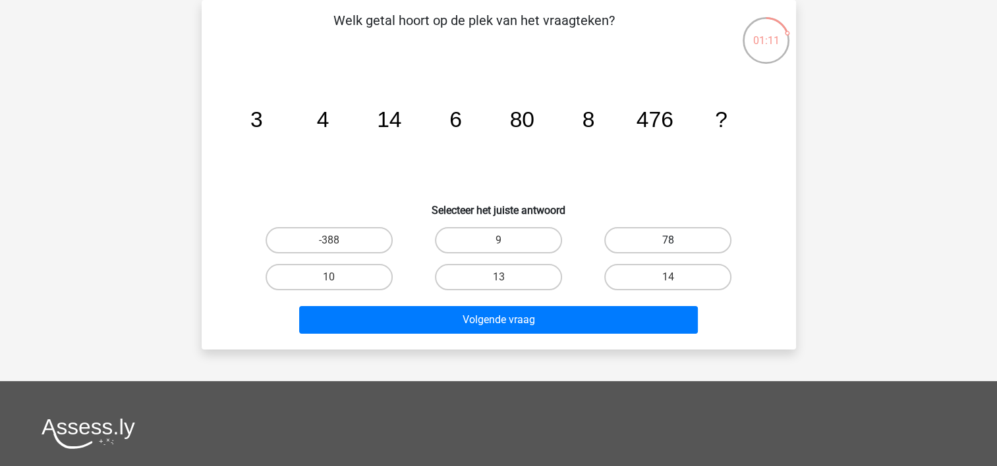
click at [643, 236] on label "78" at bounding box center [667, 240] width 127 height 26
click at [668, 240] on input "78" at bounding box center [672, 244] width 9 height 9
radio input "true"
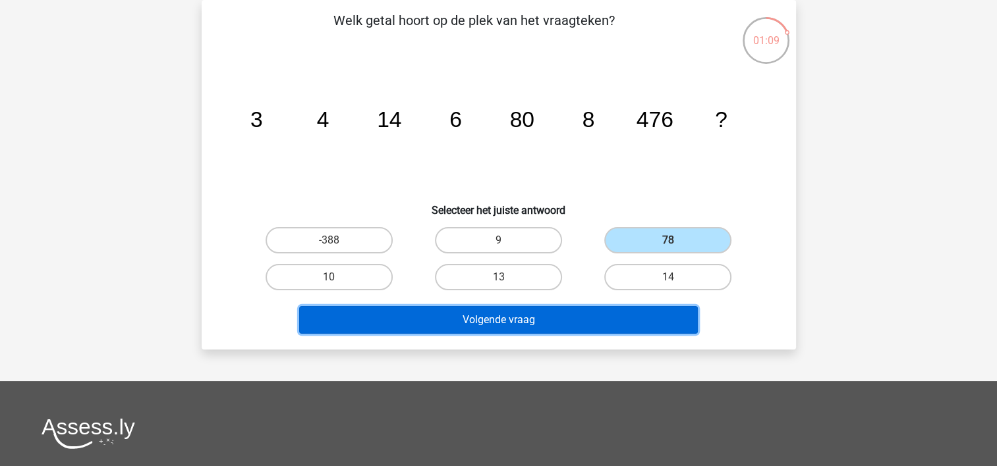
click at [584, 318] on button "Volgende vraag" at bounding box center [498, 320] width 398 height 28
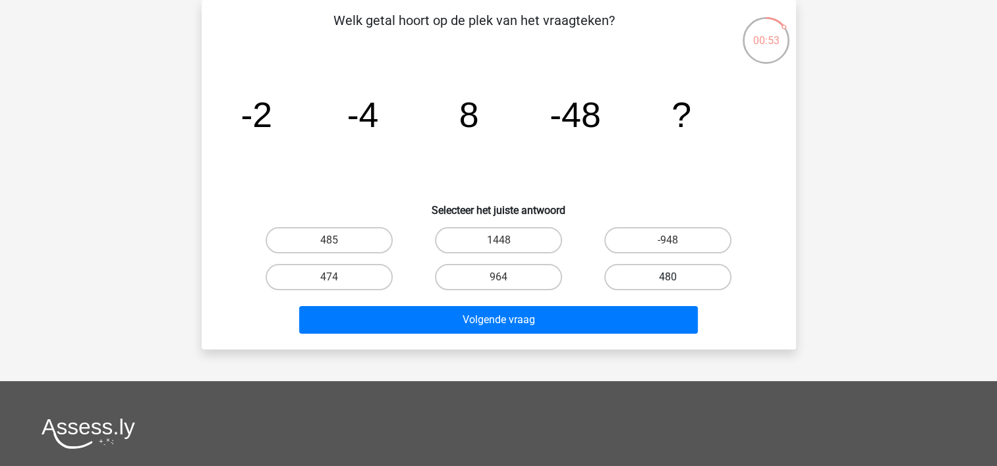
click at [611, 283] on label "480" at bounding box center [667, 277] width 127 height 26
click at [668, 283] on input "480" at bounding box center [672, 281] width 9 height 9
radio input "true"
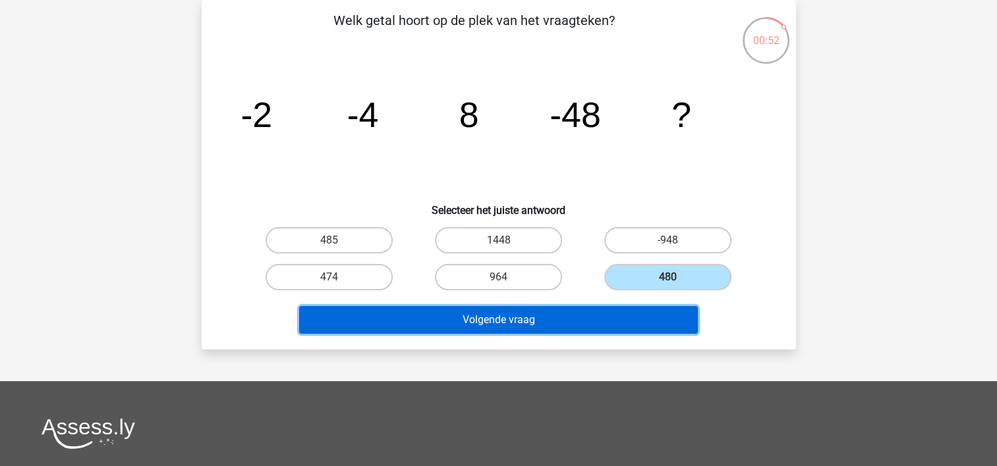
click at [591, 318] on button "Volgende vraag" at bounding box center [498, 320] width 398 height 28
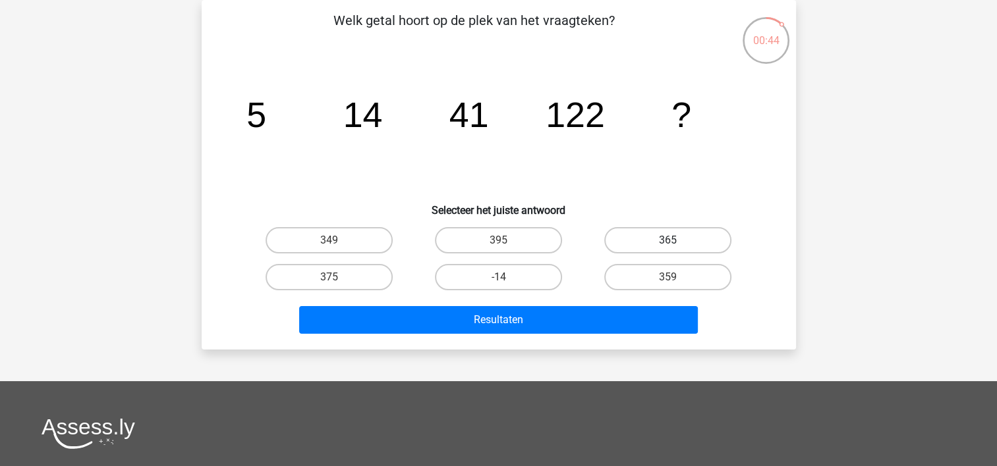
drag, startPoint x: 641, startPoint y: 246, endPoint x: 627, endPoint y: 263, distance: 22.5
click at [641, 246] on label "365" at bounding box center [667, 240] width 127 height 26
click at [668, 246] on input "365" at bounding box center [672, 244] width 9 height 9
radio input "true"
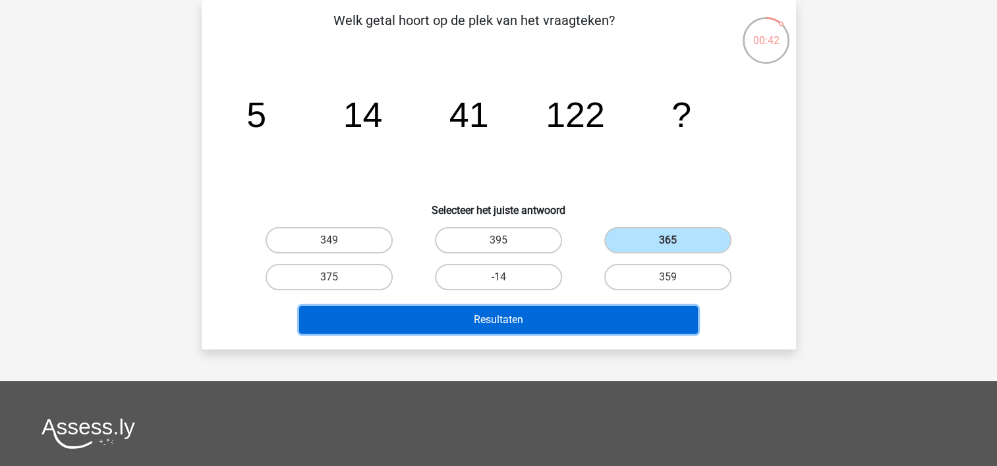
click at [570, 314] on button "Resultaten" at bounding box center [498, 320] width 398 height 28
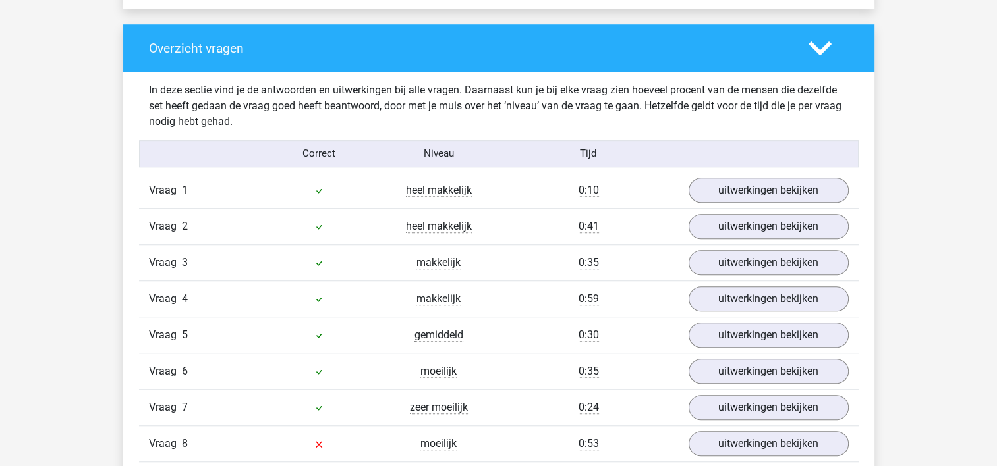
scroll to position [1120, 0]
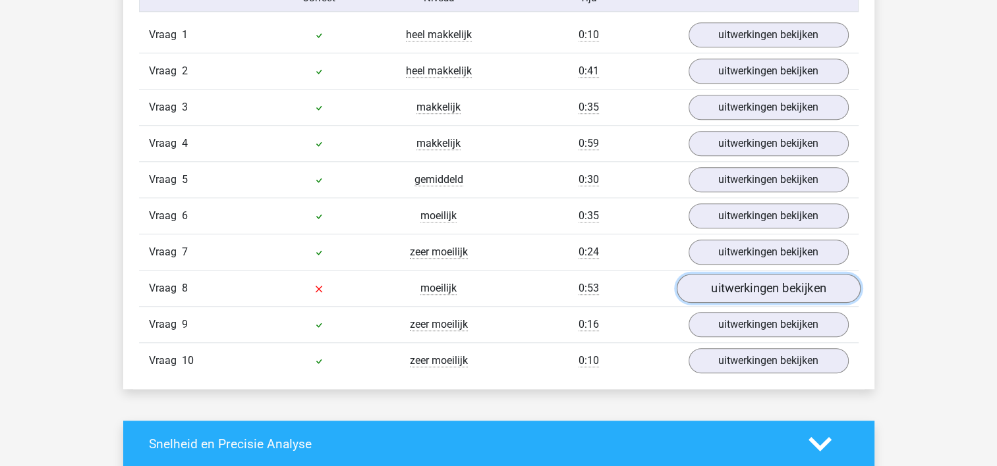
click at [722, 292] on link "uitwerkingen bekijken" at bounding box center [768, 288] width 184 height 29
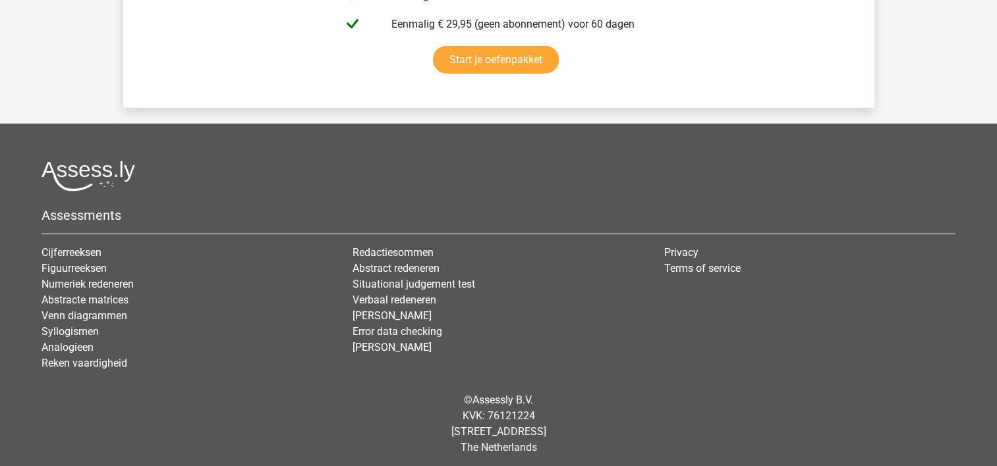
scroll to position [3100, 0]
